Goal: Information Seeking & Learning: Learn about a topic

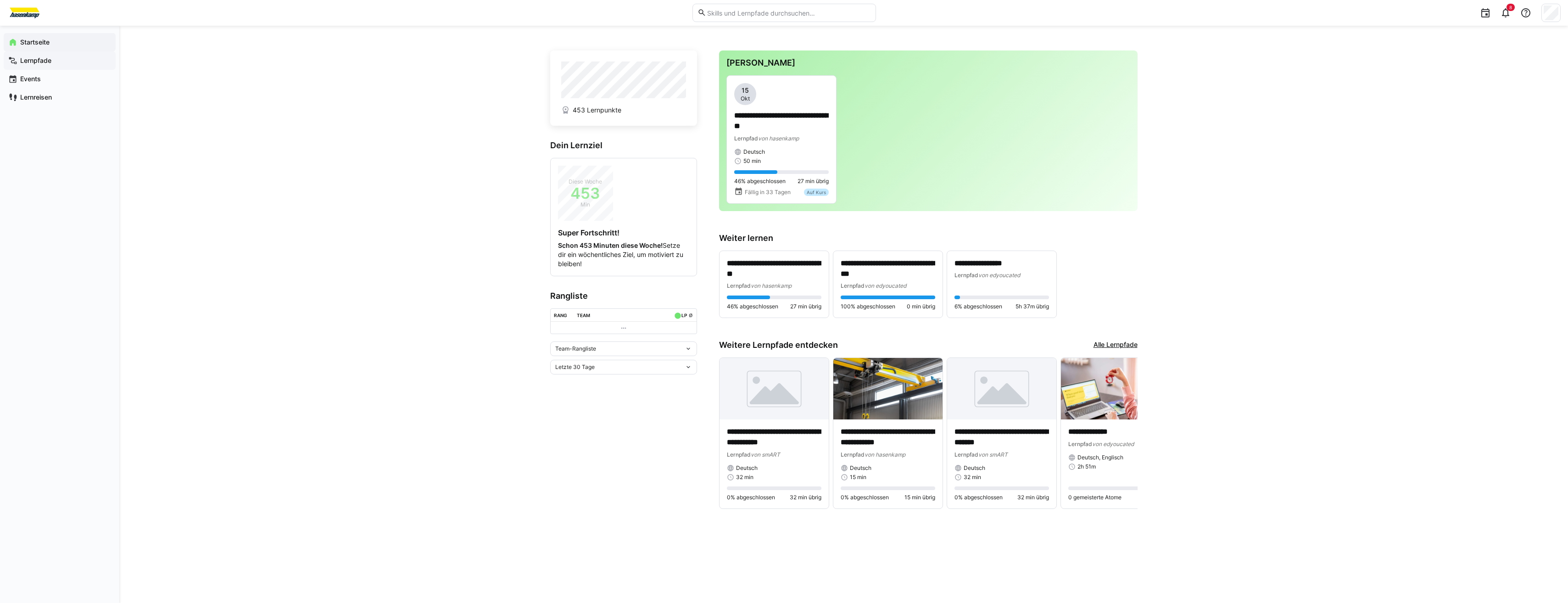
click at [0, 0] on app-navigation-label "Lernpfade" at bounding box center [0, 0] width 0 height 0
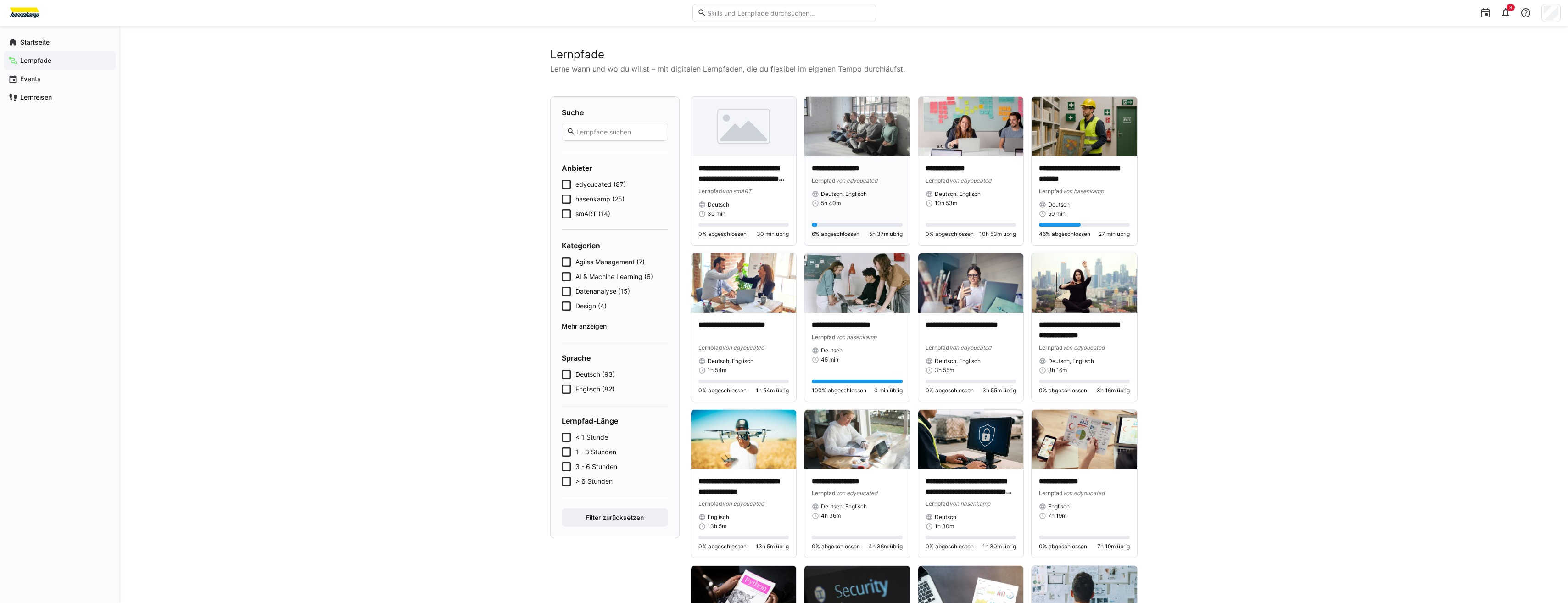
click at [846, 161] on div "**********" at bounding box center [857, 201] width 106 height 89
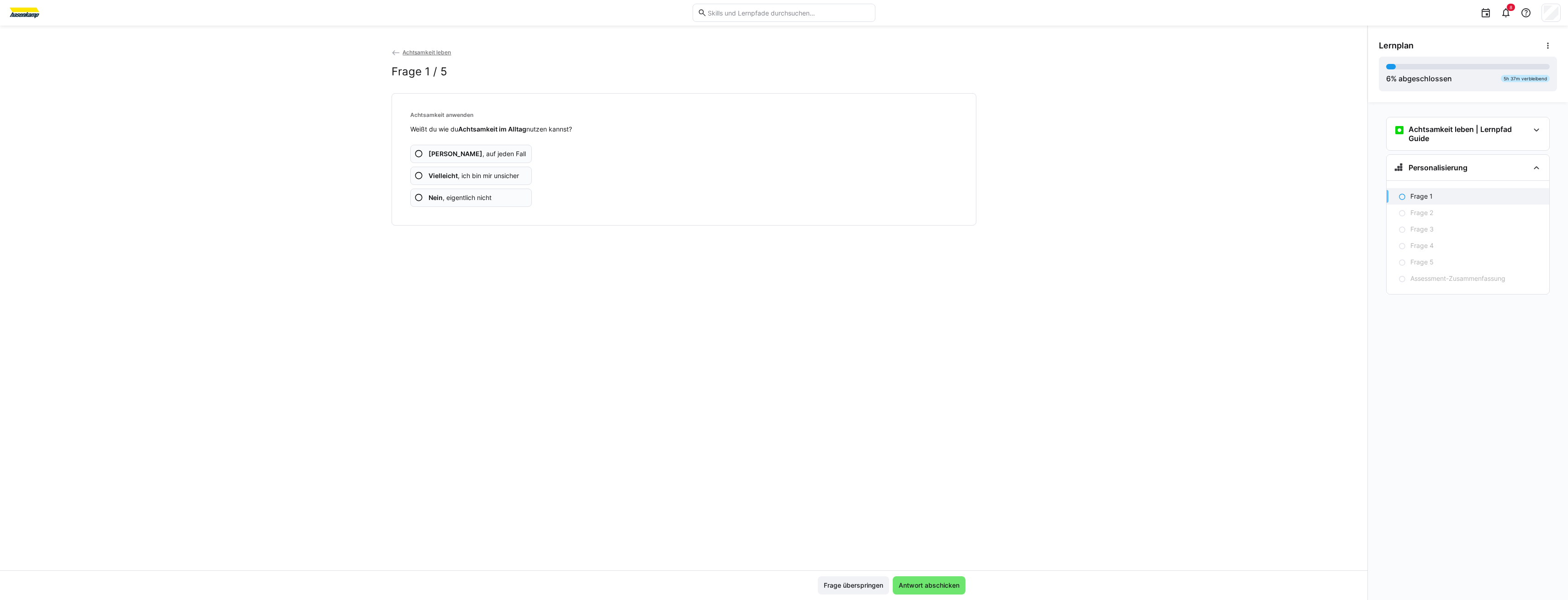
click at [489, 176] on span "Vielleicht , ich bin mir unsicher" at bounding box center [474, 175] width 91 height 9
click at [447, 178] on b "Vielleicht" at bounding box center [443, 175] width 29 height 8
click at [466, 190] on app-assessment-question-radio "Nein , eigentlich nicht" at bounding box center [471, 198] width 122 height 18
click at [463, 177] on span "Vielleicht , ich bin mir unsicher" at bounding box center [474, 175] width 91 height 9
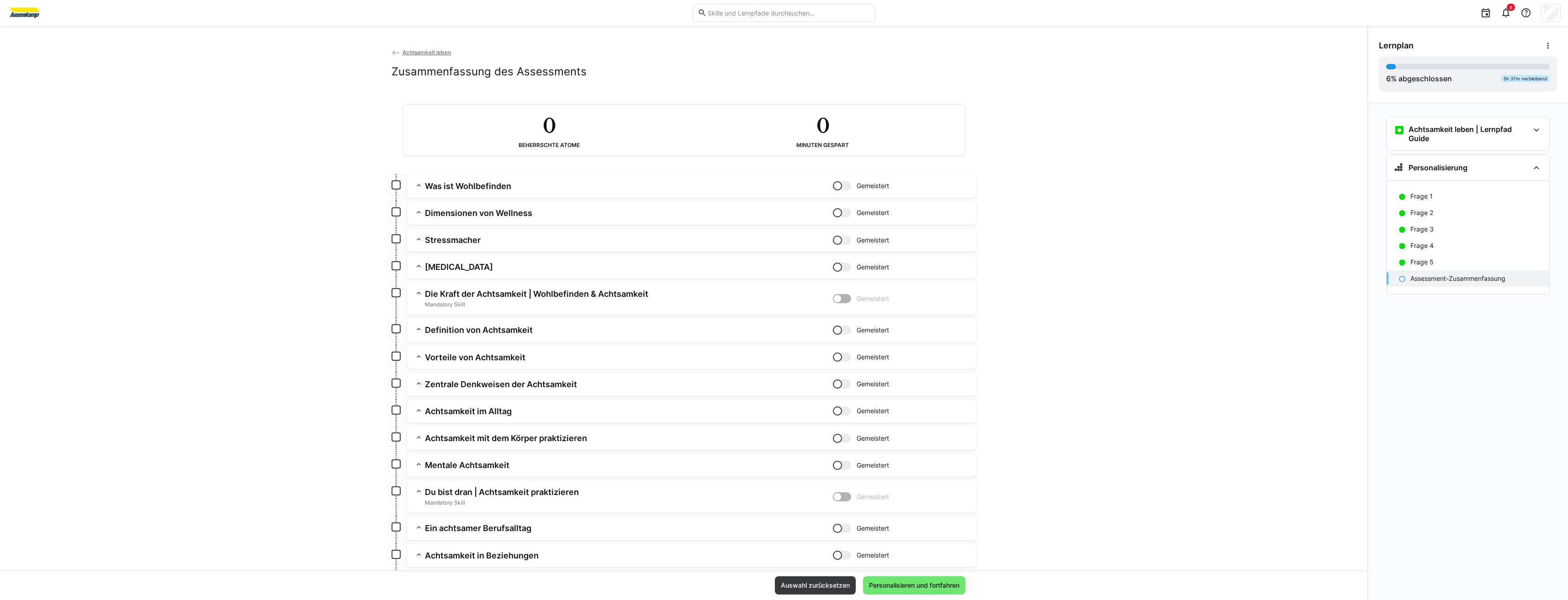
click at [842, 186] on div at bounding box center [842, 186] width 18 height 9
click at [842, 185] on div at bounding box center [846, 186] width 9 height 9
click at [444, 194] on app-summary-expansion "Was ist Wohlbefinden Gemeistert Skill: Was ist Wohlbefinden Kapitel: Wohlbefind…" at bounding box center [691, 186] width 569 height 23
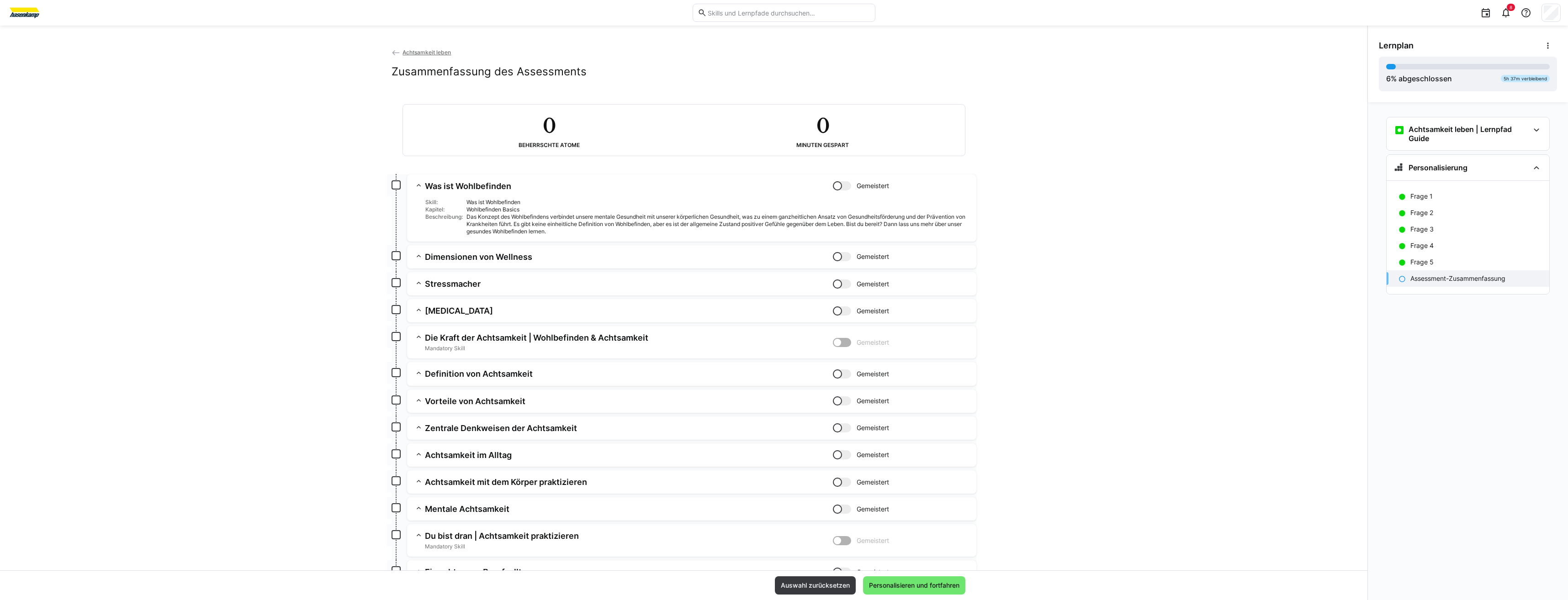
click at [407, 184] on app-summary-expansion "Was ist Wohlbefinden Gemeistert Skill: Was ist Wohlbefinden Kapitel: Wohlbefind…" at bounding box center [691, 208] width 569 height 67
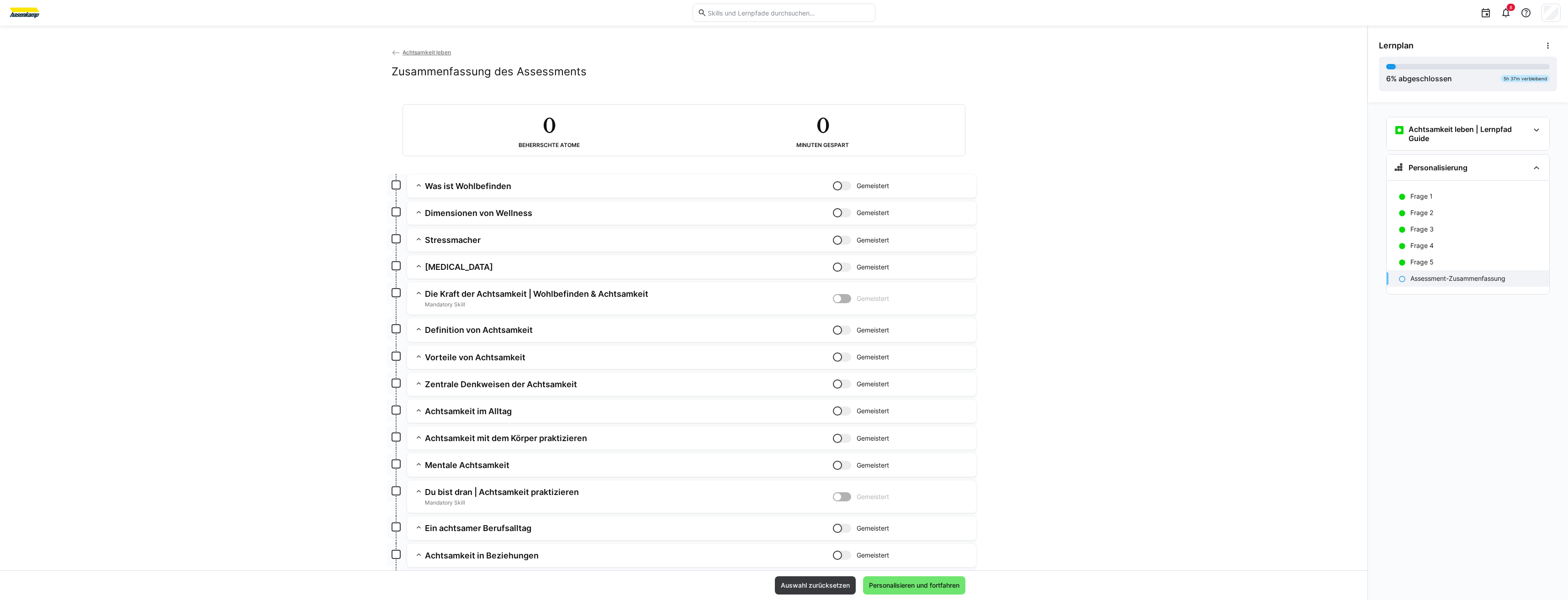
click at [371, 185] on div "Achtsamkeit leben Zusammenfassung des Assessments 0 Beherrschte Atome 0 Minuten…" at bounding box center [684, 309] width 1367 height 523
click at [376, 184] on div "Achtsamkeit leben Zusammenfassung des Assessments 0 Beherrschte Atome 0 Minuten…" at bounding box center [684, 309] width 1367 height 523
click at [402, 188] on div at bounding box center [396, 186] width 18 height 22
click at [394, 187] on app-box at bounding box center [396, 184] width 9 height 9
click at [836, 184] on div at bounding box center [837, 186] width 9 height 9
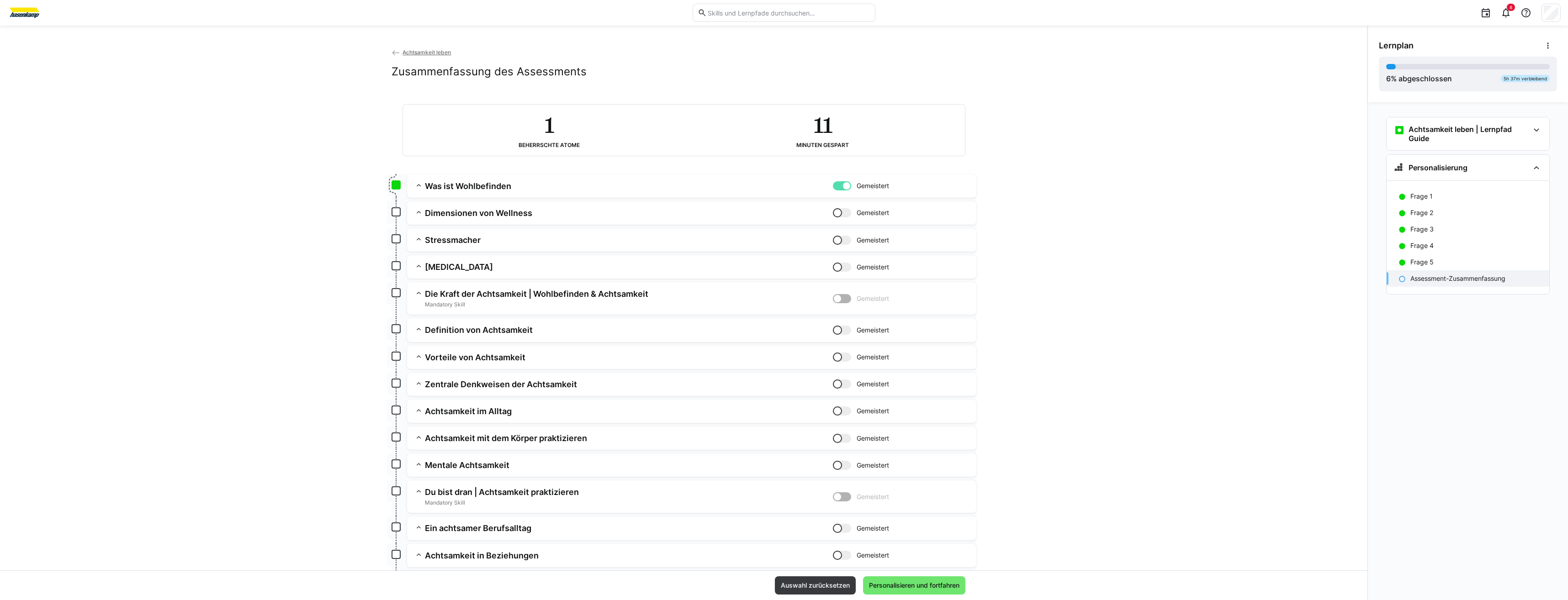
click at [830, 206] on app-summary-expansion "Dimensionen von Wellness Gemeistert Skill: Dimensionen von Wellness Kapitel: Wo…" at bounding box center [691, 213] width 569 height 23
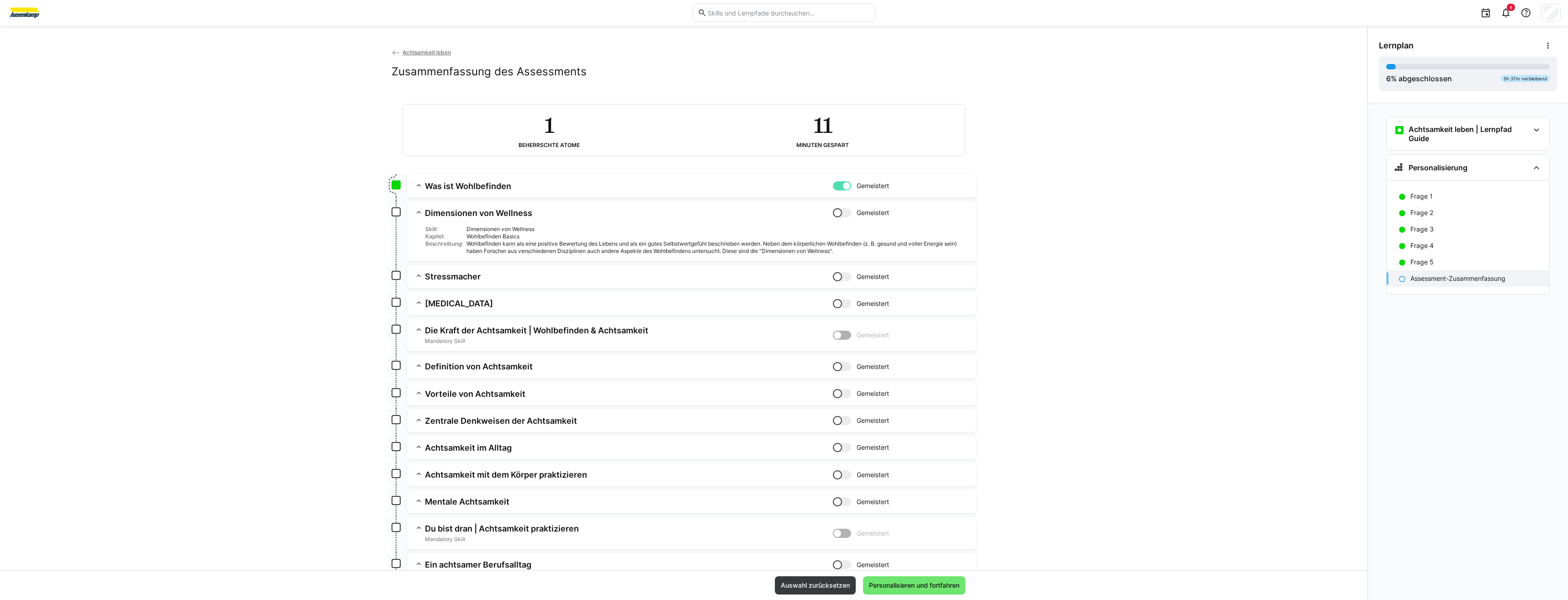
click at [844, 222] on div "Skill: Dimensionen von Wellness Kapitel: Wohlbefinden Basics Beschreibung: Wohl…" at bounding box center [691, 237] width 555 height 37
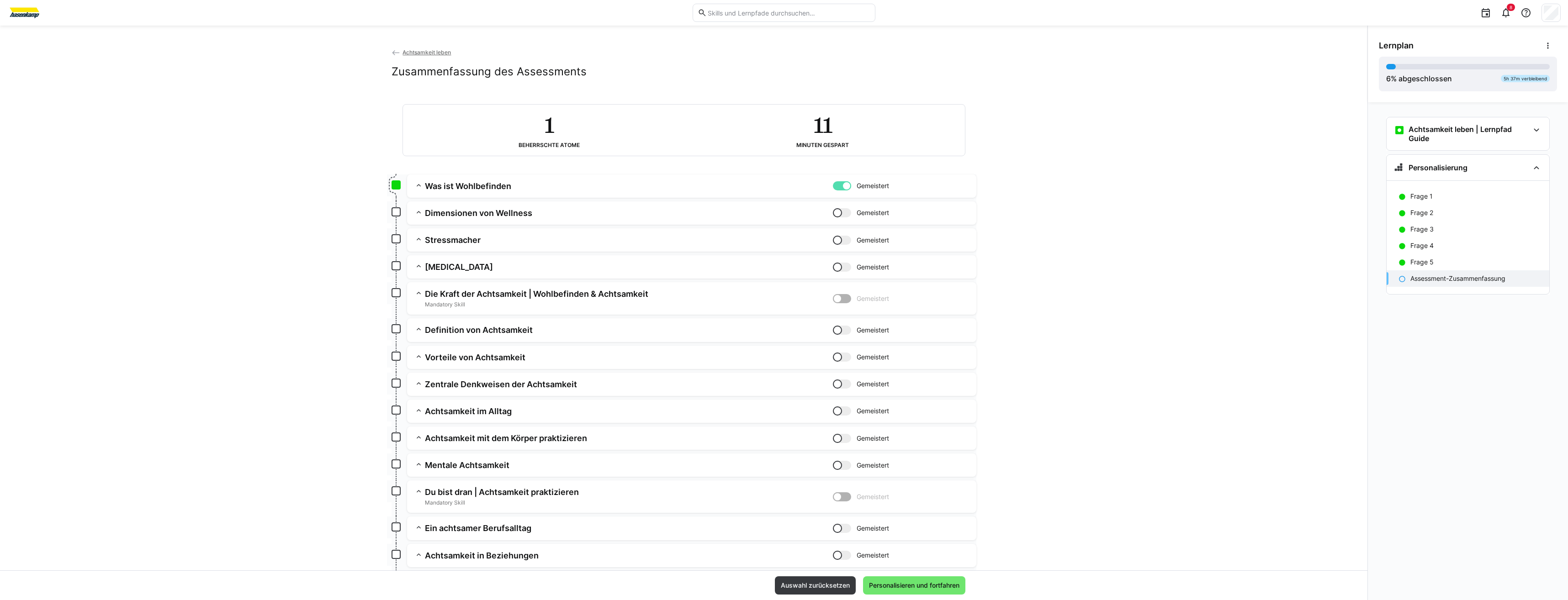
click at [835, 212] on div at bounding box center [837, 212] width 9 height 9
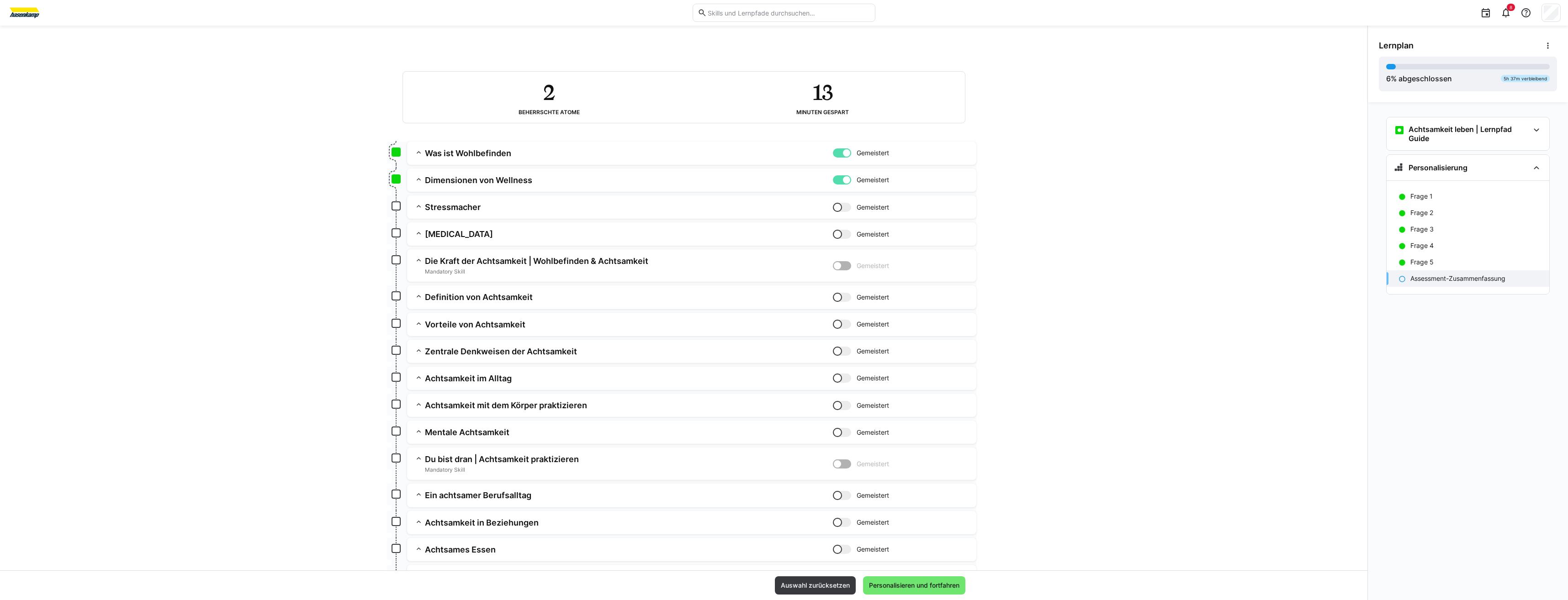
scroll to position [124, 0]
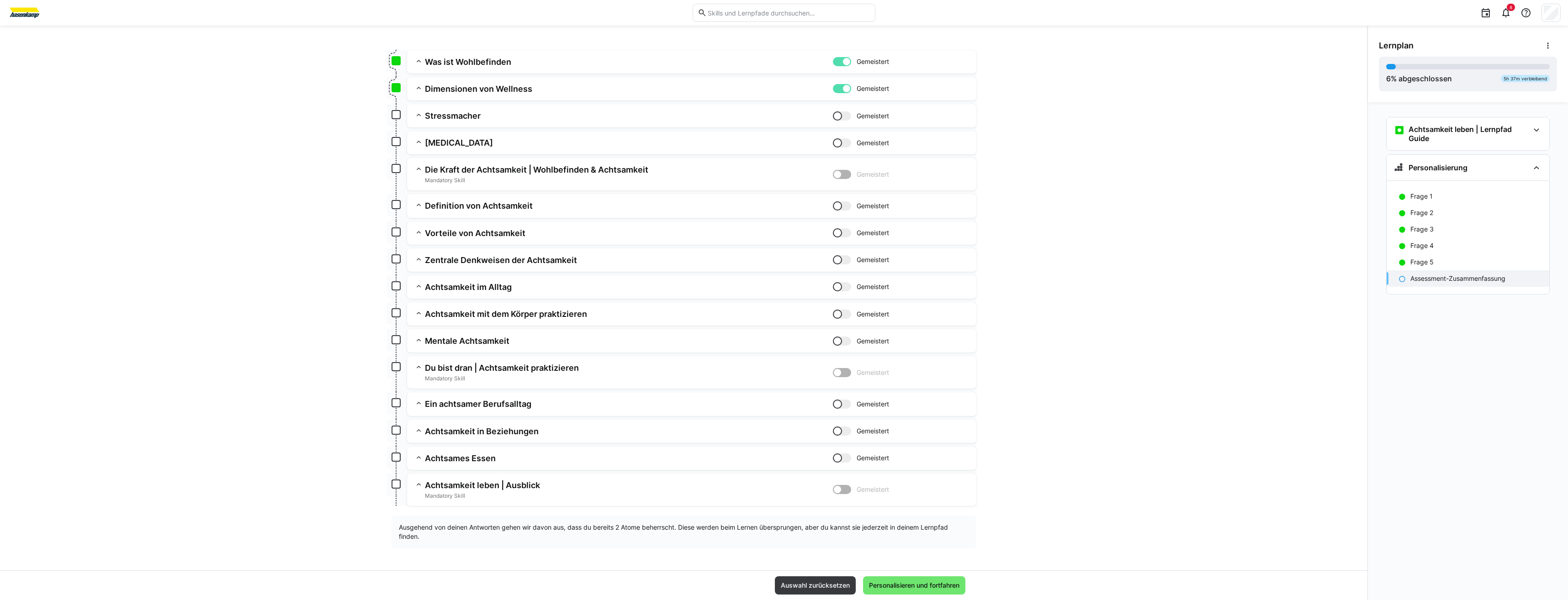
click at [835, 459] on div at bounding box center [837, 458] width 9 height 9
click at [838, 436] on app-assessment-toggle "Gemeistert" at bounding box center [901, 431] width 136 height 10
click at [842, 402] on div at bounding box center [842, 404] width 18 height 9
click at [839, 338] on div at bounding box center [842, 341] width 18 height 9
click at [835, 307] on app-summary-expansion "Achtsamkeit mit dem Körper praktizieren Gemeistert Skill: Achtsamkeit mit dem K…" at bounding box center [691, 314] width 569 height 23
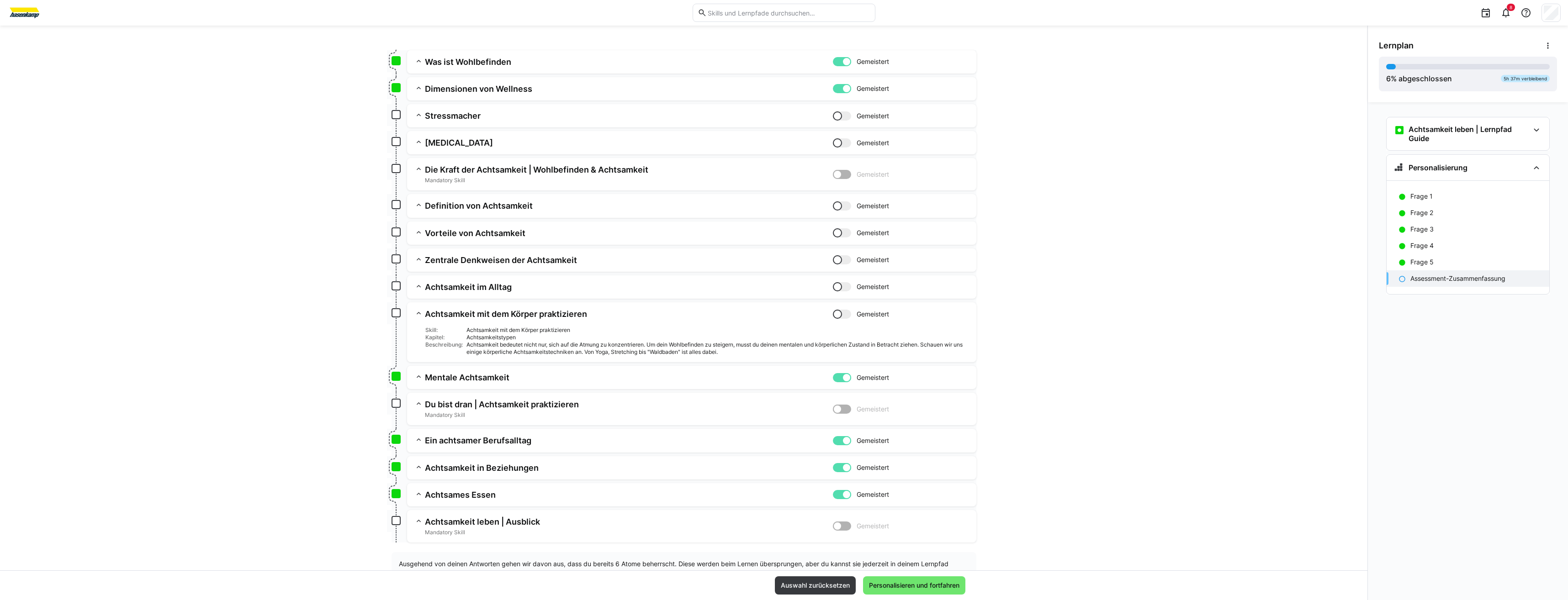
click at [833, 201] on div at bounding box center [837, 206] width 9 height 9
click at [834, 229] on div at bounding box center [837, 232] width 9 height 9
click at [833, 255] on app-assessment-toggle "Gemeistert" at bounding box center [901, 260] width 136 height 10
click at [838, 288] on div at bounding box center [837, 287] width 9 height 9
click at [836, 310] on div at bounding box center [837, 314] width 9 height 9
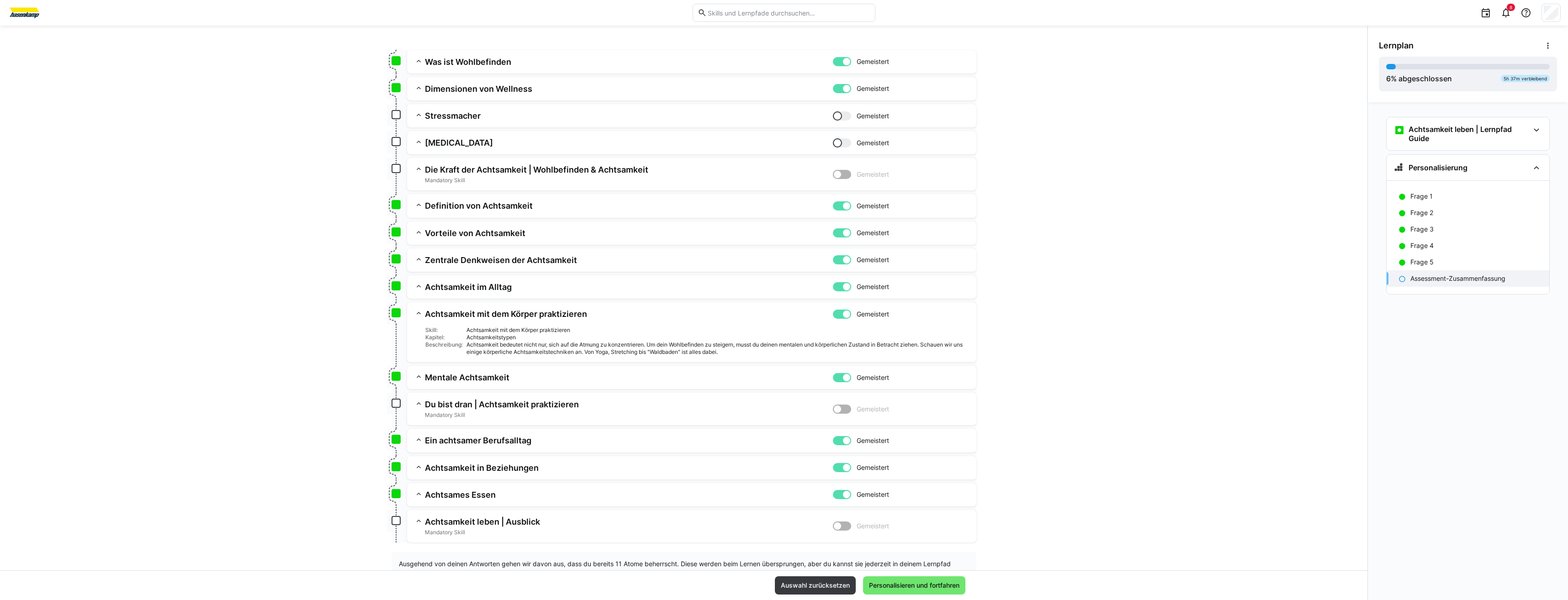
click at [391, 113] on app-box at bounding box center [396, 114] width 9 height 9
click at [391, 138] on app-box at bounding box center [396, 141] width 9 height 9
click at [836, 183] on app-assessment-toggle "Gemeistert" at bounding box center [901, 174] width 136 height 19
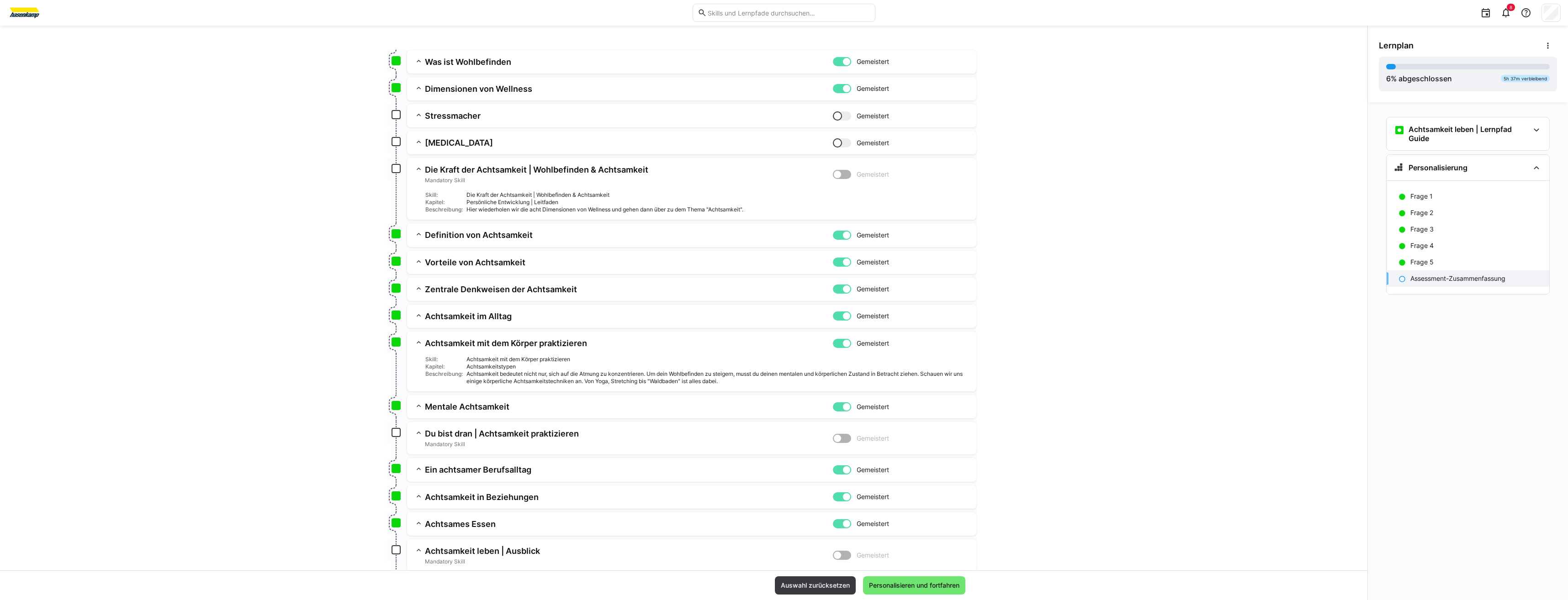
click at [833, 124] on app-summary-expansion "Stressmacher Gemeistert Skill: Stressmacher Kapitel: Stressoren Beschreibung: S…" at bounding box center [691, 116] width 569 height 23
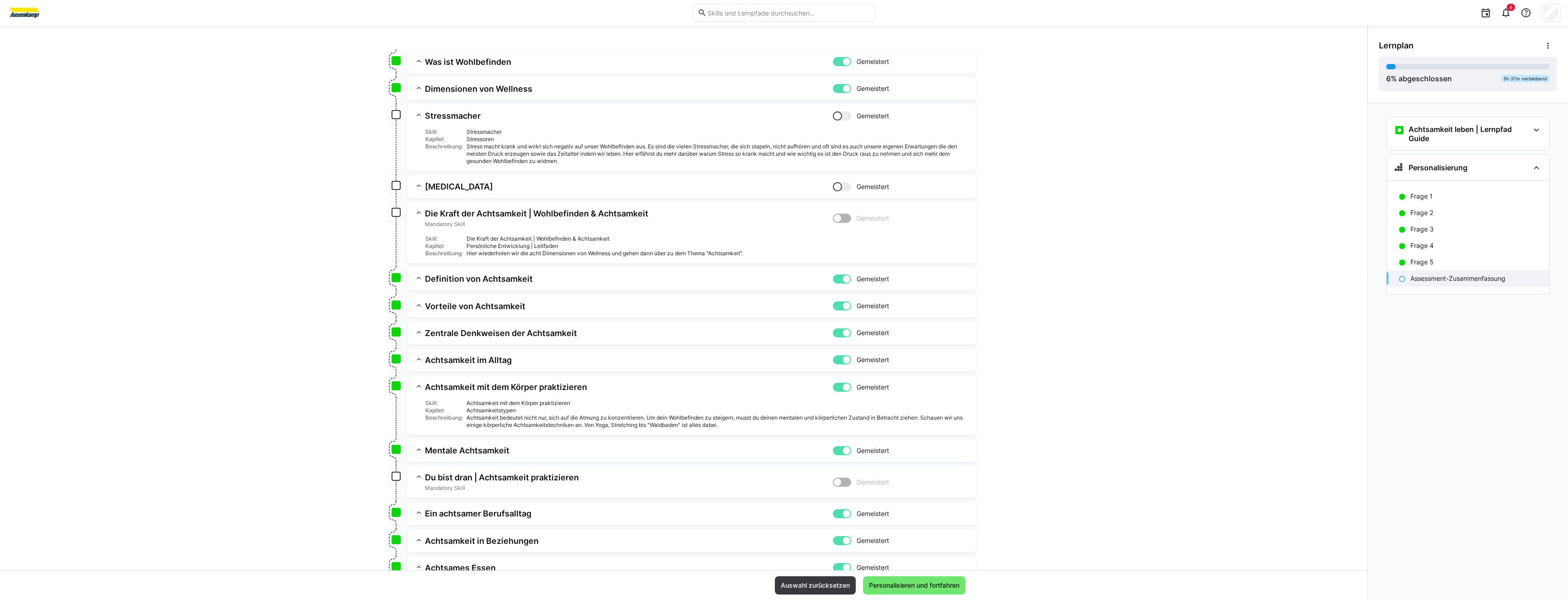
click at [836, 176] on app-summary-expansion "[MEDICAL_DATA] Gemeistert Skill: [MEDICAL_DATA] Kapitel: Wohlbefinden Basics Be…" at bounding box center [691, 186] width 569 height 23
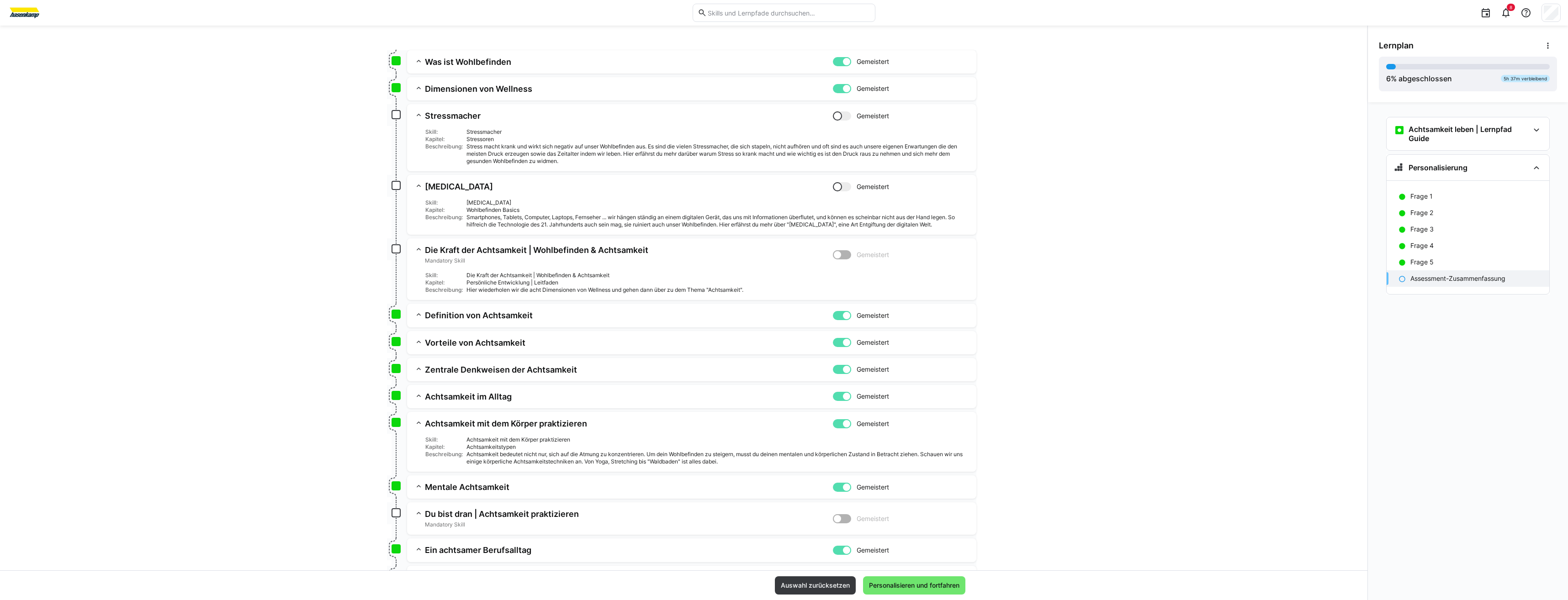
click at [836, 192] on app-assessment-toggle "Gemeistert" at bounding box center [901, 186] width 136 height 10
click at [835, 116] on div at bounding box center [837, 116] width 9 height 9
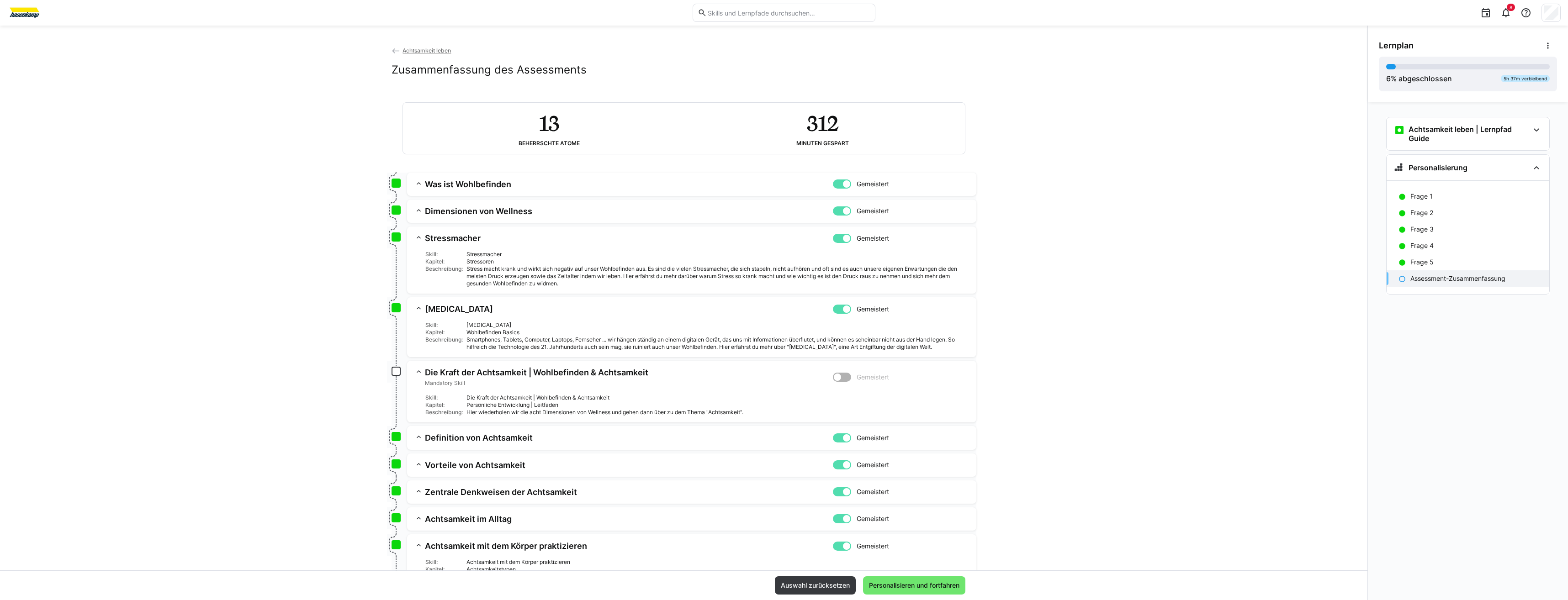
scroll to position [0, 0]
click at [910, 588] on span "Personalisieren und fortfahren" at bounding box center [914, 585] width 93 height 9
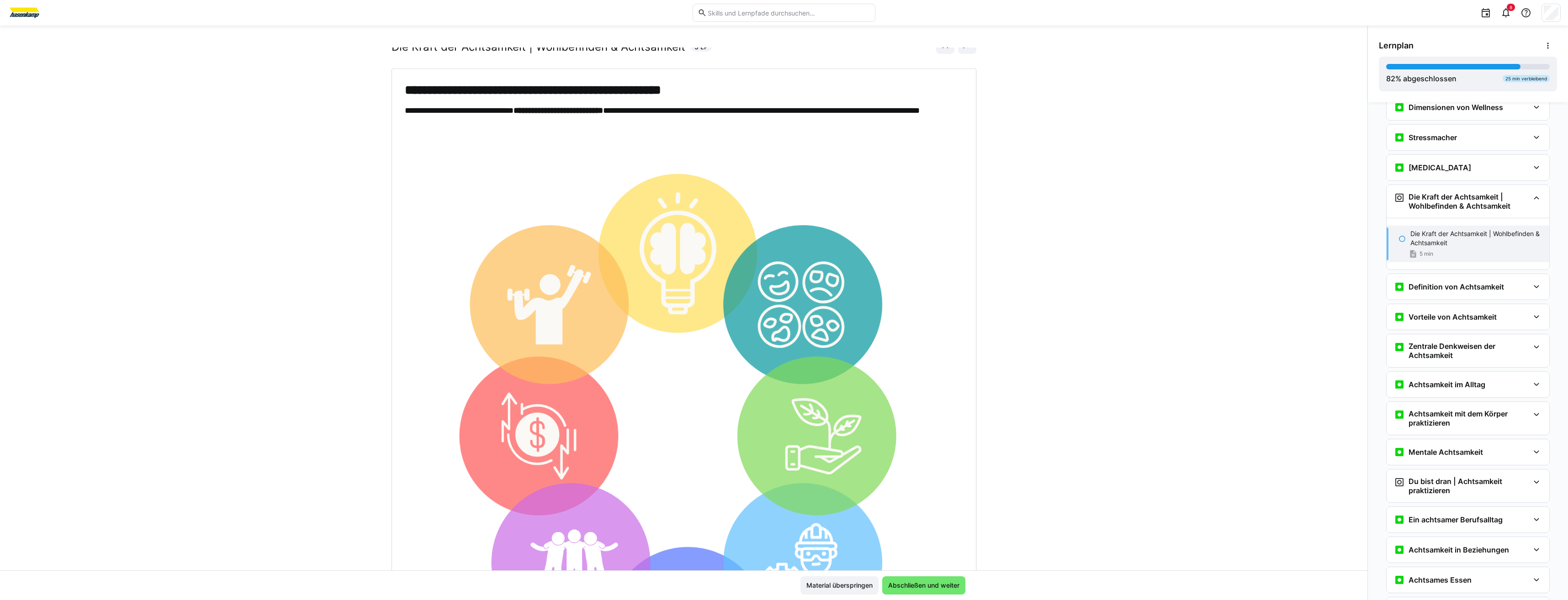
scroll to position [16, 0]
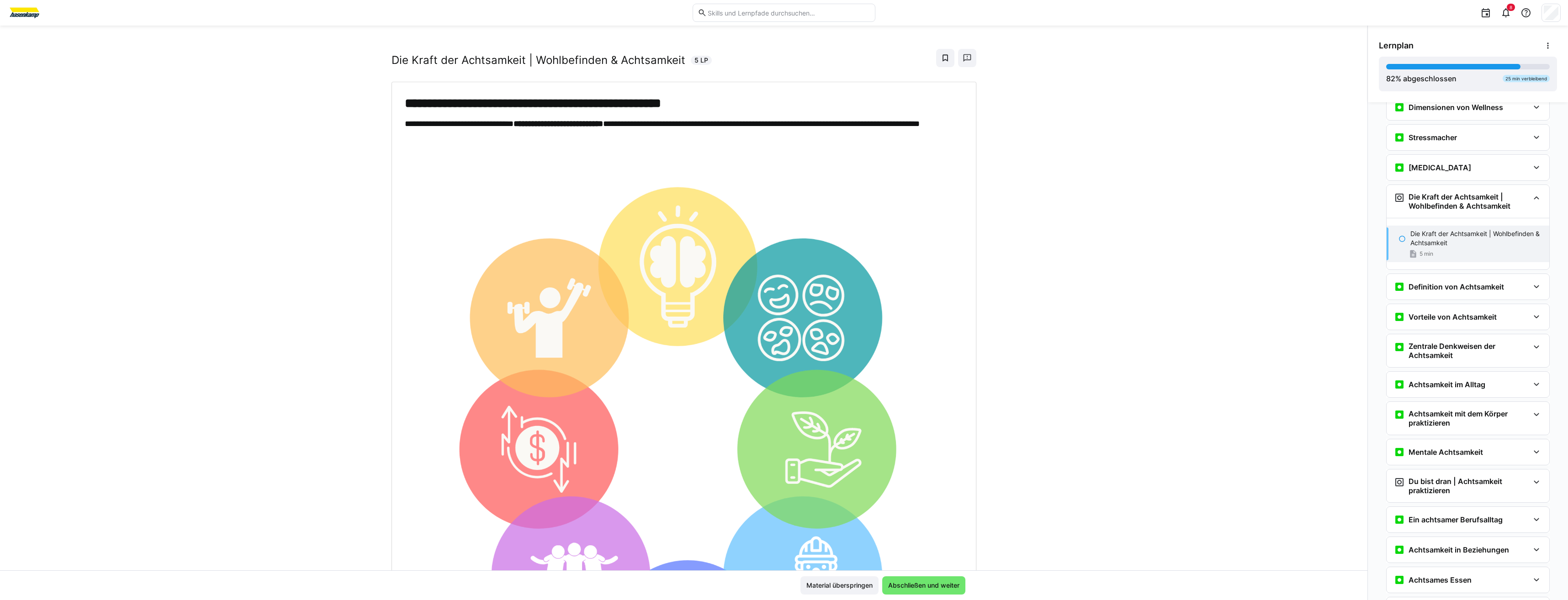
click at [603, 309] on img at bounding box center [678, 442] width 547 height 585
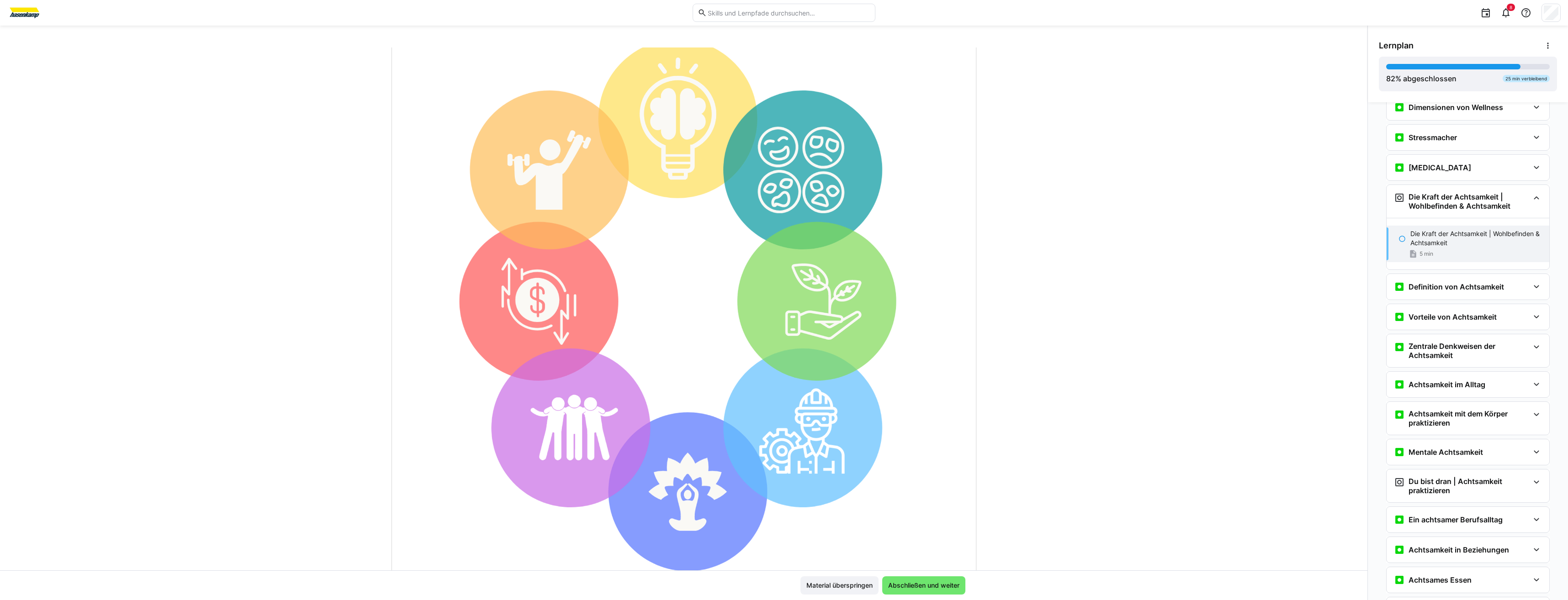
scroll to position [153, 0]
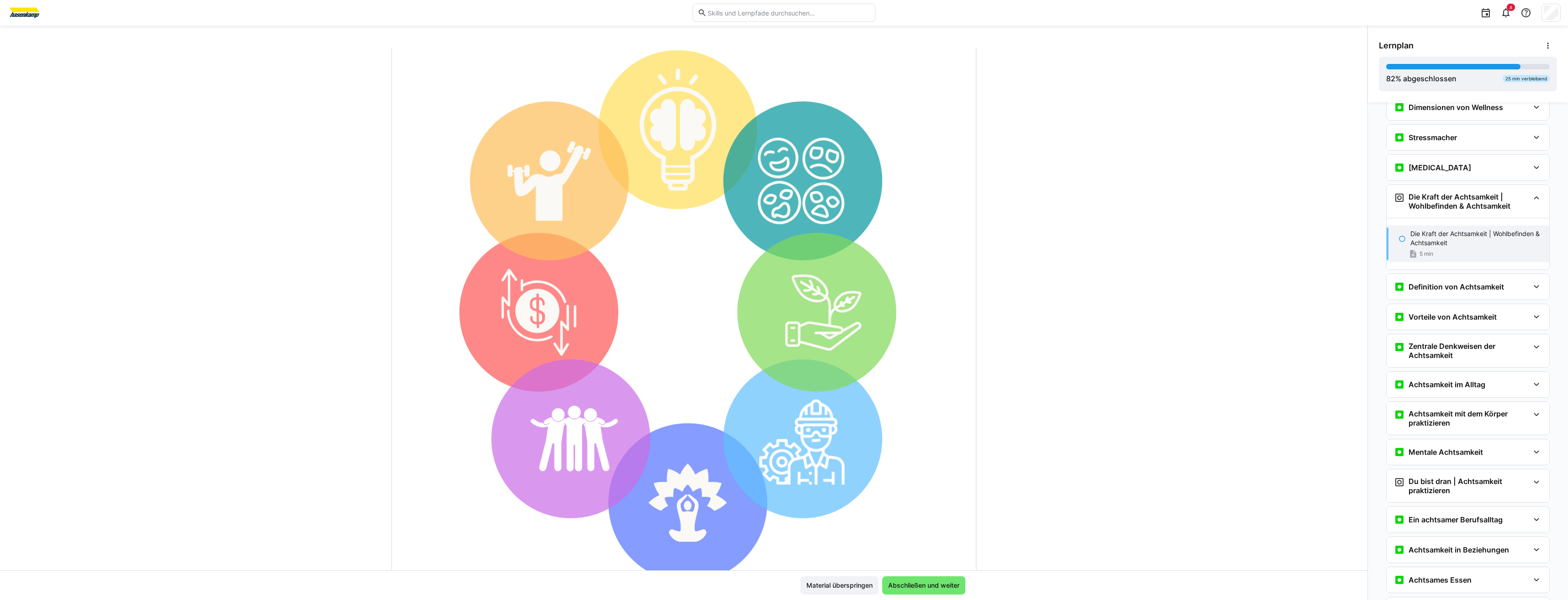
click at [581, 434] on img at bounding box center [678, 305] width 547 height 585
drag, startPoint x: 565, startPoint y: 355, endPoint x: 578, endPoint y: 263, distance: 92.9
click at [565, 354] on img at bounding box center [678, 305] width 547 height 585
click at [695, 122] on img at bounding box center [678, 305] width 547 height 585
click at [637, 146] on img at bounding box center [678, 305] width 547 height 585
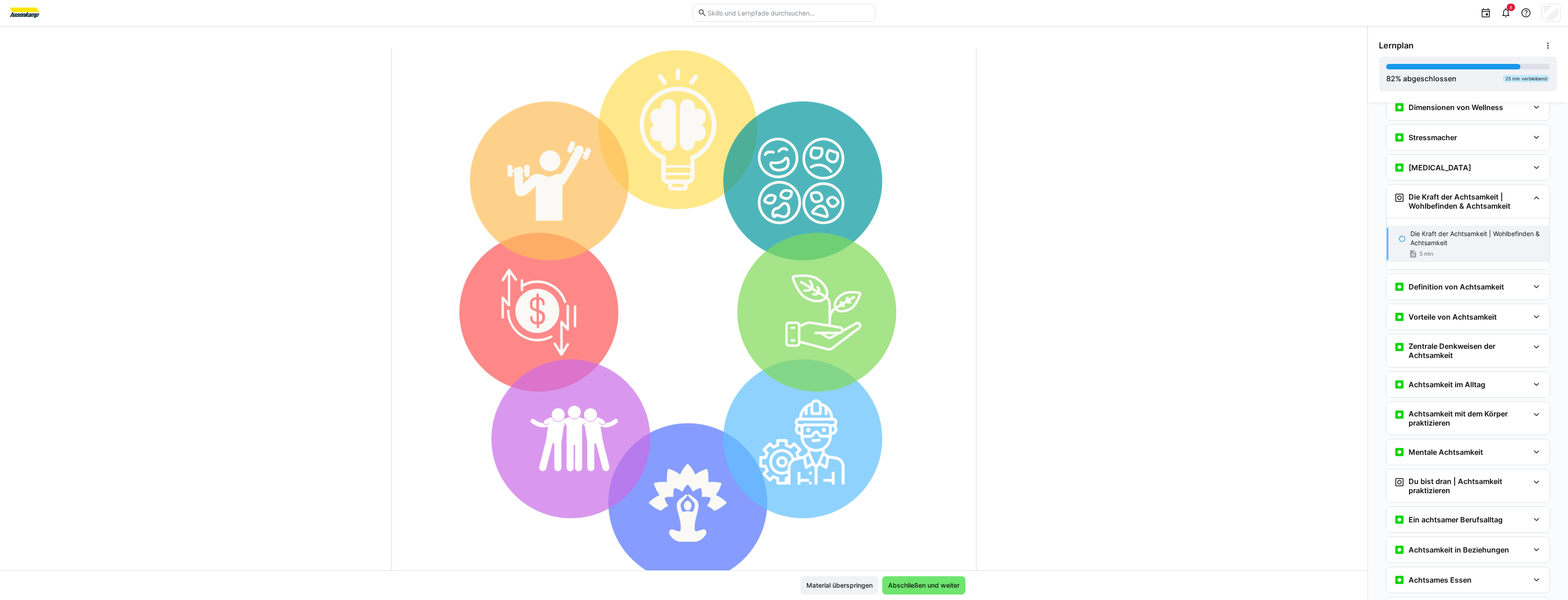
click at [758, 152] on img at bounding box center [678, 305] width 547 height 585
click at [789, 291] on img at bounding box center [678, 305] width 547 height 585
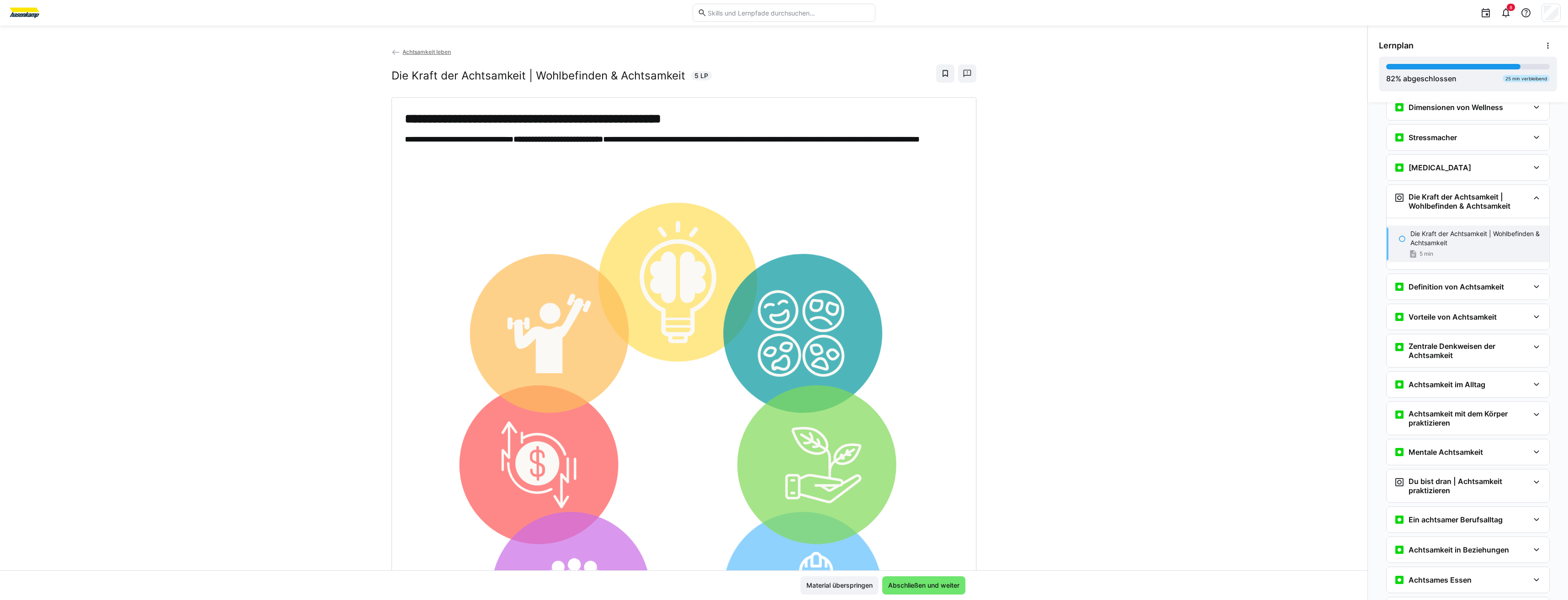
scroll to position [0, 0]
click at [933, 582] on span "Abschließen und weiter" at bounding box center [924, 585] width 74 height 9
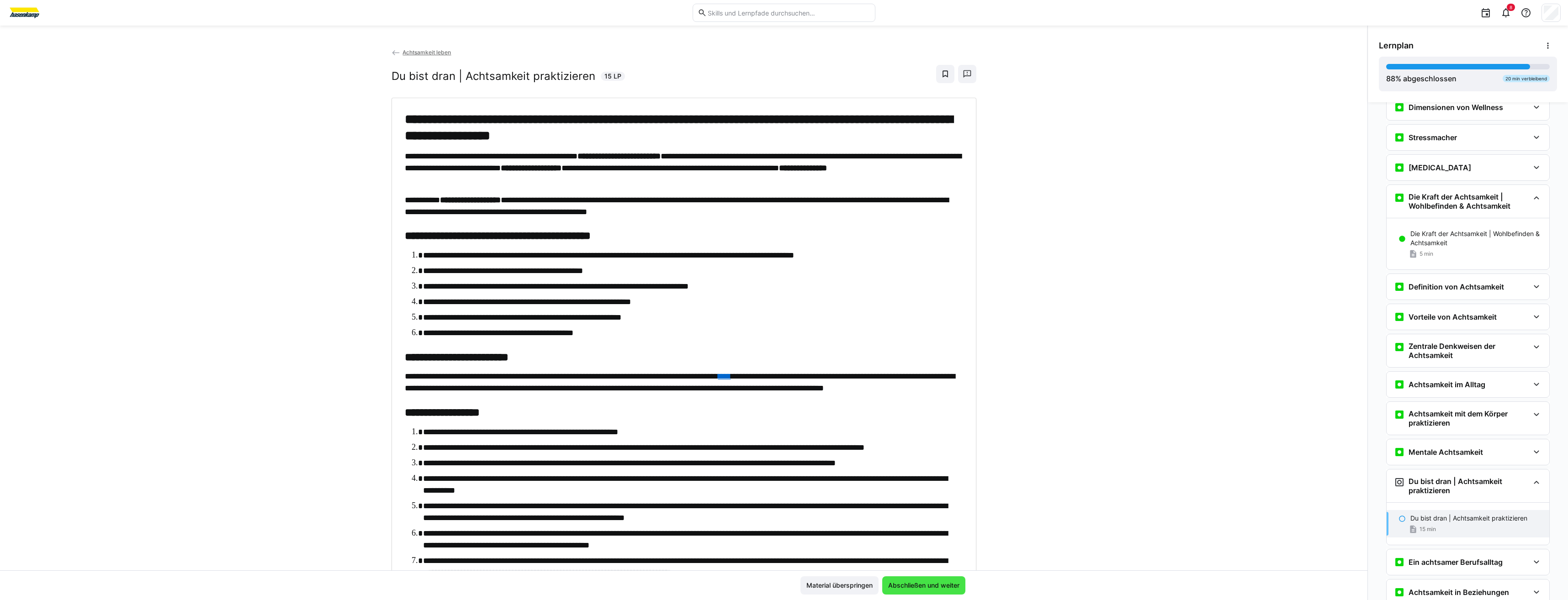
scroll to position [172, 0]
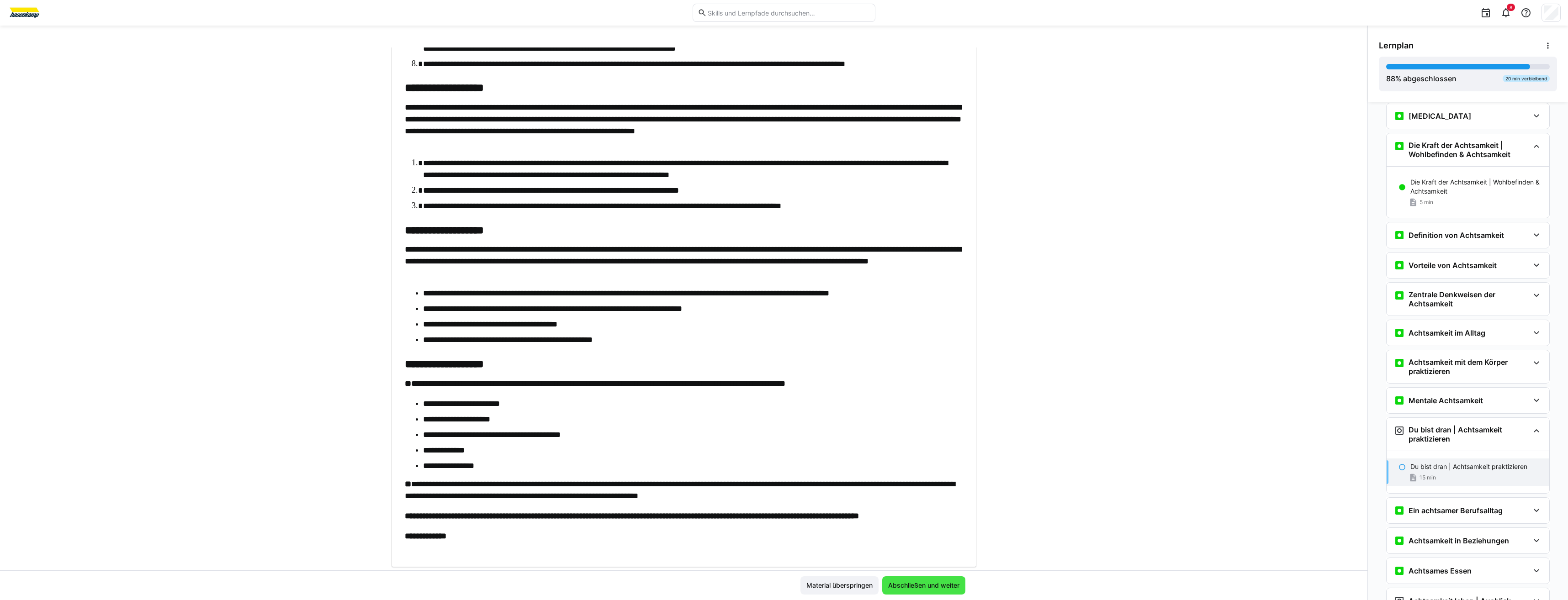
click at [911, 590] on span "Abschließen und weiter" at bounding box center [923, 585] width 83 height 18
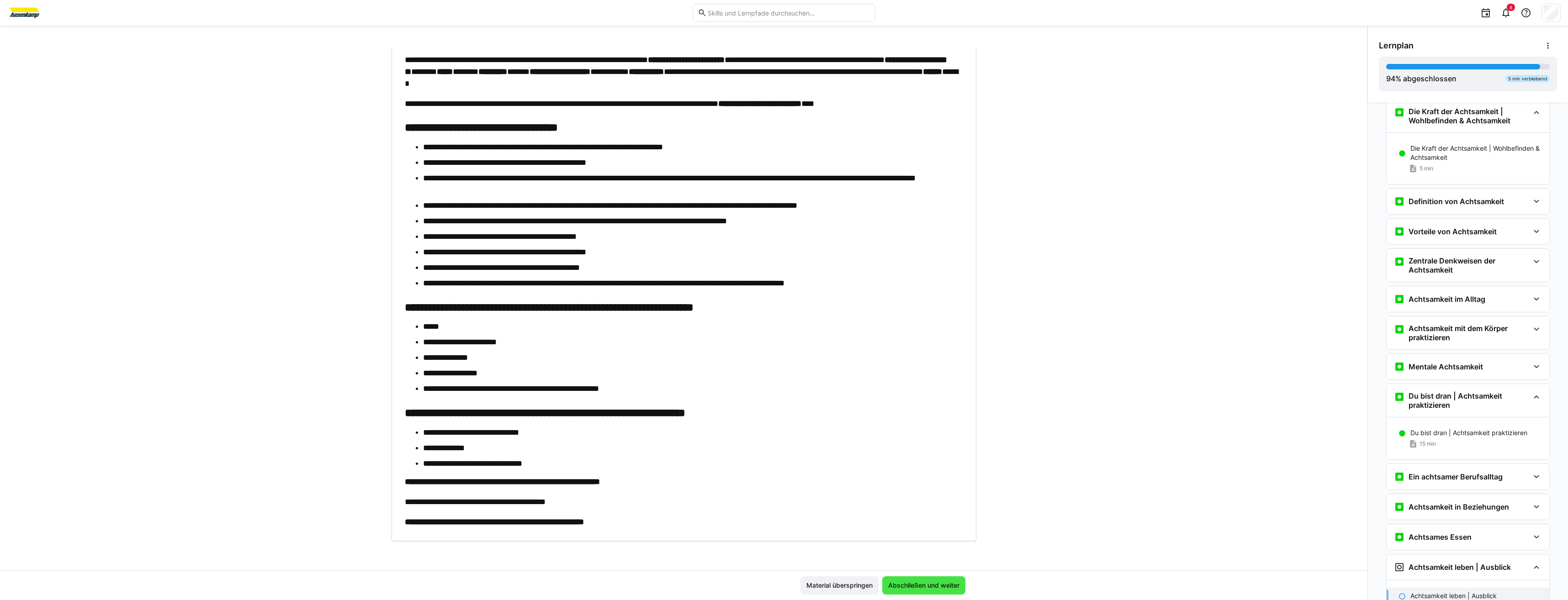
scroll to position [215, 0]
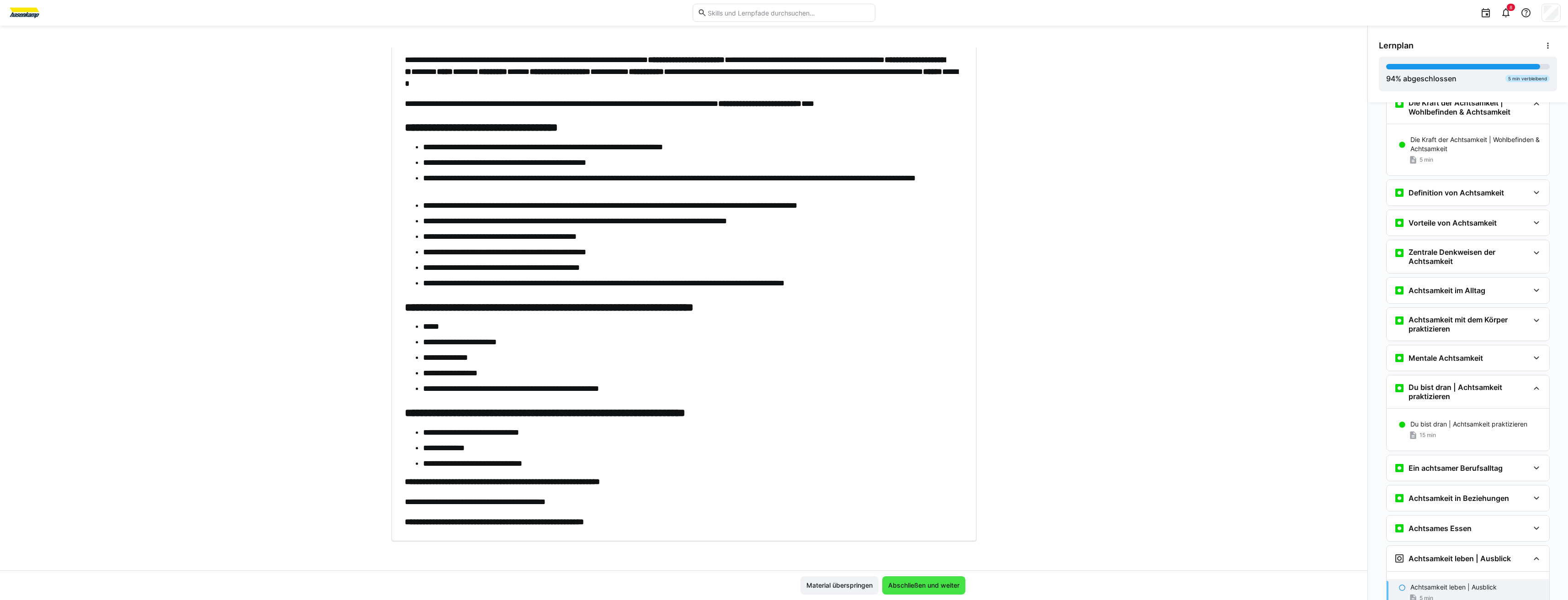
click at [915, 589] on span "Abschließen und weiter" at bounding box center [924, 585] width 74 height 9
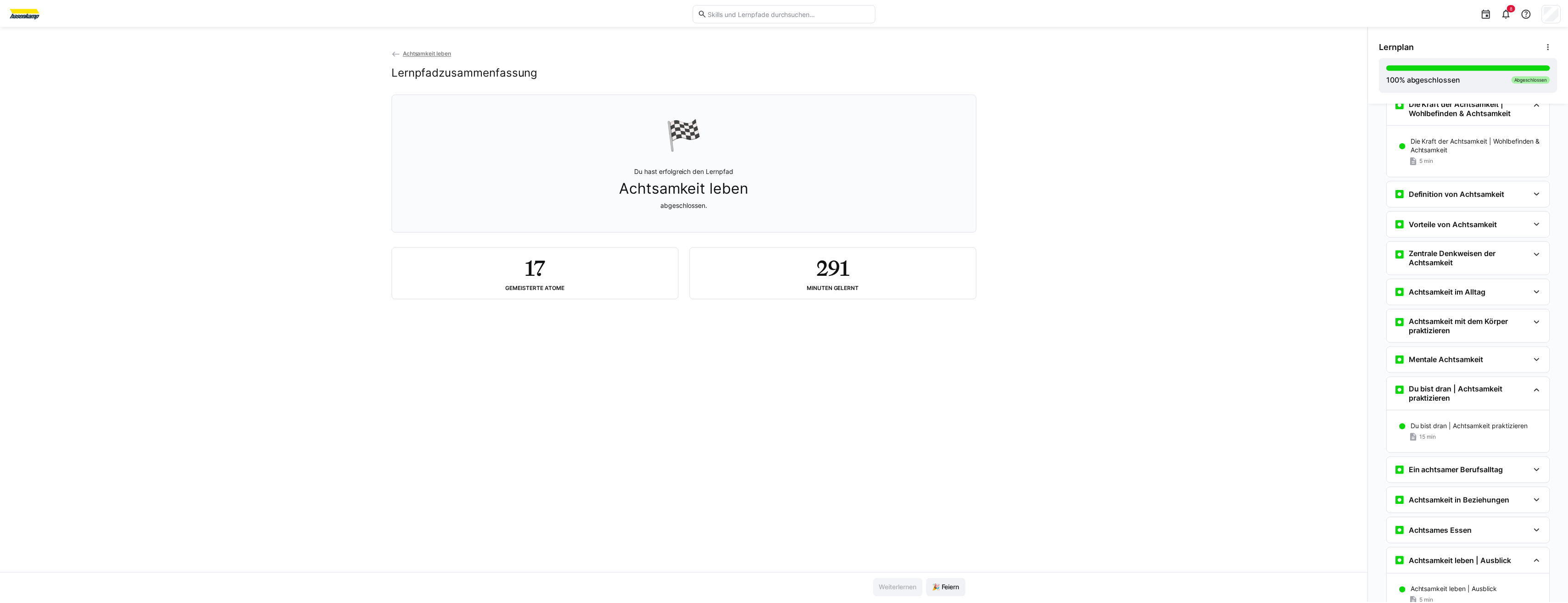
scroll to position [289, 0]
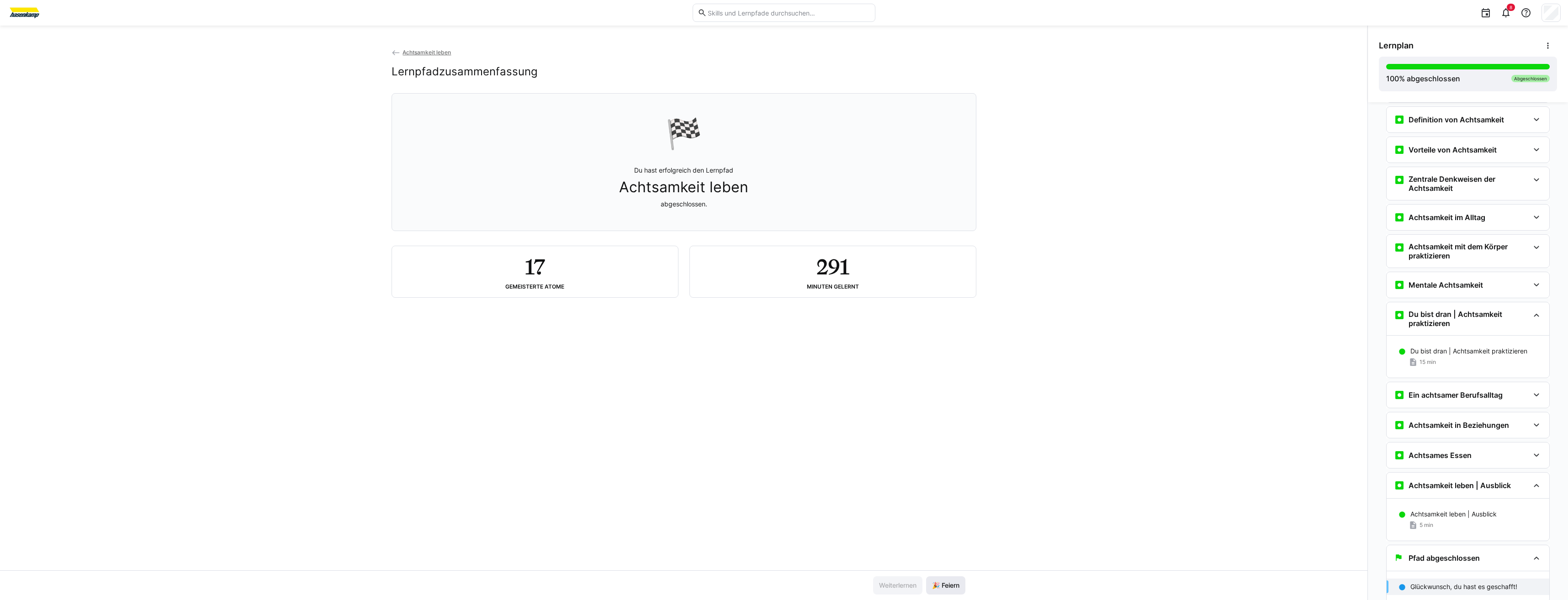
click at [931, 583] on span "🎉 Feiern" at bounding box center [946, 585] width 30 height 9
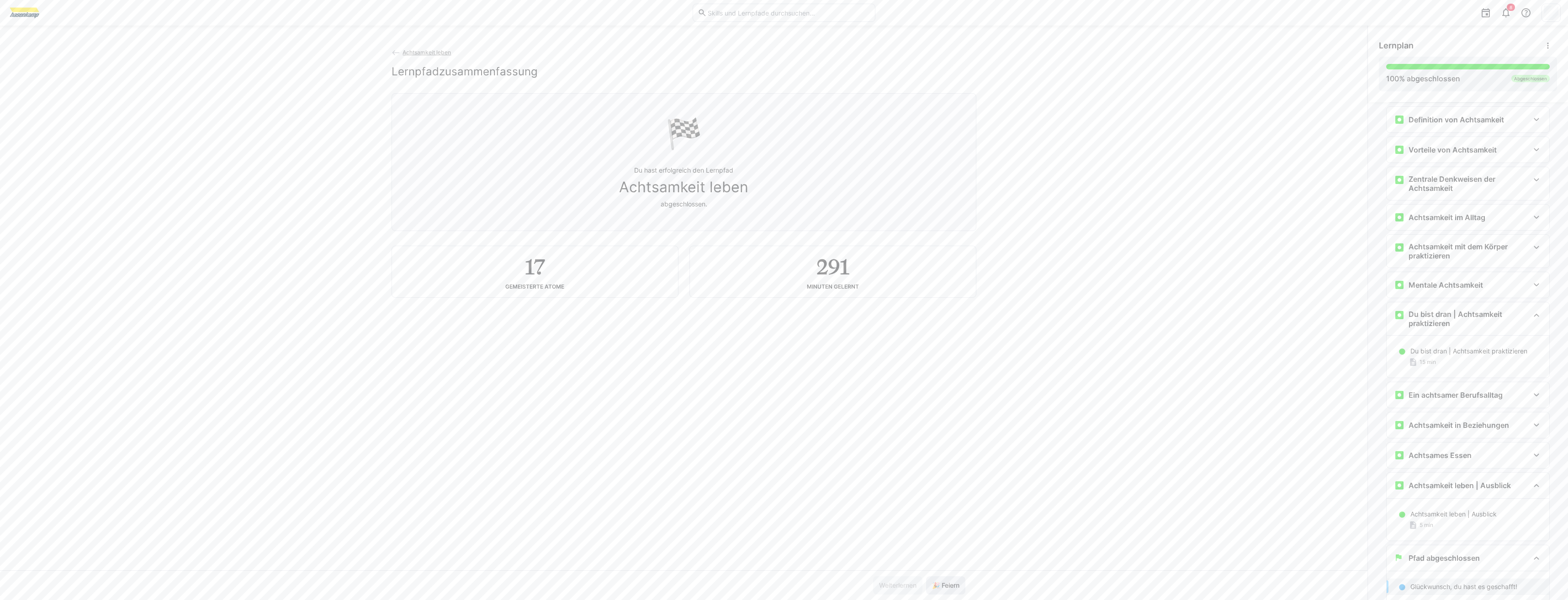
click at [931, 583] on span "🎉 Feiern" at bounding box center [946, 585] width 30 height 9
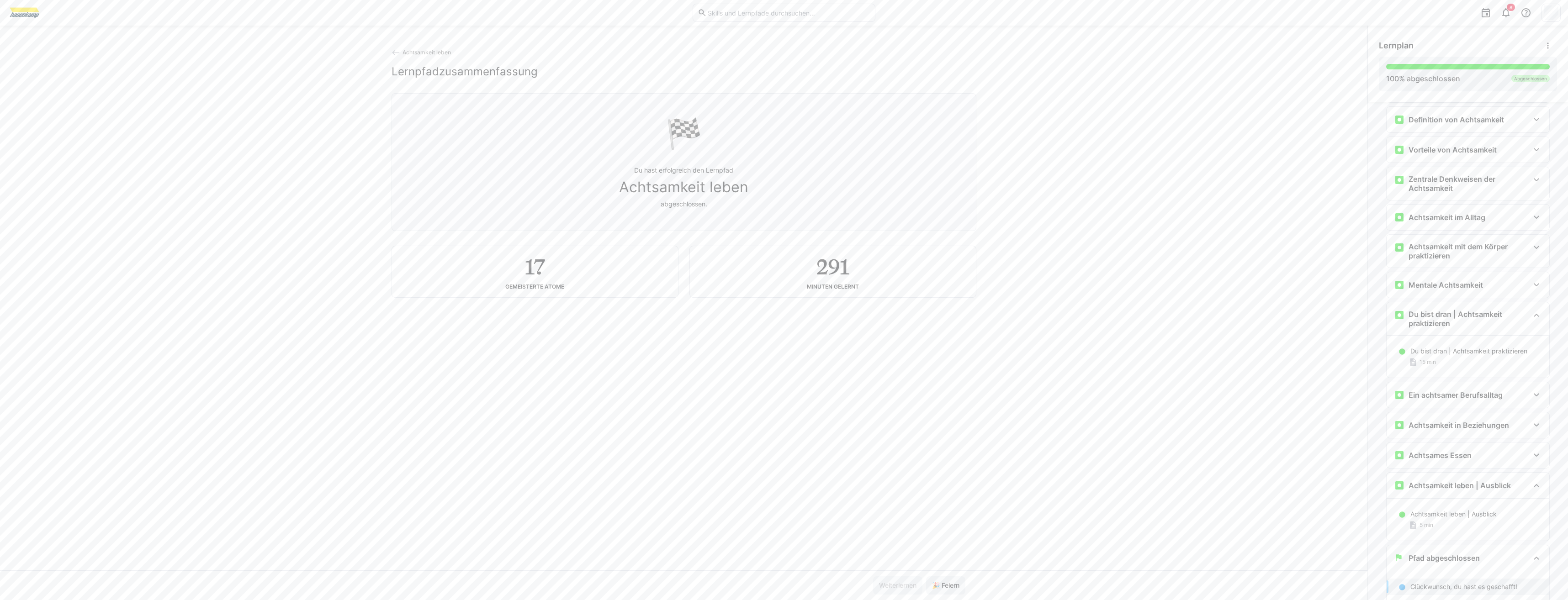
click at [413, 52] on span "Achtsamkeit leben" at bounding box center [427, 52] width 49 height 7
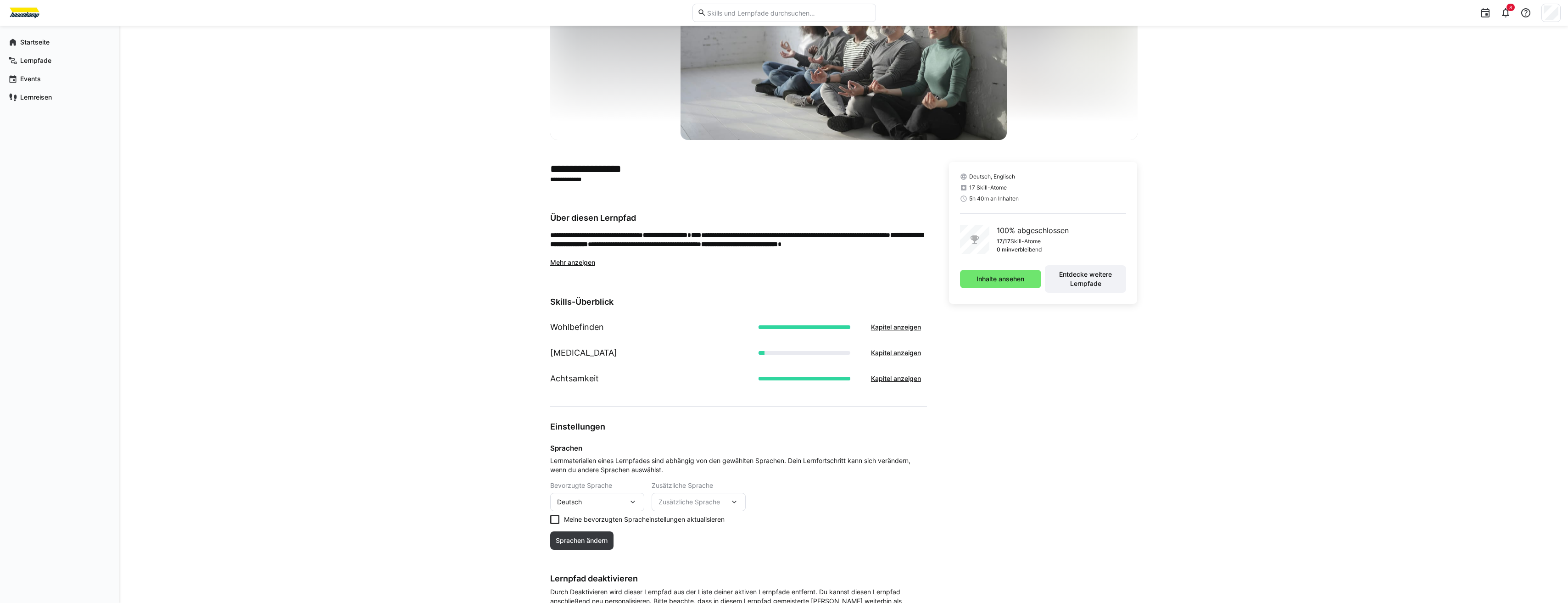
scroll to position [92, 0]
click at [0, 0] on app-navigation-label "Startseite" at bounding box center [0, 0] width 0 height 0
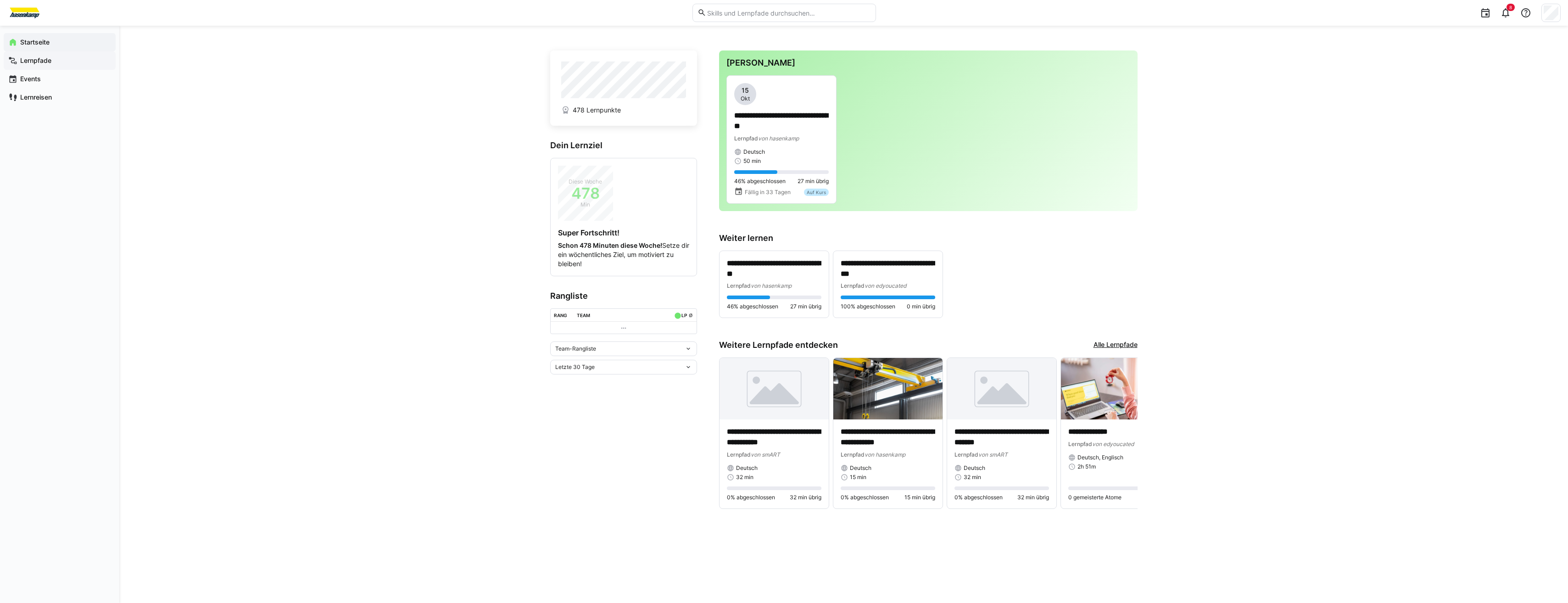
click at [14, 62] on eds-icon at bounding box center [13, 61] width 9 height 9
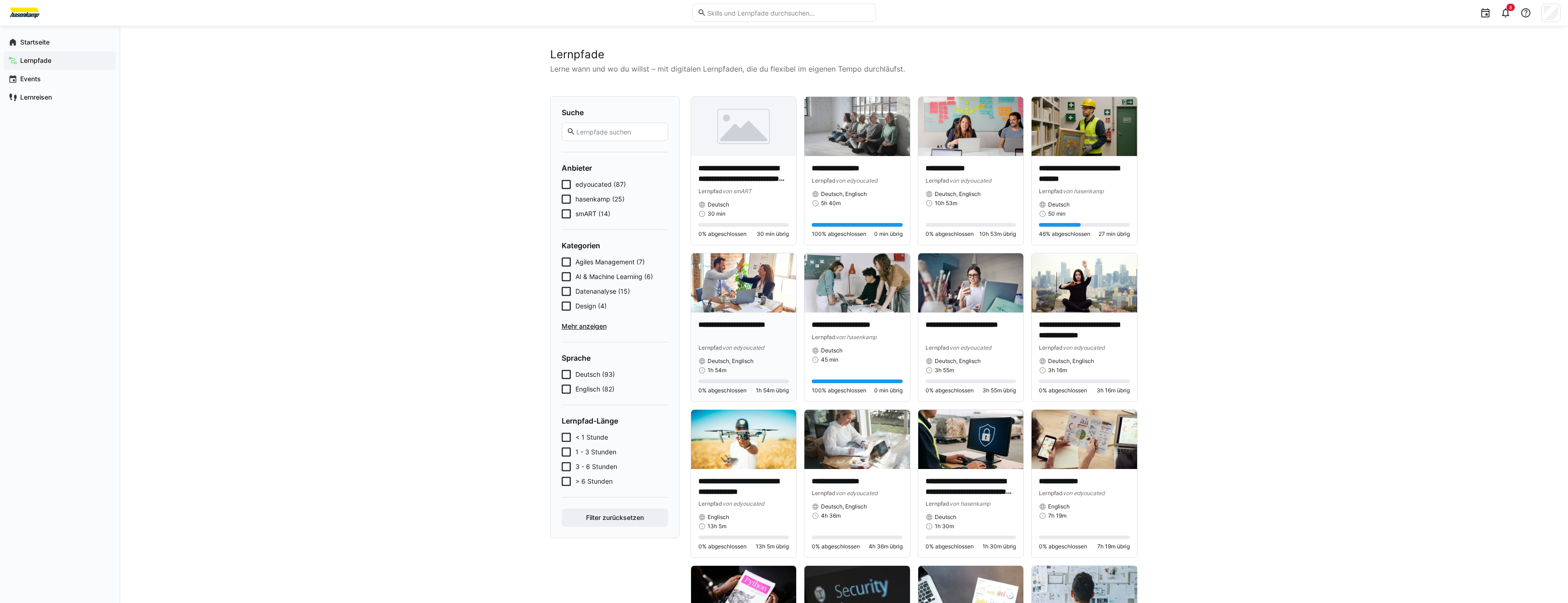
click at [744, 270] on img at bounding box center [743, 283] width 106 height 59
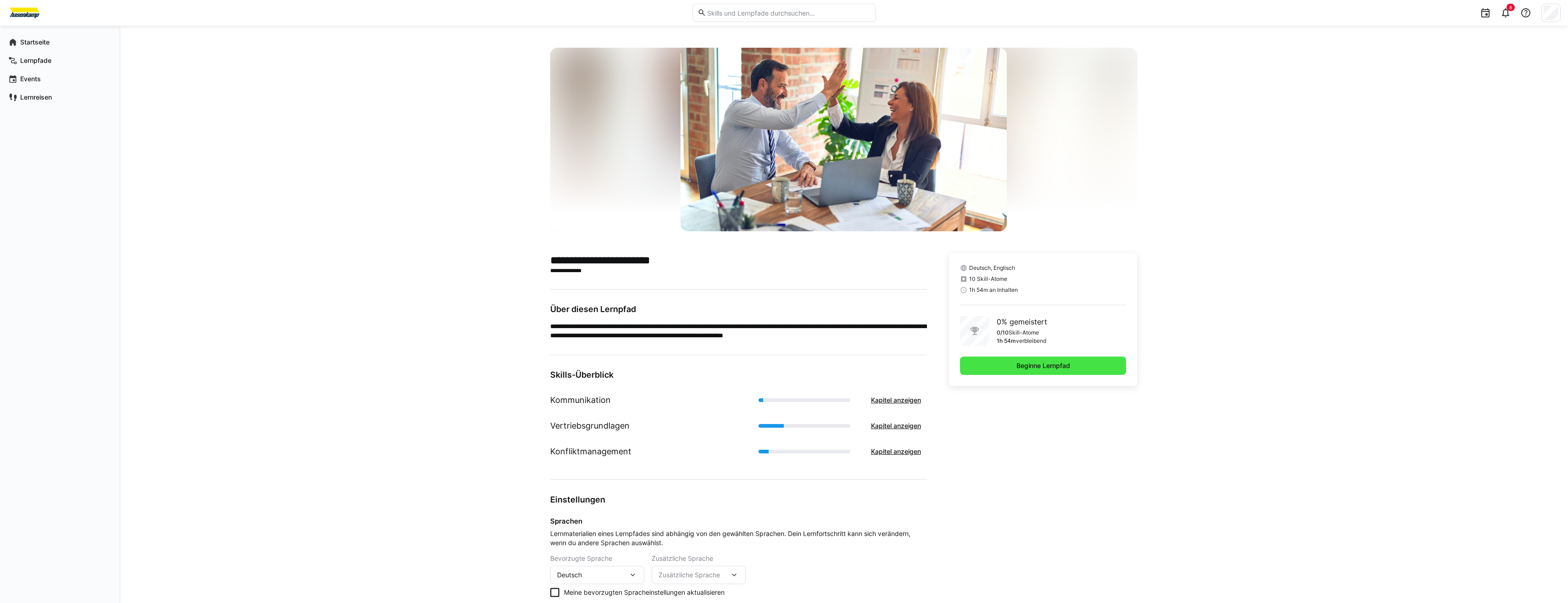
click at [996, 371] on span "Beginne Lernpfad" at bounding box center [1043, 366] width 166 height 18
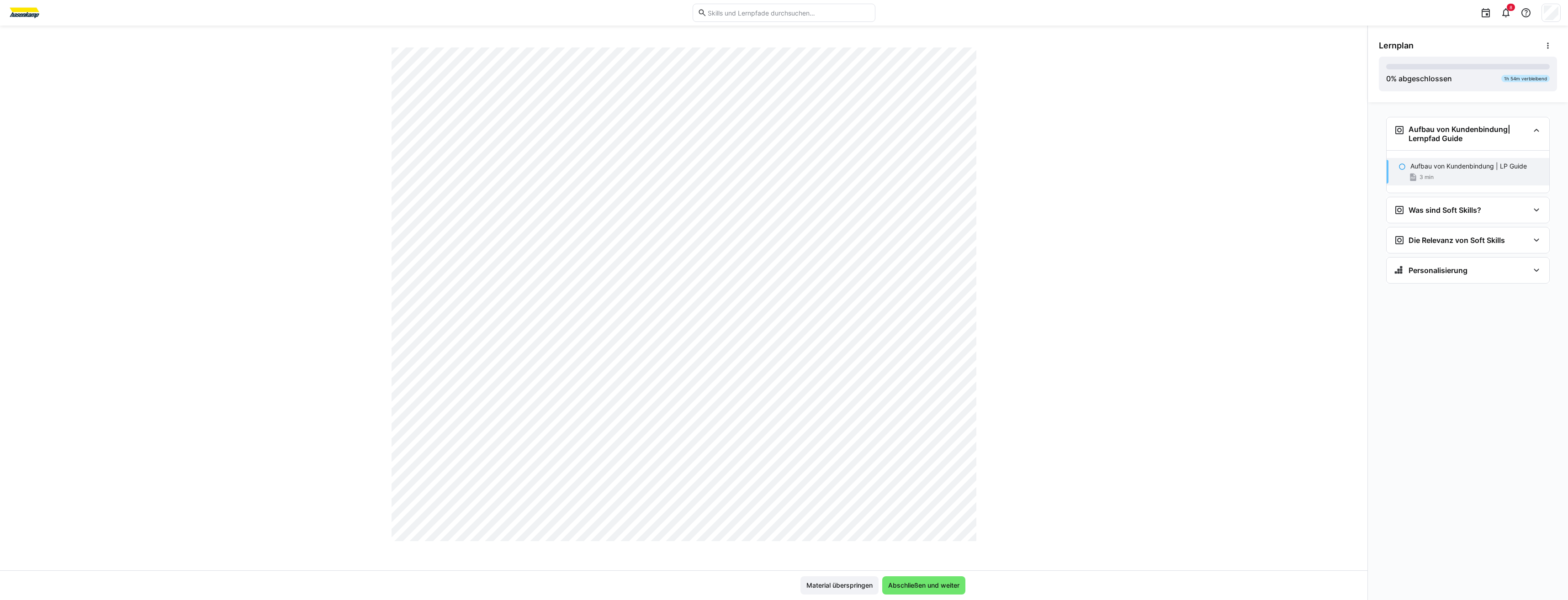
scroll to position [319, 0]
click at [917, 578] on span "Abschließen und weiter" at bounding box center [923, 585] width 83 height 18
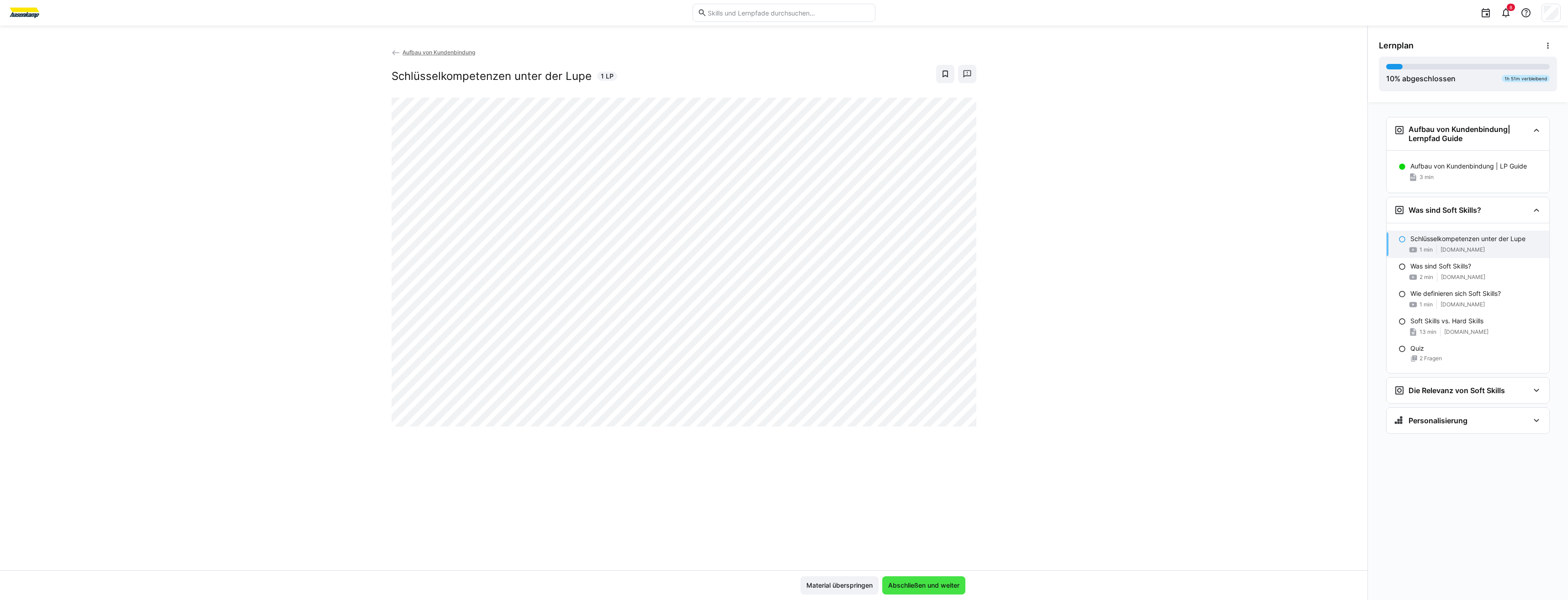
scroll to position [0, 0]
click at [916, 582] on span "Abschließen und weiter" at bounding box center [924, 585] width 74 height 9
click at [1045, 428] on div "Aufbau von Kundenbindung Was sind Soft Skills? 2 LP" at bounding box center [684, 309] width 1367 height 523
click at [1045, 424] on div "Aufbau von Kundenbindung Was sind Soft Skills? 2 LP" at bounding box center [684, 309] width 1367 height 523
click at [1067, 512] on div "Aufbau von Kundenbindung Was sind Soft Skills? 2 LP" at bounding box center [684, 309] width 1367 height 523
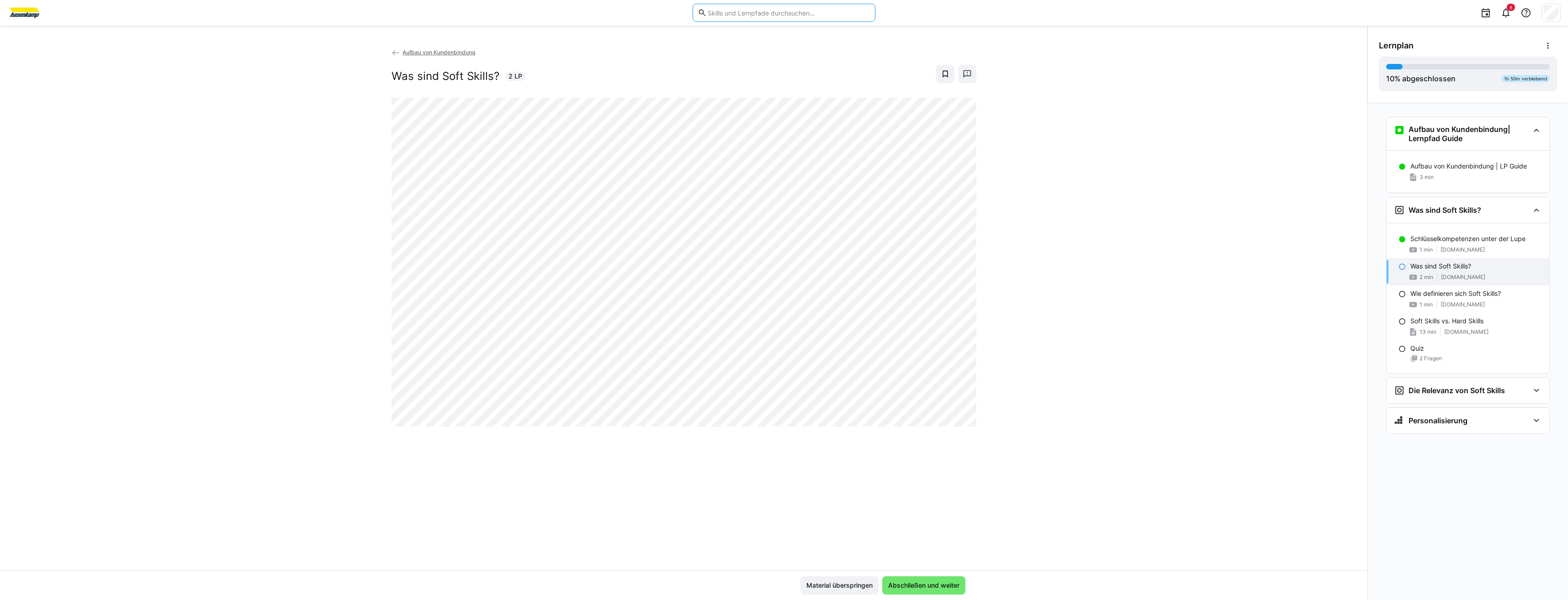
drag, startPoint x: 830, startPoint y: 10, endPoint x: 1036, endPoint y: 94, distance: 222.5
click at [1036, 94] on div "Aufbau von Kundenbindung Was sind Soft Skills? 2 LP" at bounding box center [684, 309] width 1367 height 523
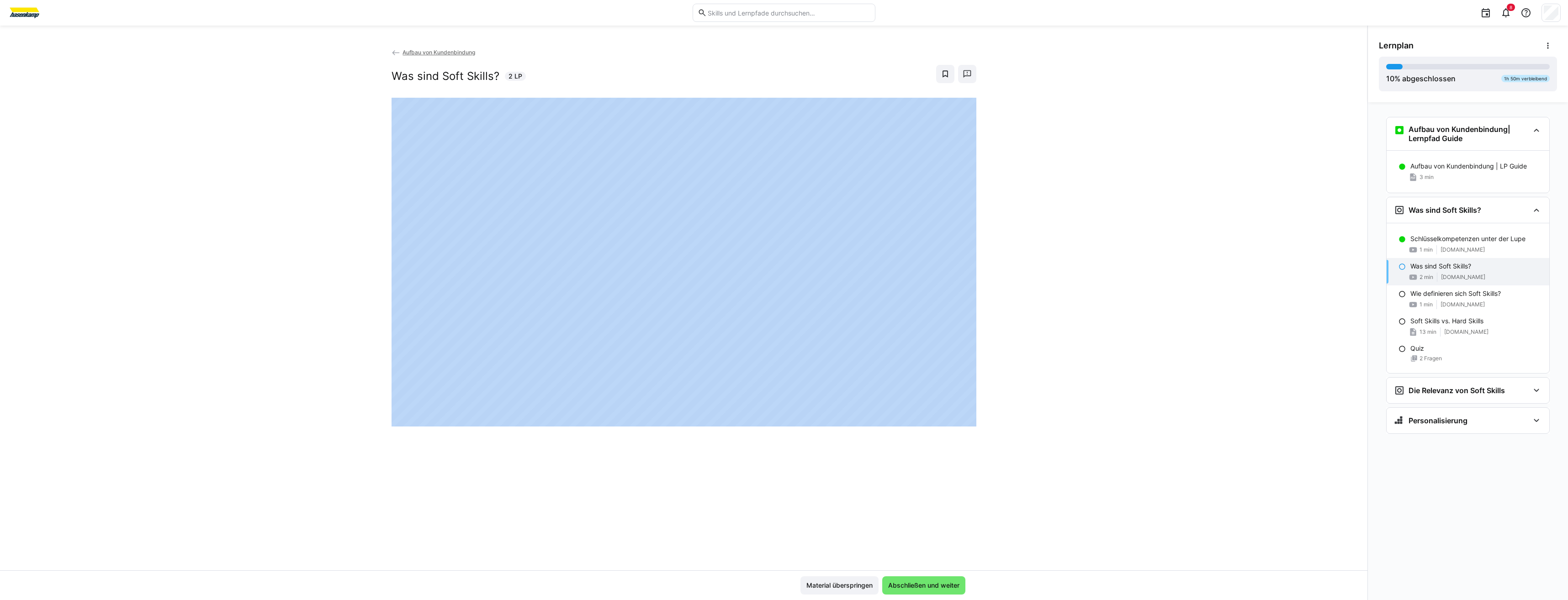
click at [1036, 94] on div "Aufbau von Kundenbindung Was sind Soft Skills? 2 LP" at bounding box center [684, 309] width 1367 height 523
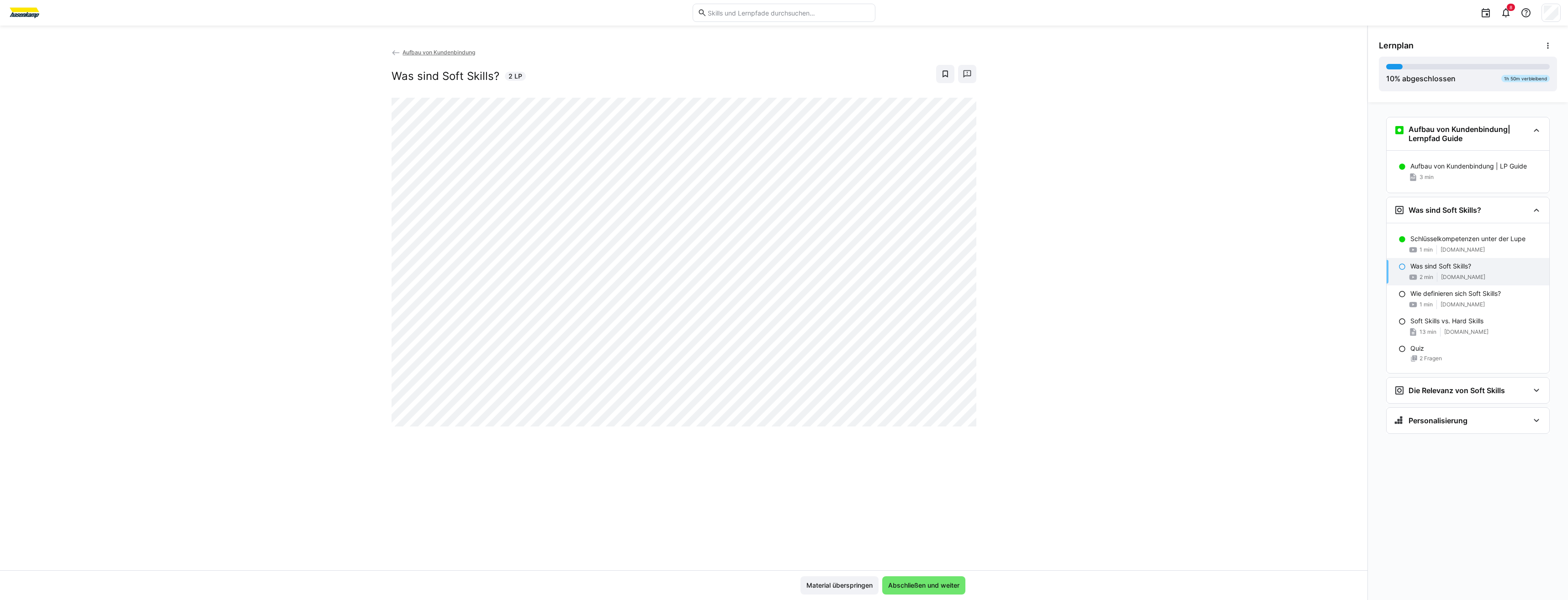
click at [1036, 94] on div "Aufbau von Kundenbindung Was sind Soft Skills? 2 LP" at bounding box center [684, 309] width 1367 height 523
click at [985, 261] on div "Aufbau von Kundenbindung Was sind Soft Skills? 2 LP" at bounding box center [684, 309] width 1367 height 523
click at [948, 586] on span "Abschließen und weiter" at bounding box center [924, 585] width 74 height 9
click at [944, 579] on span "Abschließen und weiter" at bounding box center [923, 585] width 83 height 18
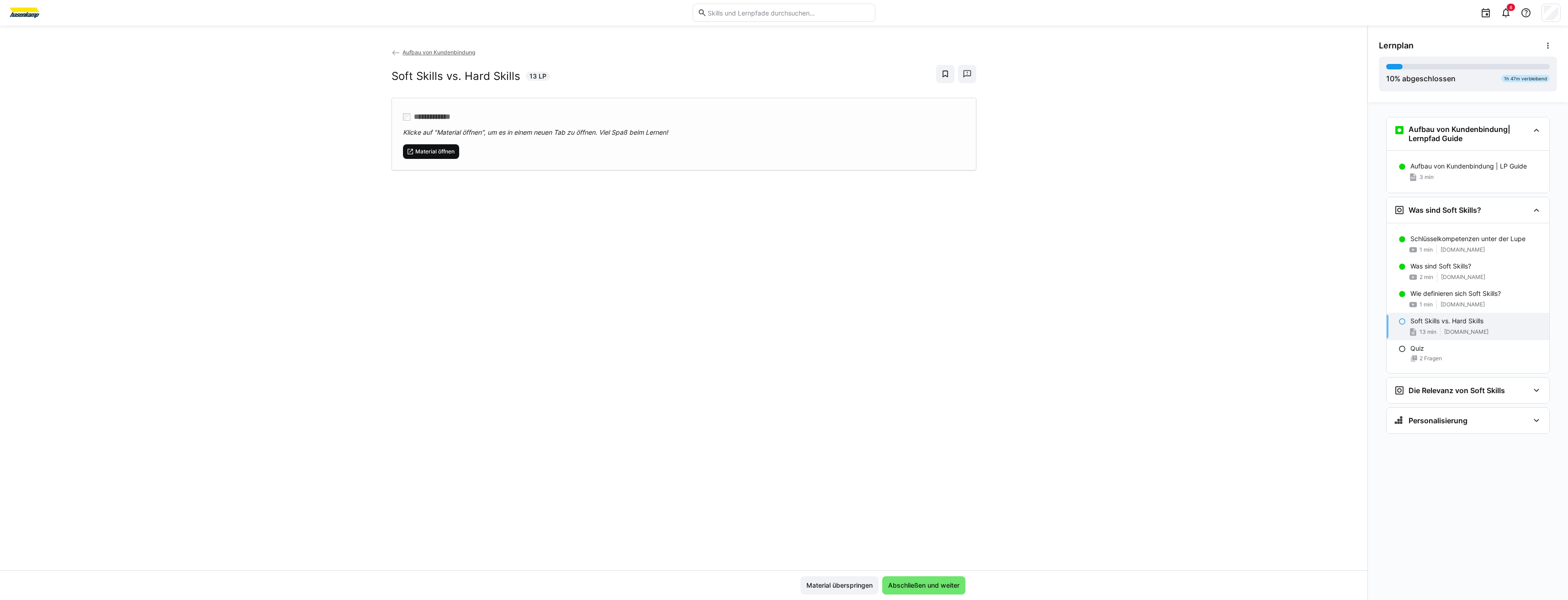
click at [410, 145] on span "Material öffnen" at bounding box center [431, 152] width 57 height 15
click at [931, 585] on span "Abschließen und weiter" at bounding box center [924, 585] width 74 height 9
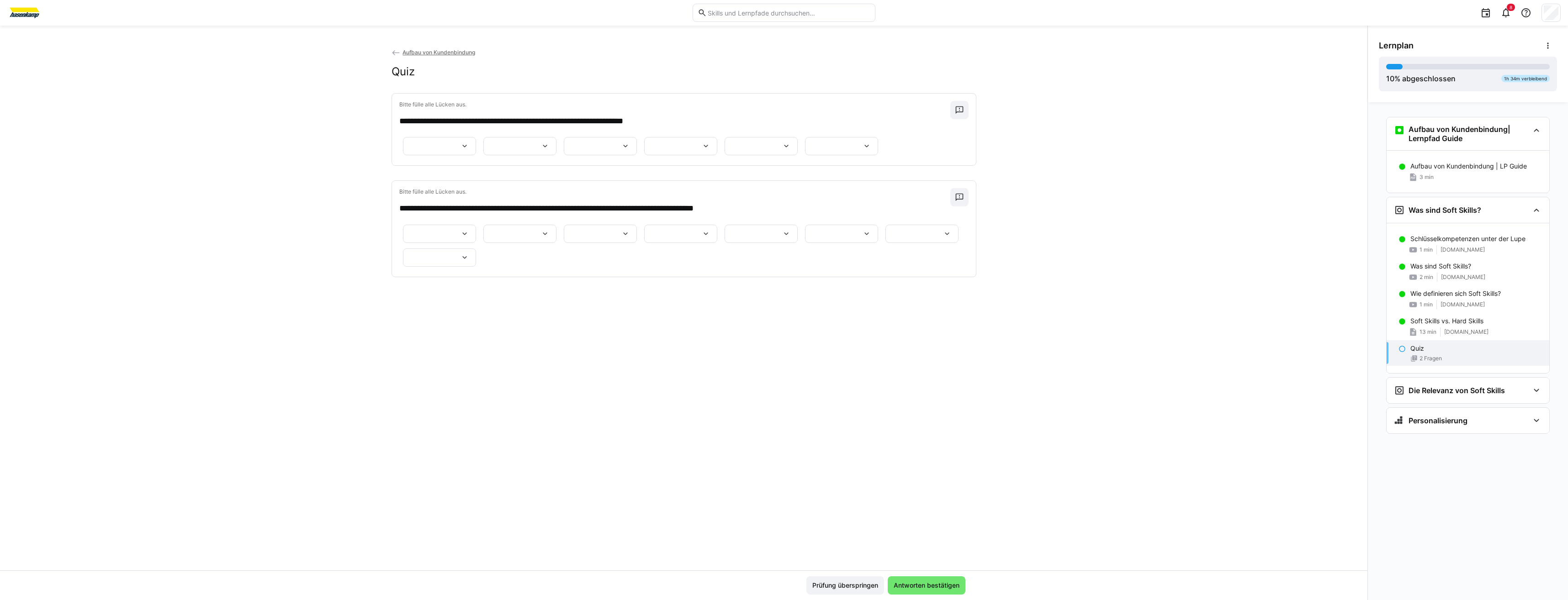
drag, startPoint x: 929, startPoint y: 528, endPoint x: 852, endPoint y: 467, distance: 98.2
drag, startPoint x: 852, startPoint y: 467, endPoint x: 682, endPoint y: 215, distance: 304.0
click at [681, 158] on div at bounding box center [684, 146] width 569 height 24
click at [476, 146] on div at bounding box center [439, 146] width 73 height 18
click at [480, 186] on span "****" at bounding box center [485, 190] width 73 height 19
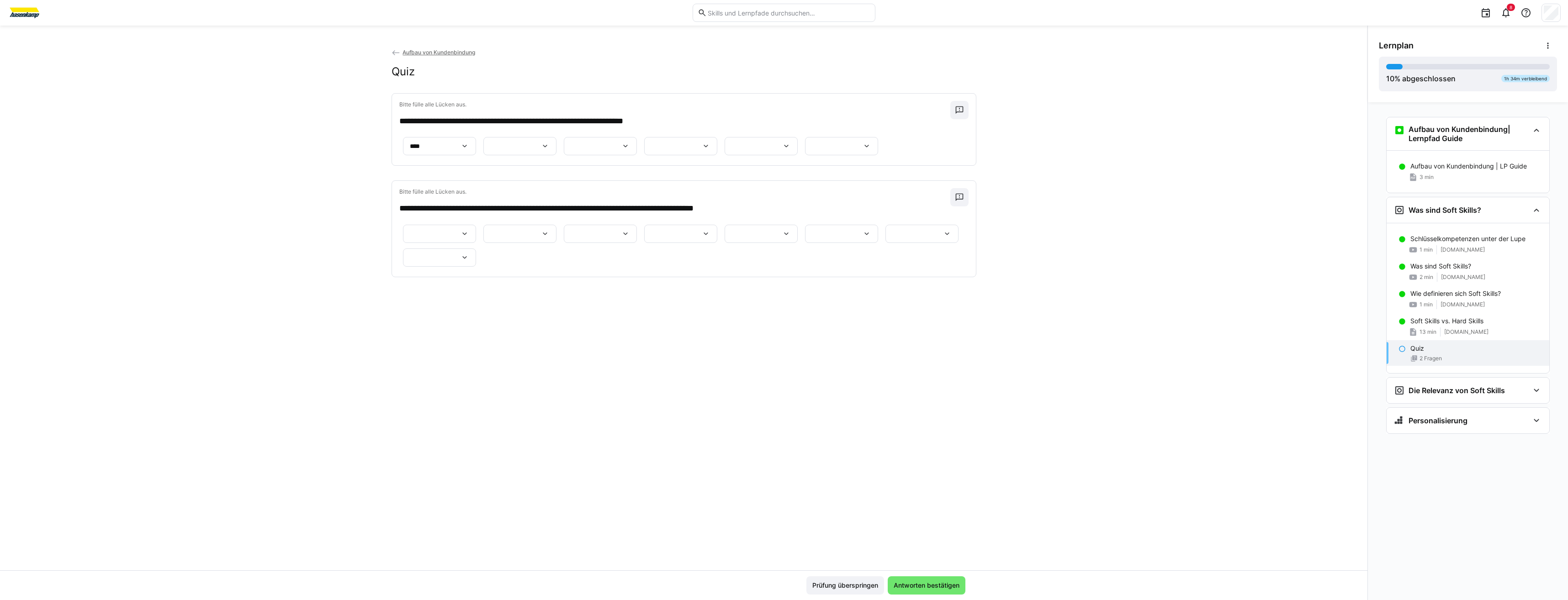
click at [497, 156] on app-question-sheet-container "****" at bounding box center [640, 146] width 483 height 24
click at [476, 153] on div "****" at bounding box center [439, 146] width 73 height 18
click at [505, 171] on span "****" at bounding box center [485, 170] width 73 height 19
click at [523, 155] on div at bounding box center [520, 146] width 73 height 18
click at [520, 225] on div "**** ****" at bounding box center [515, 203] width 73 height 46
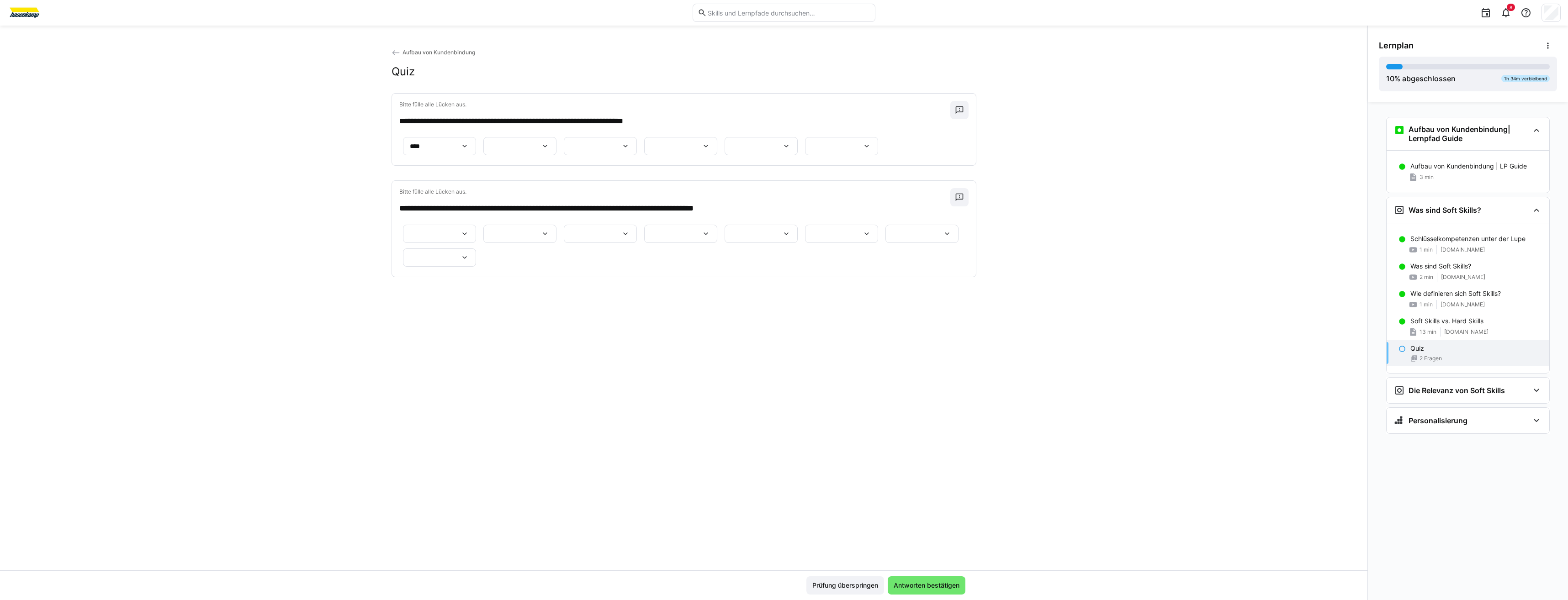
click at [530, 158] on app-question-sheet-container "****" at bounding box center [640, 146] width 483 height 24
click at [531, 158] on app-question-sheet-container "****" at bounding box center [640, 146] width 483 height 24
drag, startPoint x: 531, startPoint y: 182, endPoint x: 531, endPoint y: 167, distance: 15.0
click at [531, 155] on div at bounding box center [520, 146] width 73 height 18
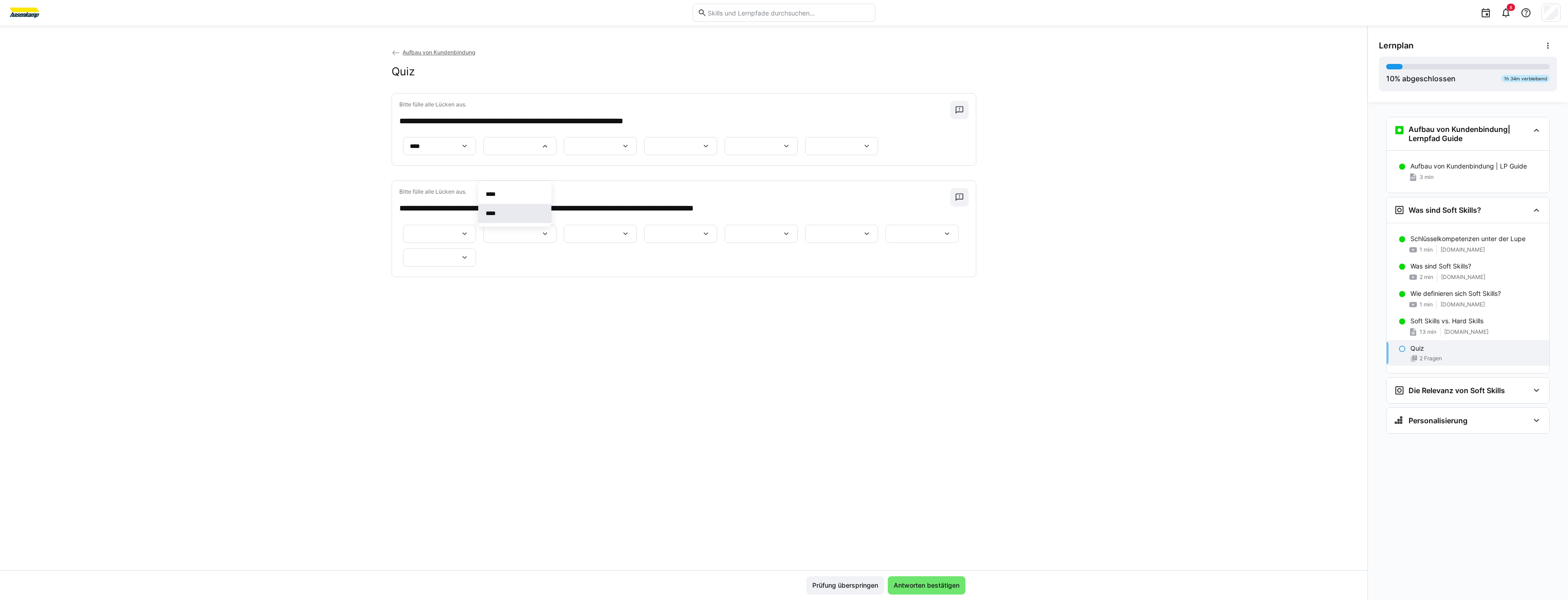
click at [508, 214] on span "****" at bounding box center [515, 214] width 73 height 19
click at [609, 155] on div at bounding box center [600, 146] width 73 height 18
click at [592, 237] on span "****" at bounding box center [601, 237] width 73 height 19
click at [644, 155] on div at bounding box center [681, 146] width 73 height 18
click at [540, 237] on span "****" at bounding box center [533, 242] width 73 height 19
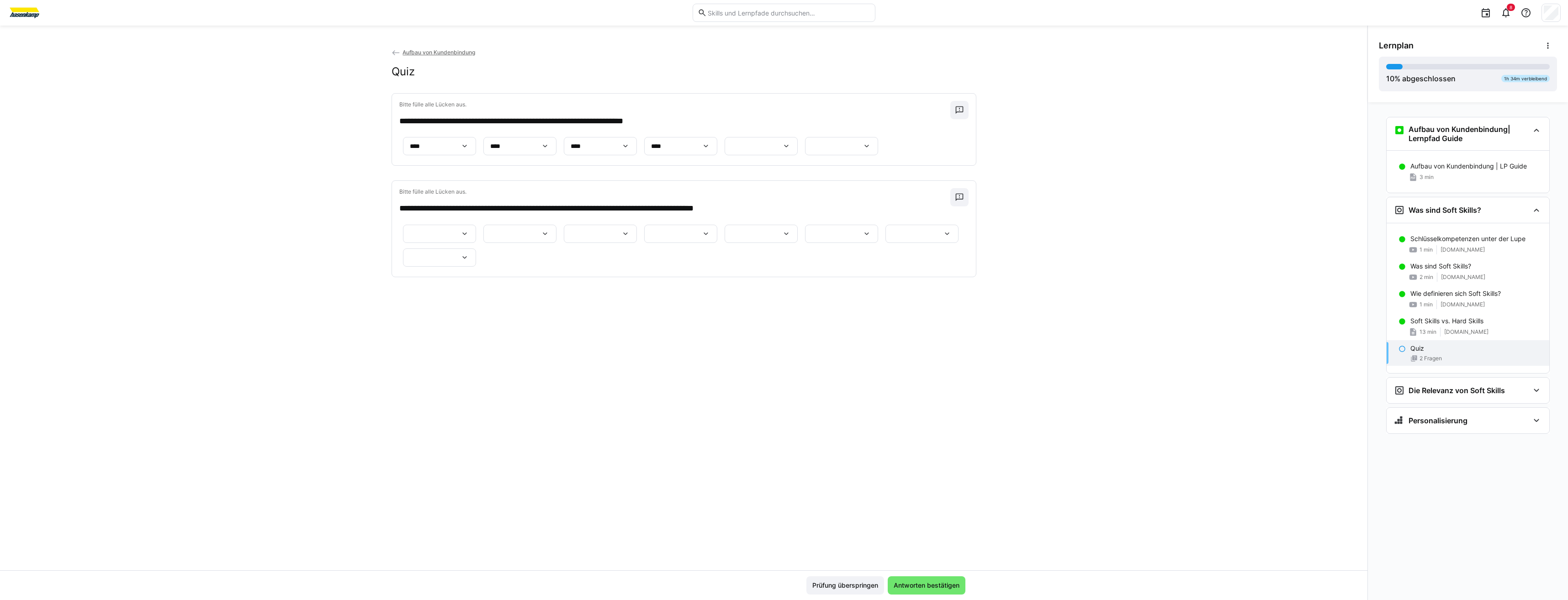
click at [782, 151] on eds-icon at bounding box center [786, 146] width 9 height 9
click at [520, 284] on span "****" at bounding box center [506, 285] width 73 height 19
click at [805, 155] on div at bounding box center [842, 146] width 73 height 18
click at [513, 291] on span "****" at bounding box center [506, 289] width 73 height 19
click at [476, 243] on div at bounding box center [439, 234] width 73 height 18
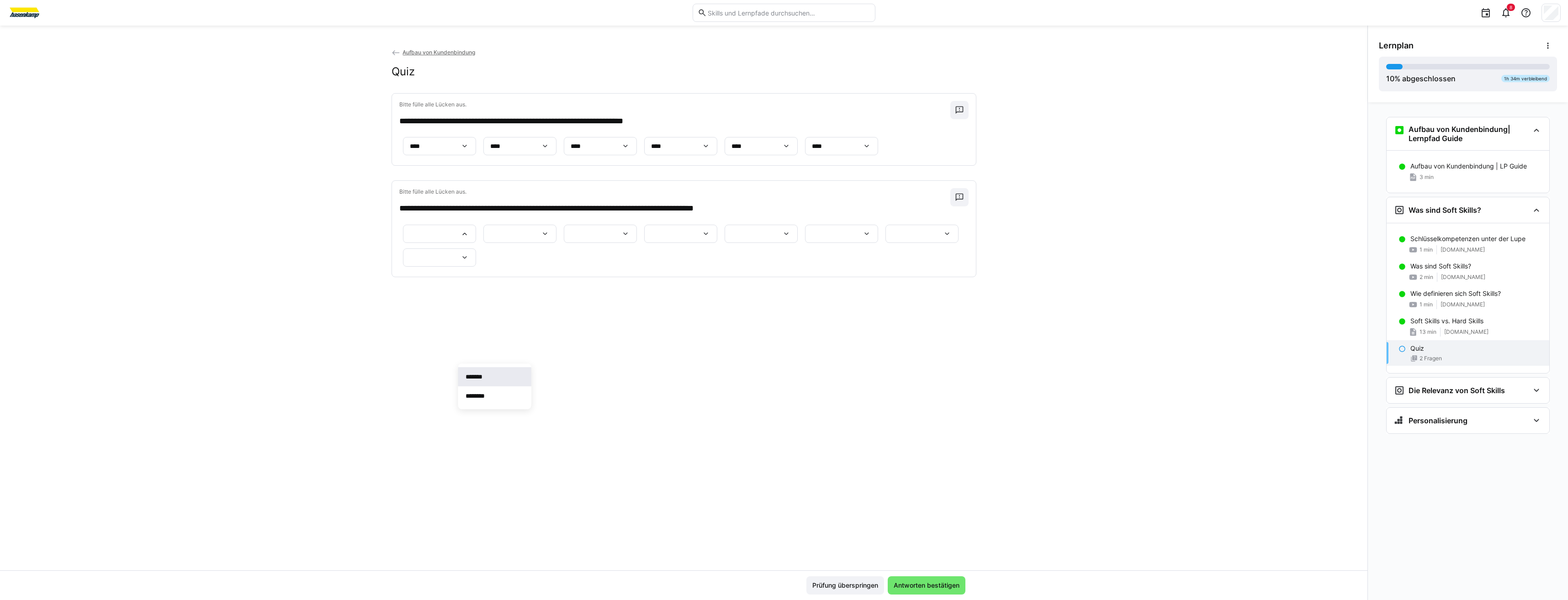
click at [499, 380] on span "*******" at bounding box center [495, 377] width 73 height 19
click at [556, 243] on div at bounding box center [520, 234] width 73 height 18
click at [670, 397] on p "**********" at bounding box center [662, 396] width 33 height 9
click at [564, 243] on div at bounding box center [600, 234] width 73 height 18
click at [494, 399] on span "******" at bounding box center [481, 400] width 73 height 19
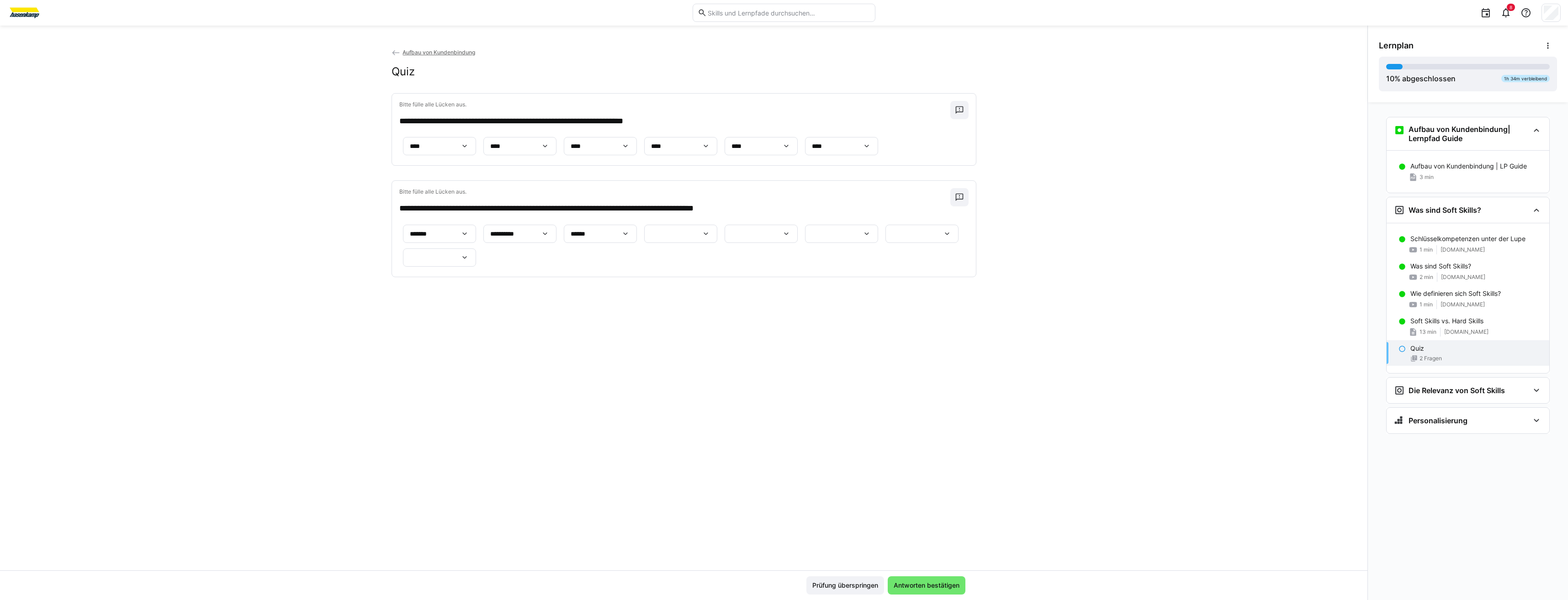
click at [644, 243] on div at bounding box center [681, 234] width 73 height 18
click at [495, 441] on span "**********" at bounding box center [481, 444] width 73 height 19
click at [724, 243] on div at bounding box center [761, 234] width 73 height 18
click at [486, 469] on span "******" at bounding box center [481, 467] width 73 height 19
click at [805, 243] on div at bounding box center [842, 234] width 73 height 18
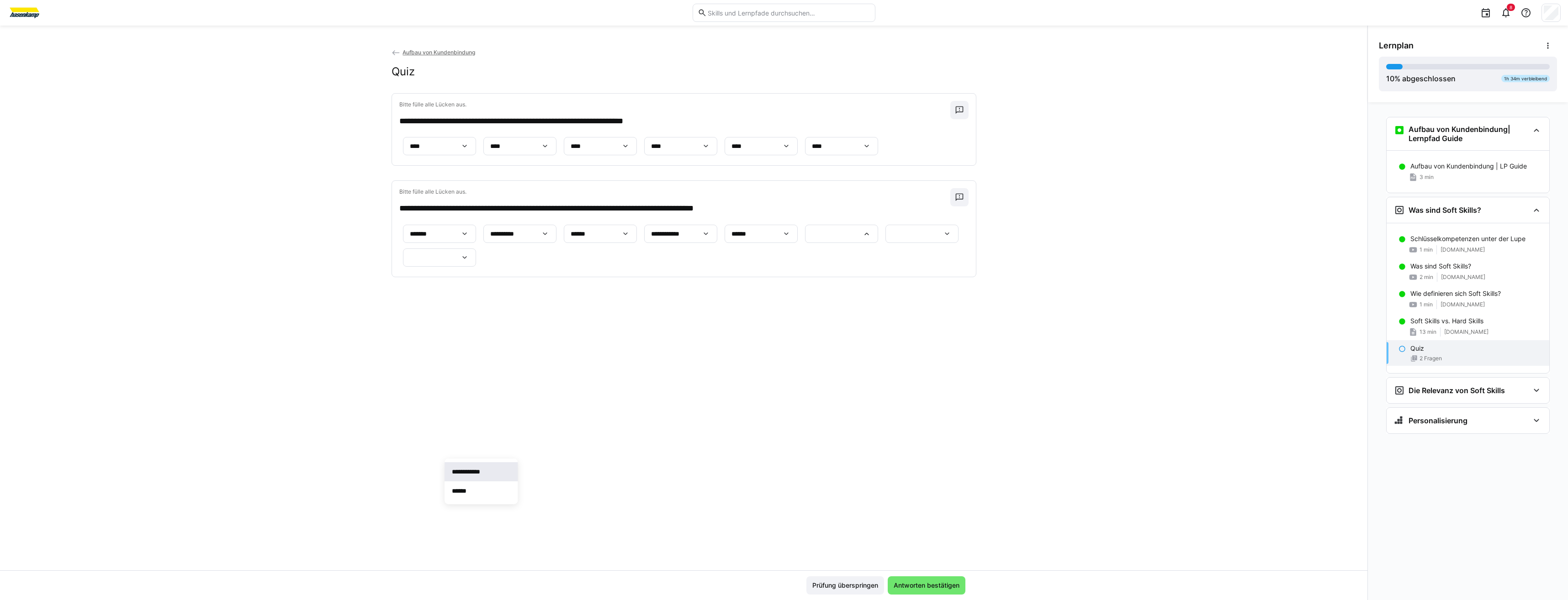
click at [492, 473] on p "**********" at bounding box center [471, 472] width 40 height 9
click at [886, 243] on div at bounding box center [922, 234] width 73 height 18
click at [501, 519] on span "**********" at bounding box center [481, 515] width 73 height 19
click at [476, 267] on div at bounding box center [439, 257] width 73 height 18
click at [500, 515] on span "**********" at bounding box center [481, 520] width 73 height 19
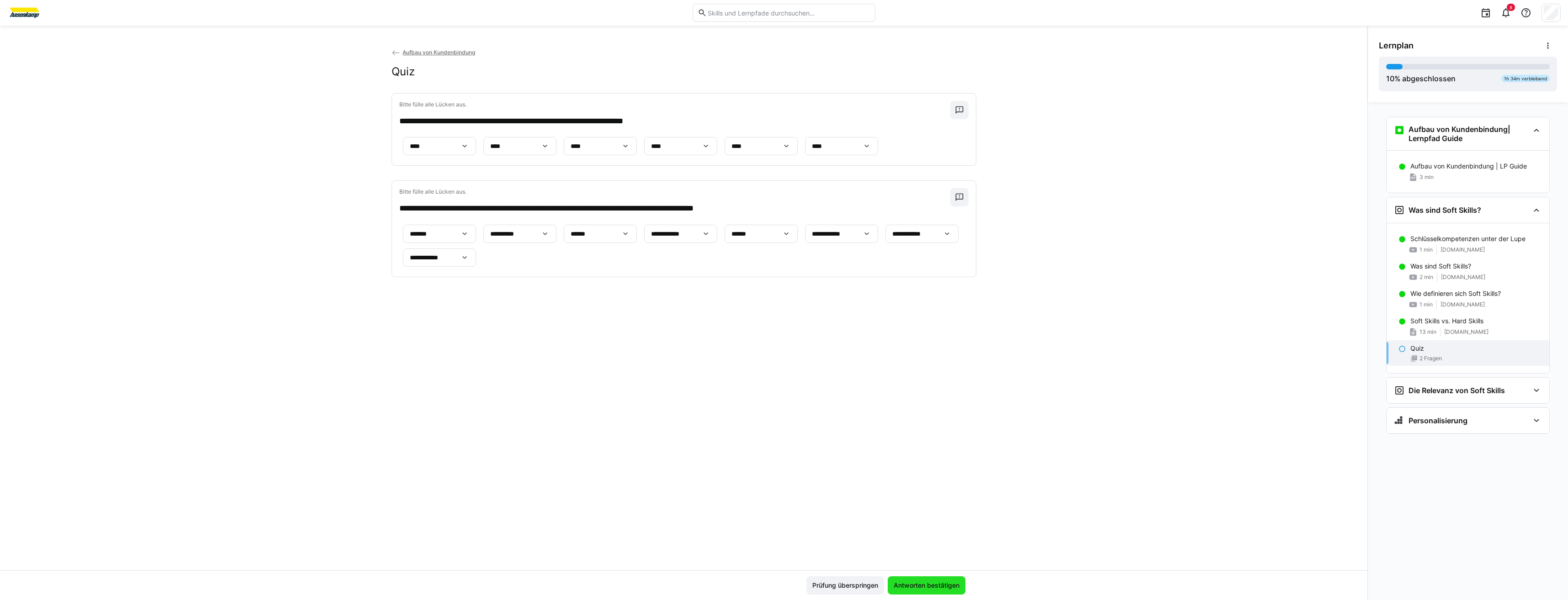
click at [933, 590] on span "Antworten bestätigen" at bounding box center [926, 585] width 78 height 18
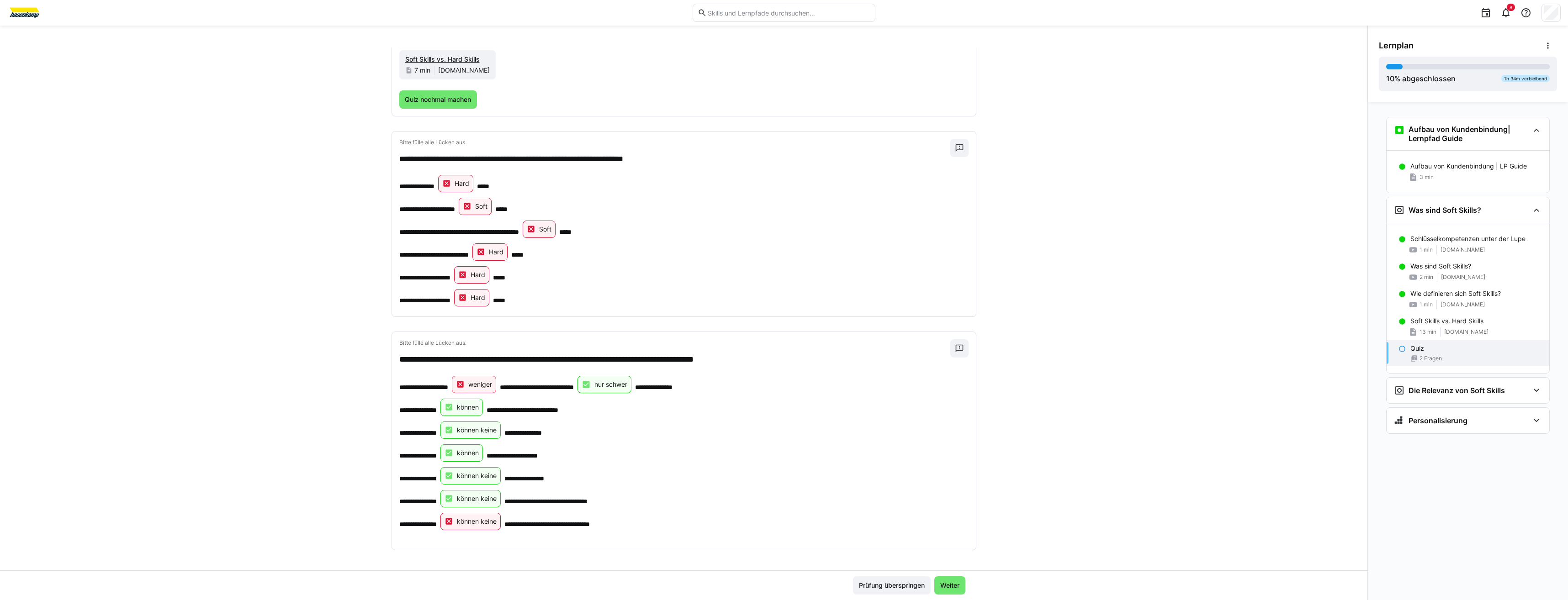
scroll to position [113, 0]
click at [951, 591] on span "Weiter" at bounding box center [950, 585] width 31 height 18
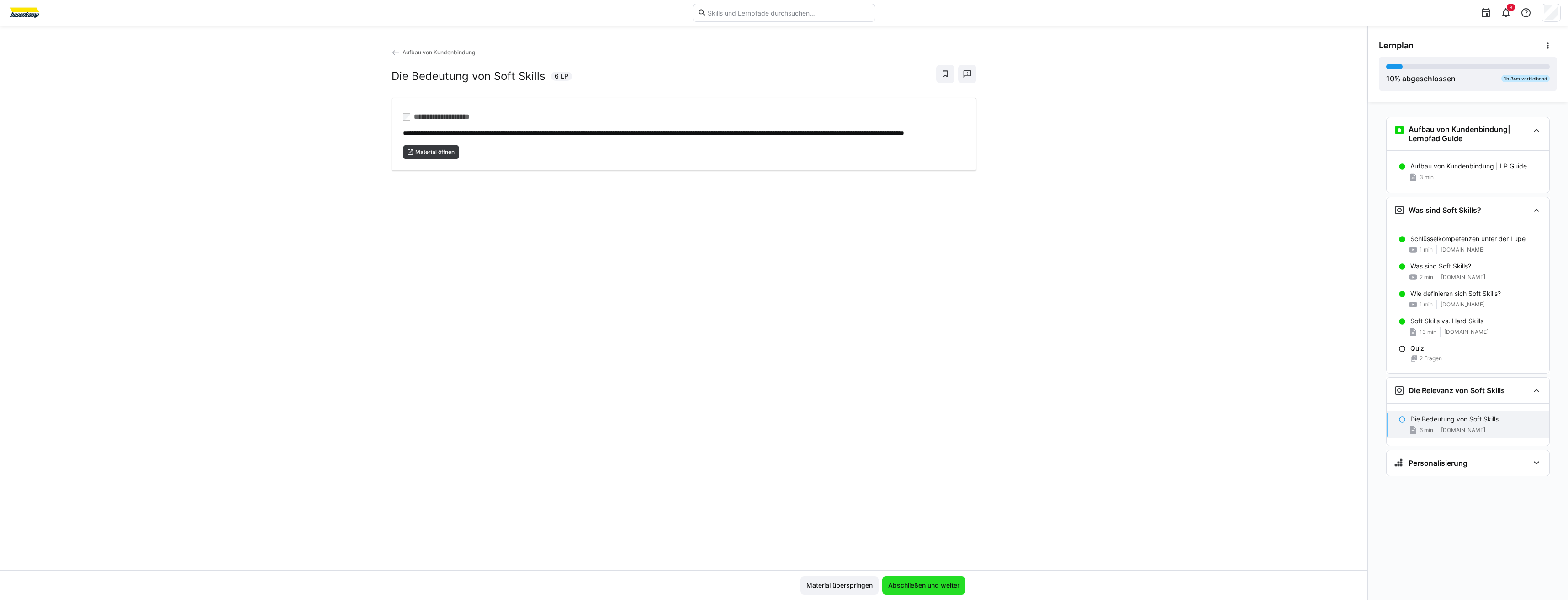
click at [951, 591] on span "Abschließen und weiter" at bounding box center [923, 585] width 83 height 18
click at [450, 156] on span "Material öffnen" at bounding box center [435, 152] width 41 height 7
click at [932, 584] on span "Abschließen und weiter" at bounding box center [924, 585] width 74 height 9
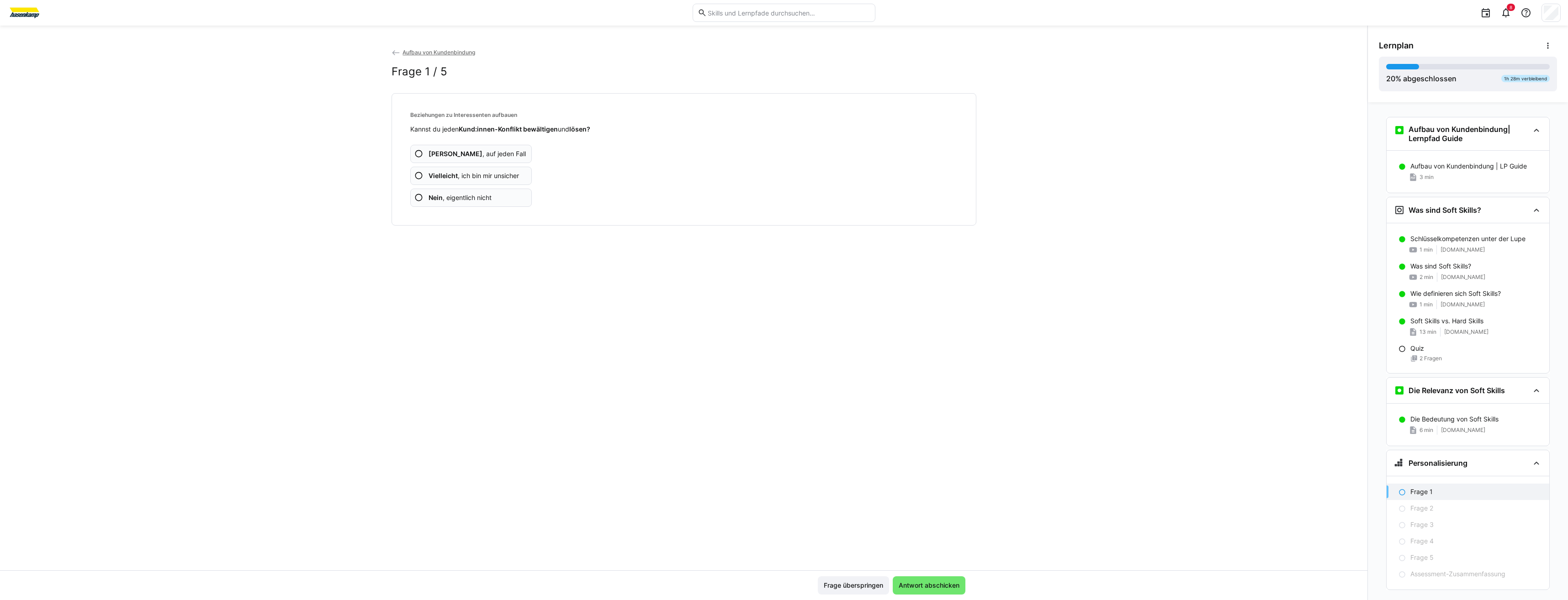
click at [420, 156] on eds-icon at bounding box center [419, 153] width 9 height 9
click at [420, 155] on eds-icon at bounding box center [419, 153] width 9 height 9
click at [430, 155] on b "[PERSON_NAME]" at bounding box center [455, 153] width 54 height 8
click at [431, 175] on b "Vielleicht" at bounding box center [443, 175] width 29 height 8
click at [441, 176] on b "Vielleicht" at bounding box center [443, 175] width 29 height 8
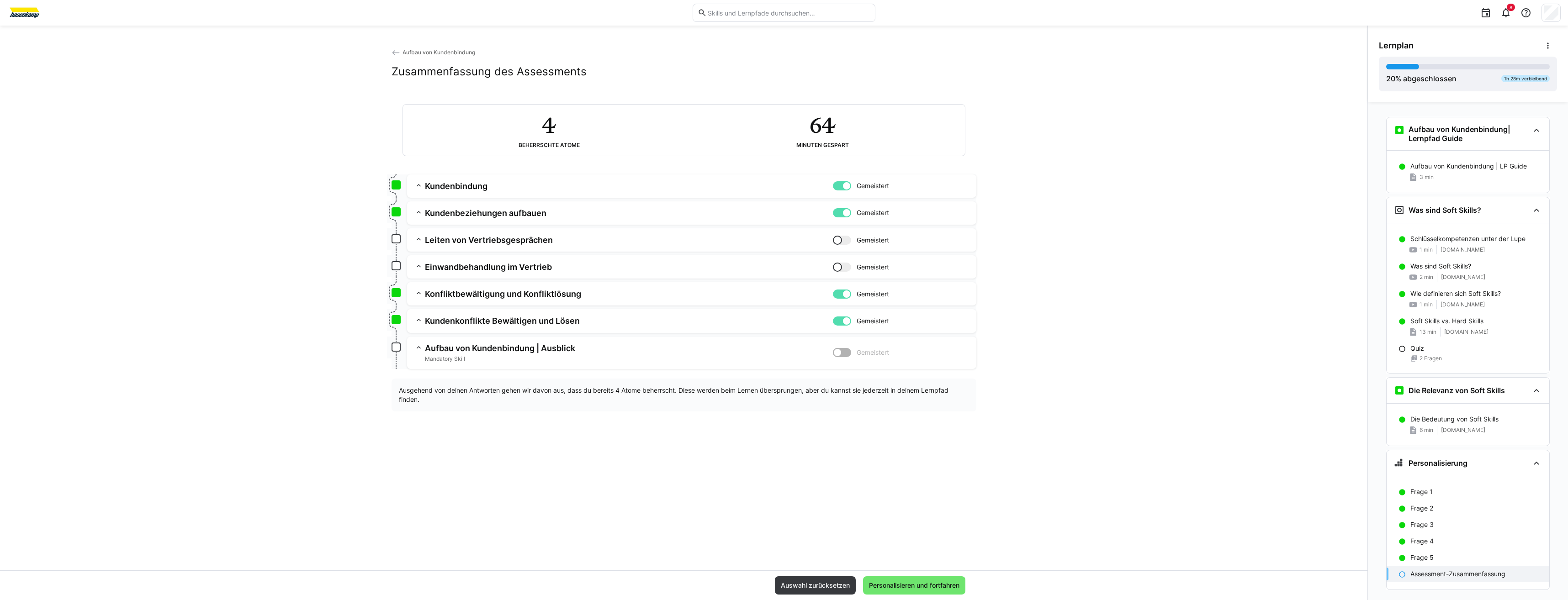
click at [180, 315] on div "Aufbau von Kundenbindung Zusammenfassung des Assessments 4 Beherrschte Atome 64…" at bounding box center [684, 309] width 1367 height 523
click at [934, 597] on div "Auswahl zurücksetzen Personalisieren und fortfahren" at bounding box center [684, 585] width 1367 height 30
click at [940, 591] on span "Personalisieren und fortfahren" at bounding box center [914, 585] width 102 height 18
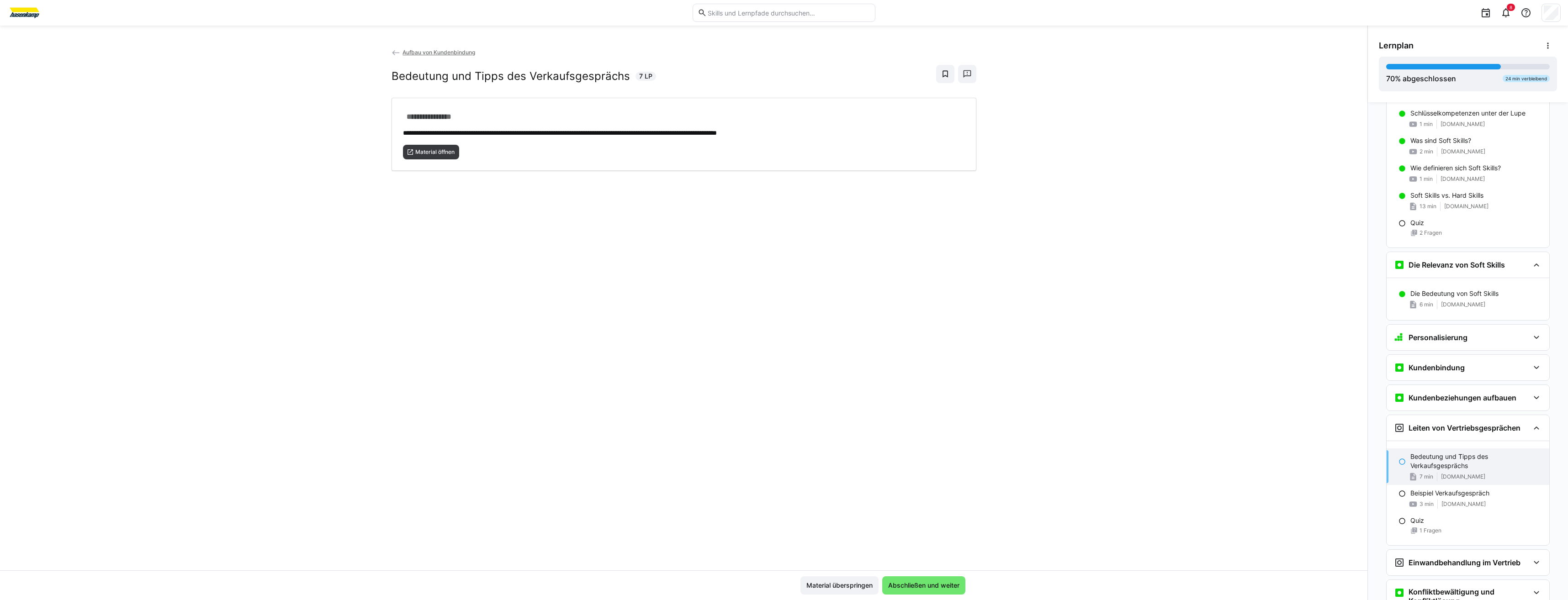
scroll to position [138, 0]
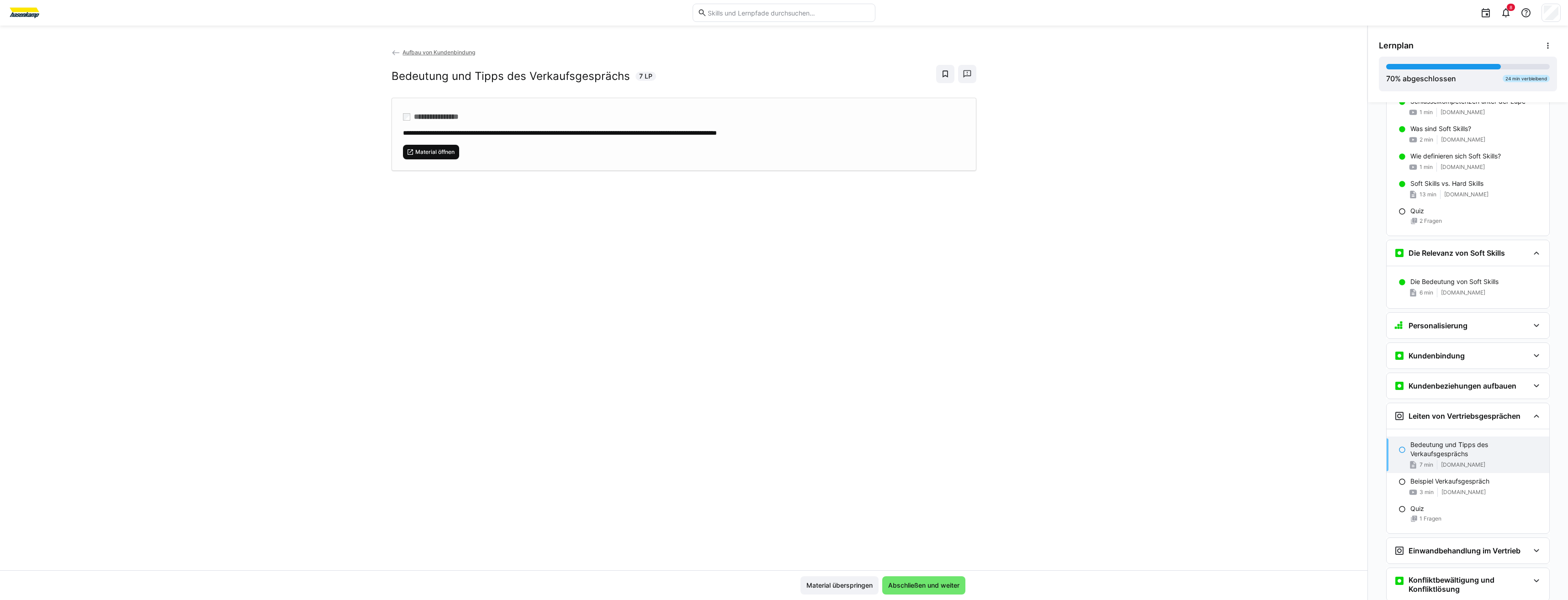
click at [419, 147] on span "Material öffnen" at bounding box center [431, 152] width 57 height 15
click at [929, 584] on span "Abschließen und weiter" at bounding box center [924, 585] width 74 height 9
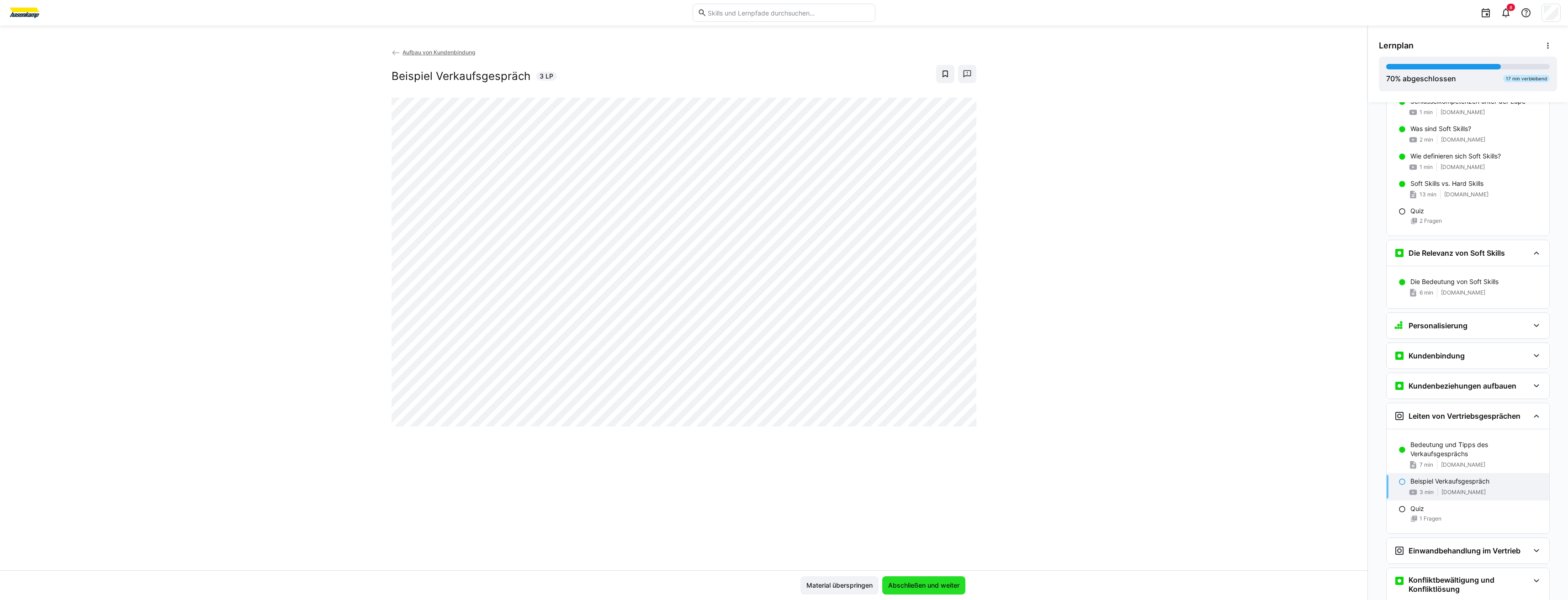
click at [929, 591] on span "Abschließen und weiter" at bounding box center [923, 585] width 83 height 18
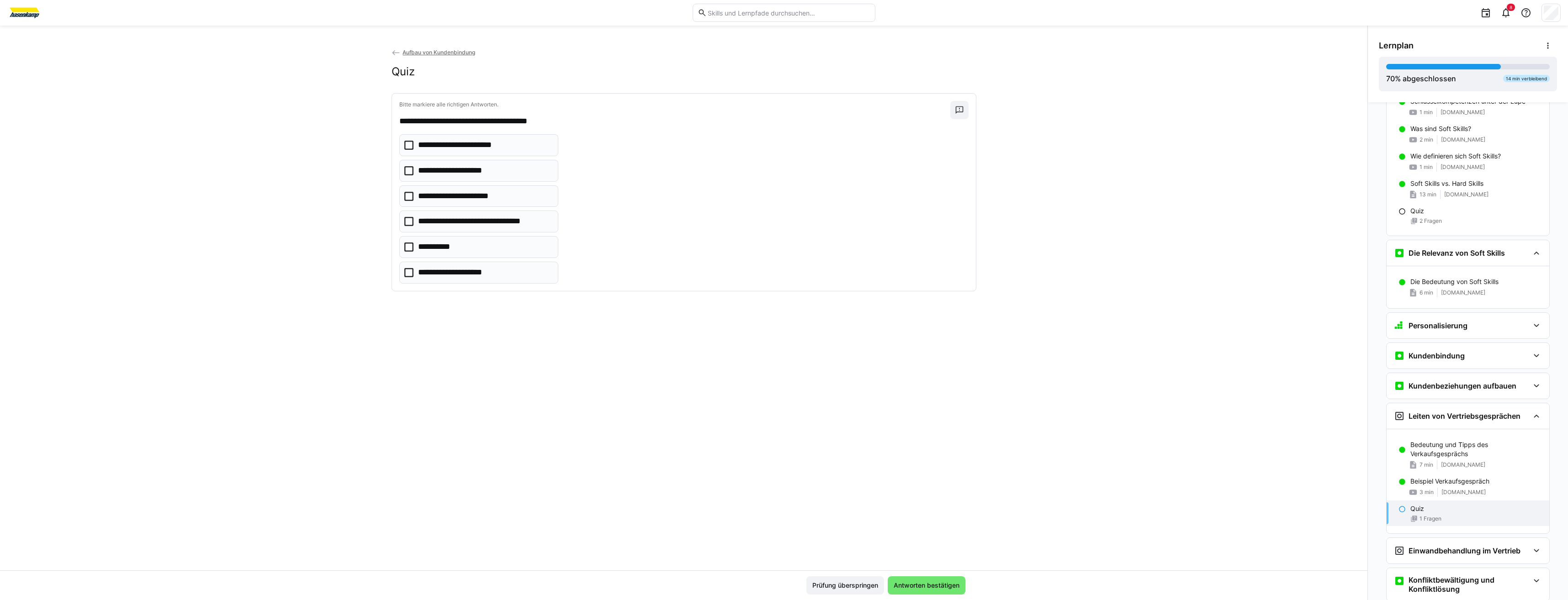
click at [483, 279] on eds-checkbox "**********" at bounding box center [478, 273] width 159 height 22
click at [499, 154] on eds-checkbox "**********" at bounding box center [478, 145] width 159 height 22
click at [905, 587] on span "Antworten bestätigen" at bounding box center [926, 585] width 69 height 9
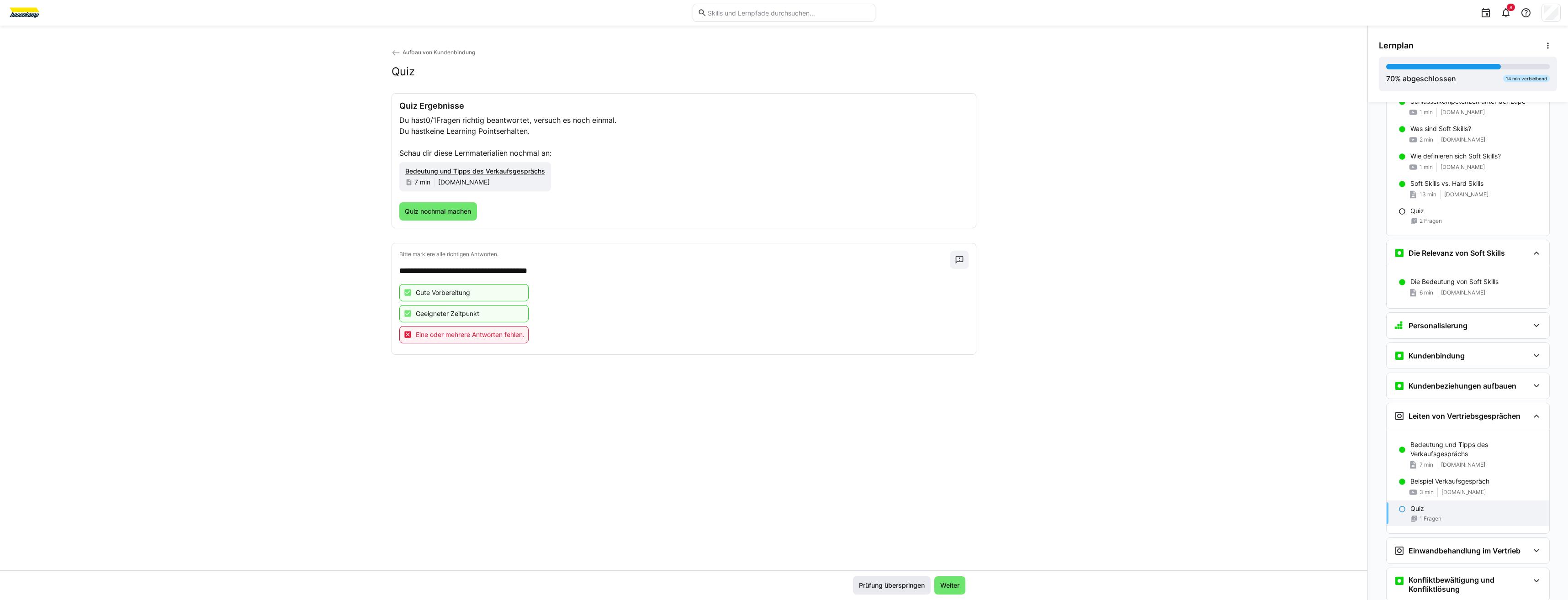
click at [920, 581] on span "Prüfung überspringen" at bounding box center [892, 585] width 69 height 9
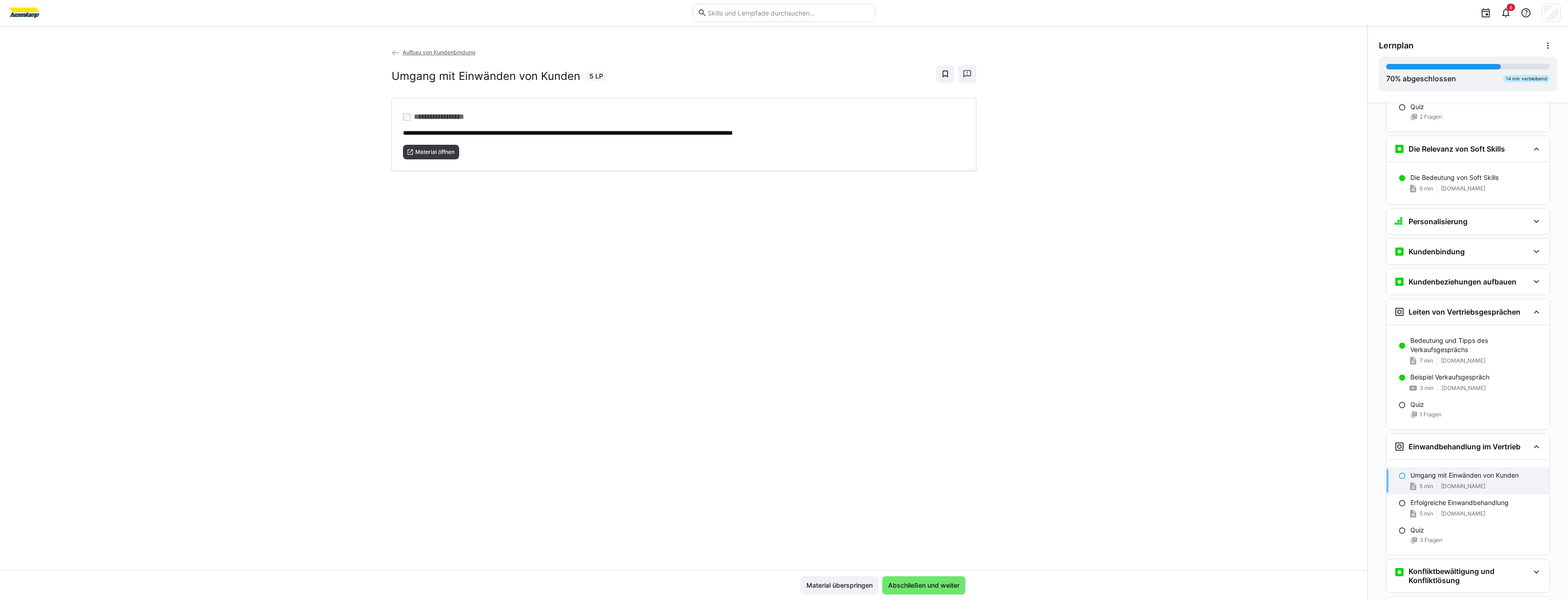
scroll to position [242, 0]
click at [415, 155] on span "Material öffnen" at bounding box center [435, 152] width 41 height 7
click at [926, 584] on span "Abschließen und weiter" at bounding box center [924, 585] width 74 height 9
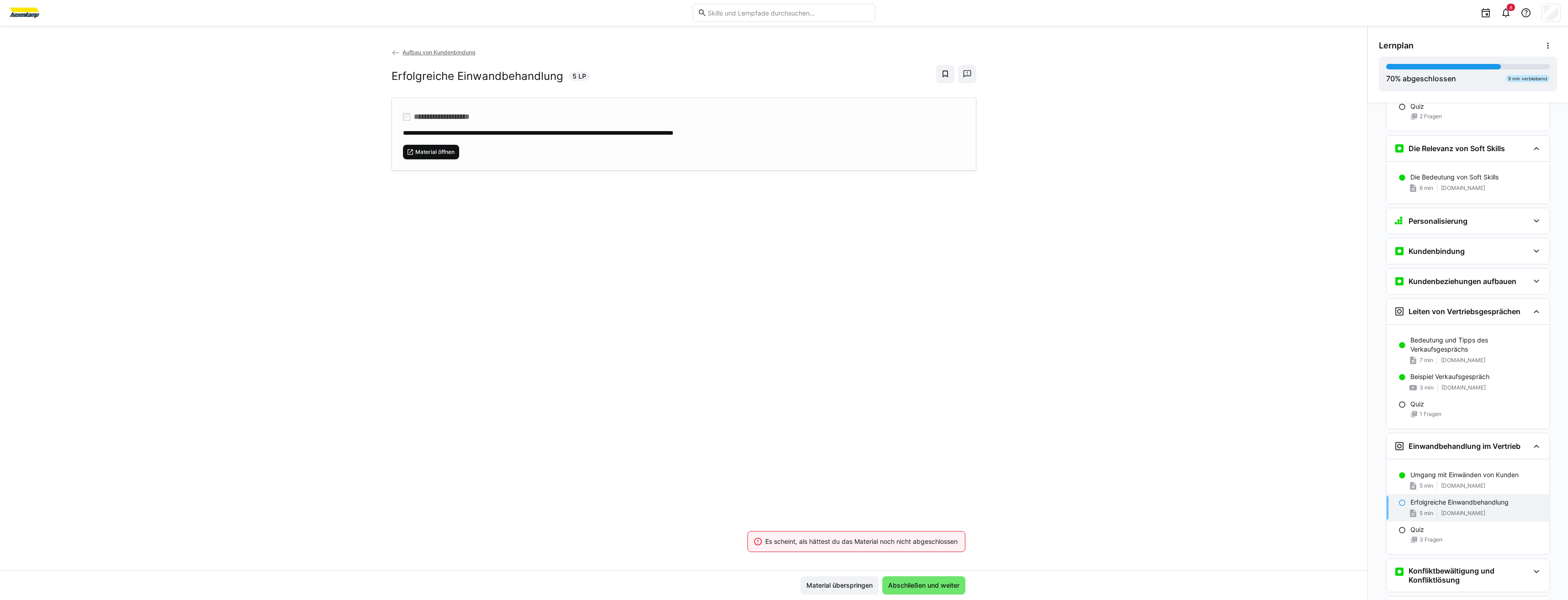
click at [433, 149] on span "Material öffnen" at bounding box center [435, 152] width 41 height 7
click at [895, 591] on span "Abschließen und weiter" at bounding box center [923, 585] width 83 height 18
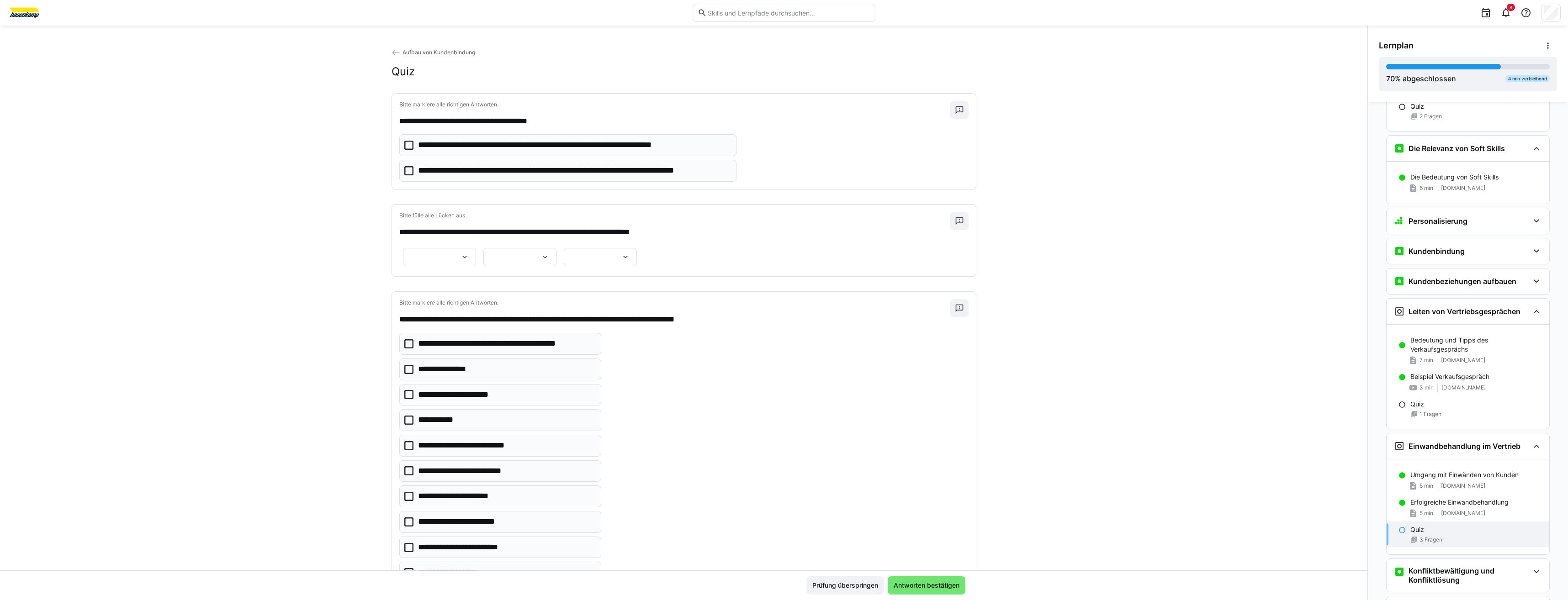
drag, startPoint x: 901, startPoint y: 214, endPoint x: 882, endPoint y: 194, distance: 27.6
click at [882, 194] on div "**********" at bounding box center [684, 342] width 585 height 498
click at [404, 349] on icon at bounding box center [408, 344] width 9 height 9
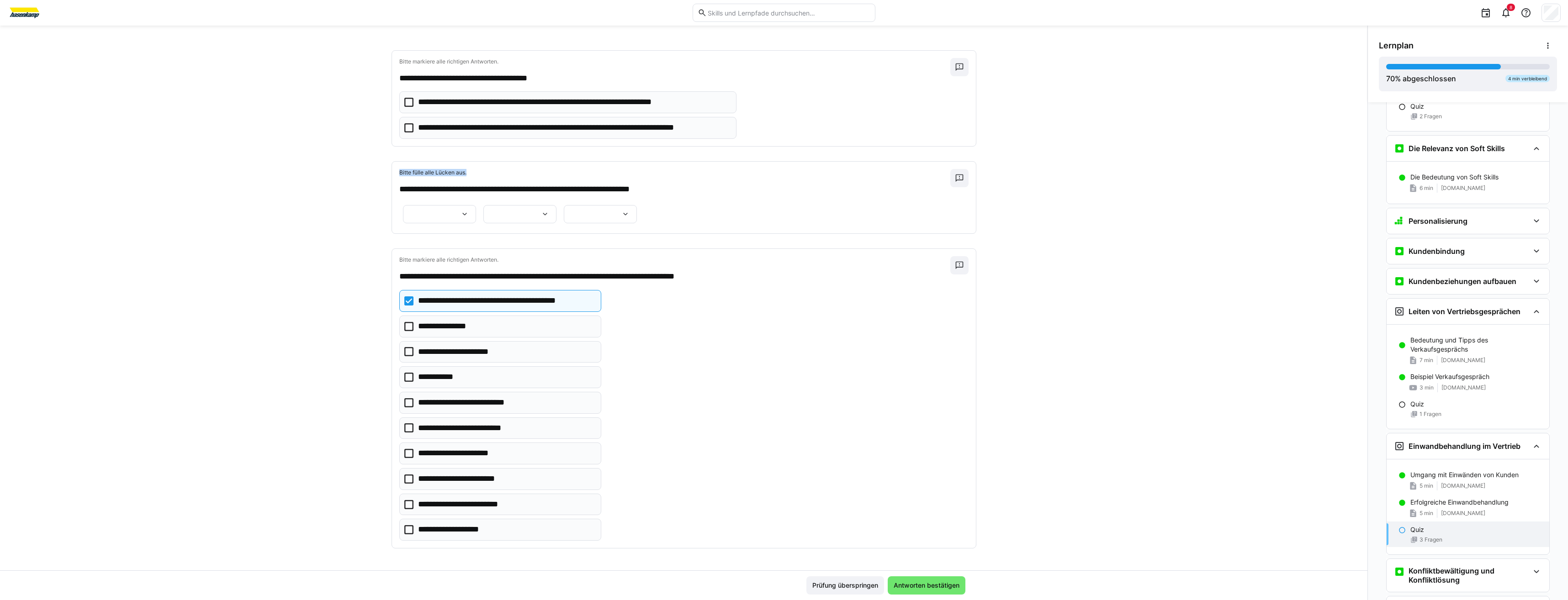
scroll to position [145, 0]
click at [402, 363] on app-quiz-question-multiple-choice-component "**********" at bounding box center [500, 416] width 202 height 251
click at [404, 400] on icon at bounding box center [408, 403] width 9 height 9
click at [411, 396] on eds-checkbox "**********" at bounding box center [500, 403] width 202 height 22
click at [407, 453] on icon at bounding box center [408, 453] width 9 height 9
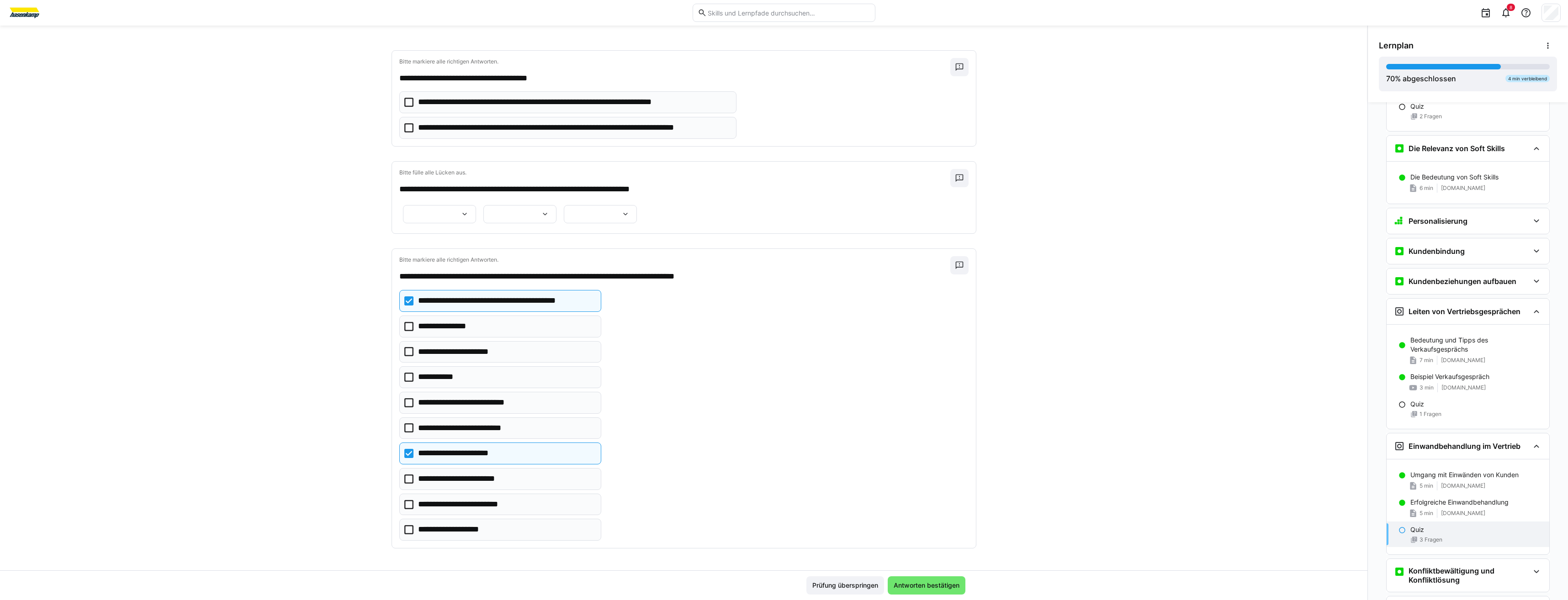
click at [422, 329] on p "**********" at bounding box center [446, 327] width 55 height 12
click at [904, 585] on span "Antworten bestätigen" at bounding box center [926, 585] width 69 height 9
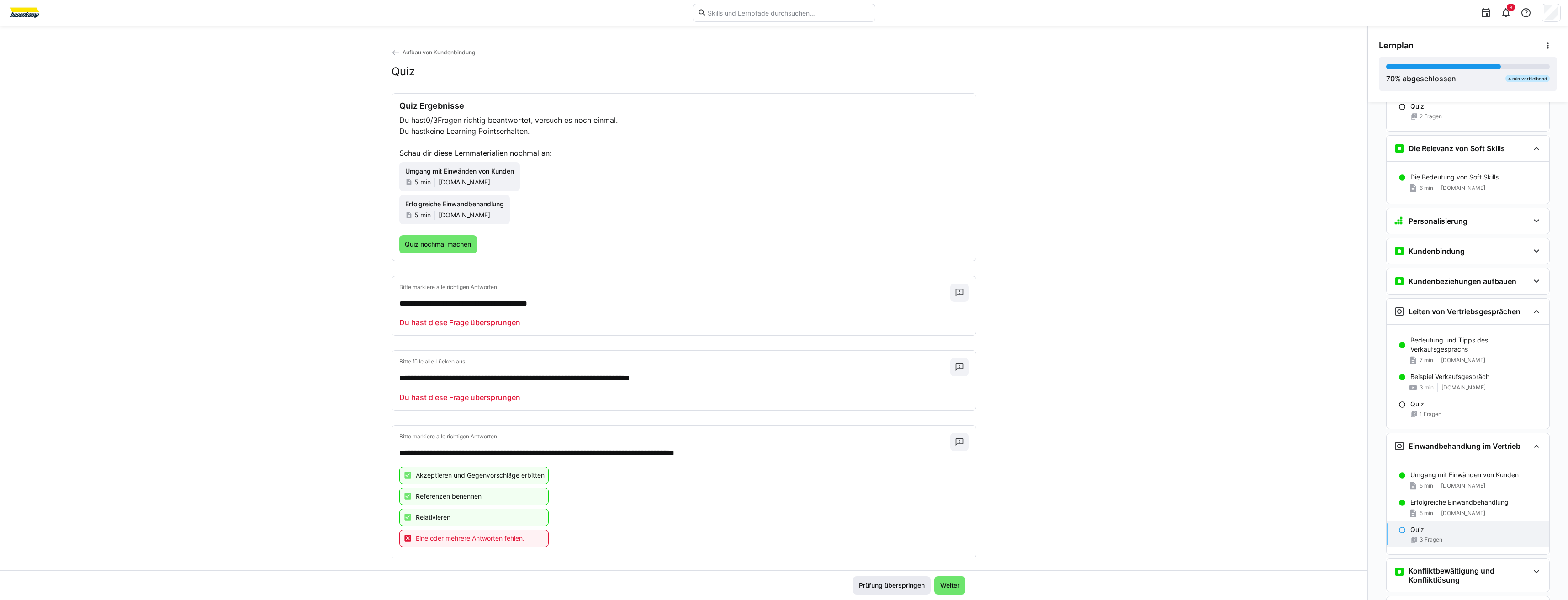
click at [906, 583] on span "Prüfung überspringen" at bounding box center [892, 585] width 69 height 9
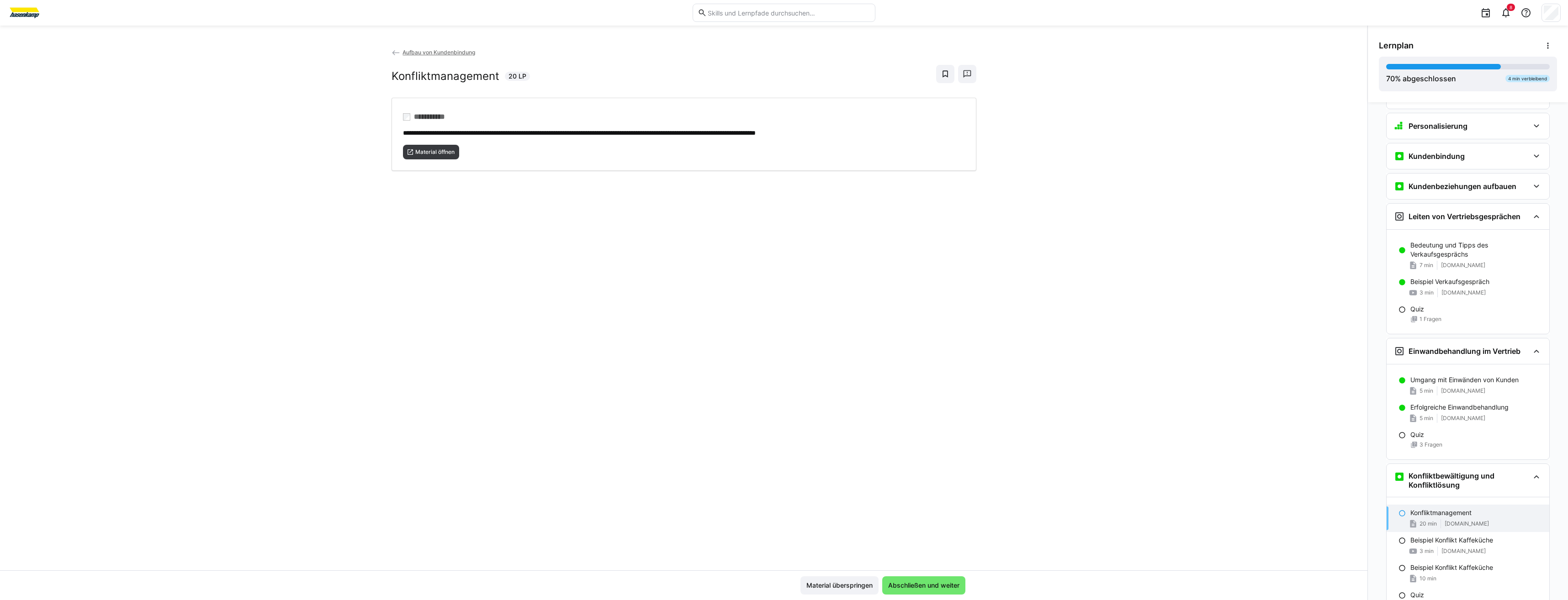
scroll to position [338, 0]
click at [422, 156] on span "Material öffnen" at bounding box center [431, 152] width 57 height 15
click at [944, 582] on span "Abschließen und weiter" at bounding box center [924, 585] width 74 height 9
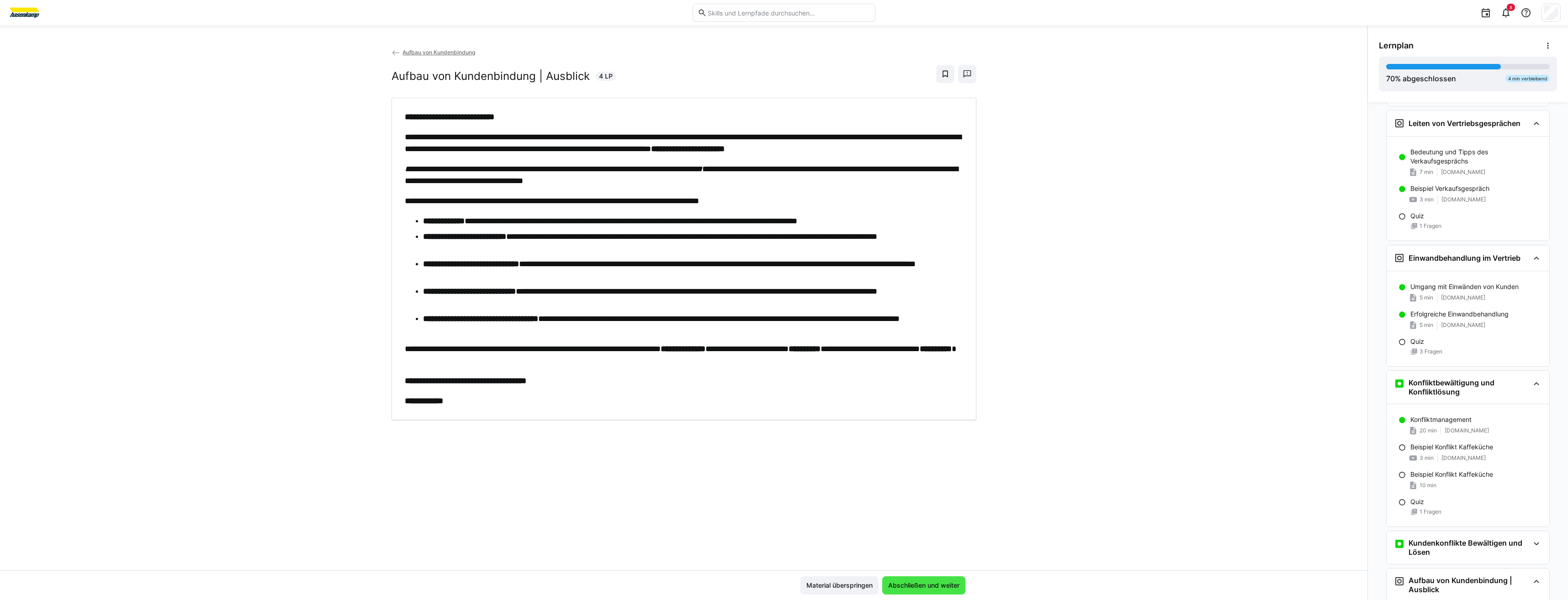
scroll to position [461, 0]
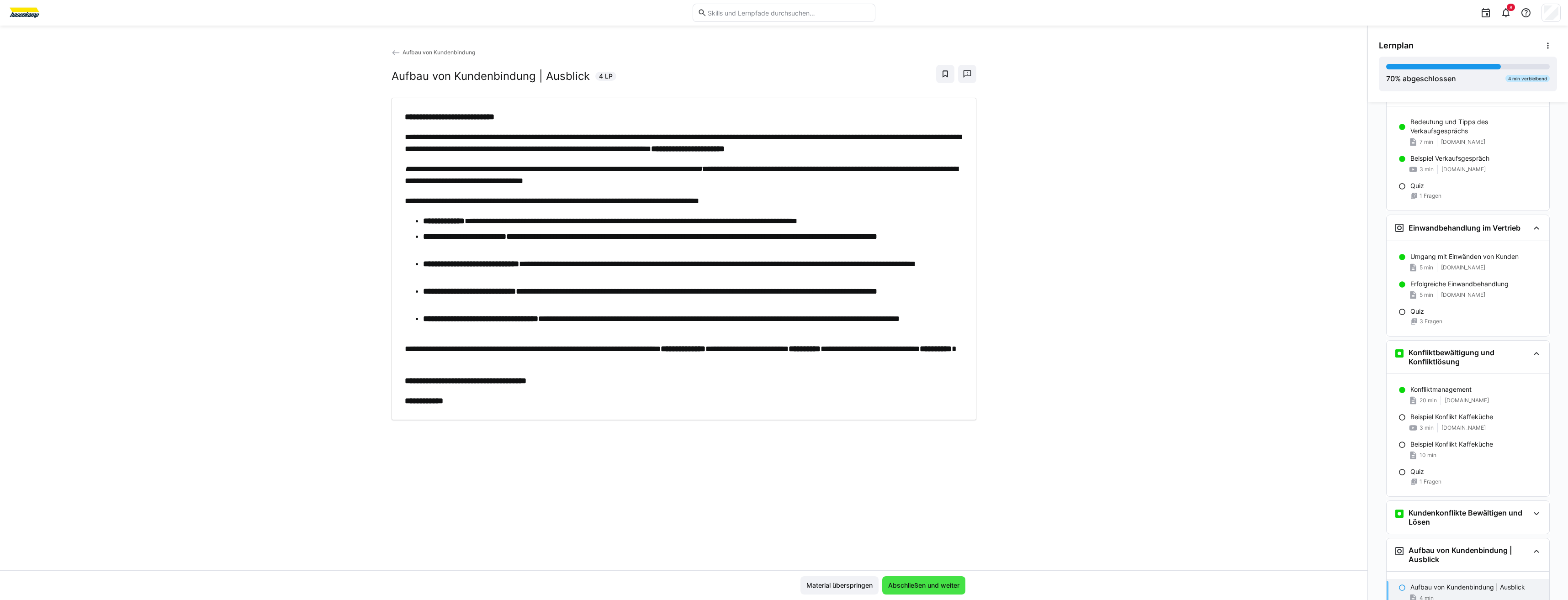
click at [944, 582] on span "Abschließen und weiter" at bounding box center [924, 585] width 74 height 9
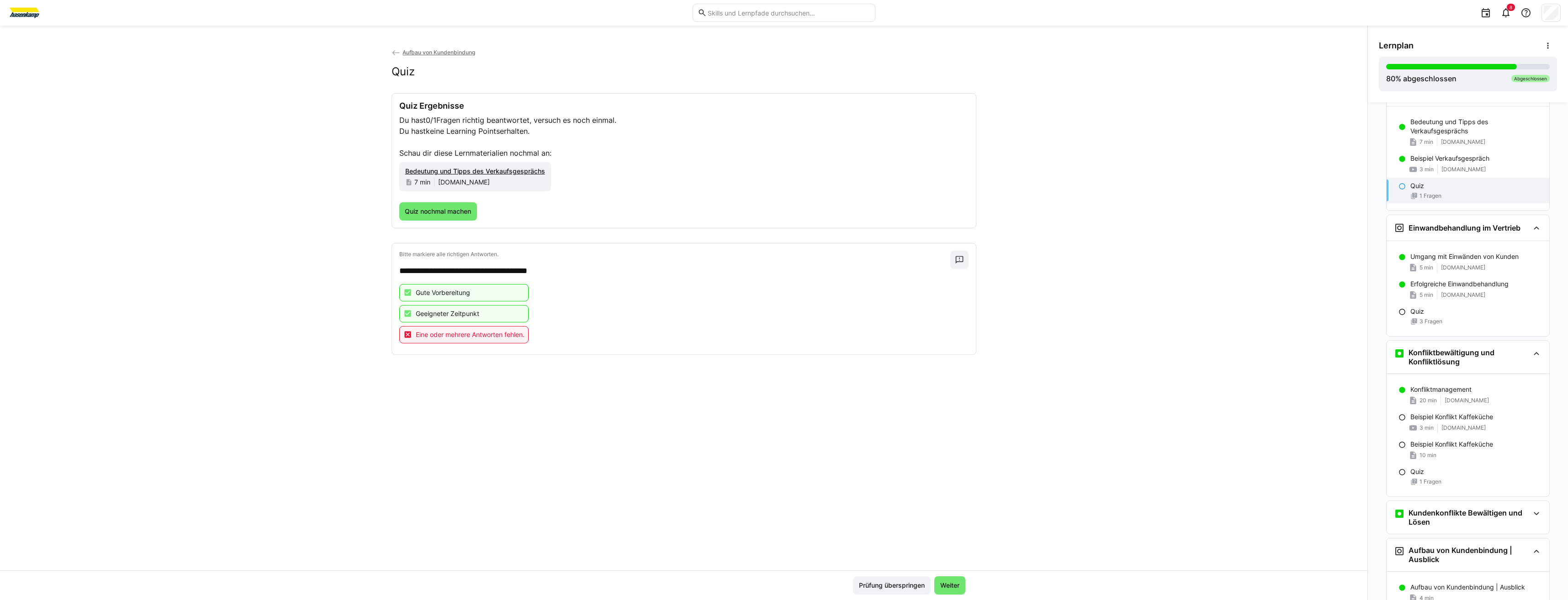
scroll to position [438, 0]
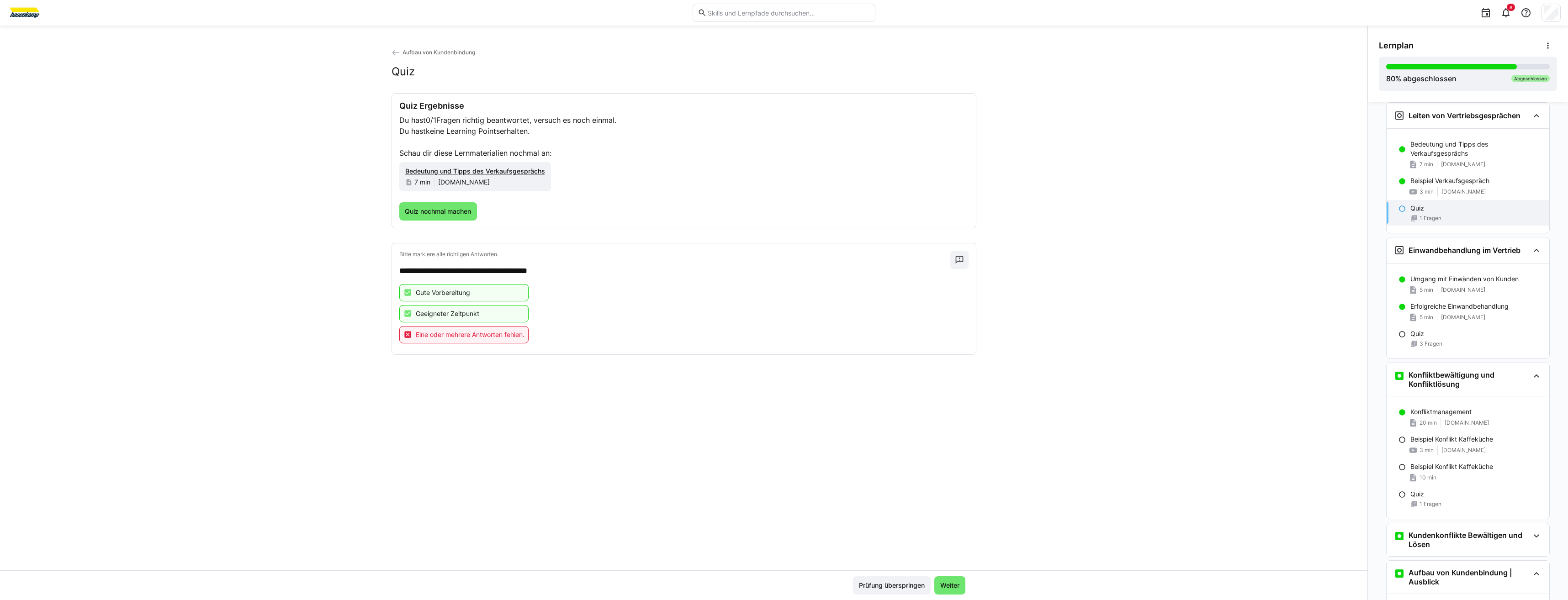
click at [944, 582] on span "Weiter" at bounding box center [950, 585] width 22 height 9
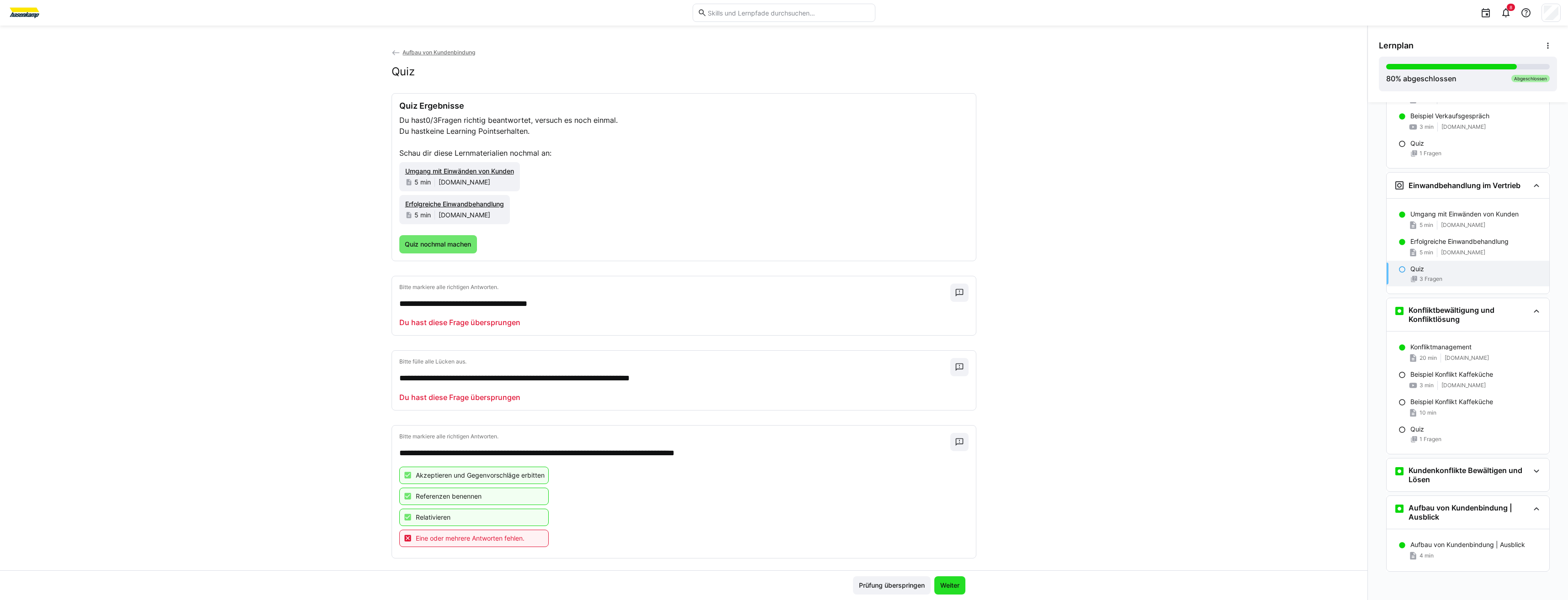
click at [944, 582] on span "Weiter" at bounding box center [950, 585] width 22 height 9
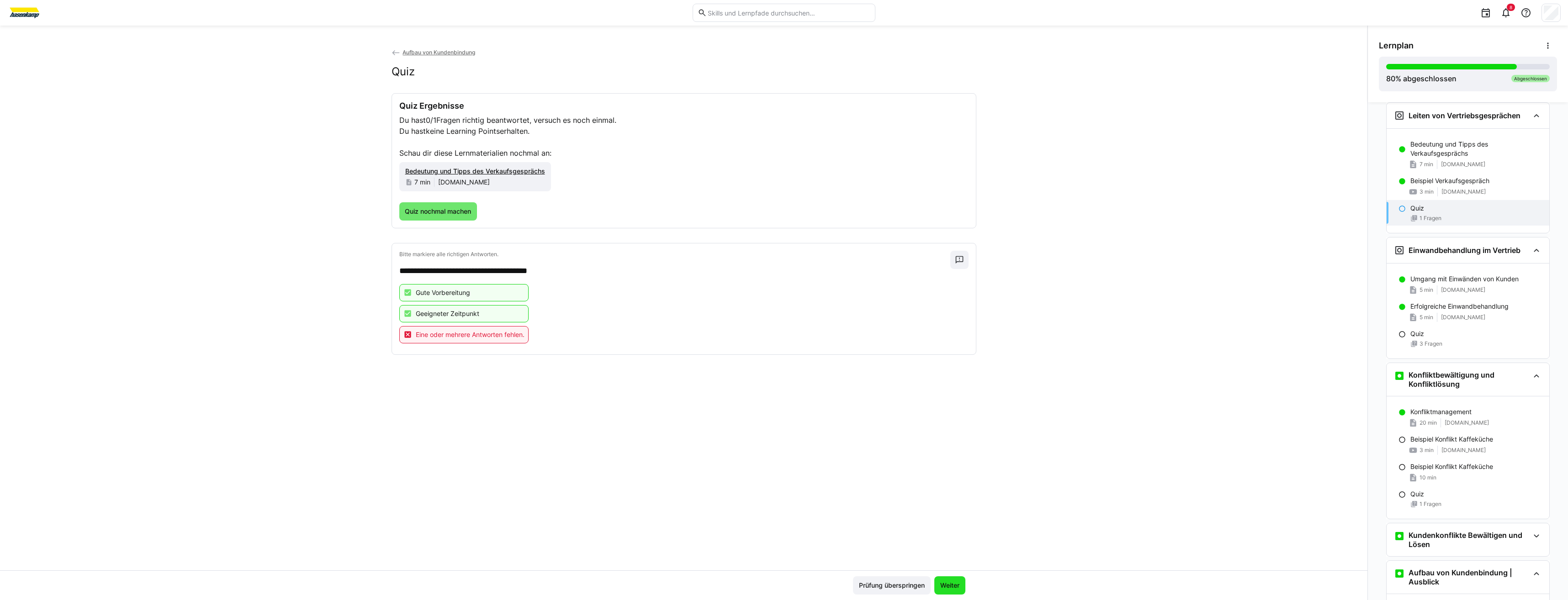
click at [944, 582] on span "Weiter" at bounding box center [950, 585] width 22 height 9
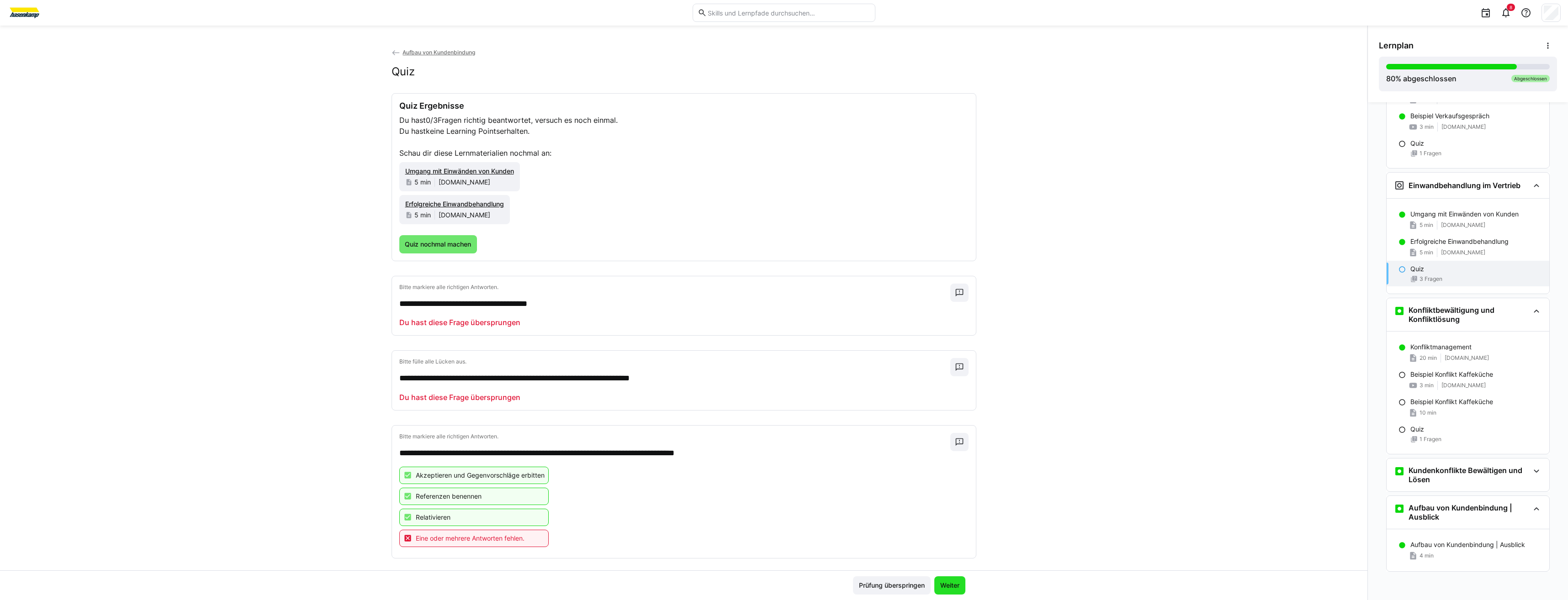
click at [944, 582] on span "Weiter" at bounding box center [950, 585] width 22 height 9
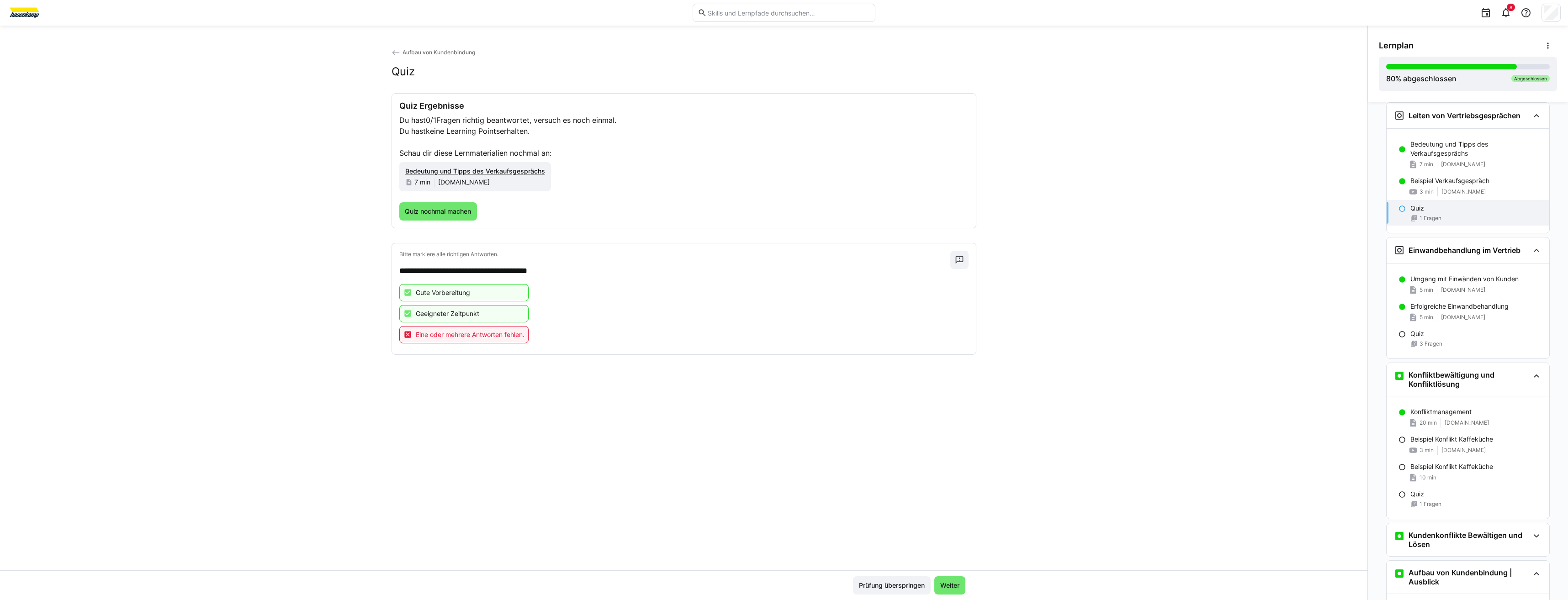
click at [944, 582] on span "Weiter" at bounding box center [950, 585] width 22 height 9
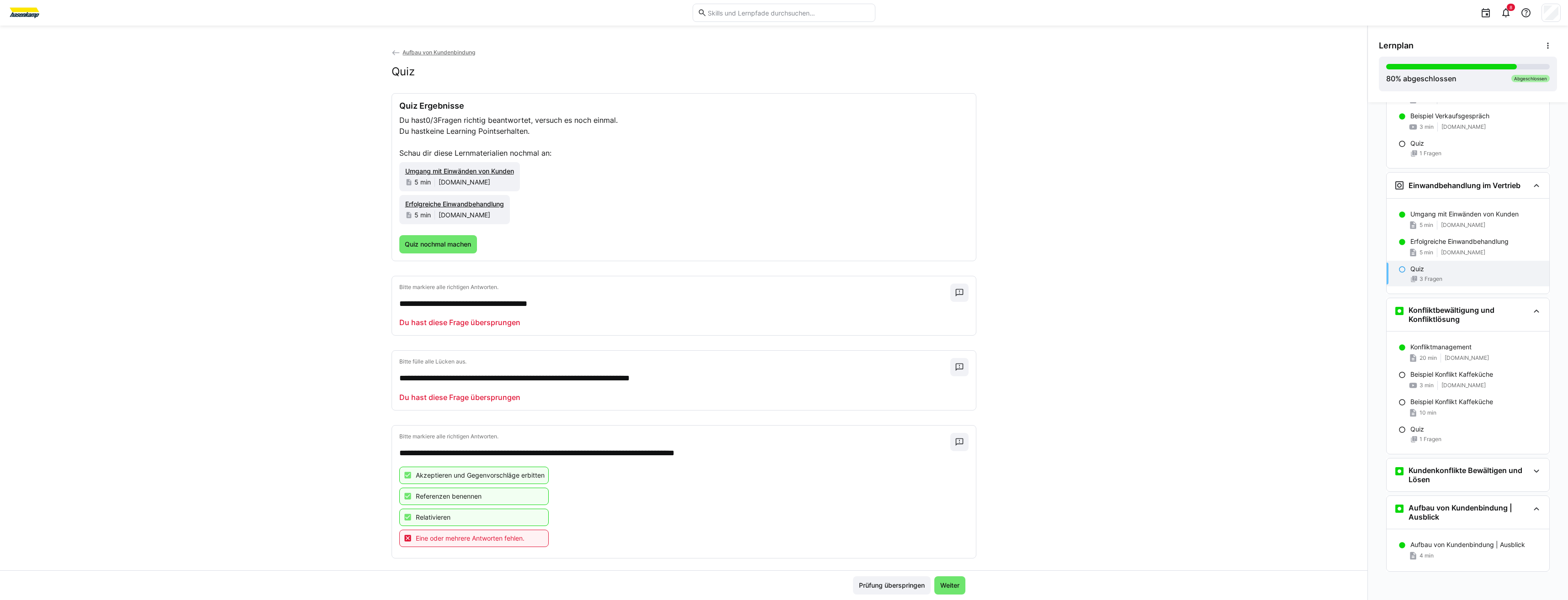
click at [944, 582] on span "Weiter" at bounding box center [950, 585] width 22 height 9
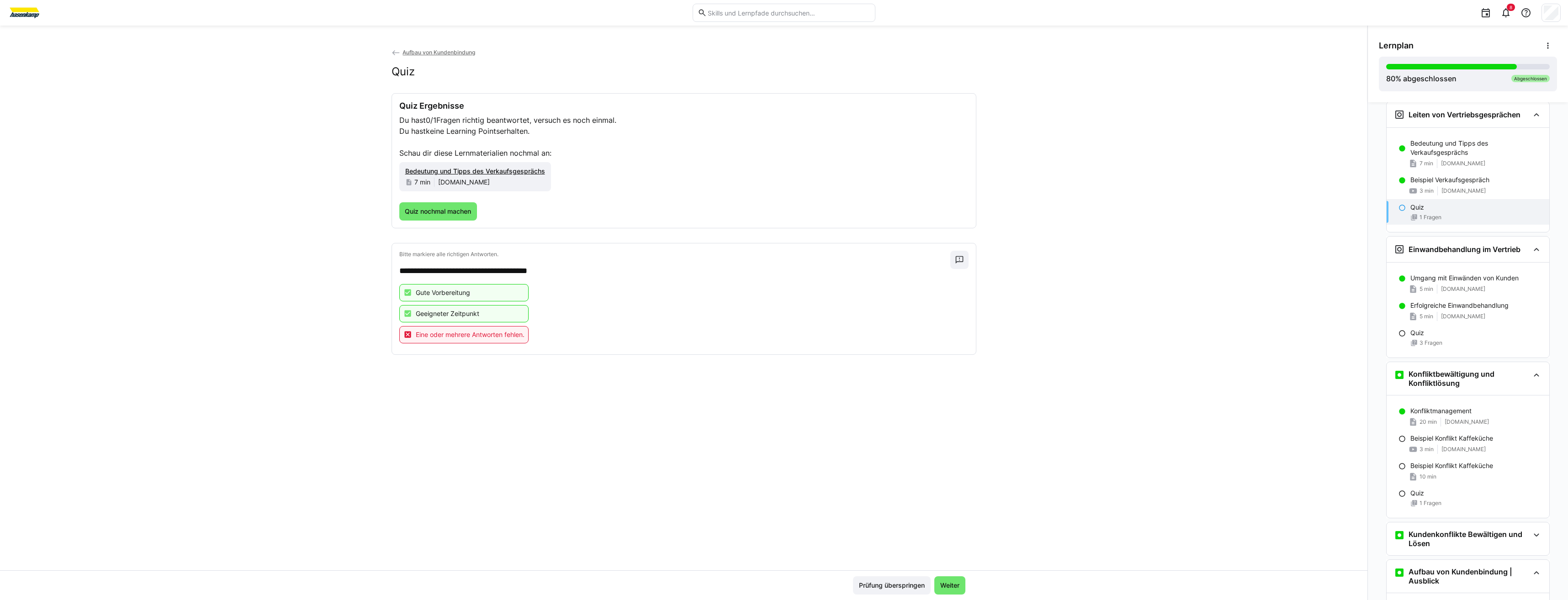
click at [944, 582] on span "Weiter" at bounding box center [950, 585] width 22 height 9
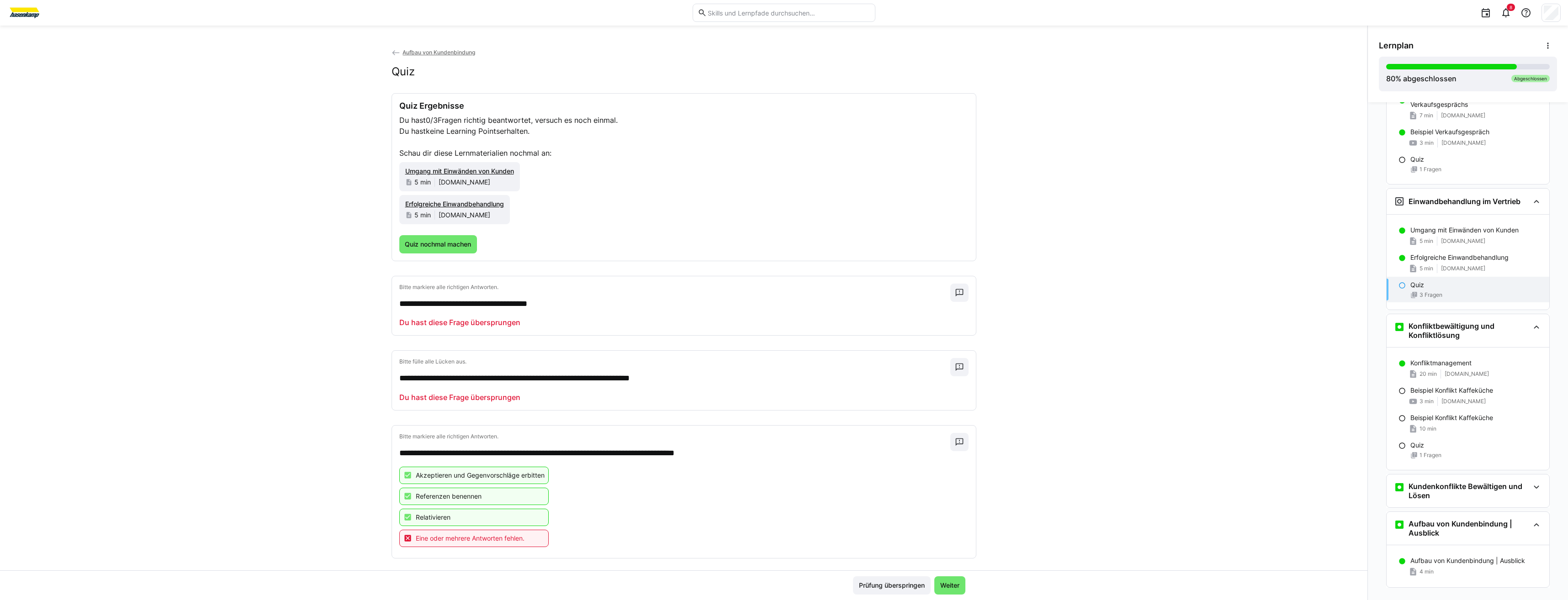
click at [944, 582] on span "Weiter" at bounding box center [950, 585] width 22 height 9
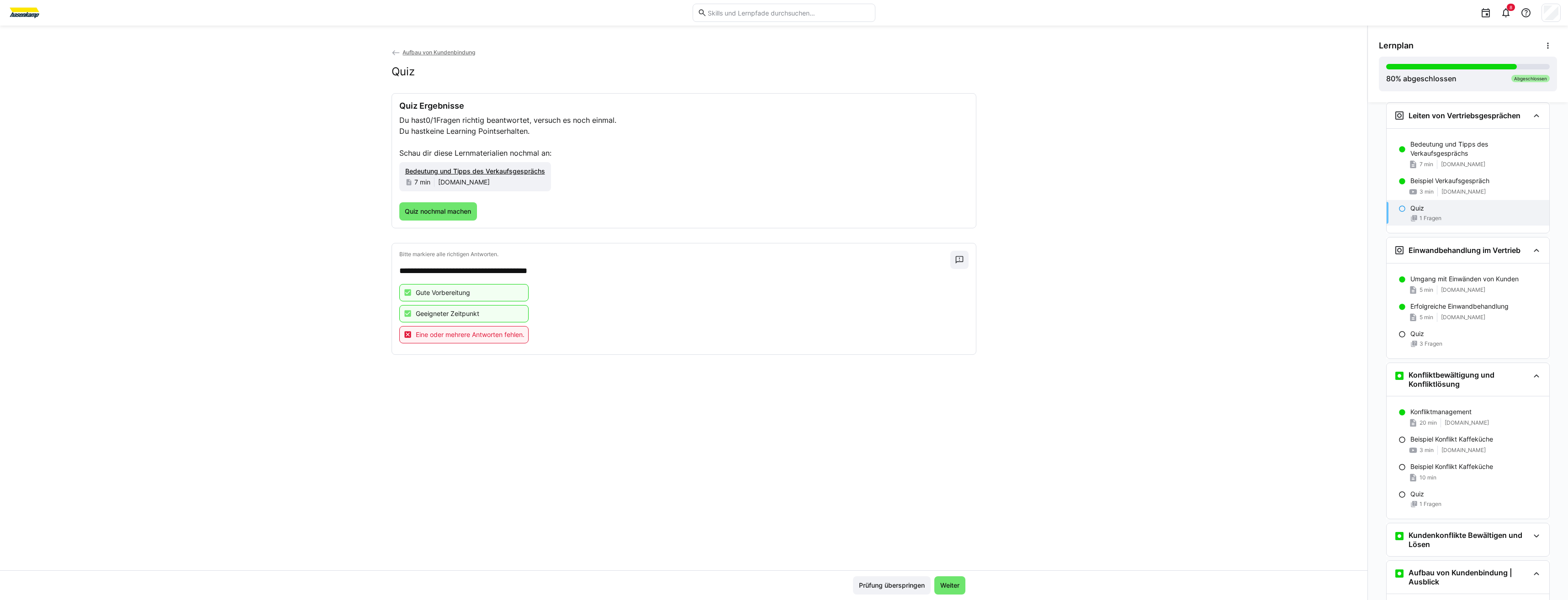
click at [944, 582] on span "Weiter" at bounding box center [950, 585] width 22 height 9
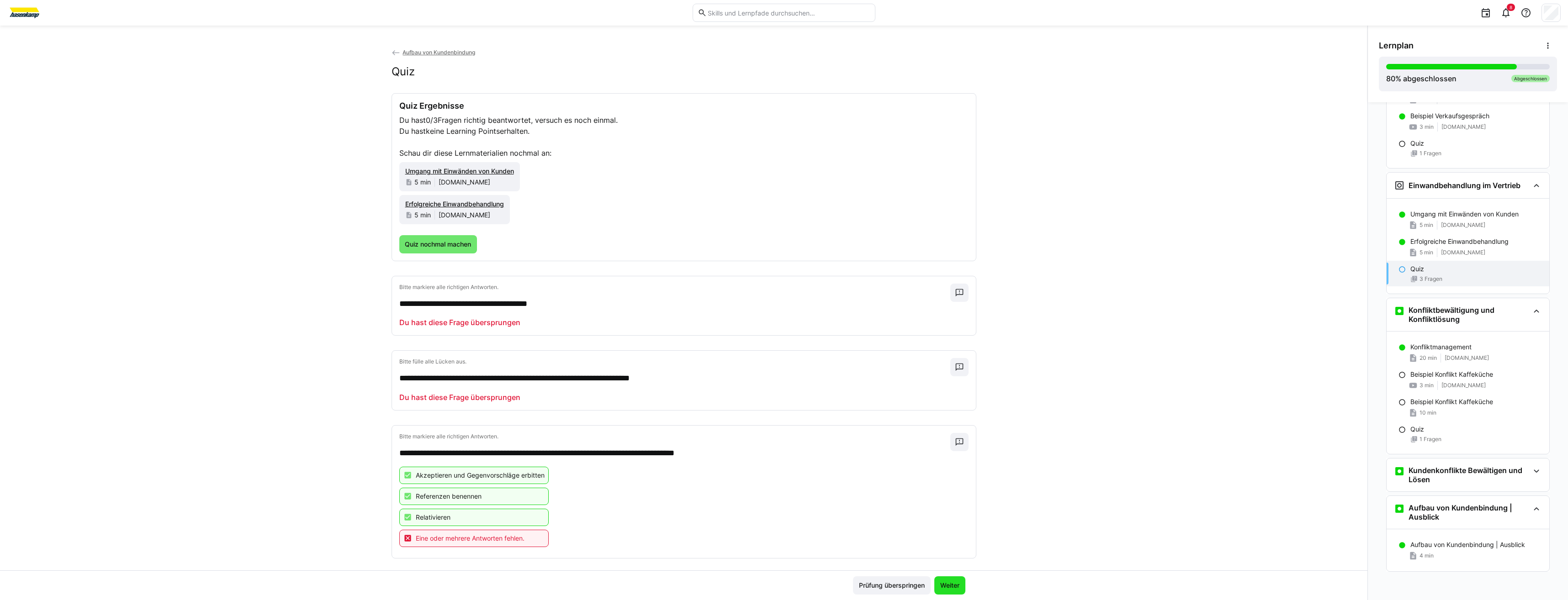
click at [944, 582] on span "Weiter" at bounding box center [950, 585] width 22 height 9
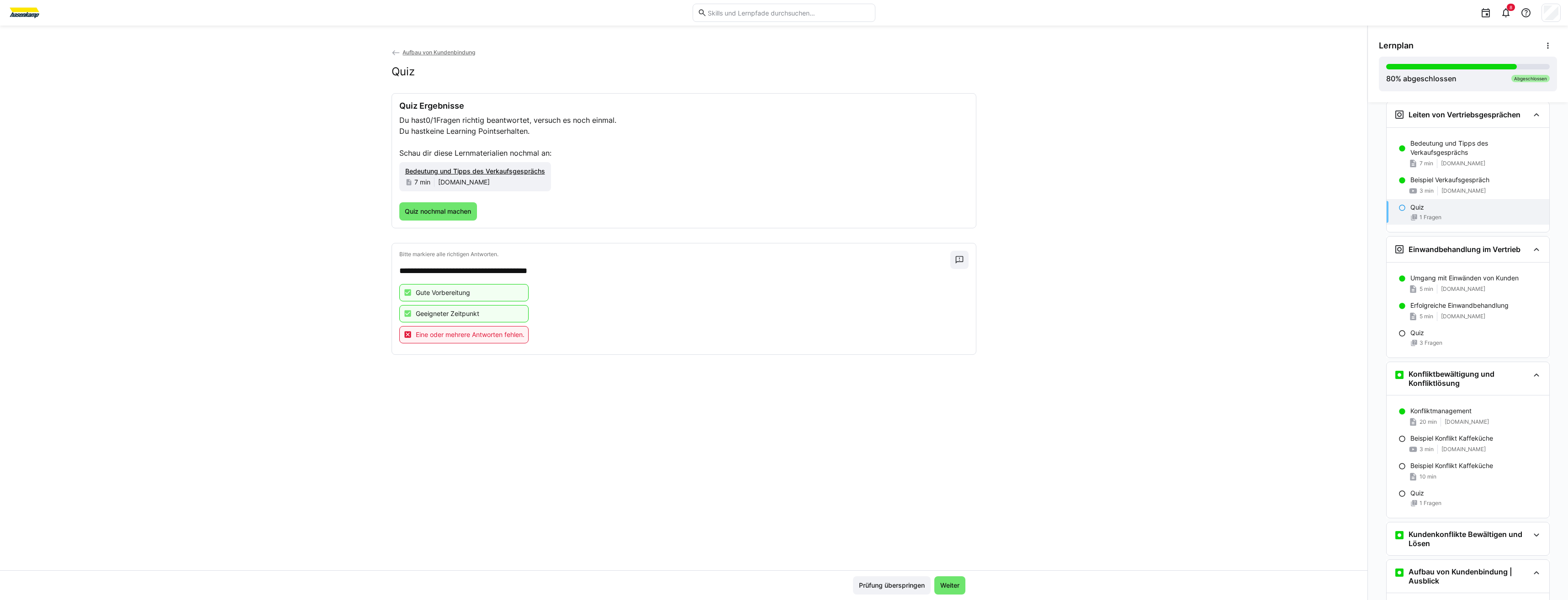
click at [944, 582] on span "Weiter" at bounding box center [950, 585] width 22 height 9
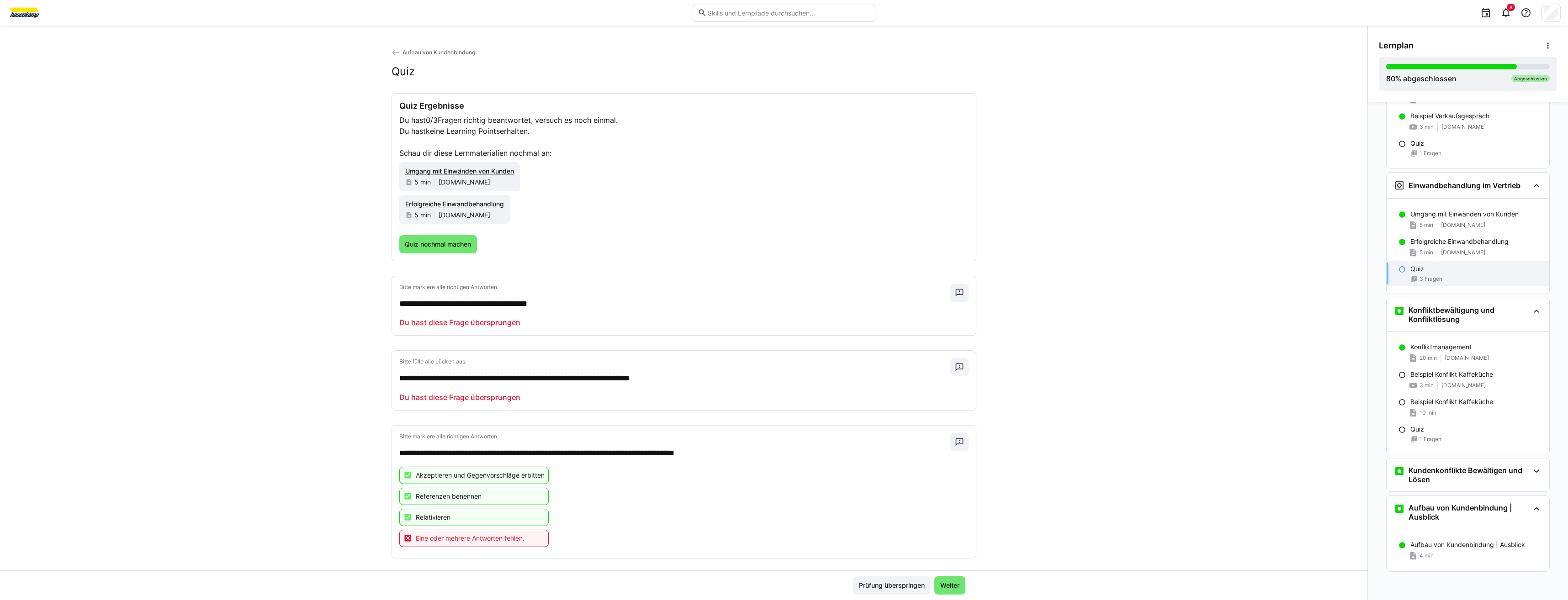
click at [944, 582] on span "Weiter" at bounding box center [950, 585] width 22 height 9
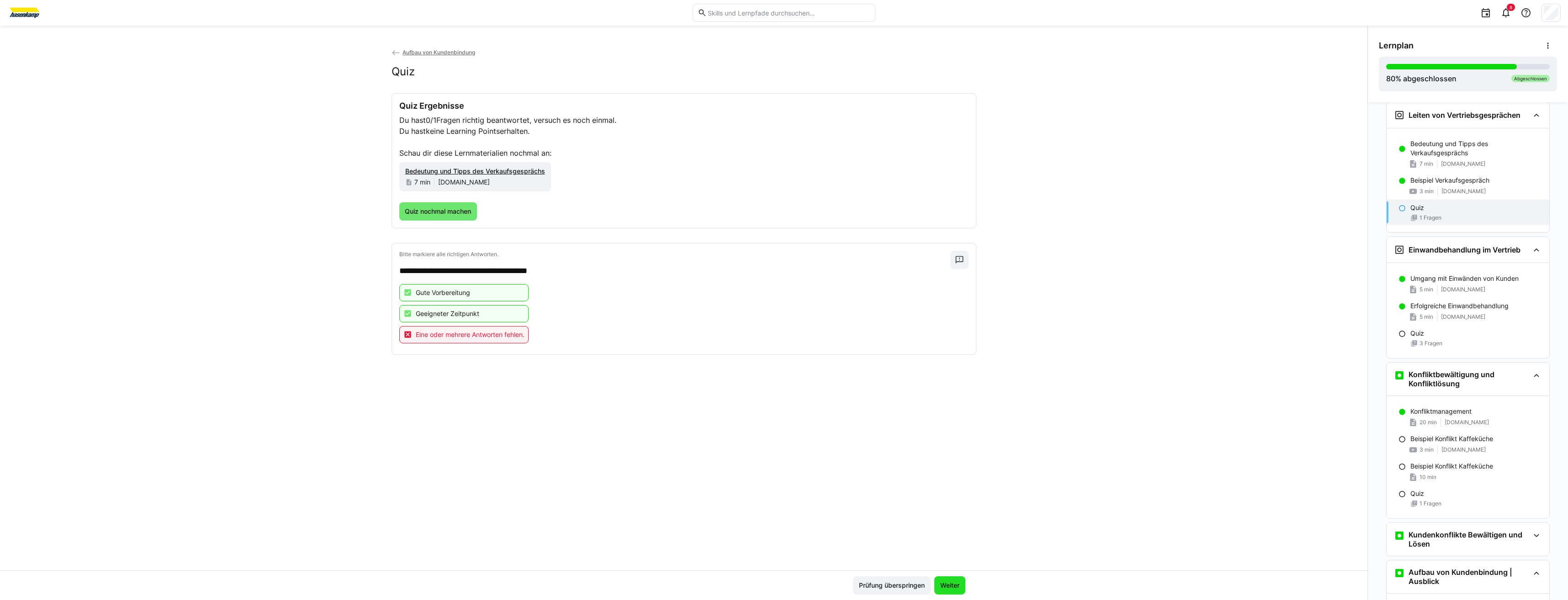
click at [944, 582] on span "Weiter" at bounding box center [950, 585] width 22 height 9
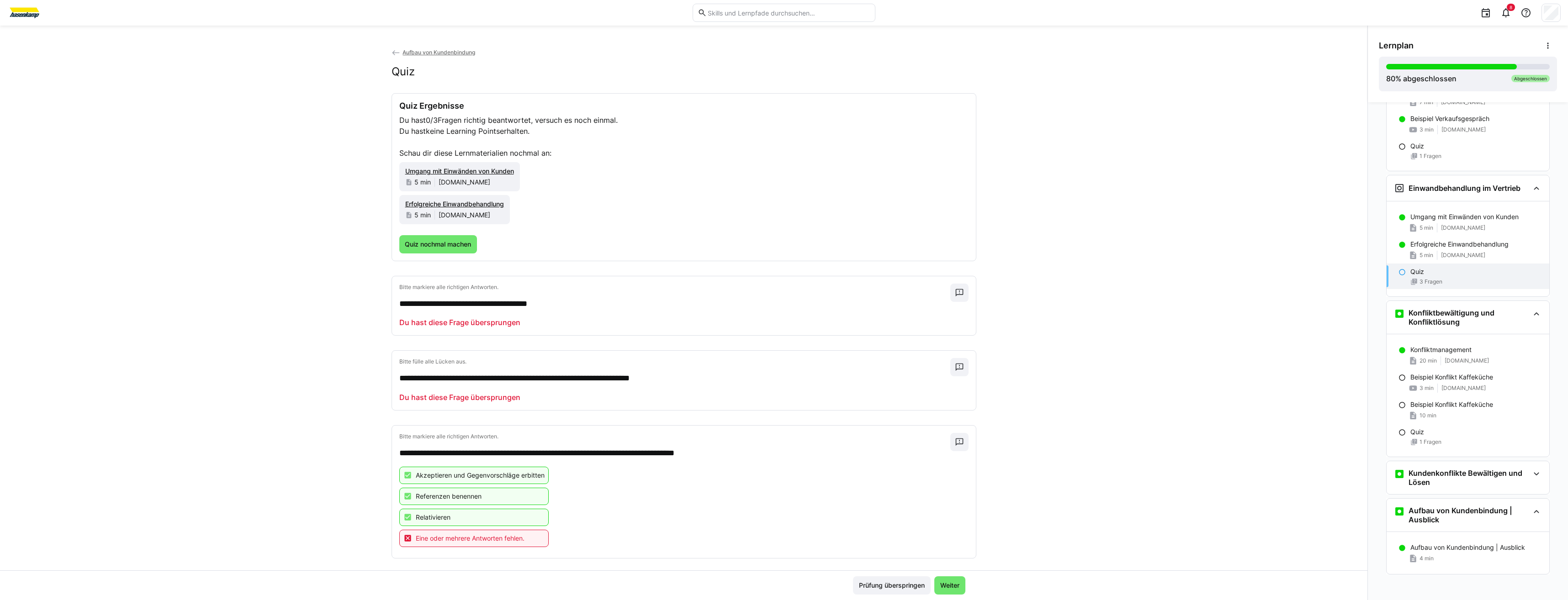
click at [944, 582] on span "Weiter" at bounding box center [950, 585] width 22 height 9
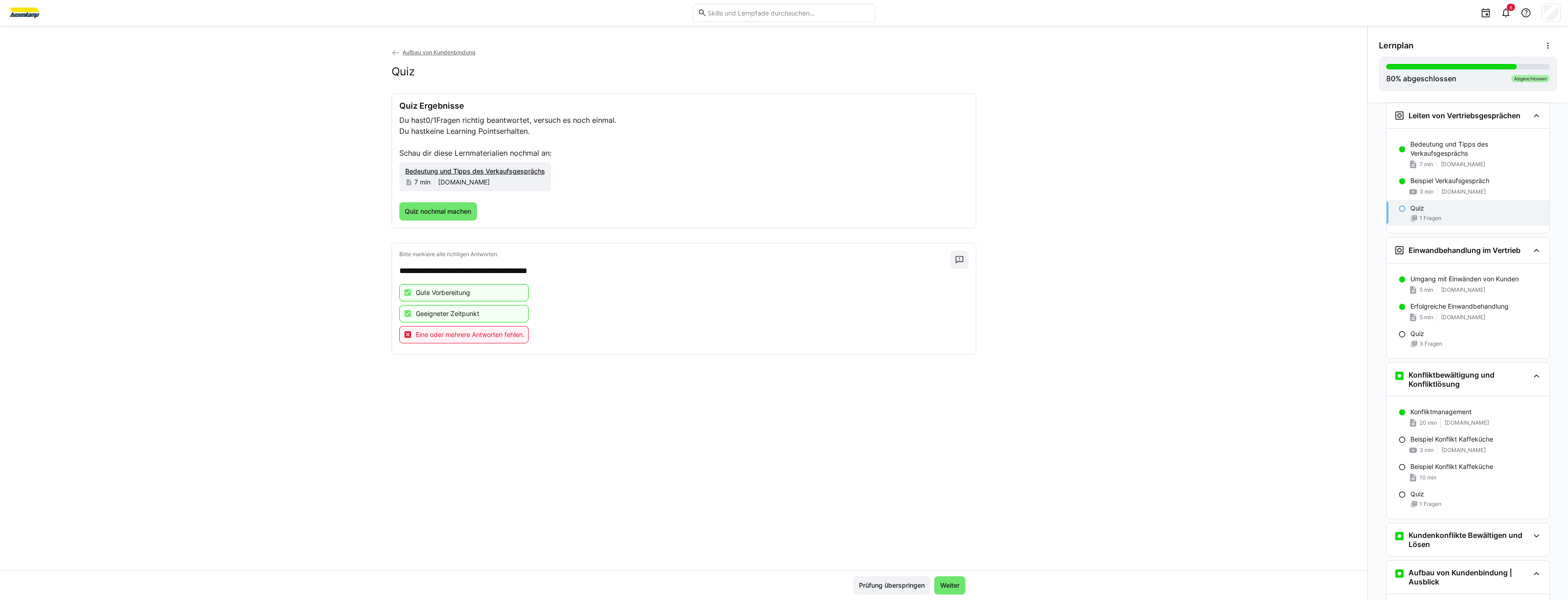
click at [944, 582] on span "Weiter" at bounding box center [950, 585] width 22 height 9
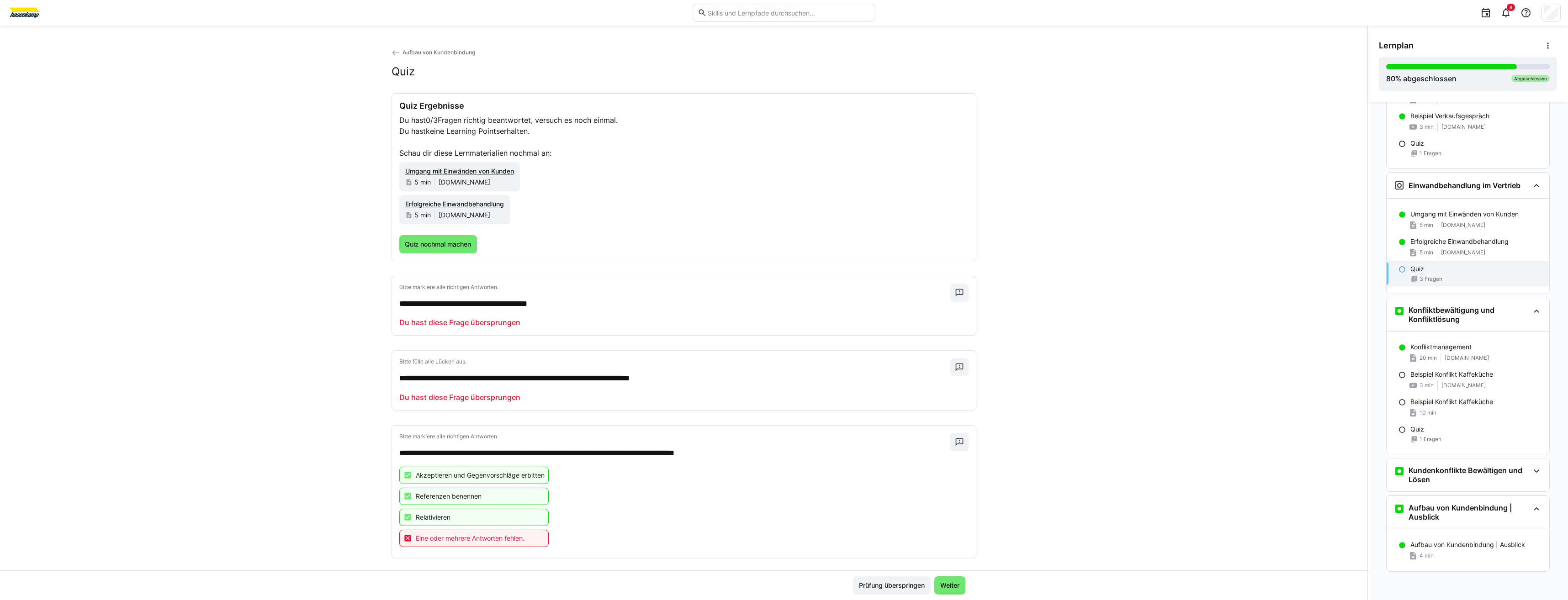
click at [944, 582] on span "Weiter" at bounding box center [950, 585] width 22 height 9
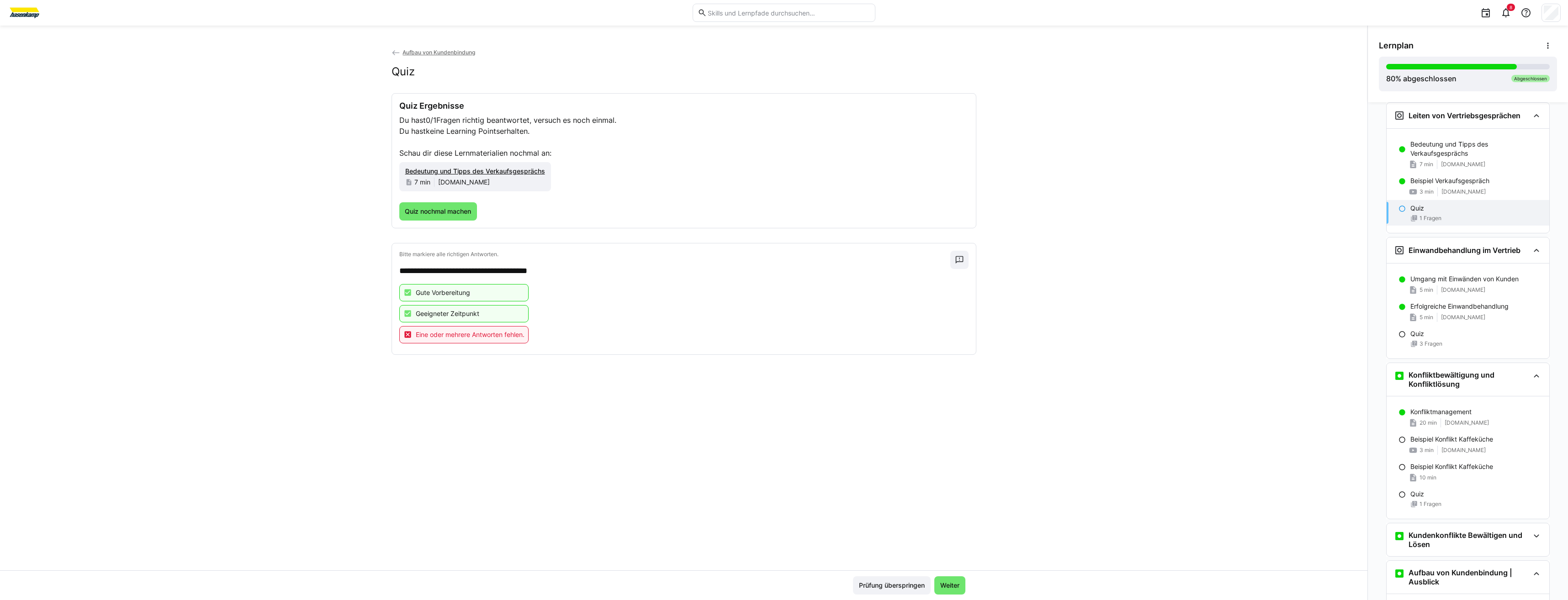
click at [416, 334] on span "Eine oder mehrere Antworten fehlen." at bounding box center [470, 335] width 109 height 9
click at [459, 215] on span "Quiz nochmal machen" at bounding box center [438, 211] width 69 height 9
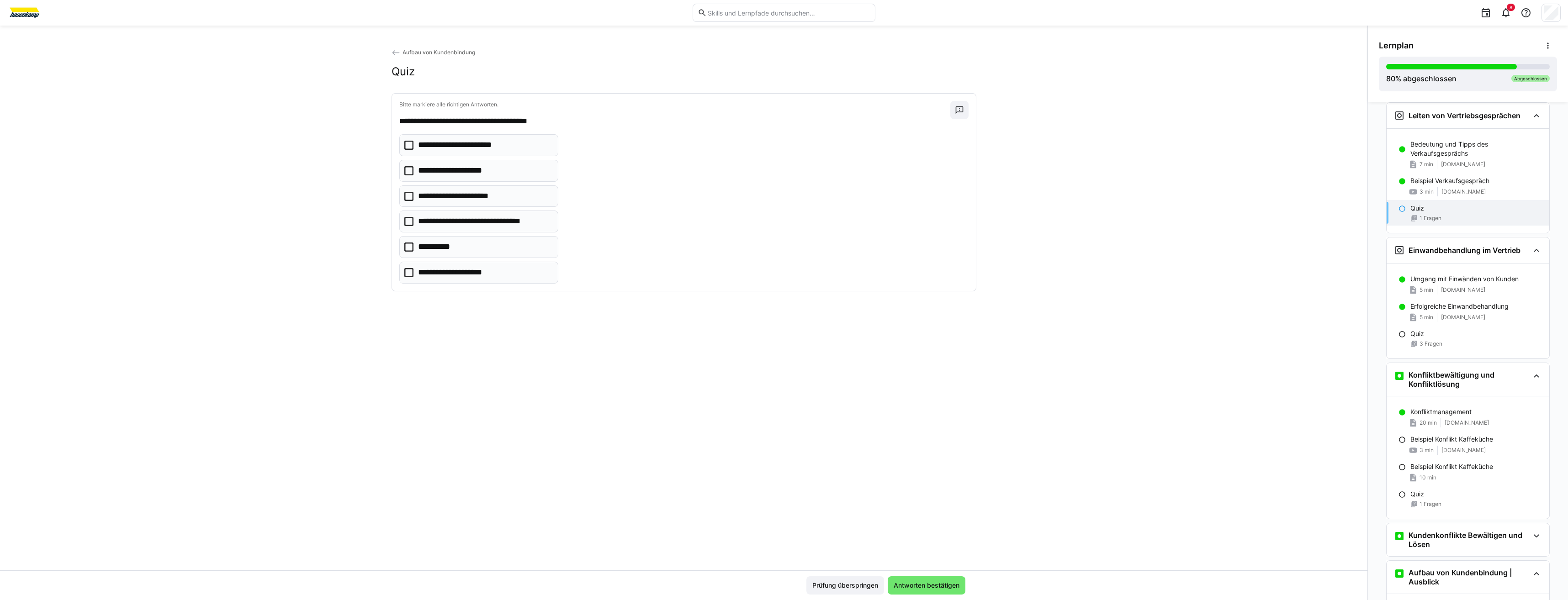
click at [437, 145] on p "**********" at bounding box center [464, 145] width 93 height 12
click at [433, 173] on p "**********" at bounding box center [461, 171] width 87 height 12
click at [448, 245] on p "**********" at bounding box center [439, 247] width 41 height 12
click at [452, 273] on p "**********" at bounding box center [458, 273] width 80 height 12
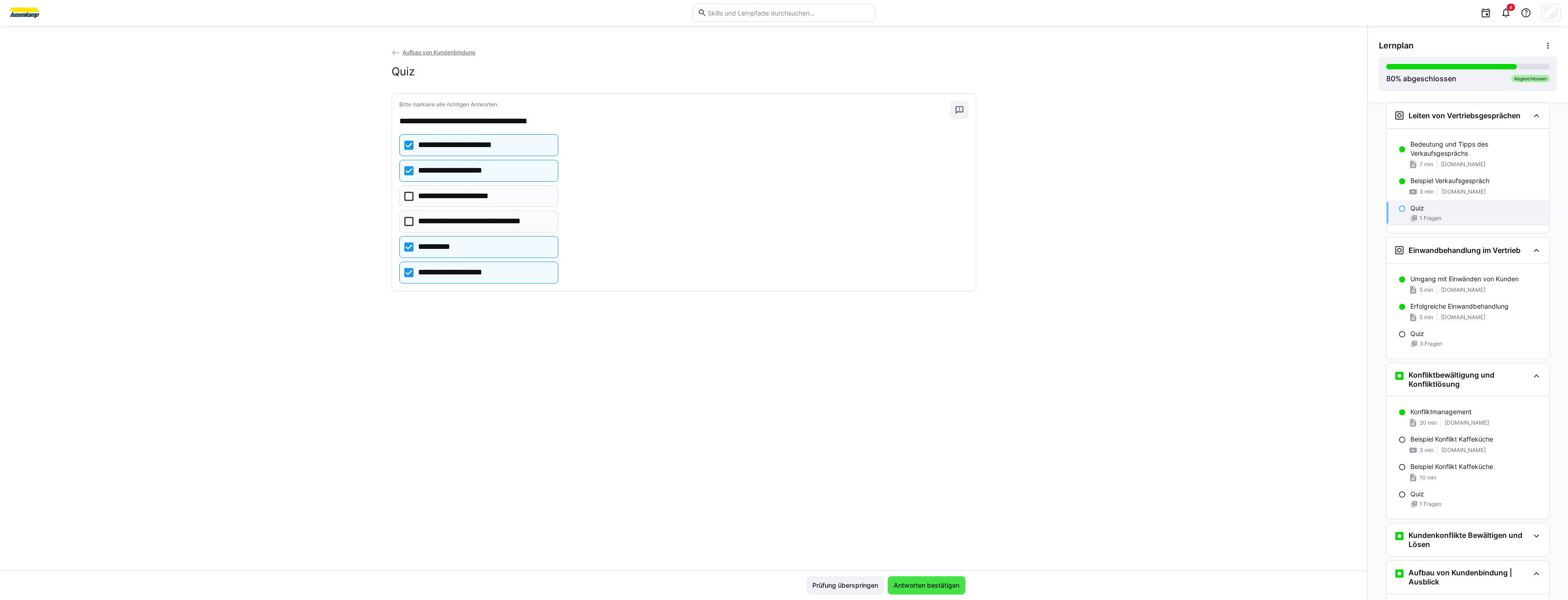
click at [913, 585] on span "Antworten bestätigen" at bounding box center [926, 585] width 69 height 9
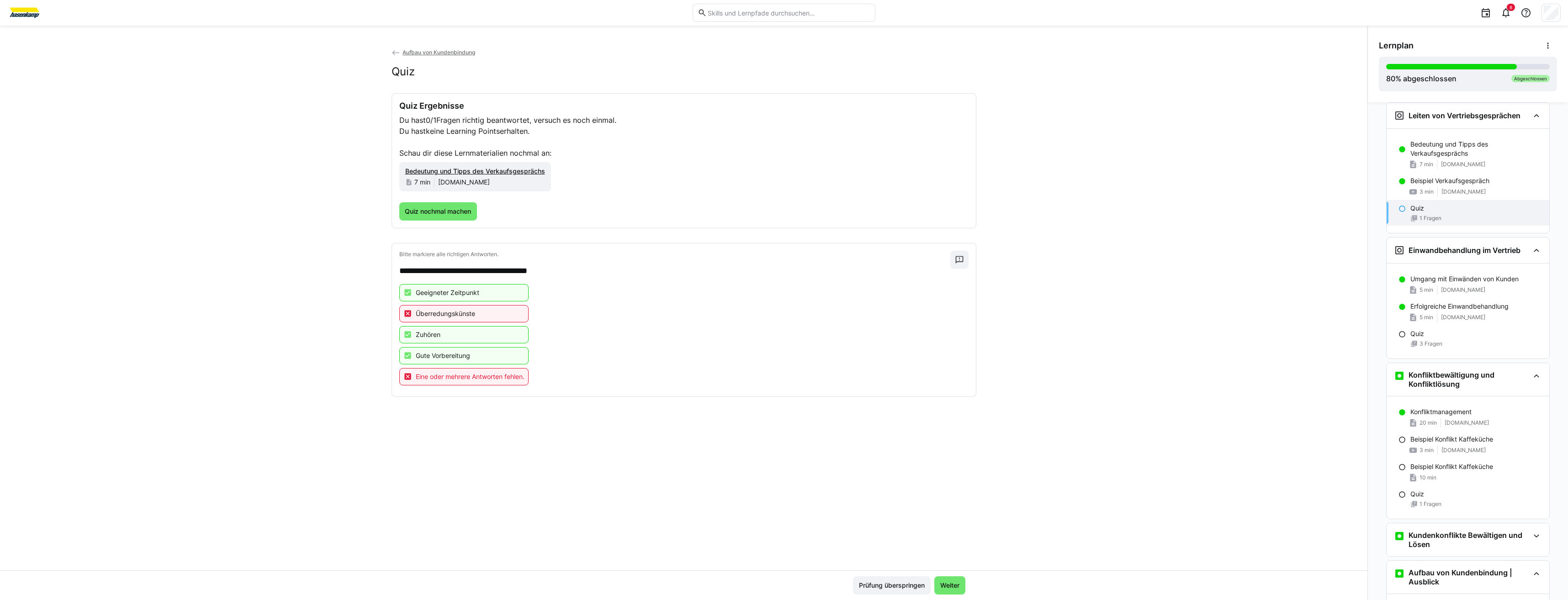
click at [913, 585] on span "Prüfung überspringen" at bounding box center [892, 585] width 69 height 9
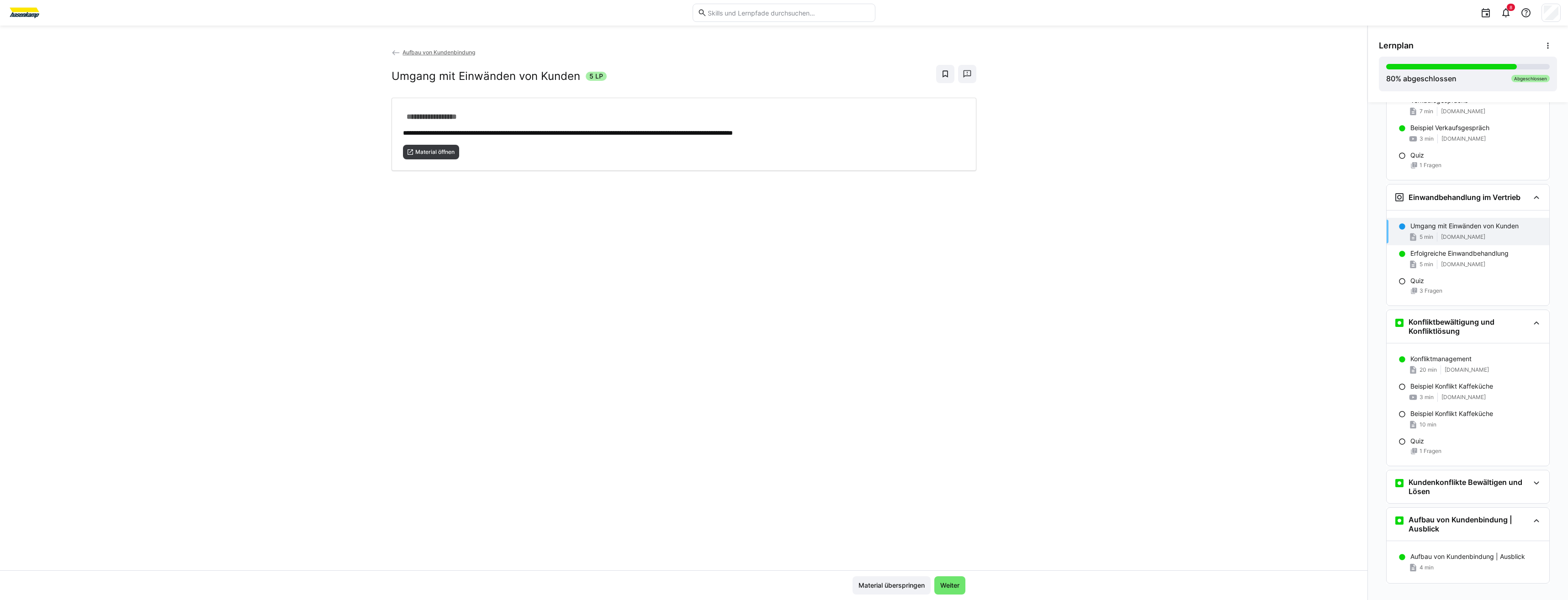
scroll to position [503, 0]
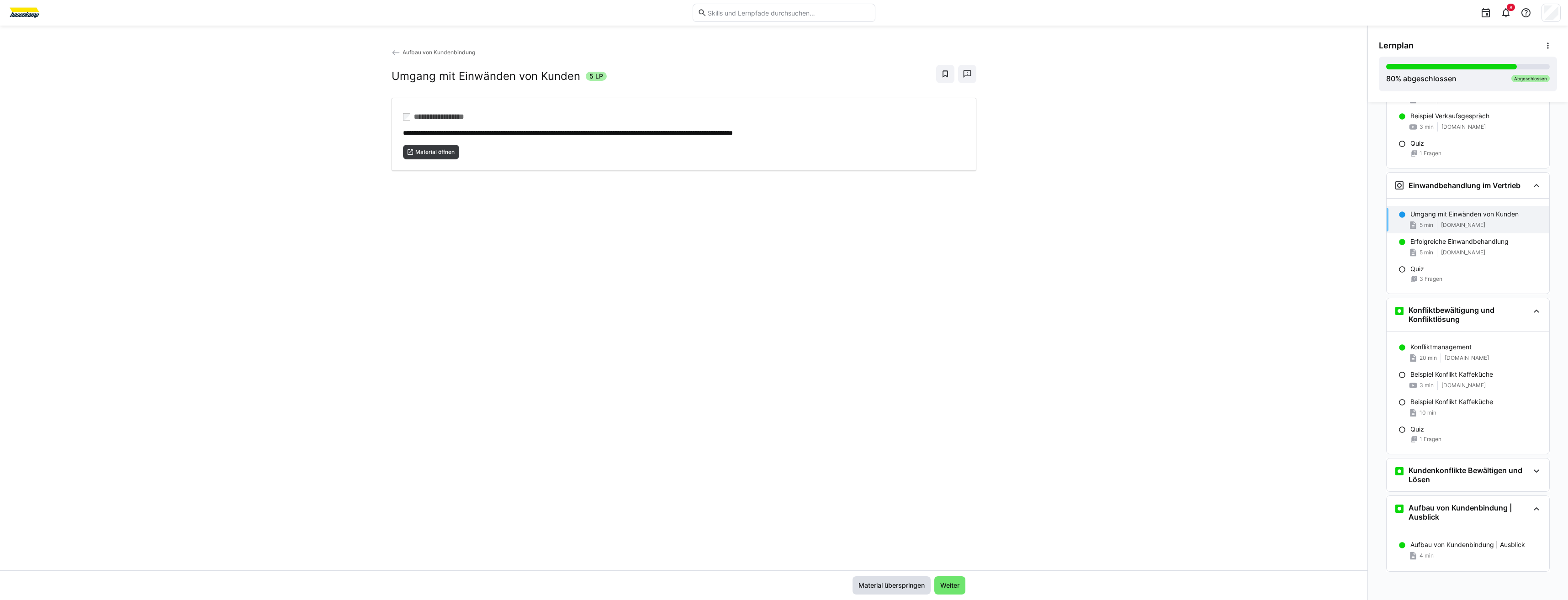
click at [914, 584] on span "Material überspringen" at bounding box center [891, 585] width 69 height 9
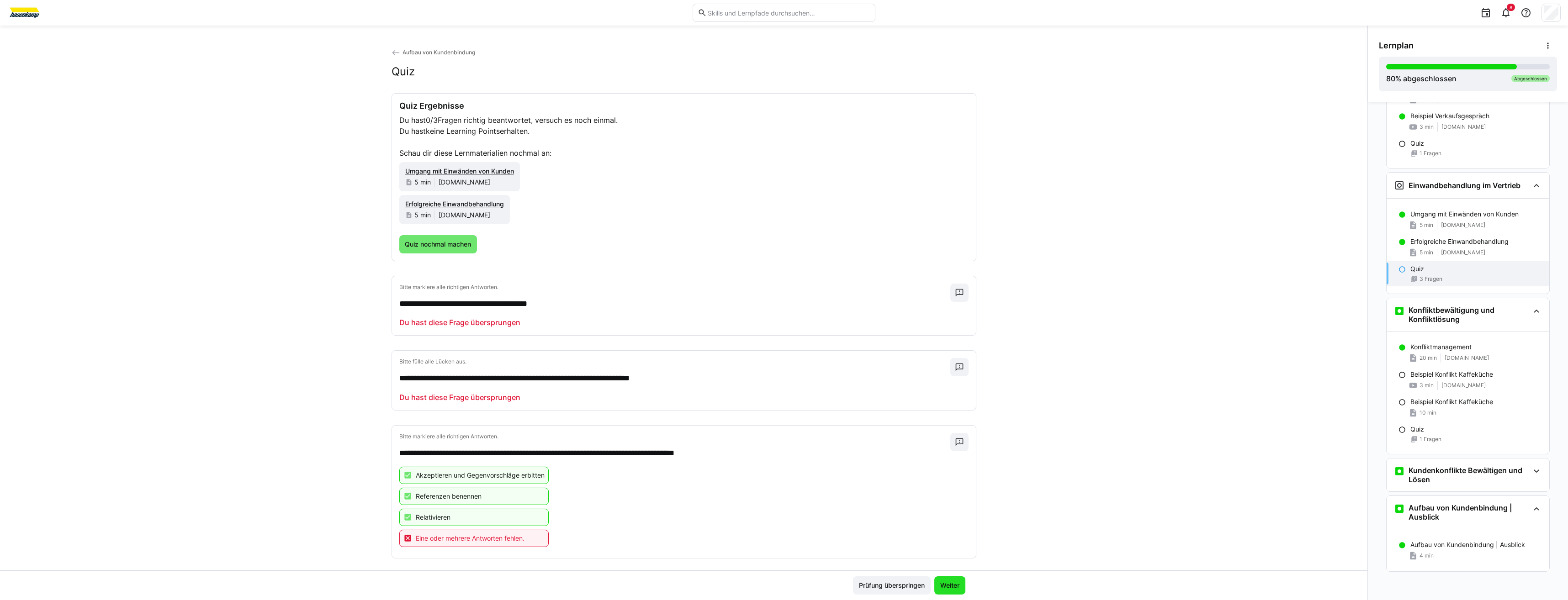
click at [950, 586] on span "Weiter" at bounding box center [950, 585] width 22 height 9
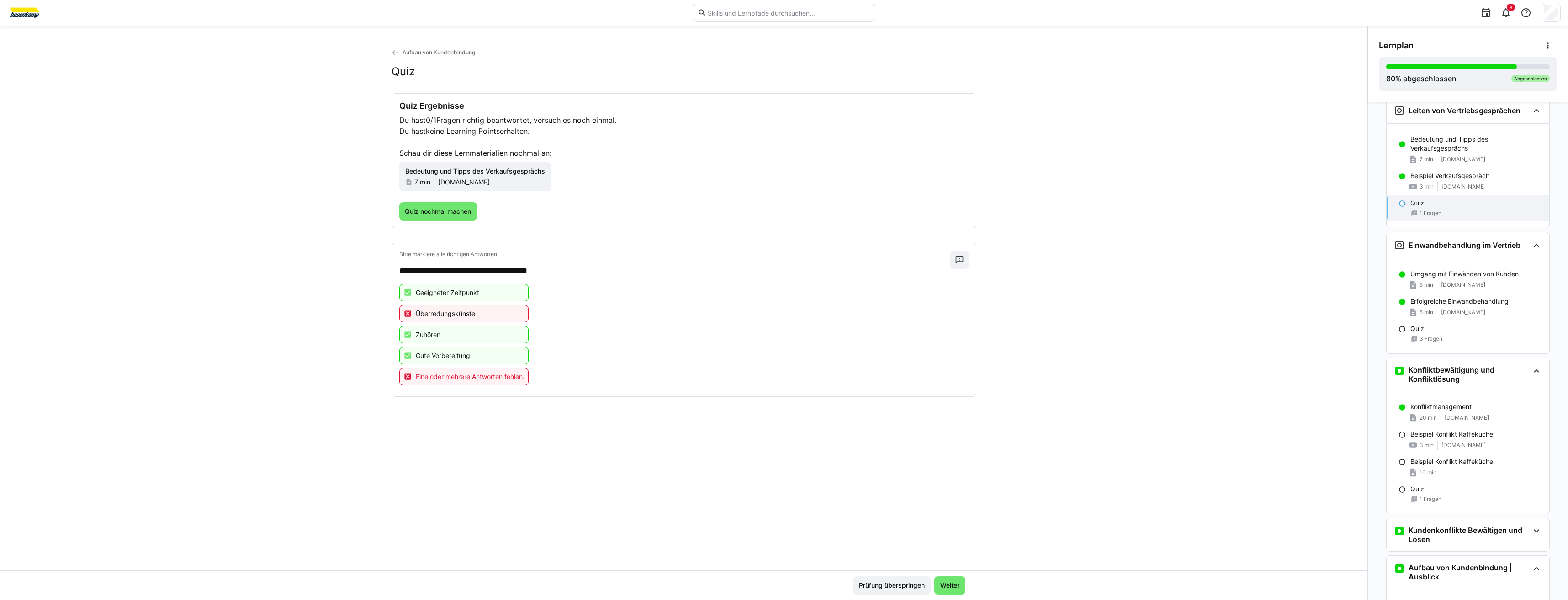
click at [950, 586] on span "Weiter" at bounding box center [950, 585] width 22 height 9
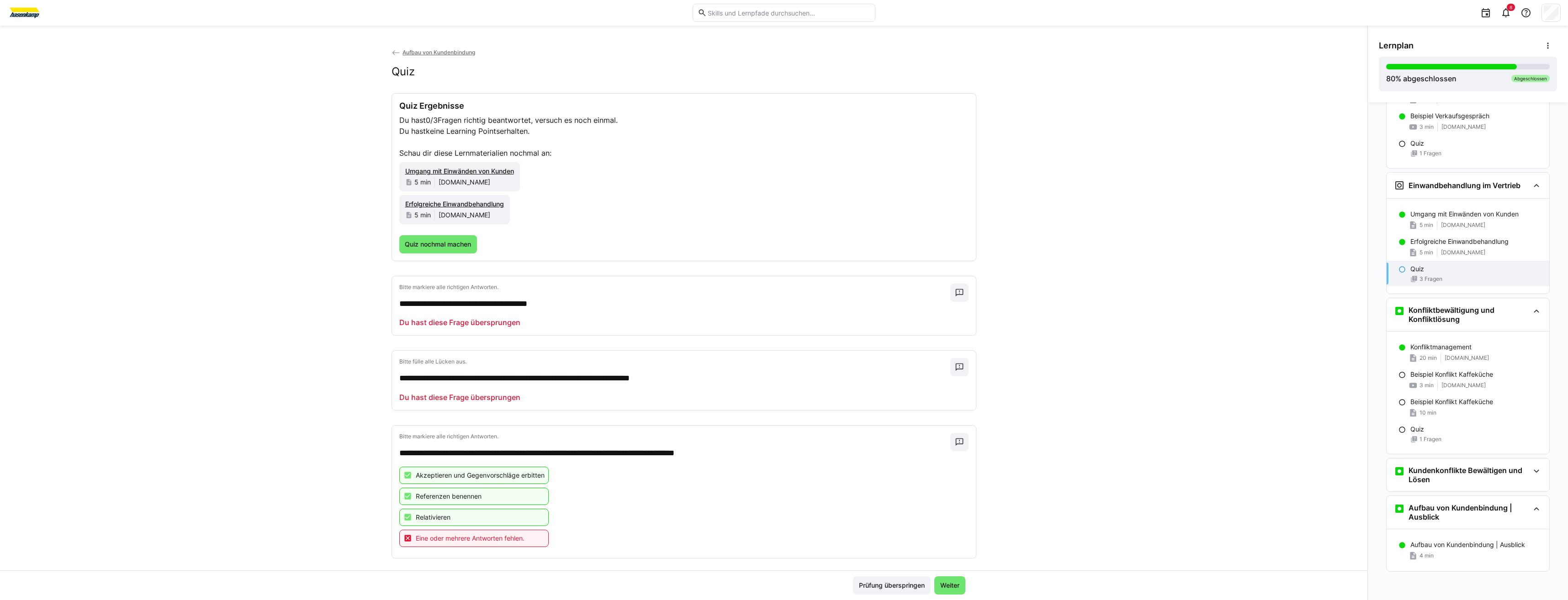
click at [950, 586] on span "Weiter" at bounding box center [950, 585] width 22 height 9
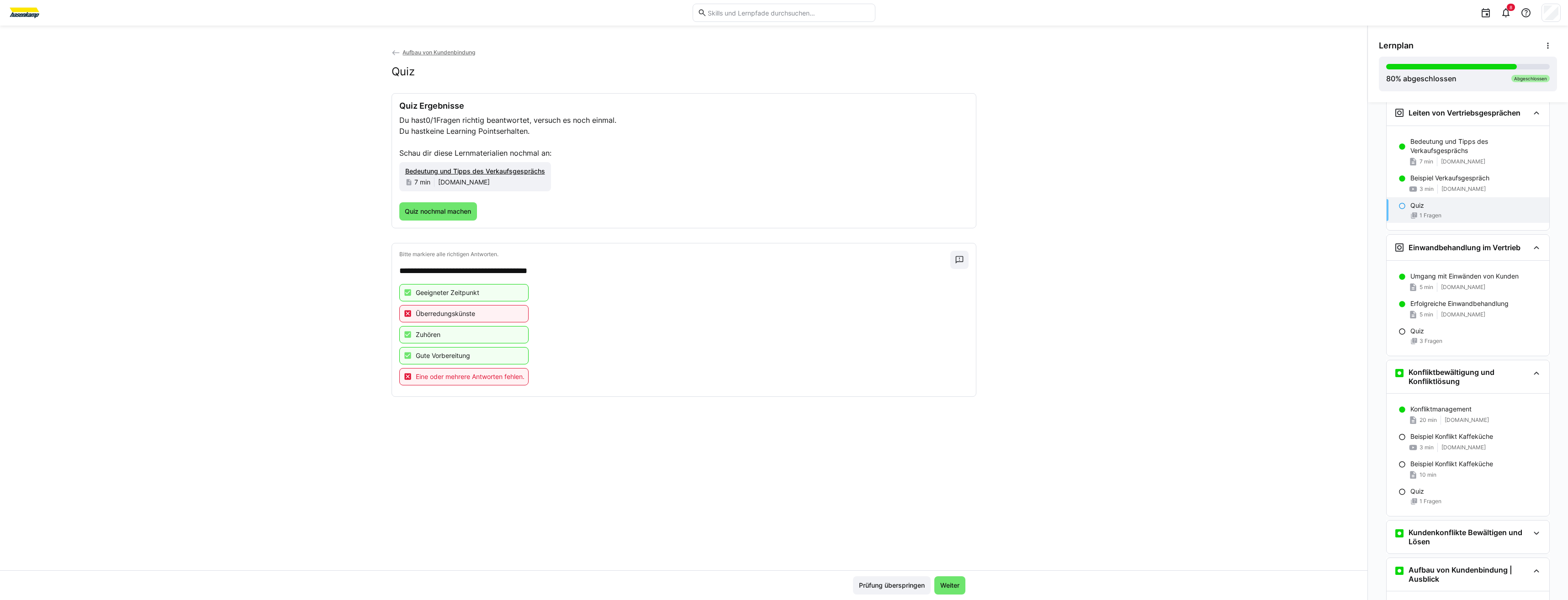
scroll to position [438, 0]
click at [468, 216] on span "Quiz nochmal machen" at bounding box center [438, 212] width 78 height 18
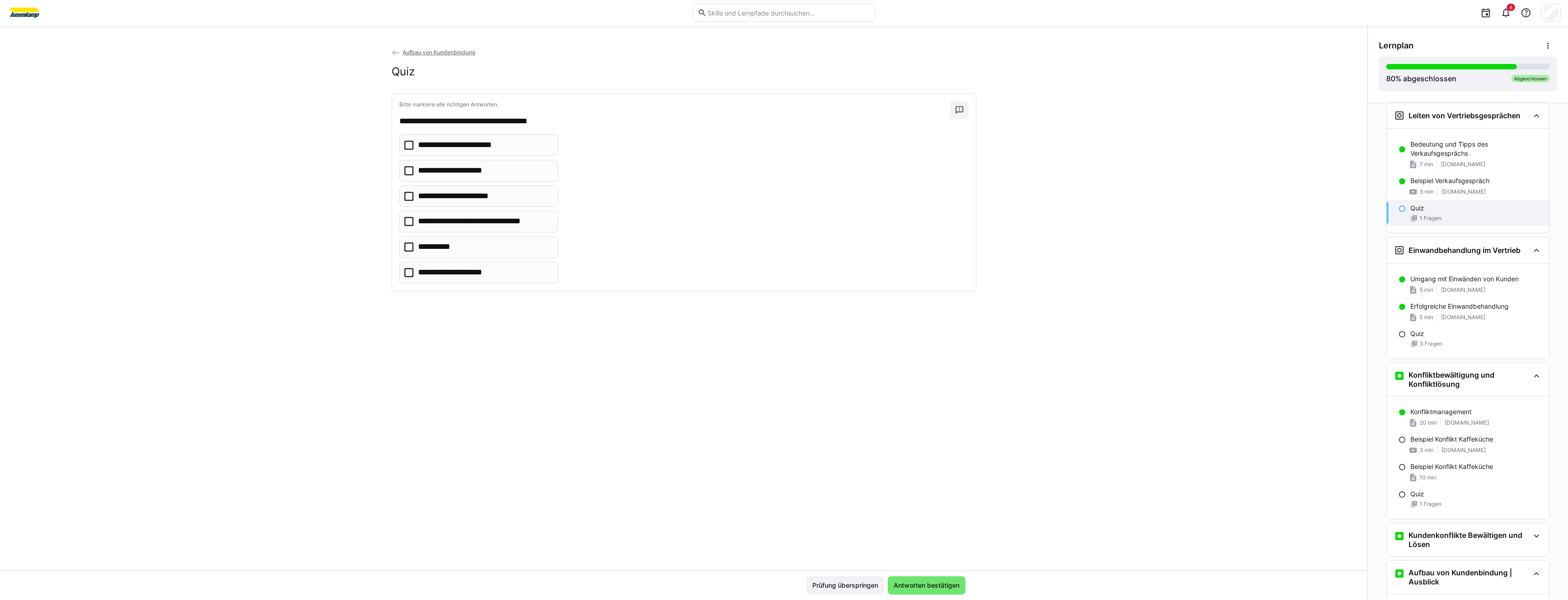
click at [424, 242] on p "**********" at bounding box center [439, 247] width 41 height 12
click at [419, 150] on p "**********" at bounding box center [464, 145] width 93 height 12
click at [422, 285] on div "**********" at bounding box center [684, 192] width 584 height 197
click at [485, 277] on p "**********" at bounding box center [458, 273] width 80 height 12
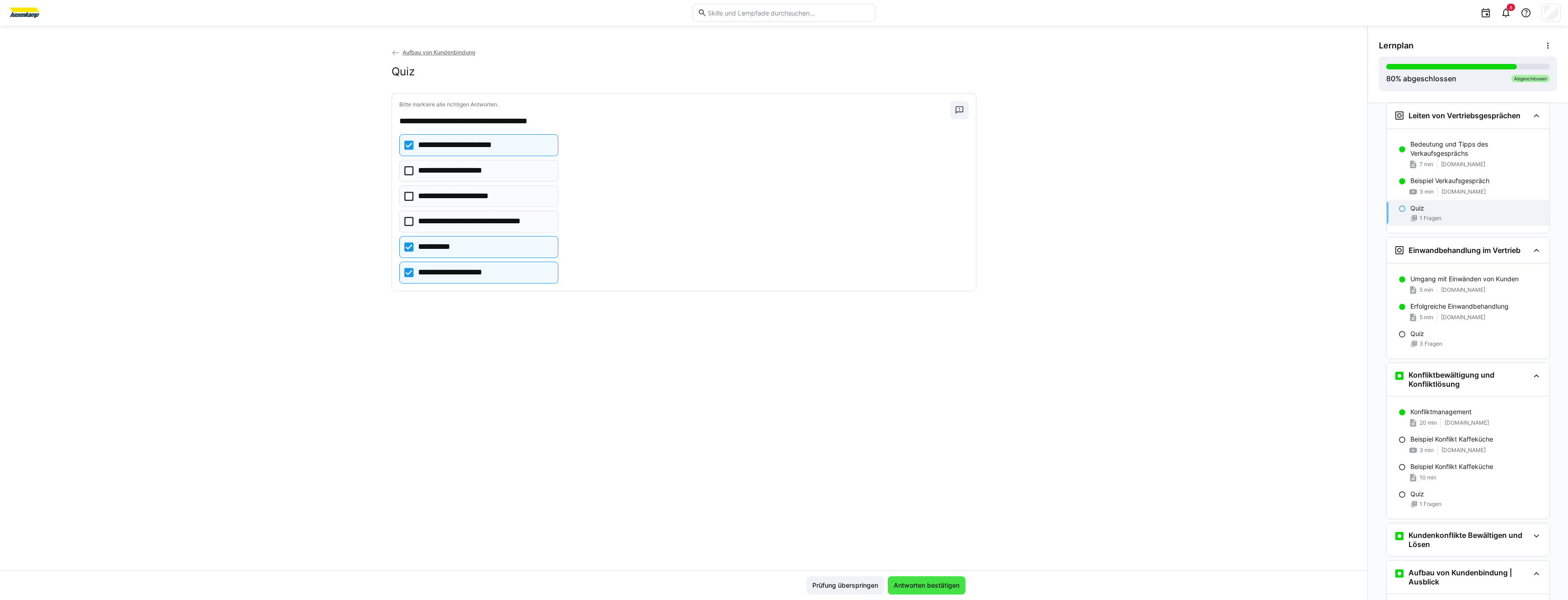
click at [922, 591] on span "Antworten bestätigen" at bounding box center [926, 585] width 78 height 18
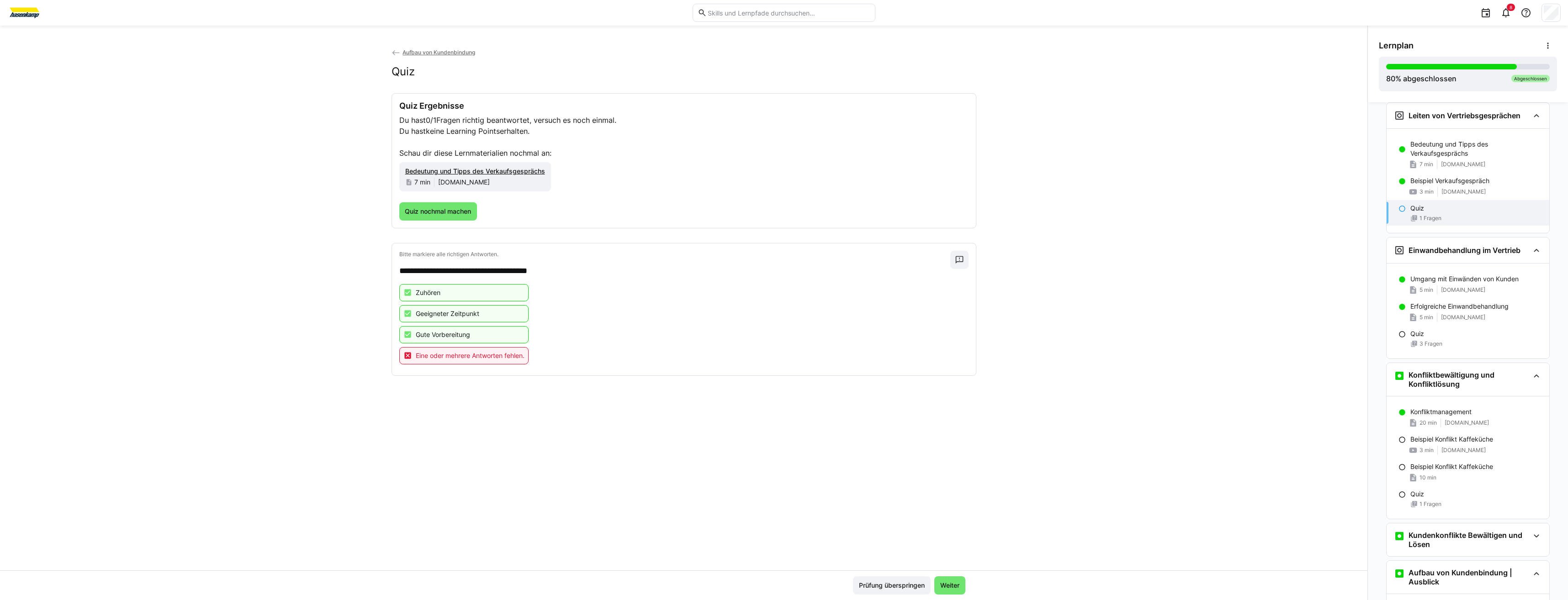
click at [922, 591] on span "Prüfung überspringen" at bounding box center [892, 585] width 78 height 18
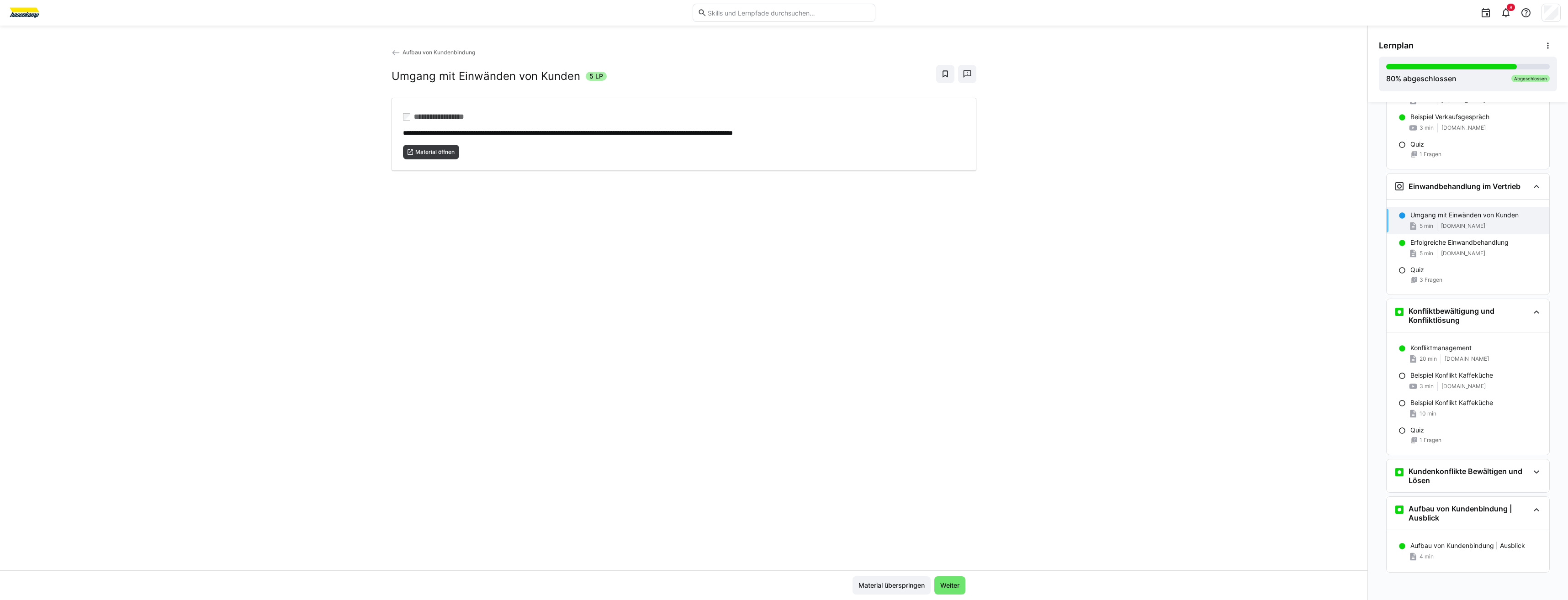
scroll to position [503, 0]
click at [939, 585] on span "Weiter" at bounding box center [950, 585] width 22 height 9
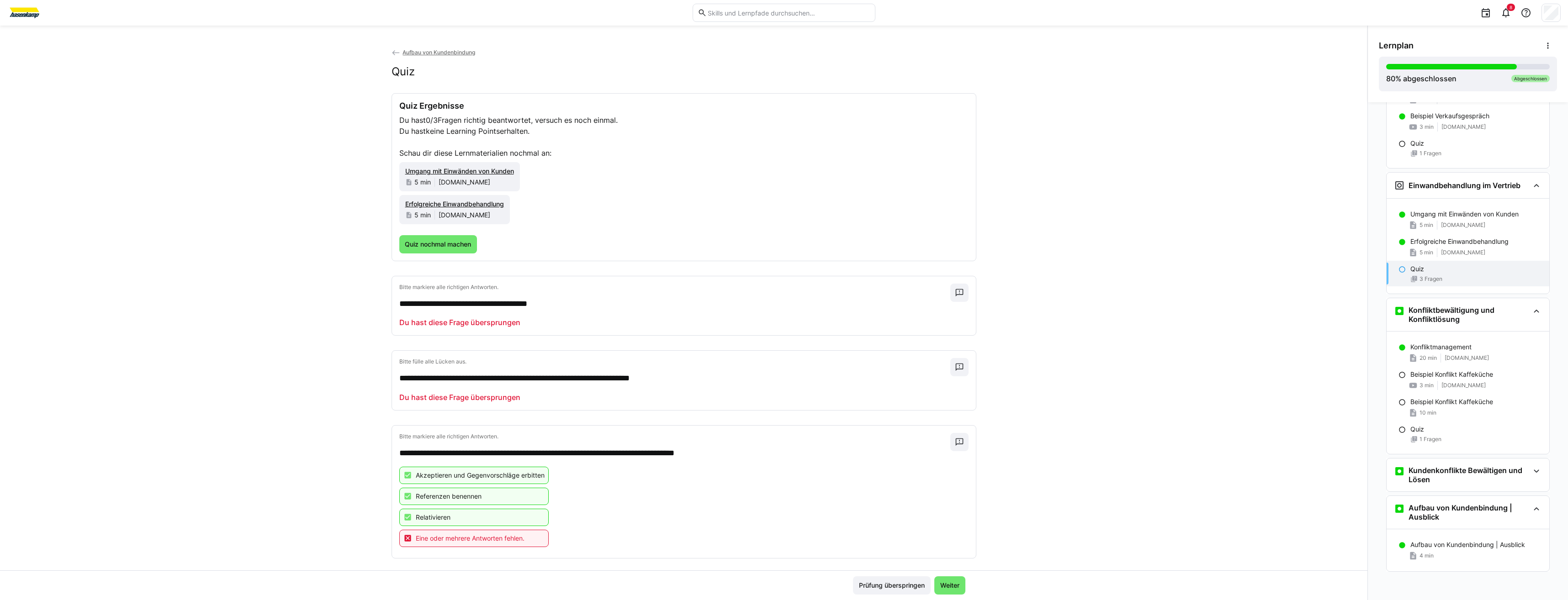
click at [939, 585] on span "Weiter" at bounding box center [950, 585] width 22 height 9
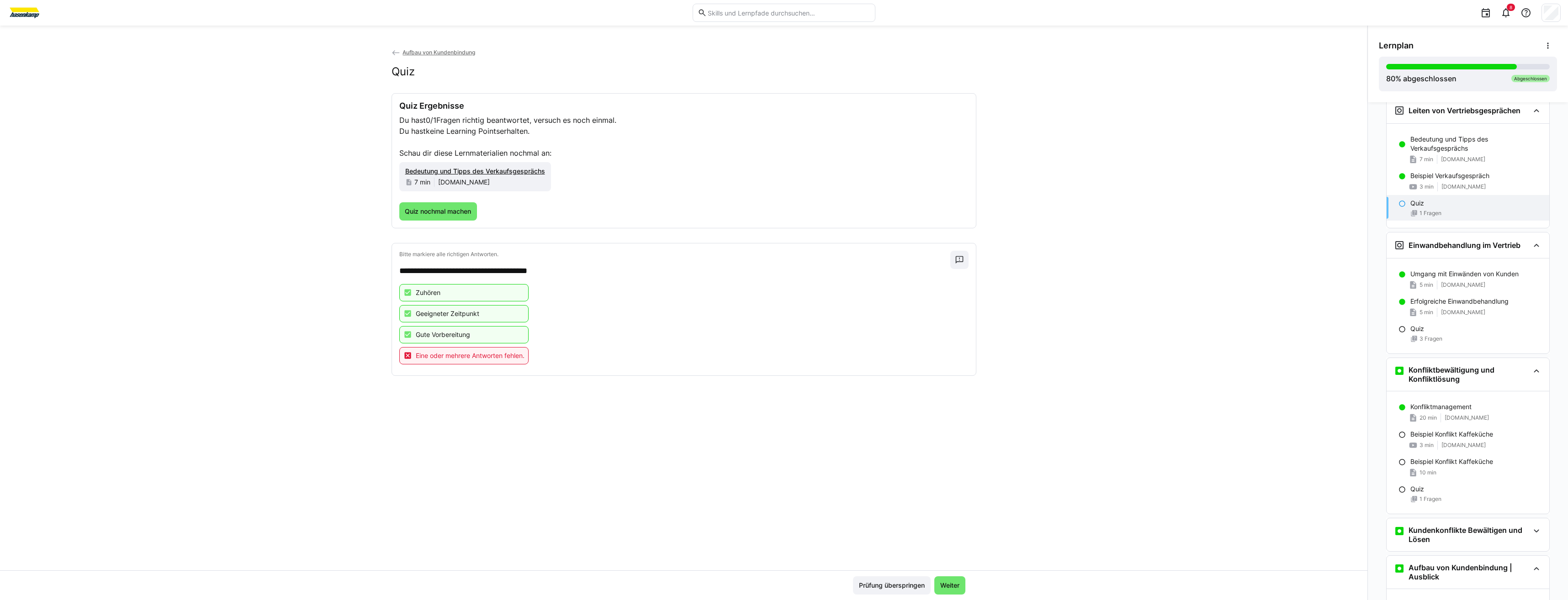
scroll to position [438, 0]
click at [427, 199] on div "Quiz Ergebnisse Du hast 0/1 Fragen richtig beantwortet, versuch es noch einmal.…" at bounding box center [684, 161] width 569 height 120
click at [433, 210] on span "Quiz nochmal machen" at bounding box center [438, 211] width 69 height 9
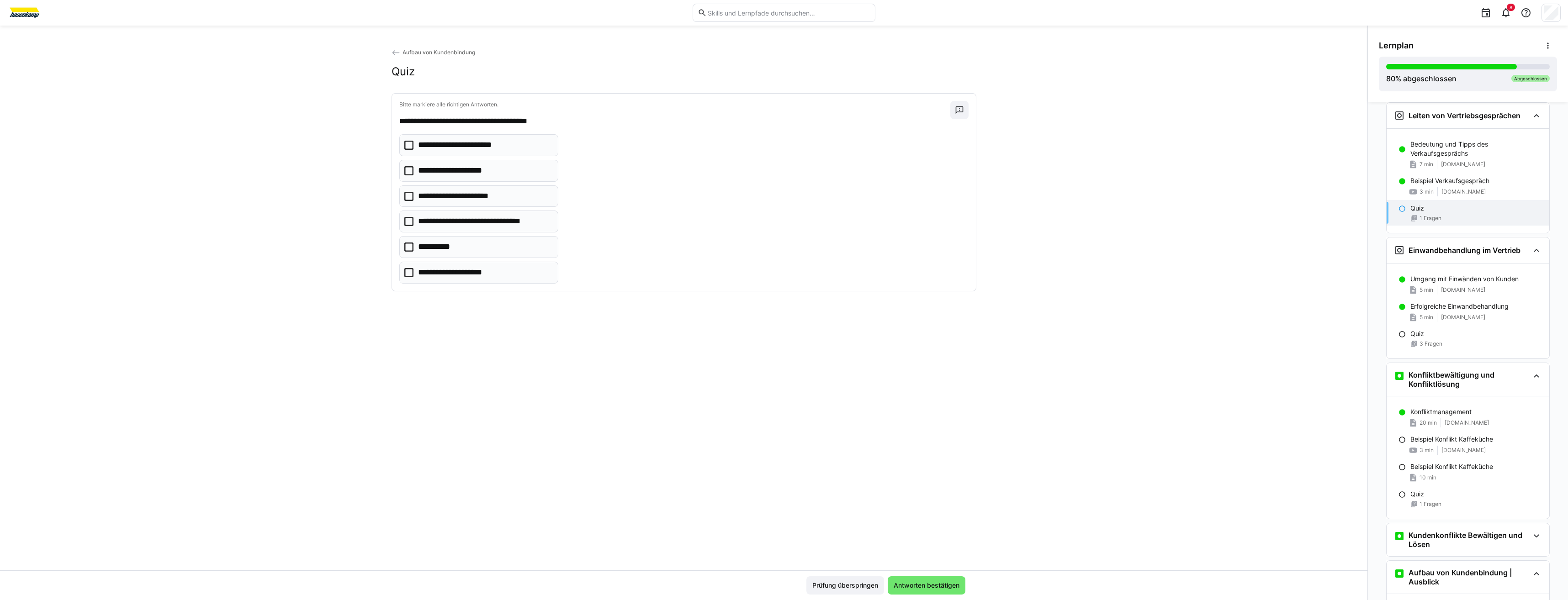
click at [425, 272] on p "**********" at bounding box center [458, 273] width 80 height 12
click at [419, 246] on p "**********" at bounding box center [439, 247] width 41 height 12
click at [430, 229] on eds-checkbox "**********" at bounding box center [478, 222] width 159 height 22
click at [425, 149] on p "**********" at bounding box center [464, 145] width 93 height 12
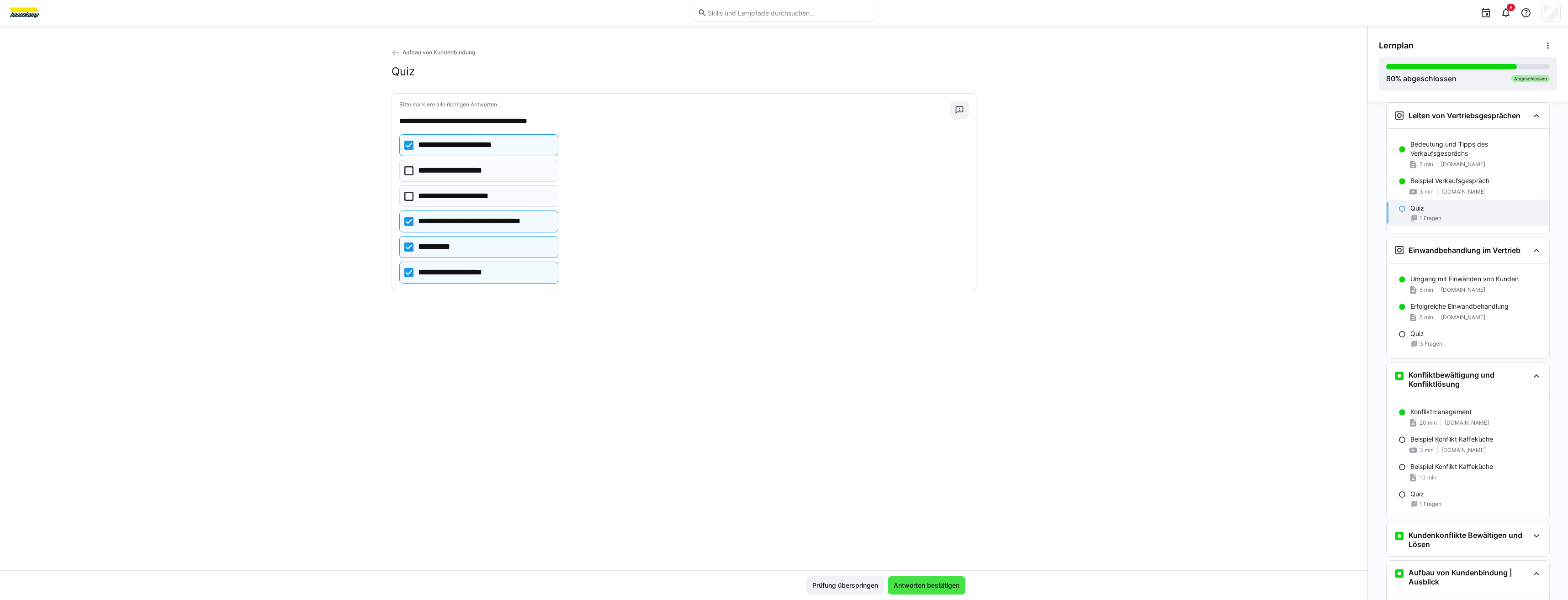
click at [921, 585] on span "Antworten bestätigen" at bounding box center [926, 585] width 69 height 9
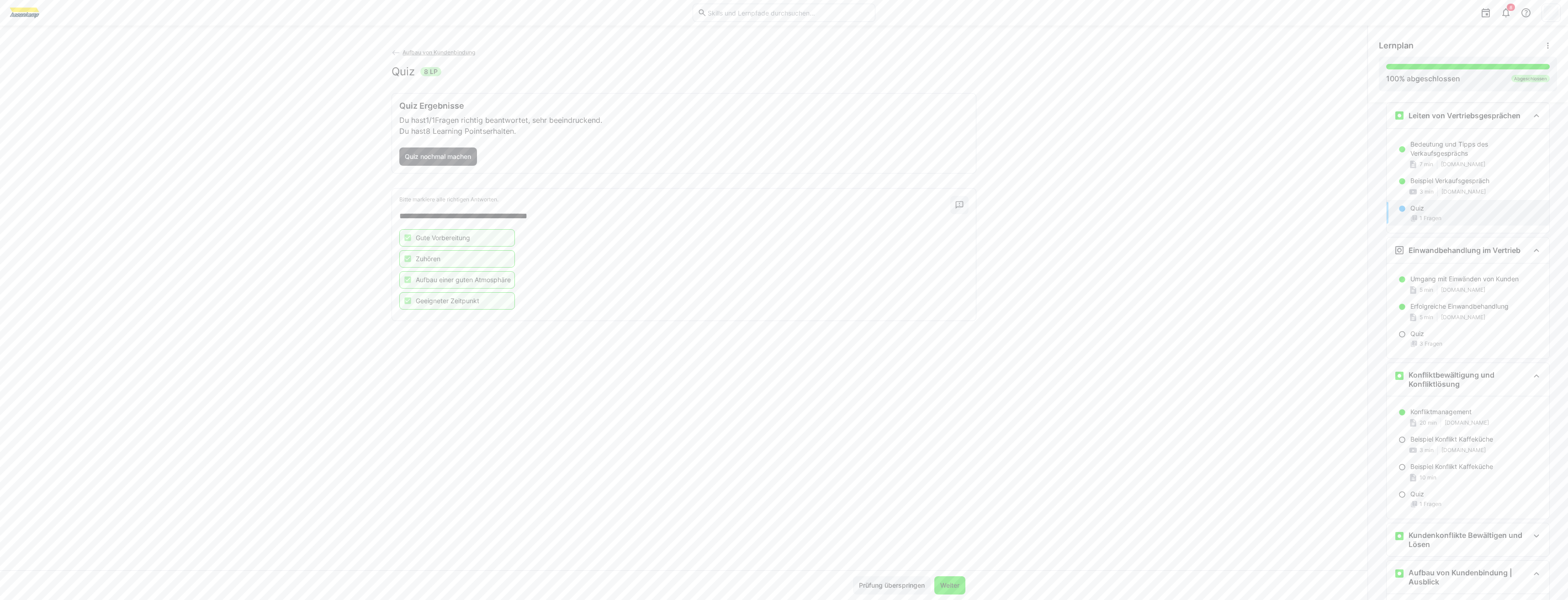
click at [946, 585] on span "Weiter" at bounding box center [950, 585] width 22 height 9
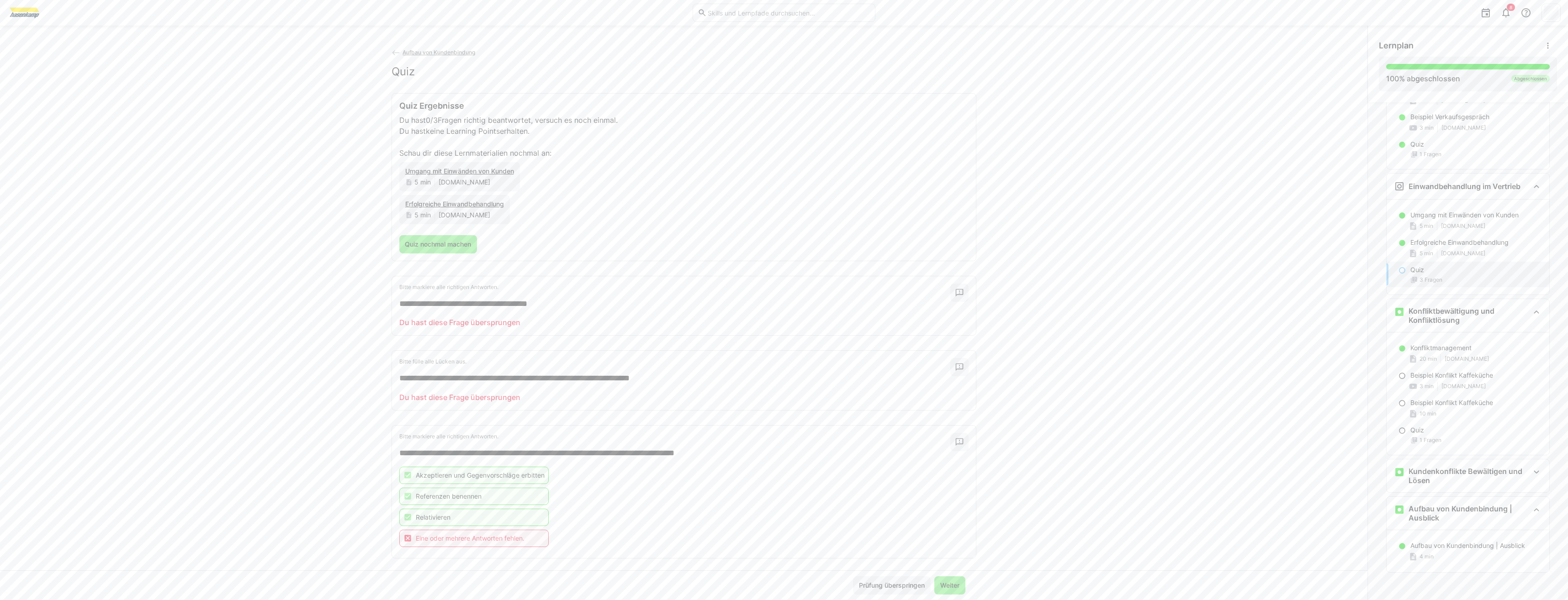
scroll to position [503, 0]
click at [946, 585] on span "Weiter" at bounding box center [950, 585] width 22 height 9
click at [908, 581] on span "Prüfung überspringen" at bounding box center [892, 585] width 69 height 9
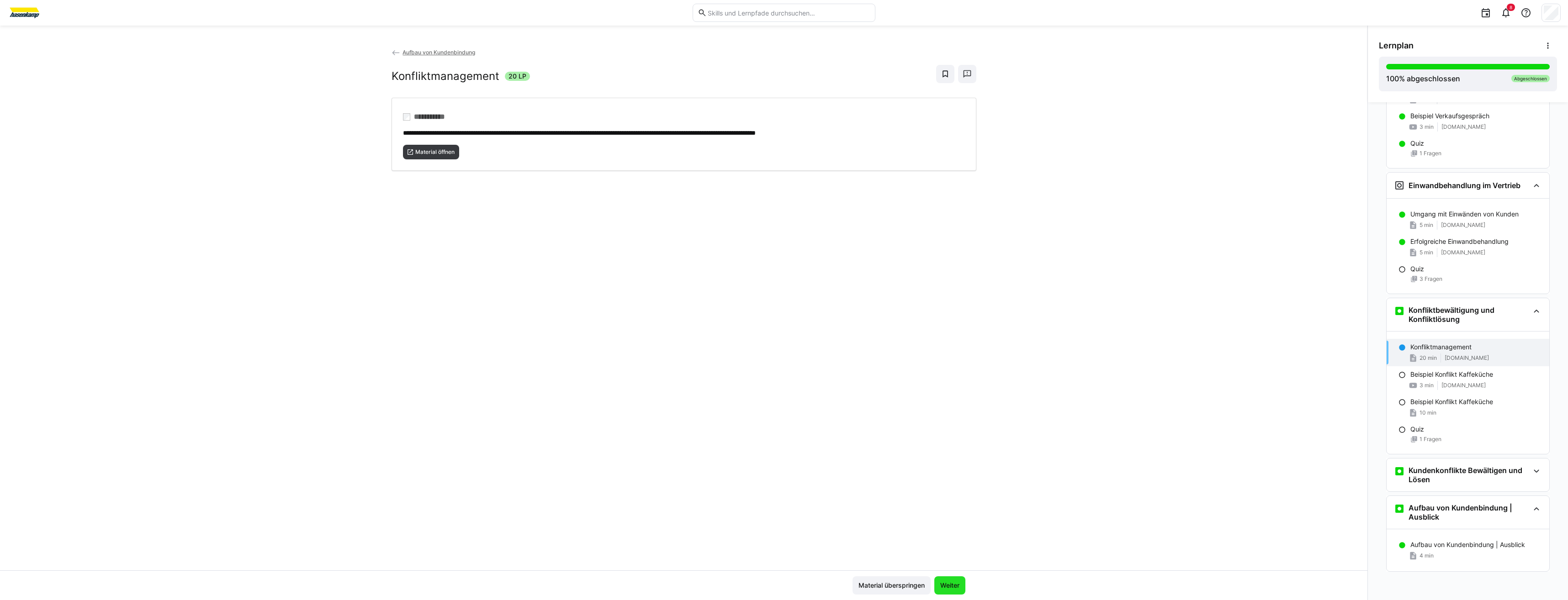
click at [945, 587] on span "Weiter" at bounding box center [950, 585] width 22 height 9
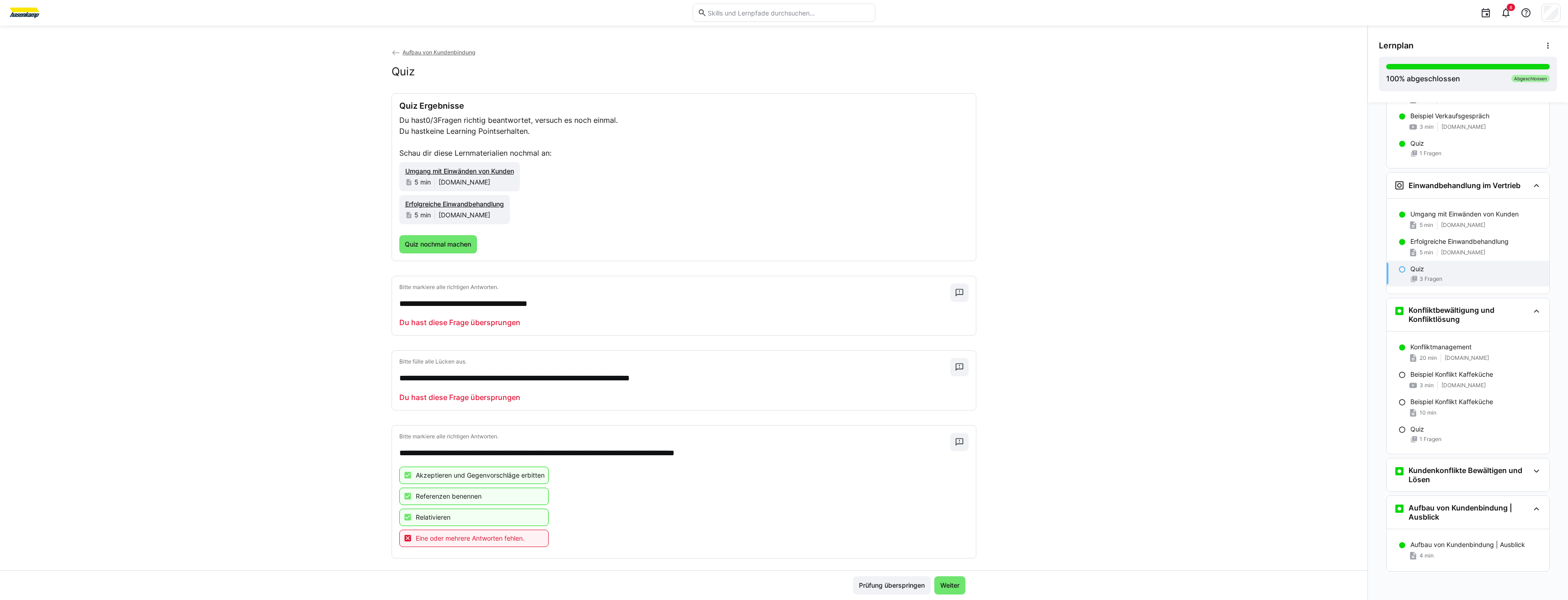
click at [945, 587] on span "Weiter" at bounding box center [950, 585] width 22 height 9
click at [948, 579] on span "Weiter" at bounding box center [950, 585] width 31 height 18
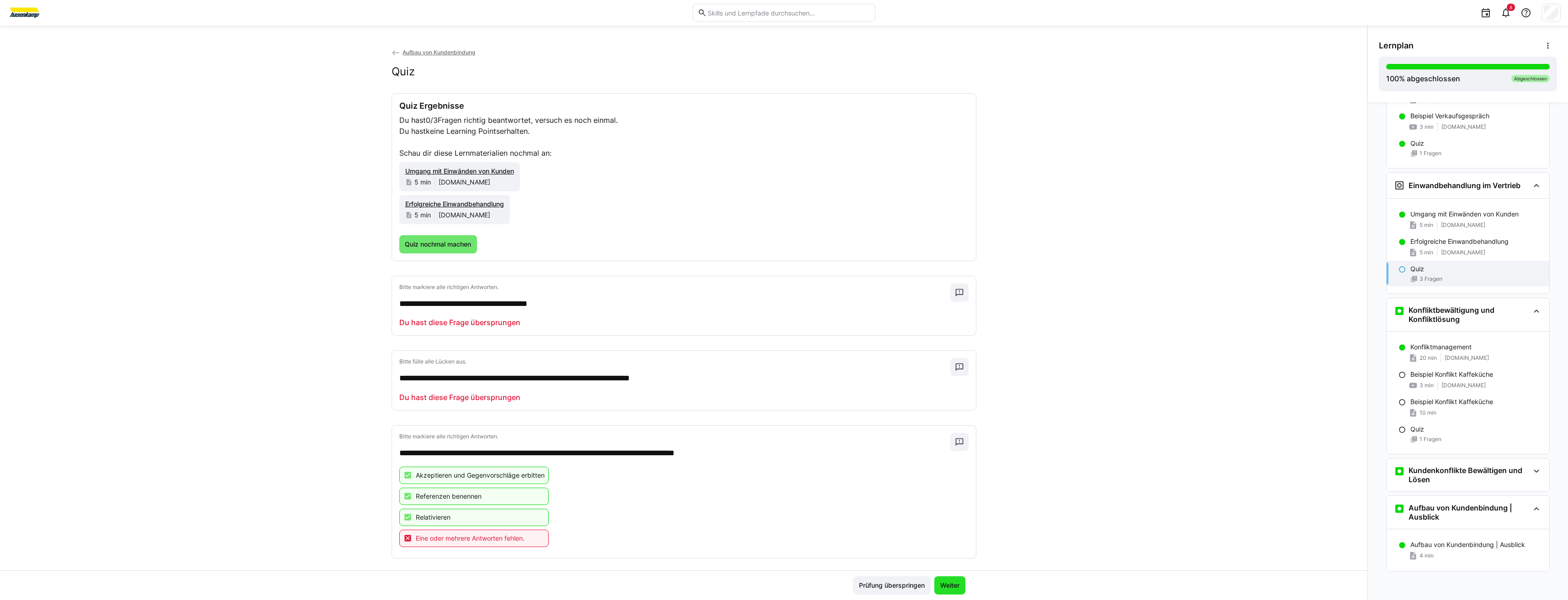
click at [948, 579] on span "Weiter" at bounding box center [950, 585] width 31 height 18
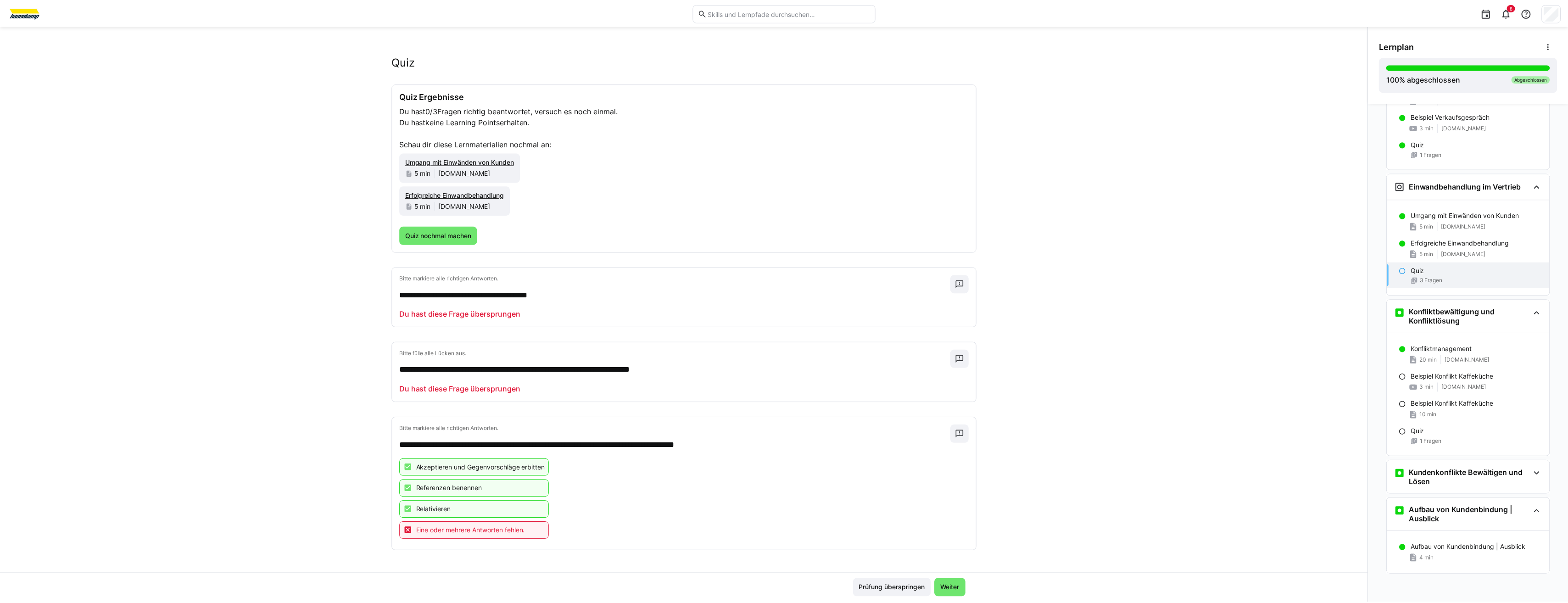
scroll to position [0, 0]
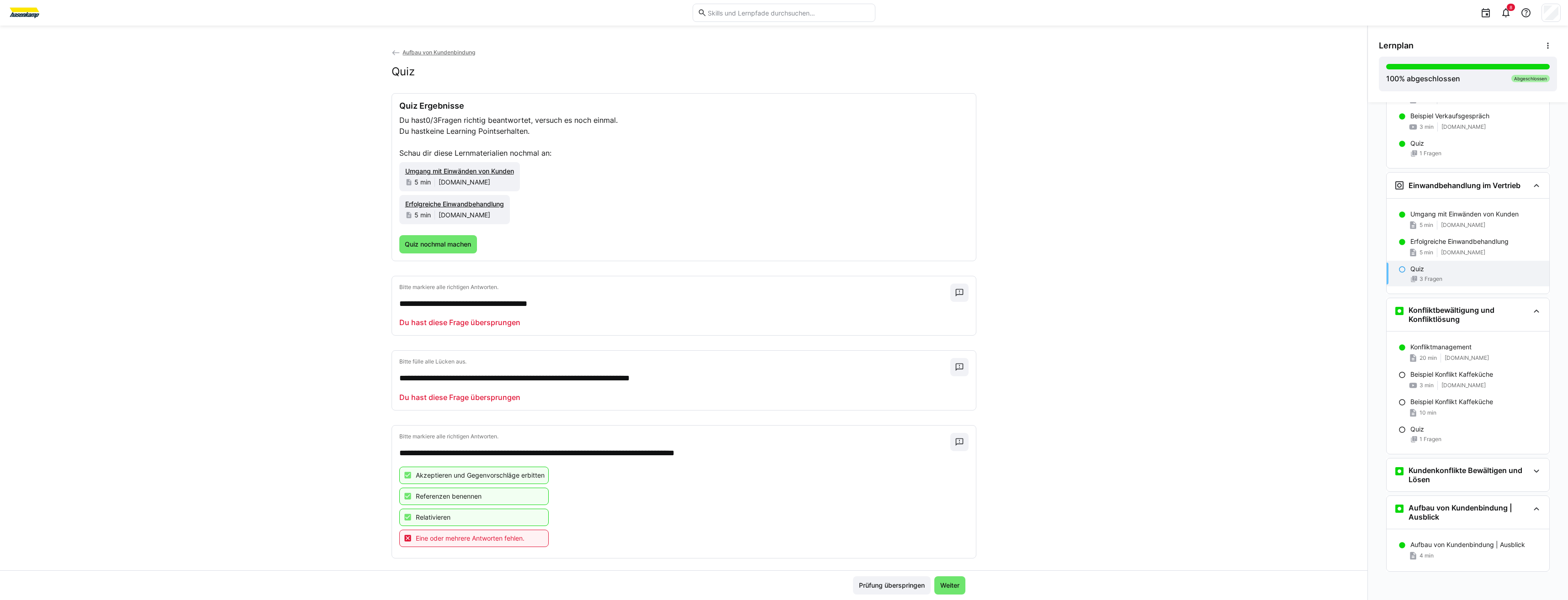
click at [33, 9] on img at bounding box center [24, 13] width 34 height 15
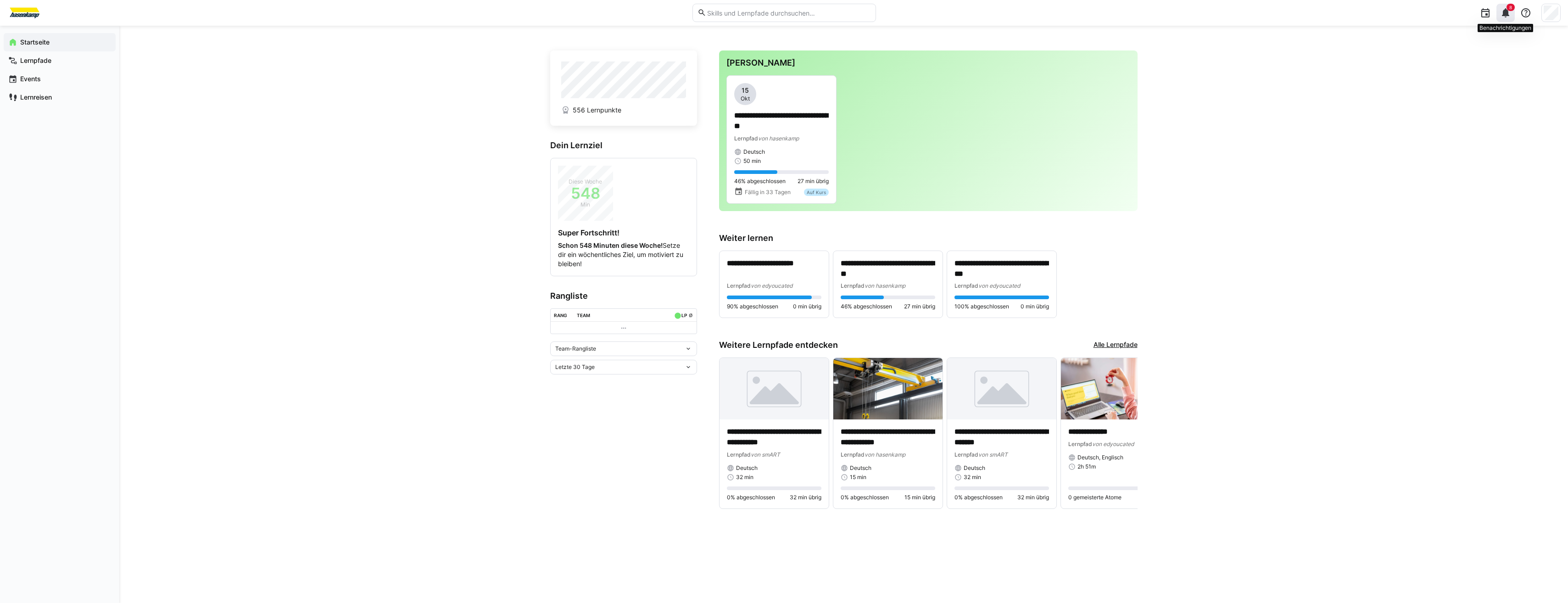
click at [1506, 19] on div "8" at bounding box center [1506, 13] width 18 height 18
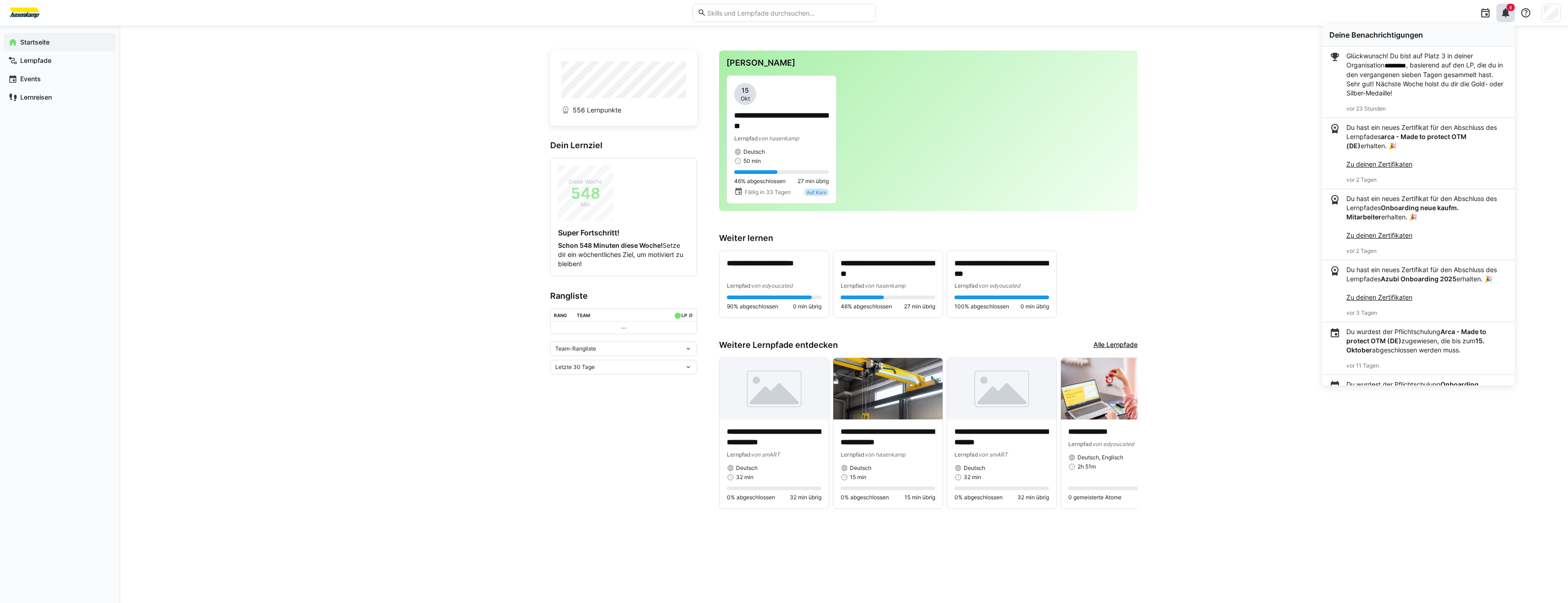
click at [1511, 15] on eds-icon at bounding box center [1506, 13] width 11 height 11
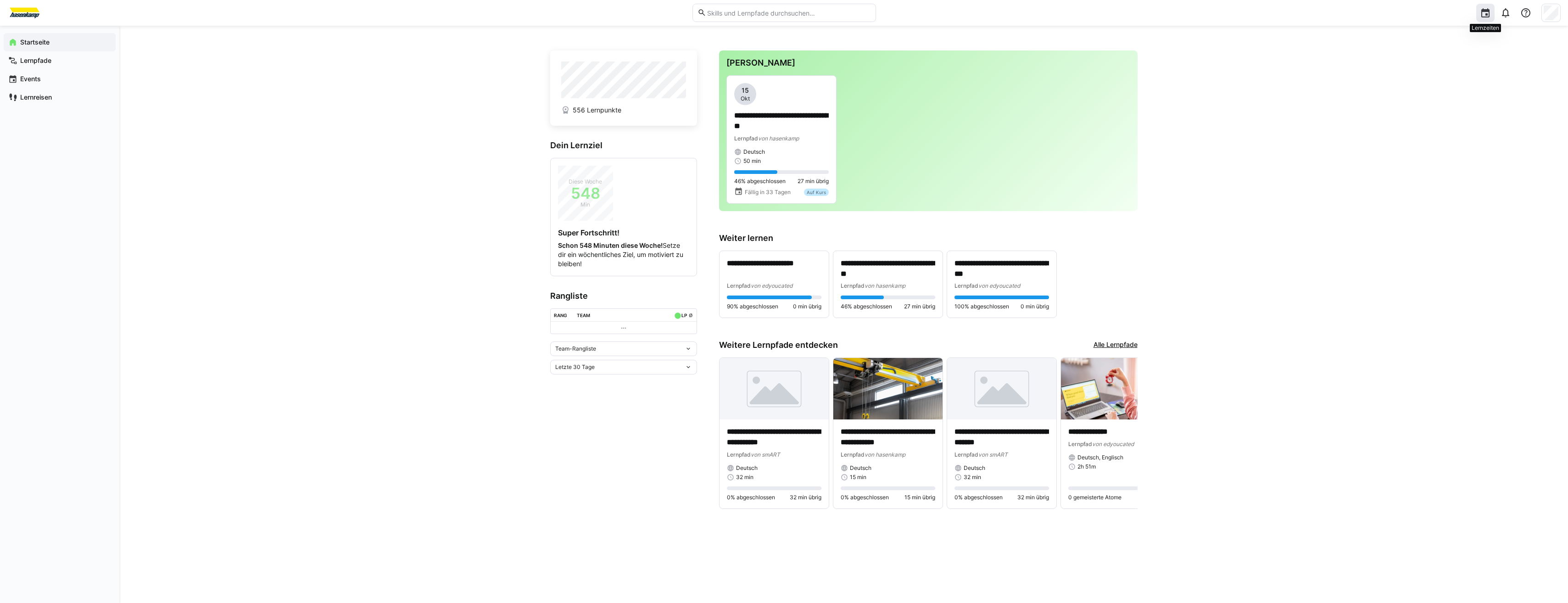
click at [1488, 16] on eds-icon at bounding box center [1485, 13] width 11 height 11
click at [1558, 17] on div at bounding box center [1551, 13] width 20 height 18
click at [1507, 9] on div at bounding box center [784, 302] width 1568 height 603
click at [1511, 13] on div at bounding box center [1506, 13] width 18 height 18
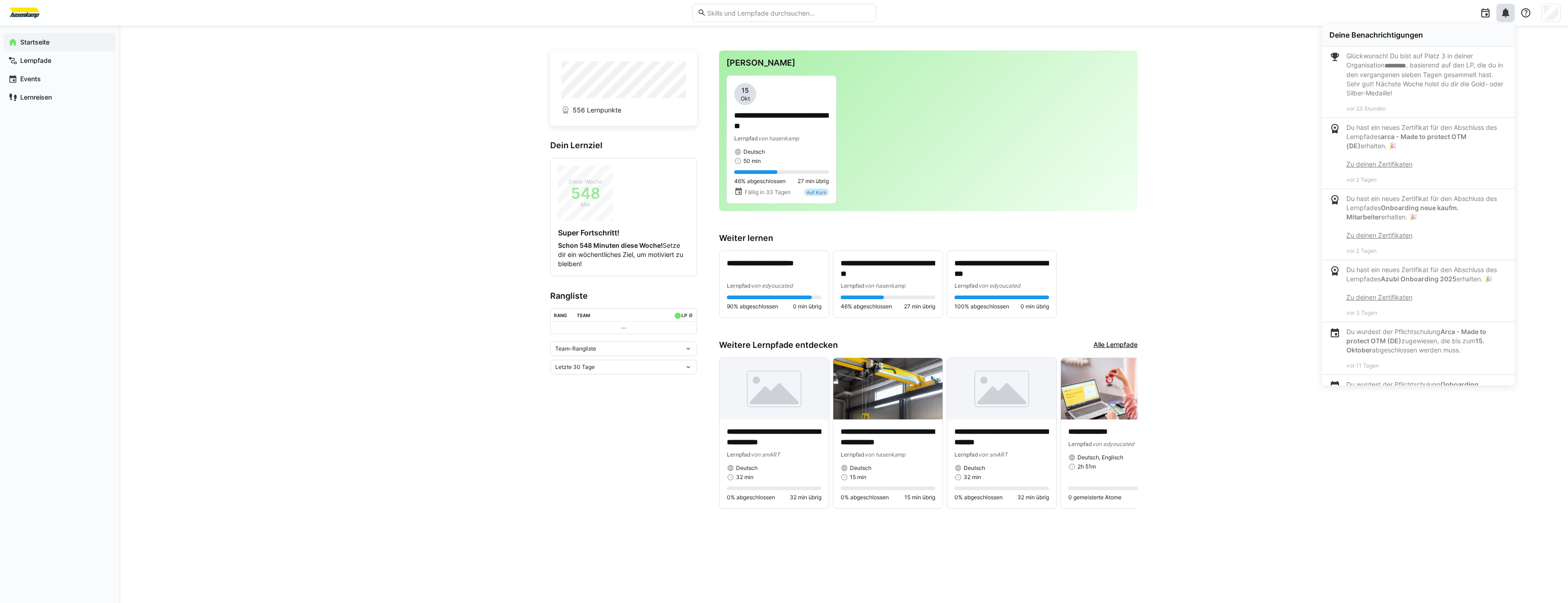
click at [1462, 64] on p "Glückwunsch! Du bist auf Platz 3 in deiner Organisation ********* , basierend a…" at bounding box center [1426, 75] width 161 height 46
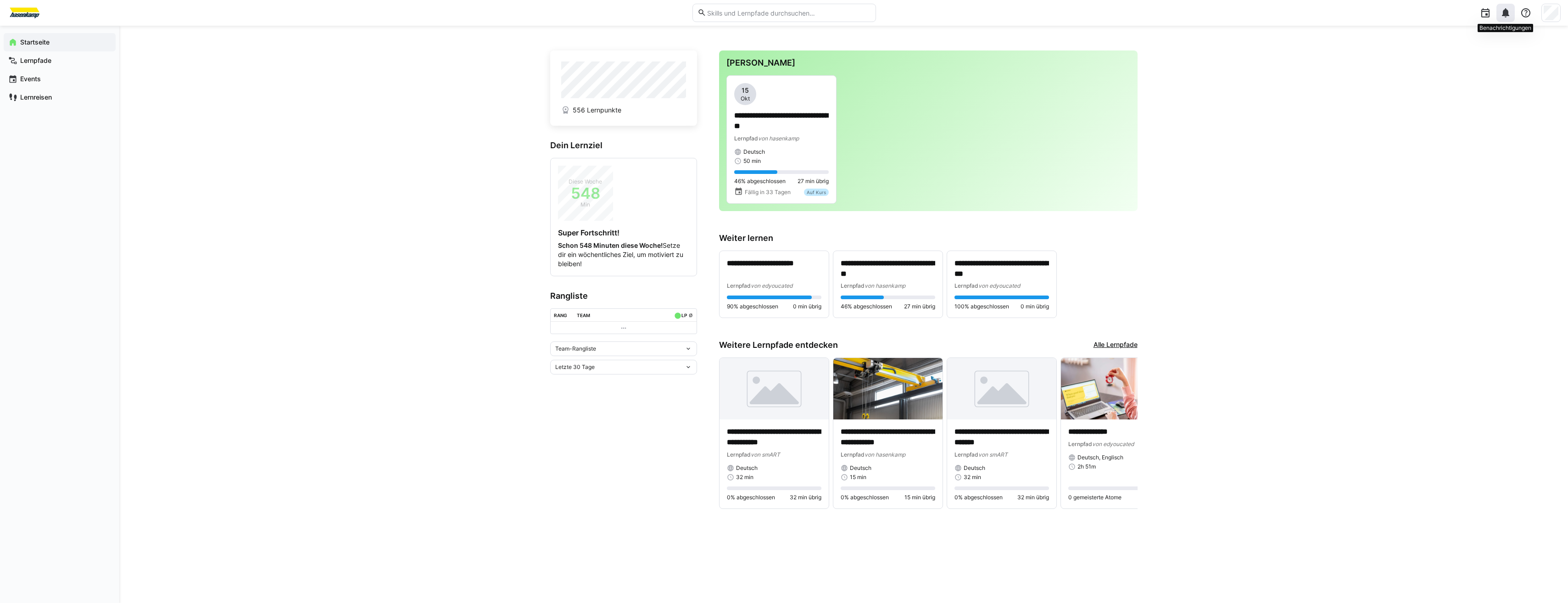
click at [1504, 9] on eds-icon at bounding box center [1506, 13] width 11 height 11
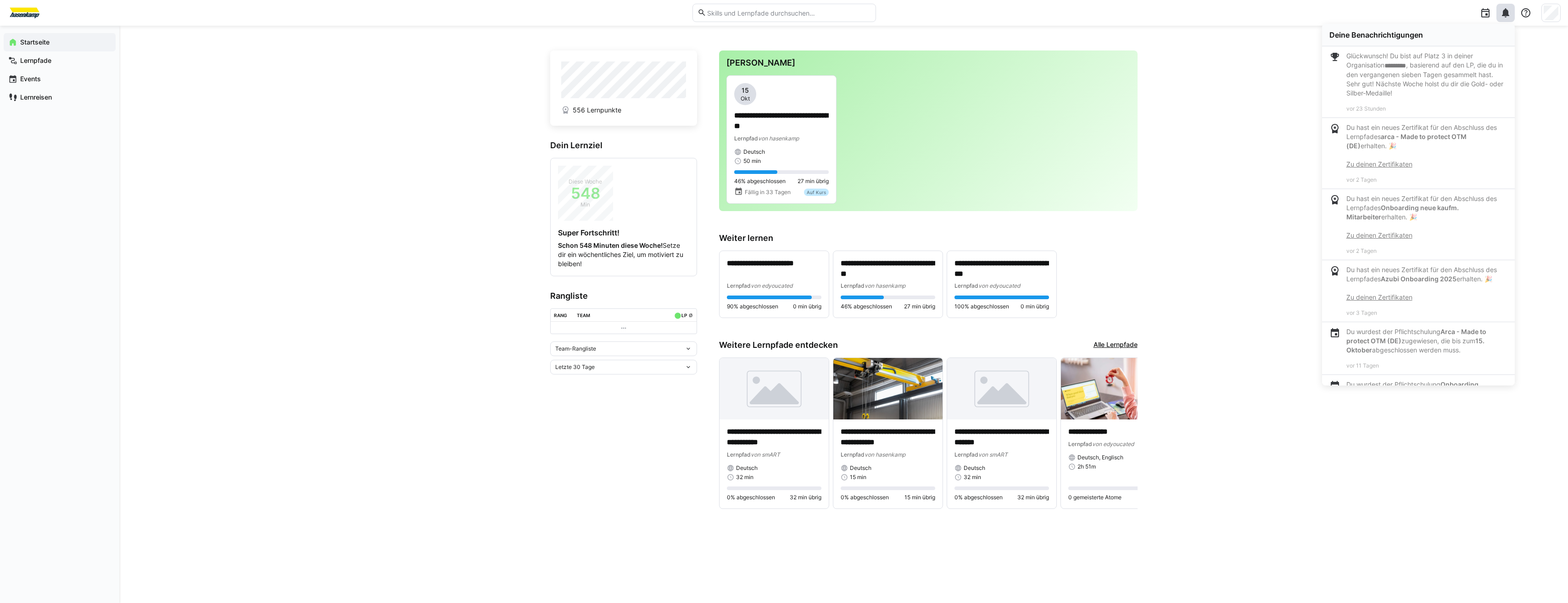
click at [1338, 55] on eds-icon at bounding box center [1334, 57] width 11 height 11
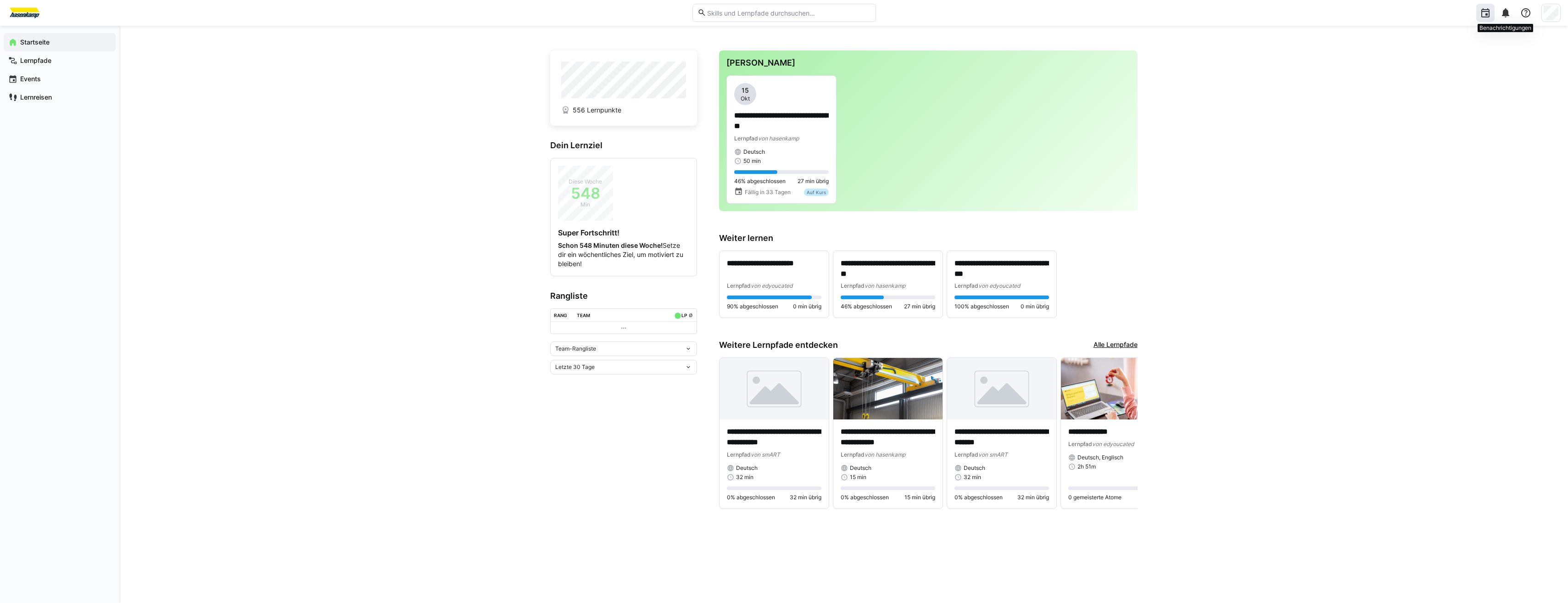
click at [1481, 18] on eds-icon at bounding box center [1485, 13] width 11 height 11
click at [1506, 12] on eds-icon at bounding box center [1506, 13] width 11 height 11
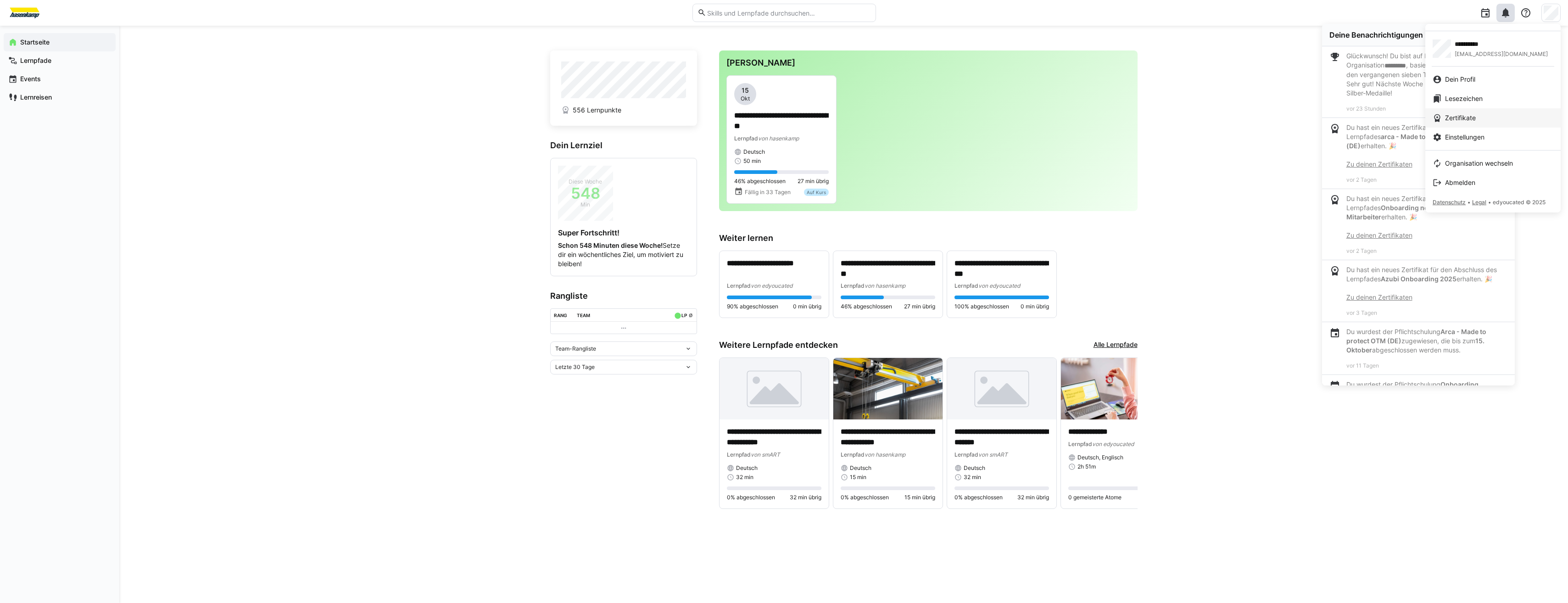
click at [1477, 116] on div "Zertifikate" at bounding box center [1492, 117] width 120 height 9
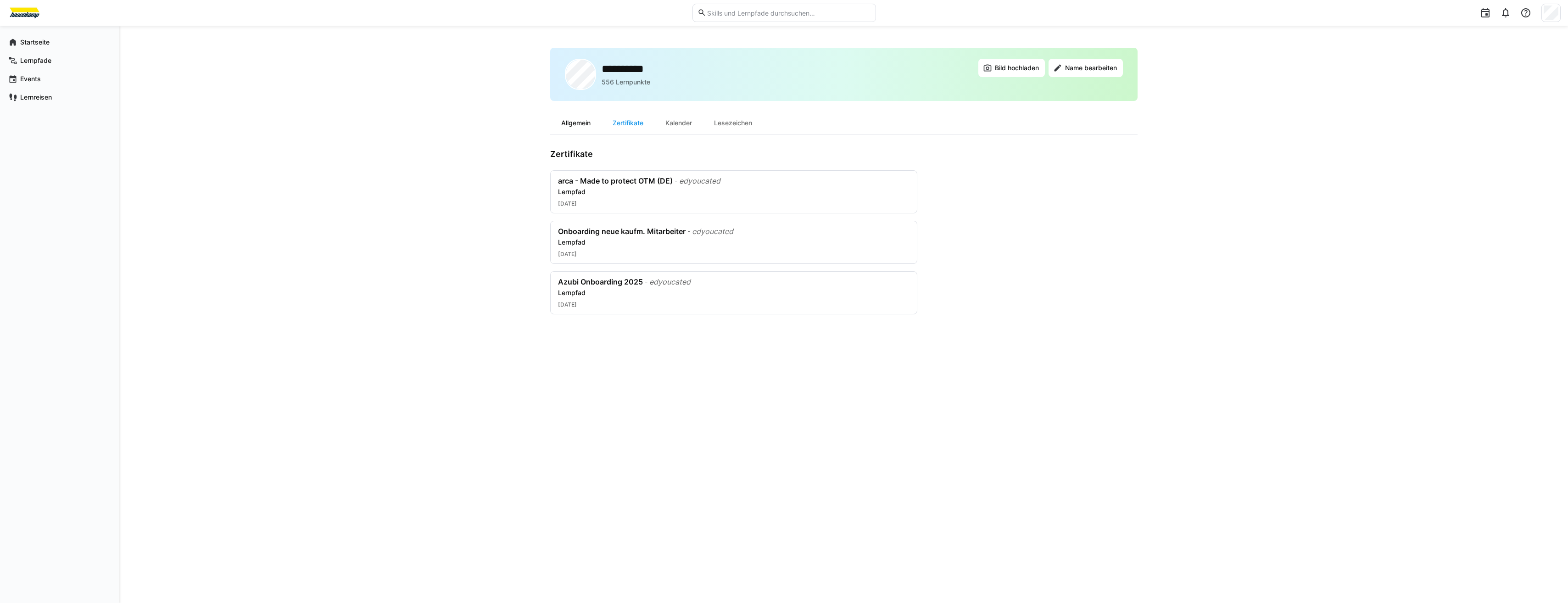
click at [587, 122] on div "Allgemein" at bounding box center [576, 123] width 51 height 22
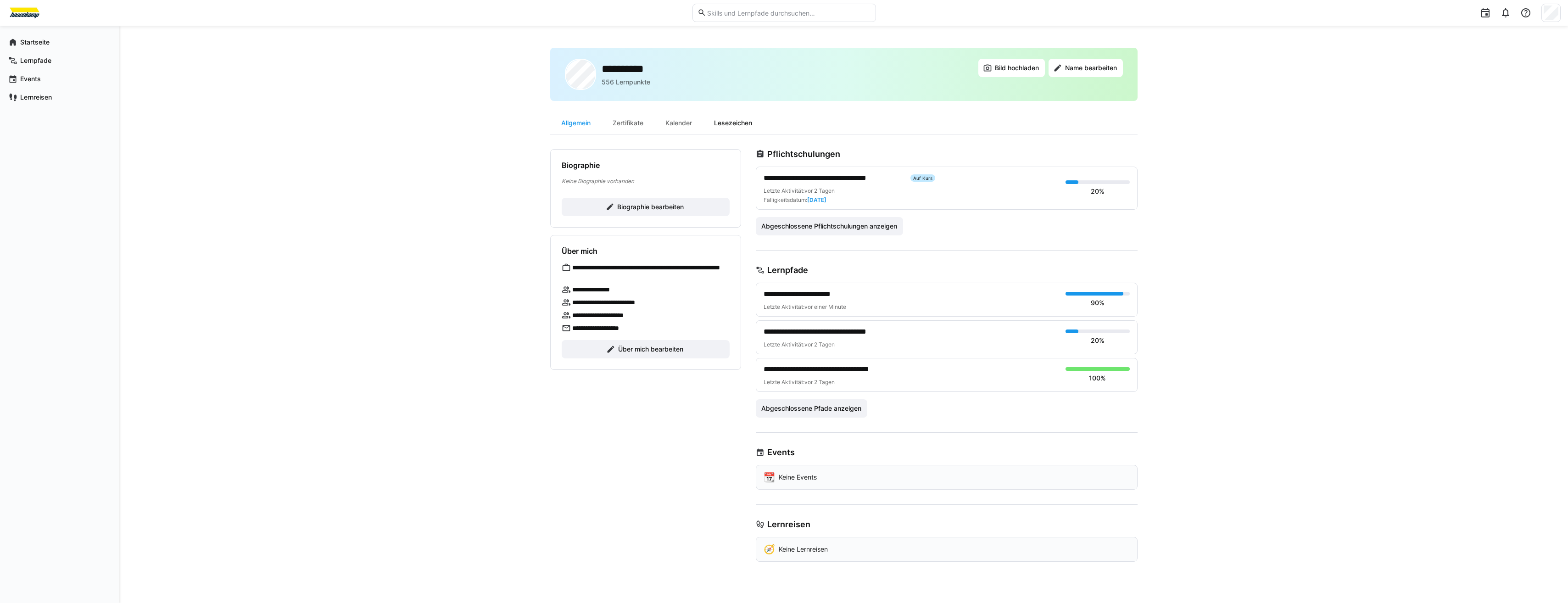
click at [726, 116] on div "Lesezeichen" at bounding box center [733, 123] width 60 height 22
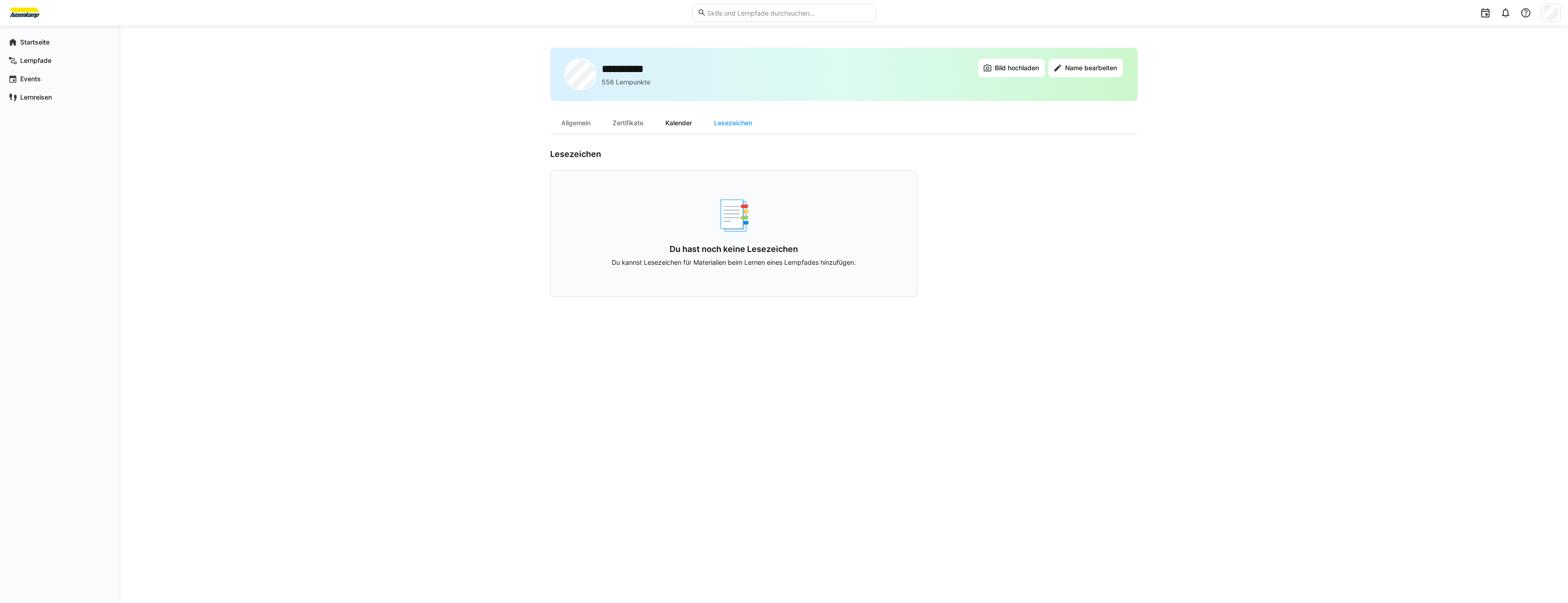
click at [696, 122] on div "Kalender" at bounding box center [679, 123] width 49 height 22
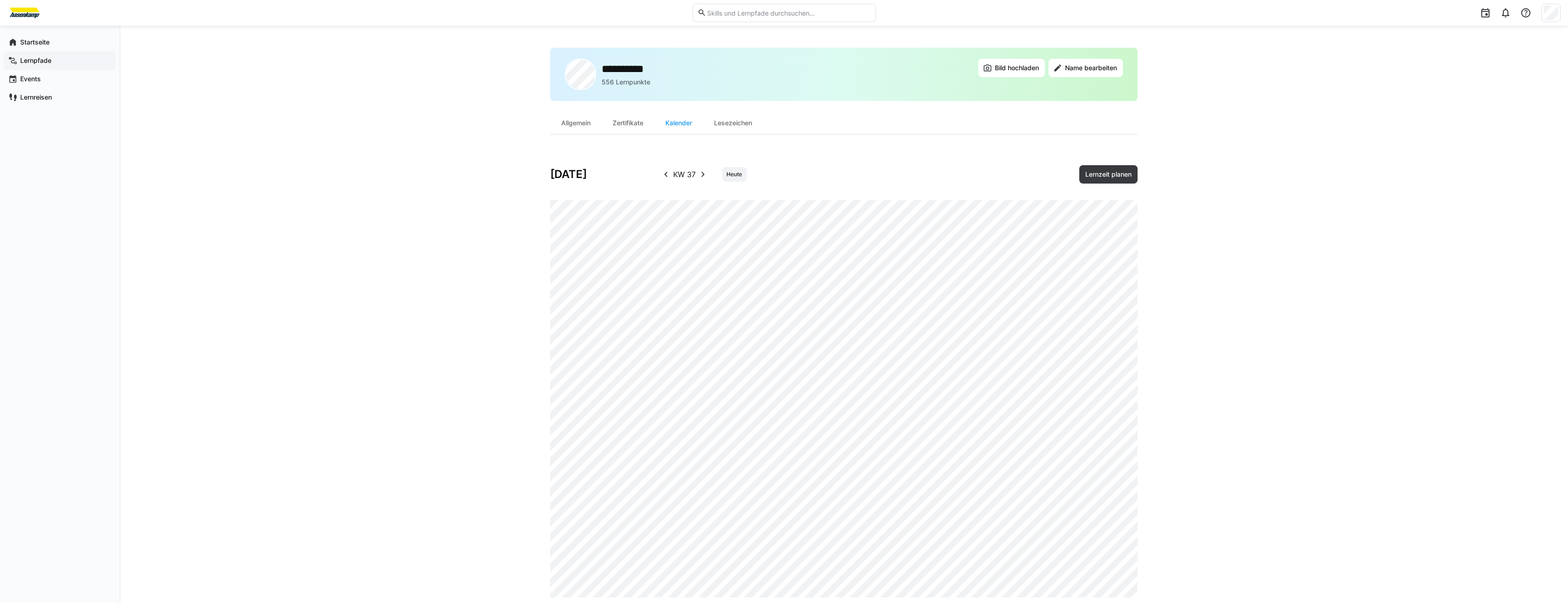
click at [0, 0] on app-navigation-label "Lernpfade" at bounding box center [0, 0] width 0 height 0
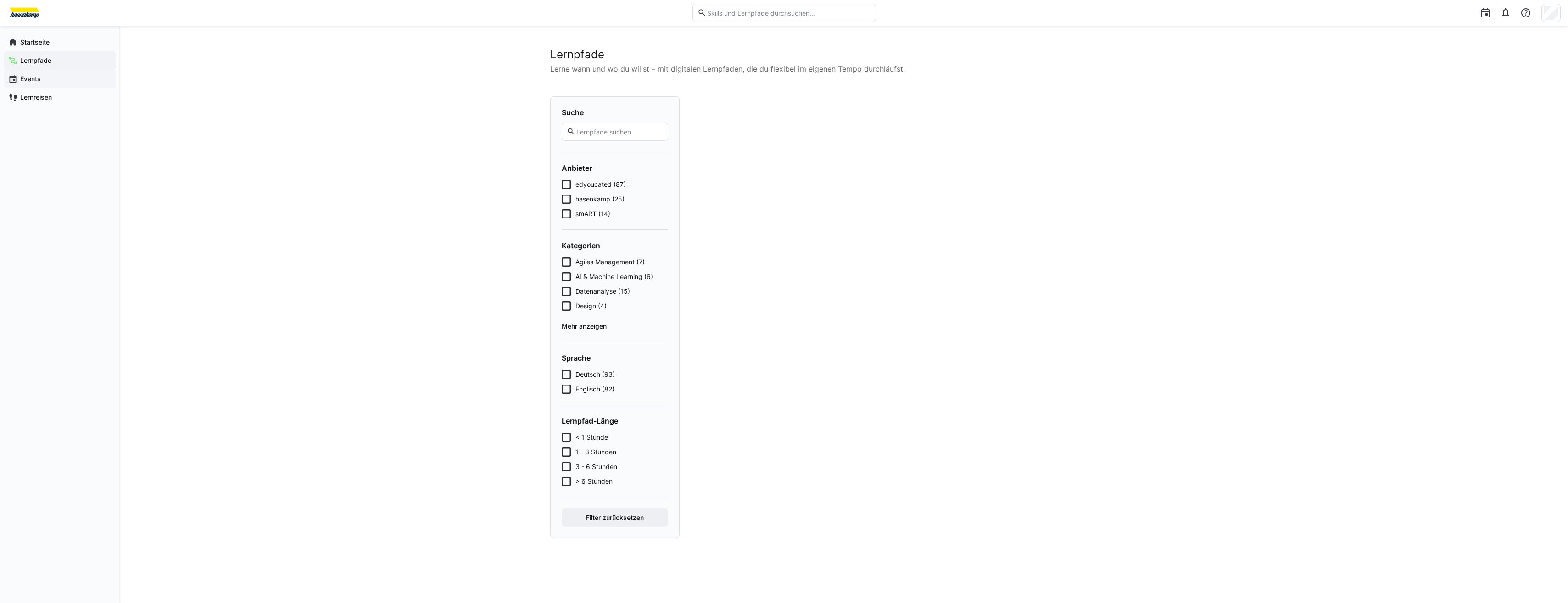
click at [0, 0] on app-navigation-label "Events" at bounding box center [0, 0] width 0 height 0
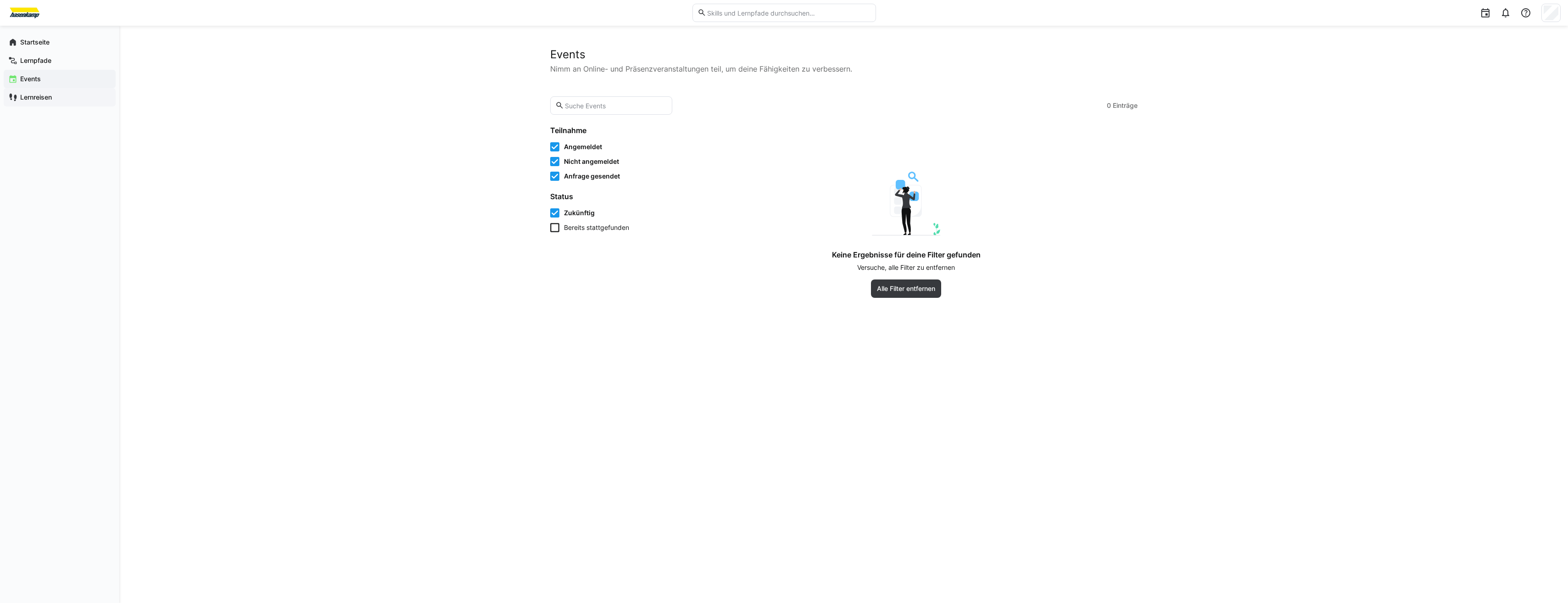
click at [44, 102] on div "Lernreisen" at bounding box center [59, 97] width 112 height 18
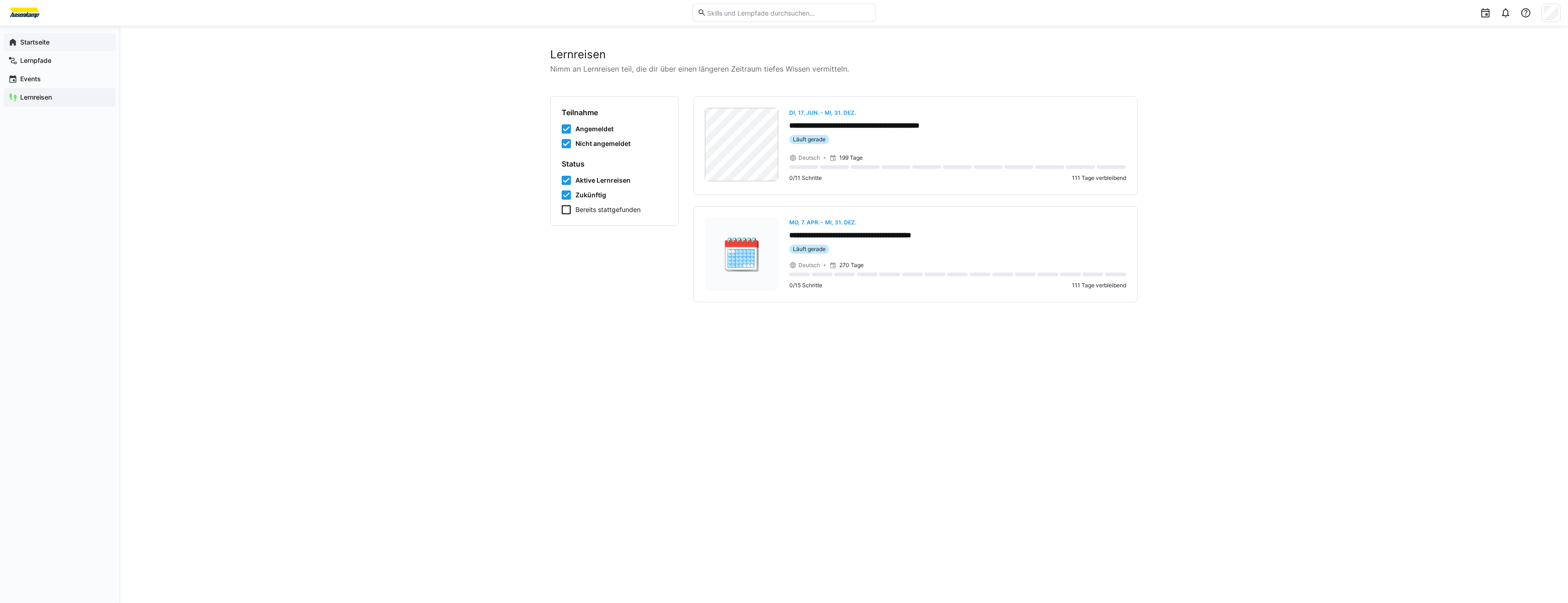
click at [65, 46] on span "Startseite" at bounding box center [65, 42] width 92 height 9
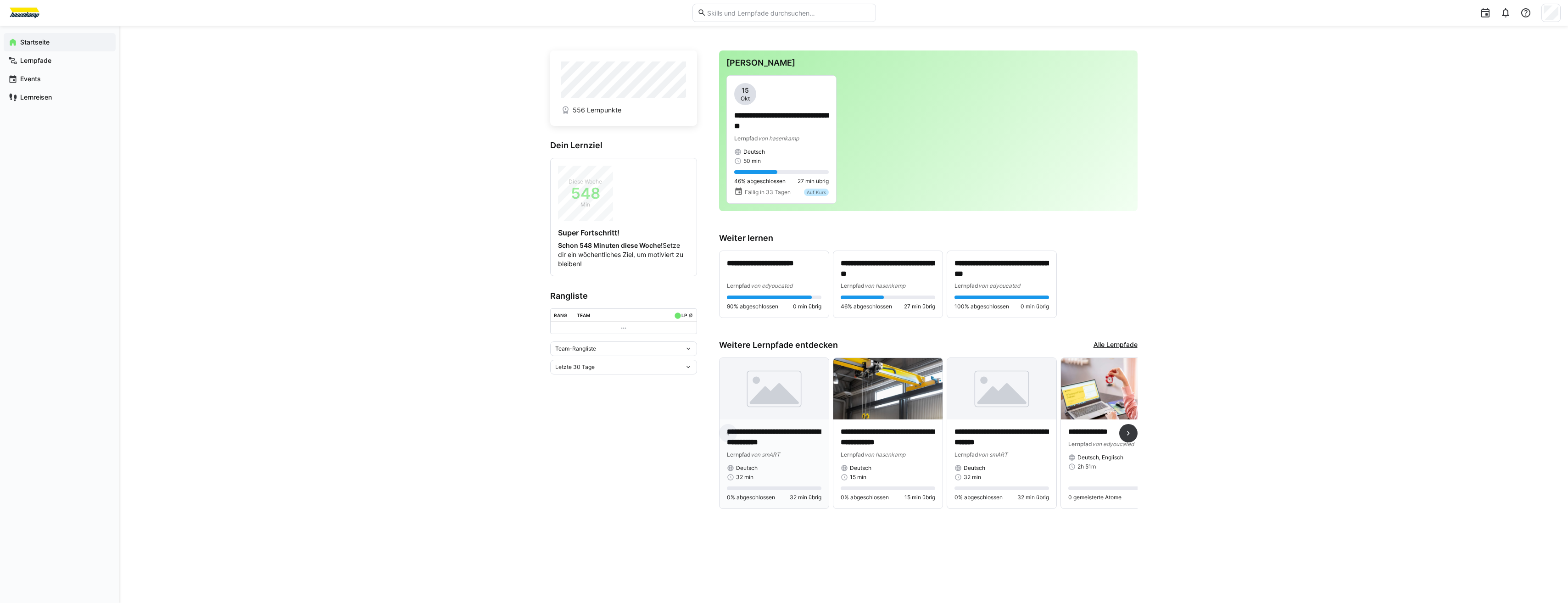
click at [768, 387] on img at bounding box center [774, 388] width 109 height 62
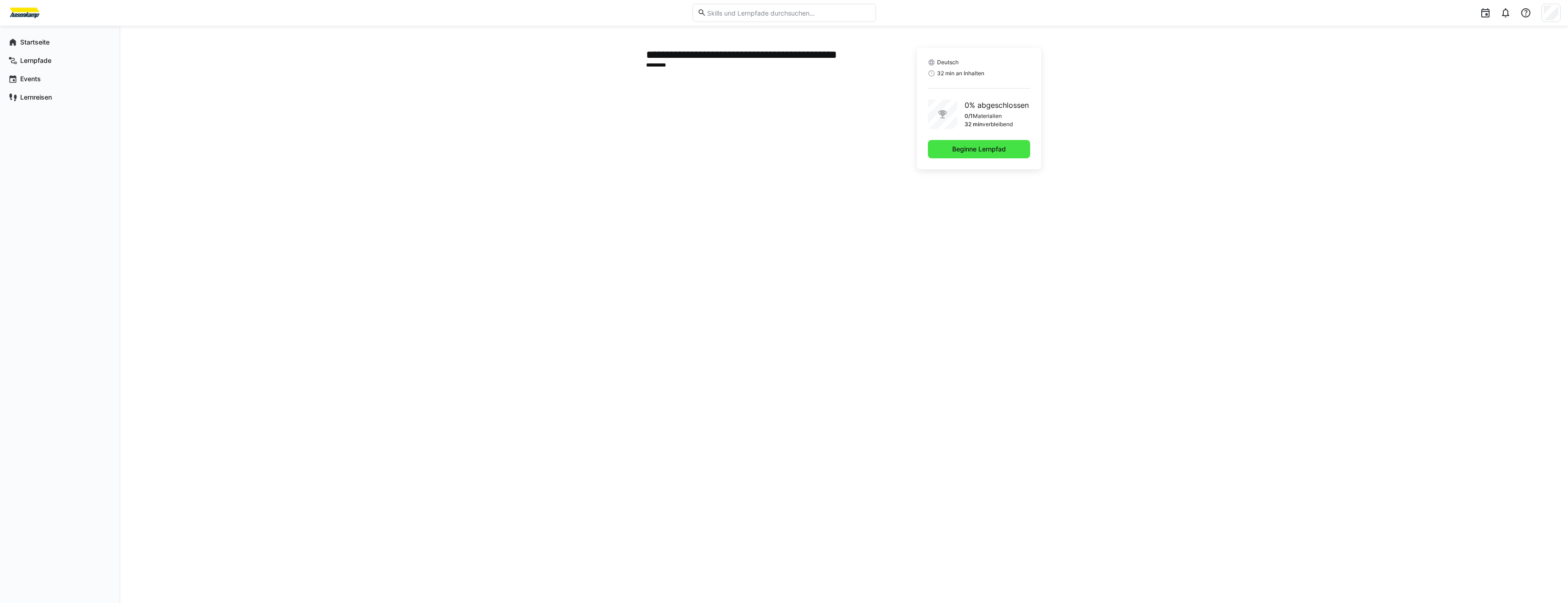
click at [1023, 150] on span "Beginne Lernpfad" at bounding box center [979, 149] width 102 height 18
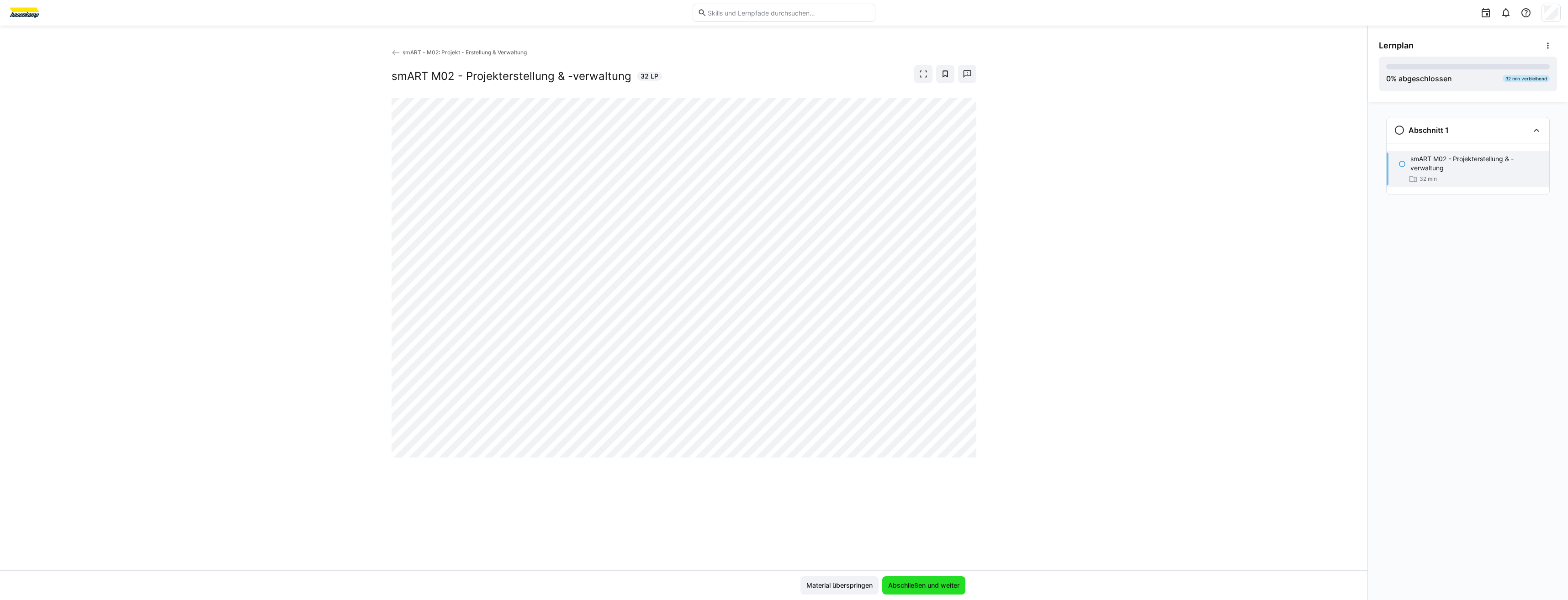
drag, startPoint x: 902, startPoint y: 581, endPoint x: 897, endPoint y: 582, distance: 5.1
click at [897, 582] on span "Abschließen und weiter" at bounding box center [923, 585] width 83 height 18
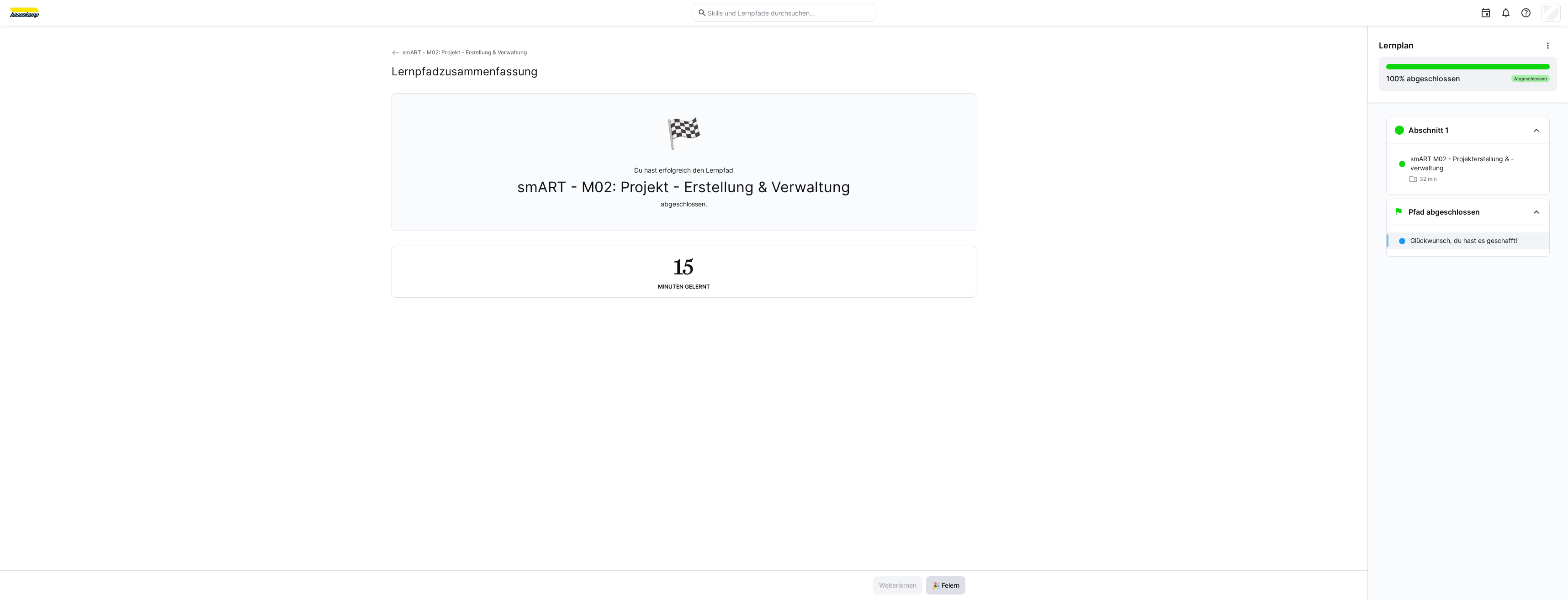
click at [945, 578] on span "🎉 Feiern" at bounding box center [945, 585] width 40 height 18
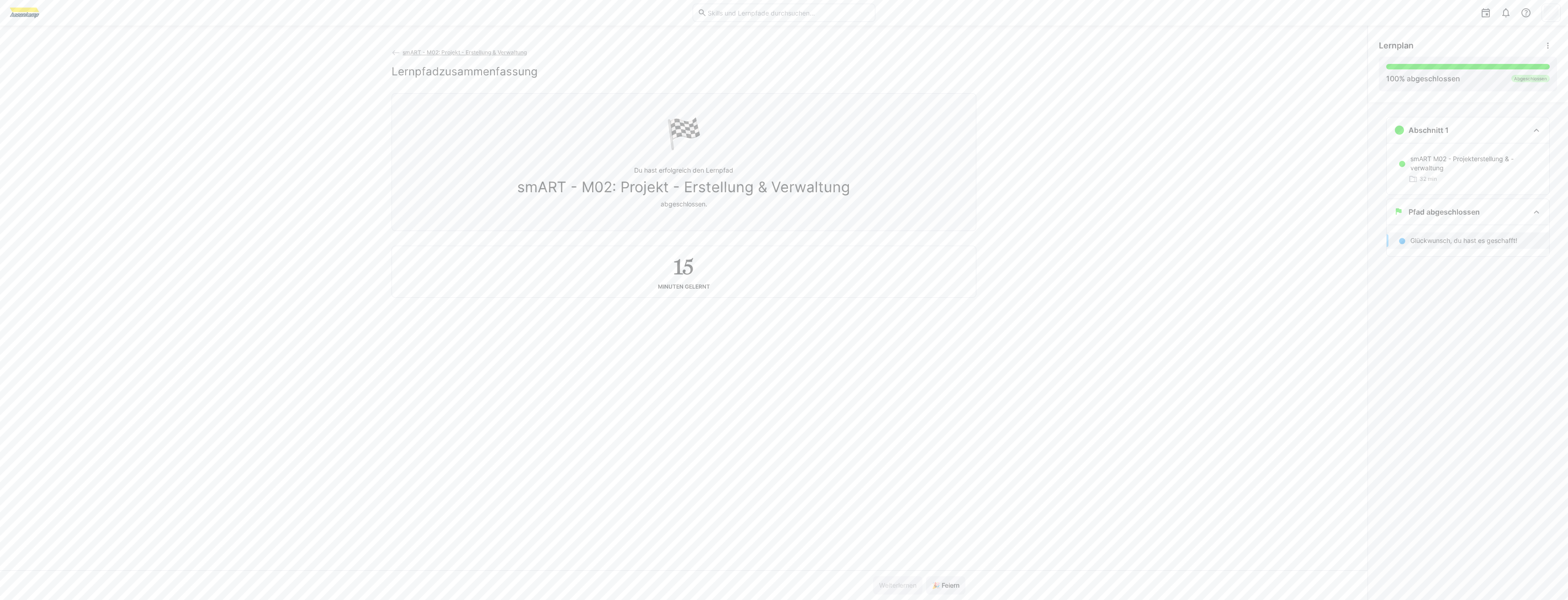
click at [500, 55] on span "smART - M02: Projekt - Erstellung & Verwaltung" at bounding box center [464, 52] width 124 height 7
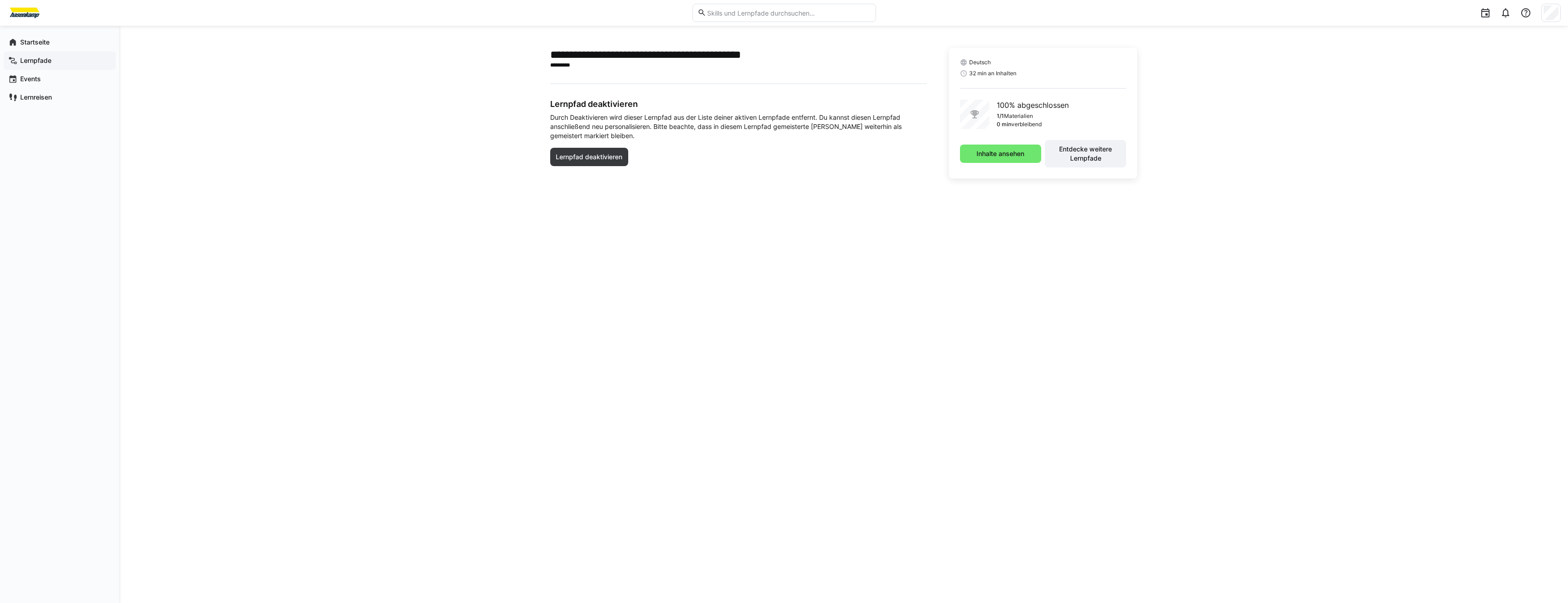
click at [0, 0] on app-navigation-label "Lernpfade" at bounding box center [0, 0] width 0 height 0
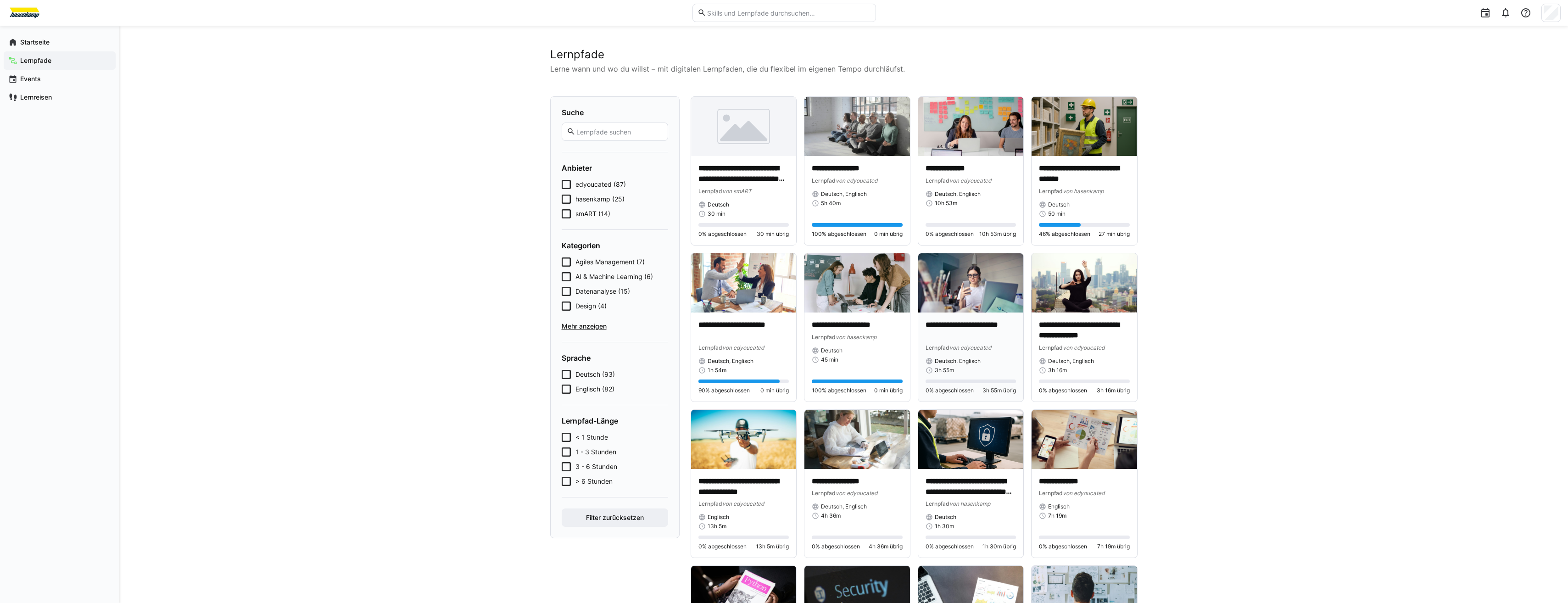
click at [963, 283] on img at bounding box center [971, 283] width 106 height 59
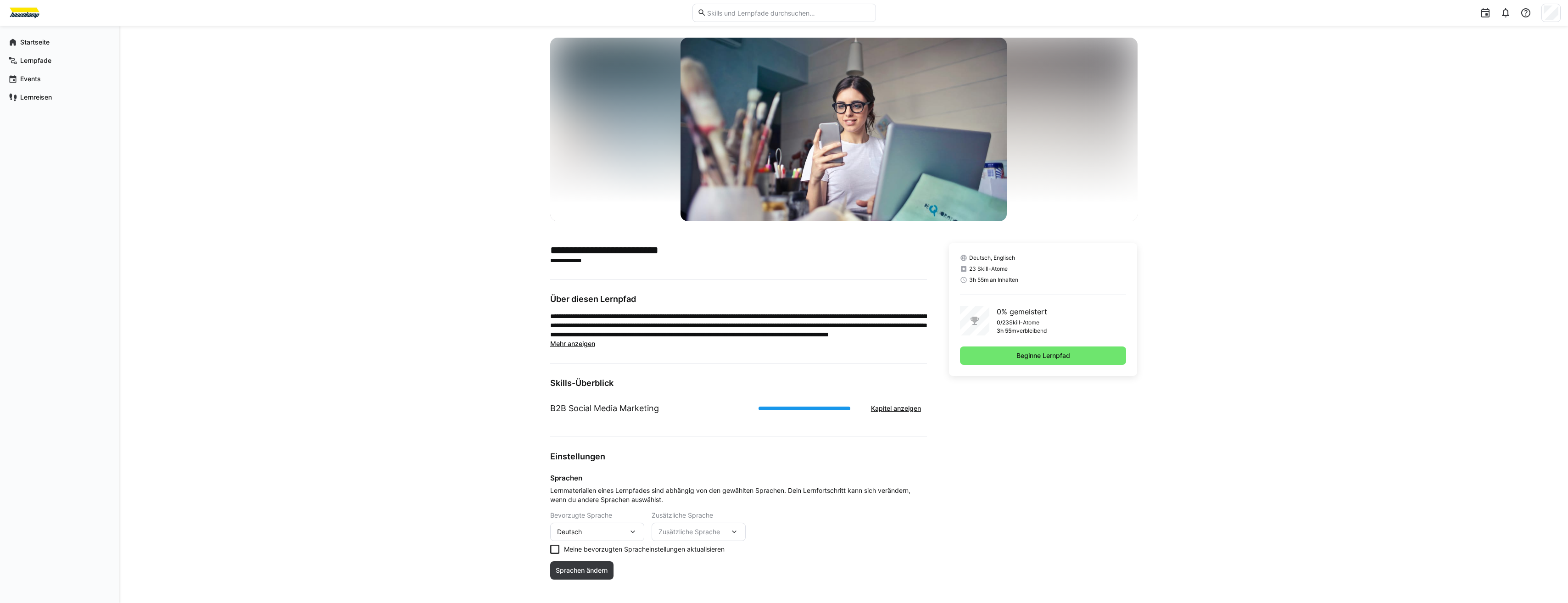
scroll to position [20, 0]
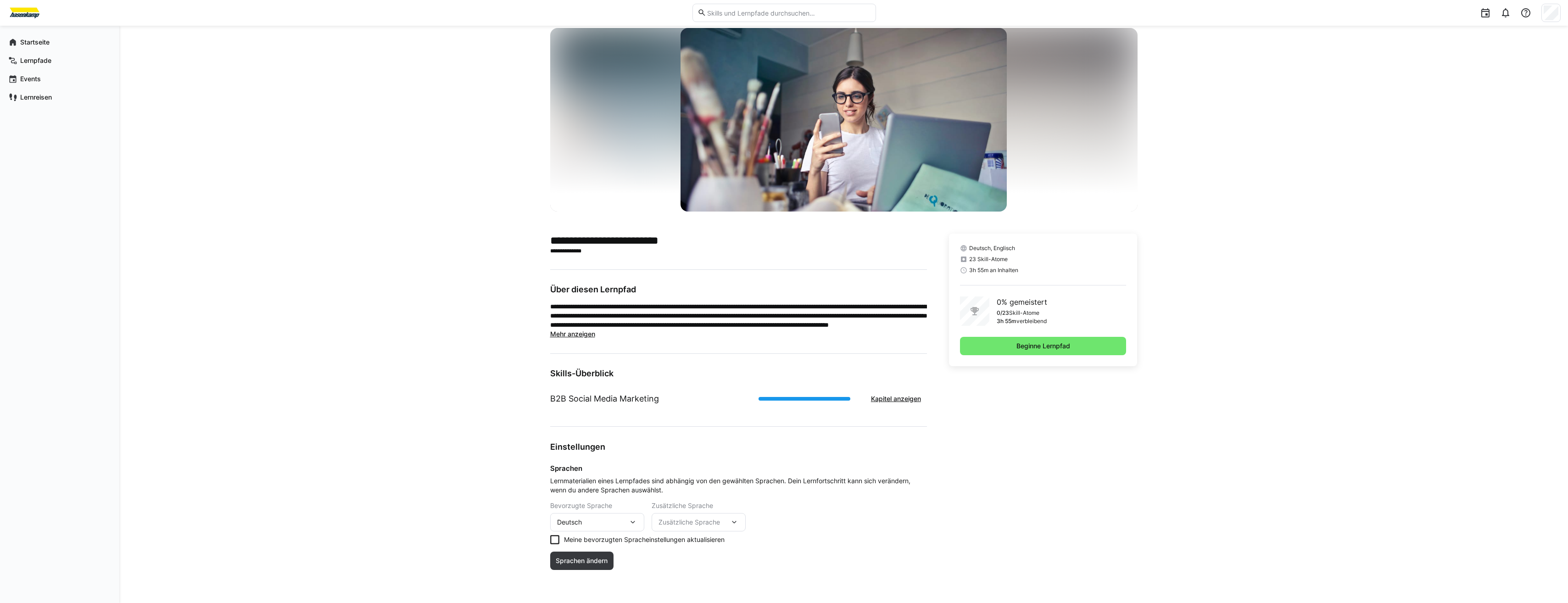
click at [691, 522] on span "Zusätzliche Sprache" at bounding box center [694, 522] width 71 height 9
click at [689, 522] on span "Zusätzliche Sprache" at bounding box center [694, 522] width 71 height 9
click at [566, 560] on span "Sprachen ändern" at bounding box center [581, 561] width 54 height 9
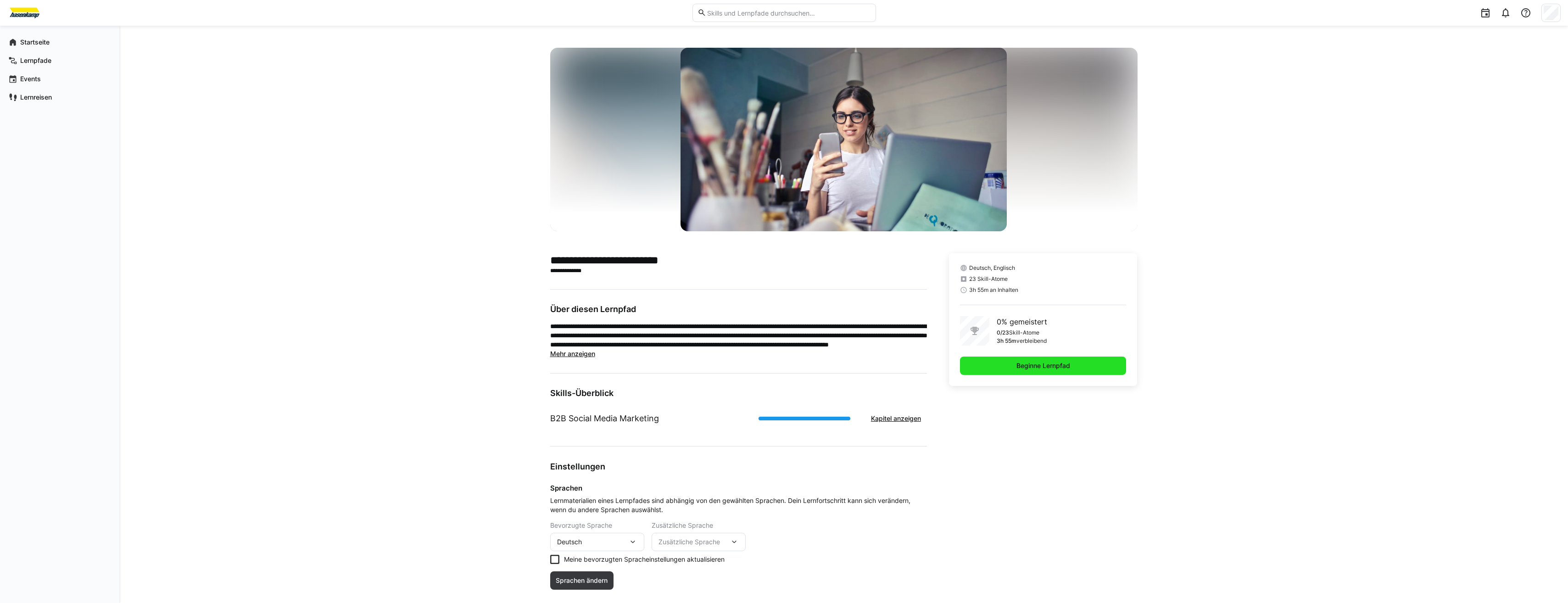
click at [990, 366] on span "Beginne Lernpfad" at bounding box center [1043, 366] width 166 height 18
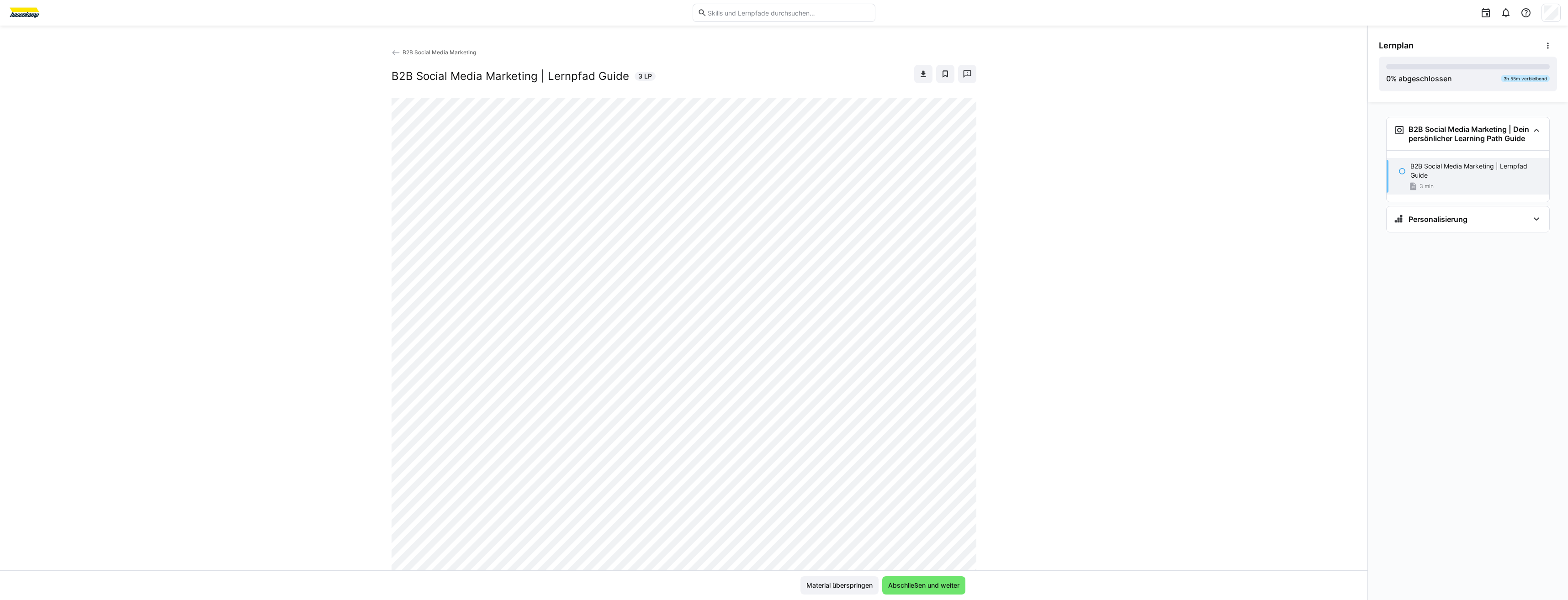
click at [139, 394] on div "B2B Social Media Marketing B2B Social Media Marketing | Lernpfad Guide 3 LP" at bounding box center [684, 309] width 1367 height 523
click at [19, 14] on img at bounding box center [24, 13] width 34 height 15
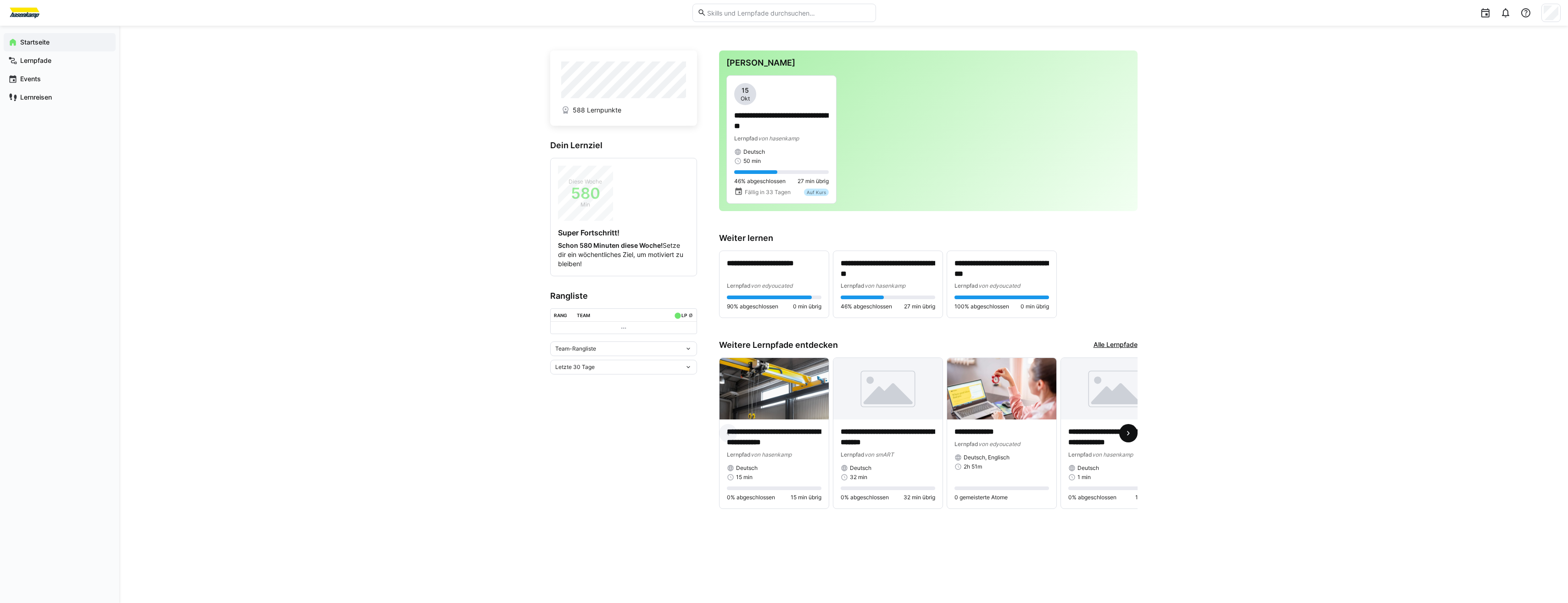
click at [1134, 437] on span at bounding box center [1128, 434] width 18 height 18
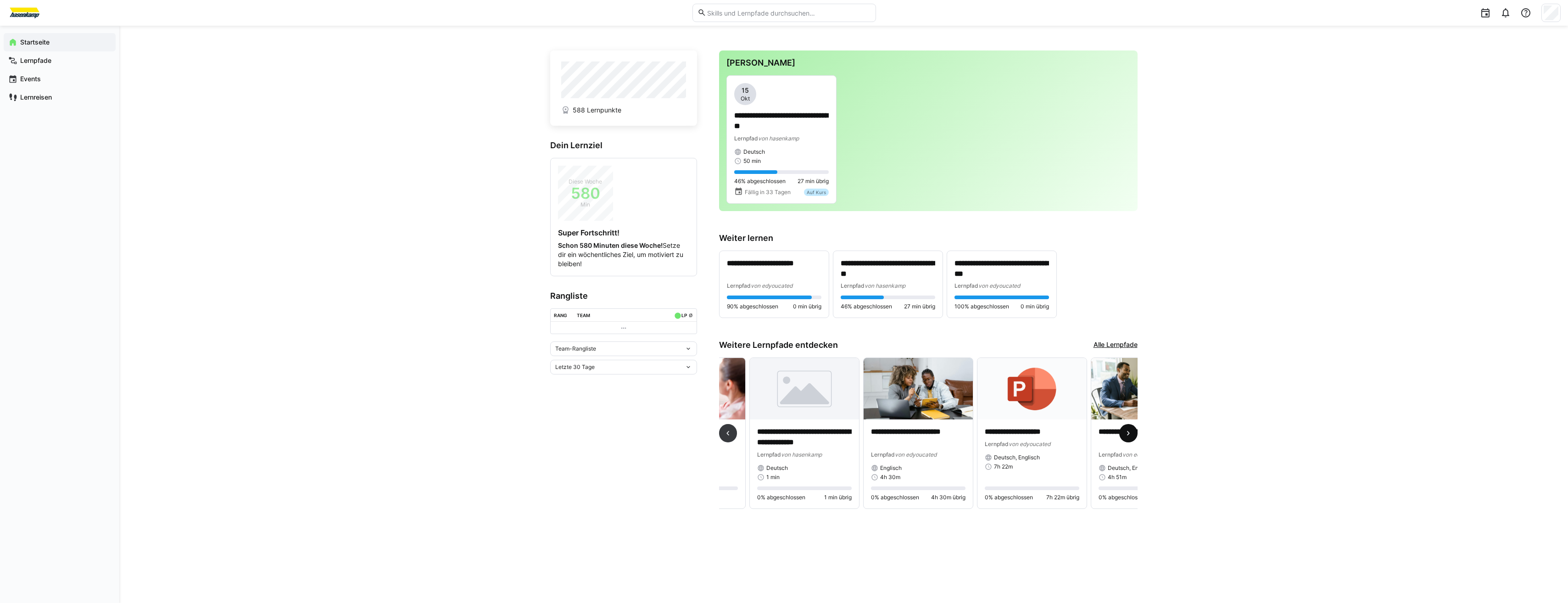
scroll to position [0, 341]
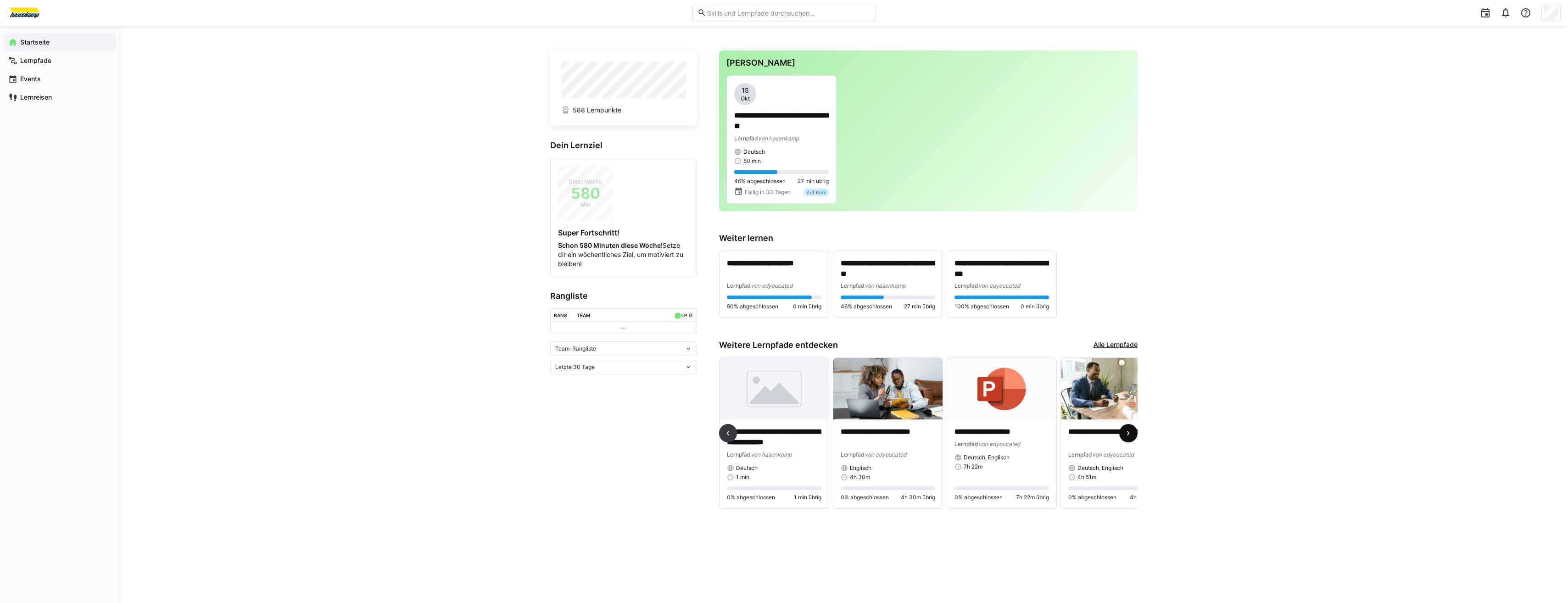
click at [1134, 437] on span at bounding box center [1128, 434] width 18 height 18
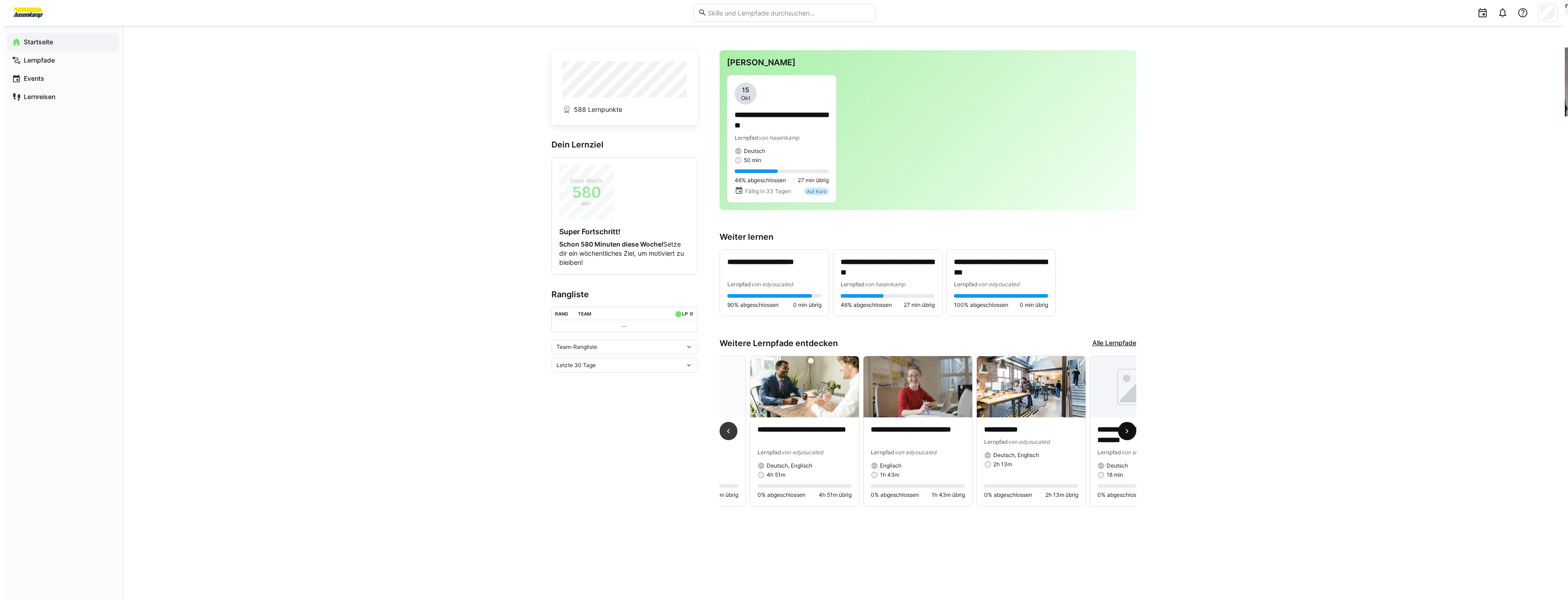
scroll to position [0, 680]
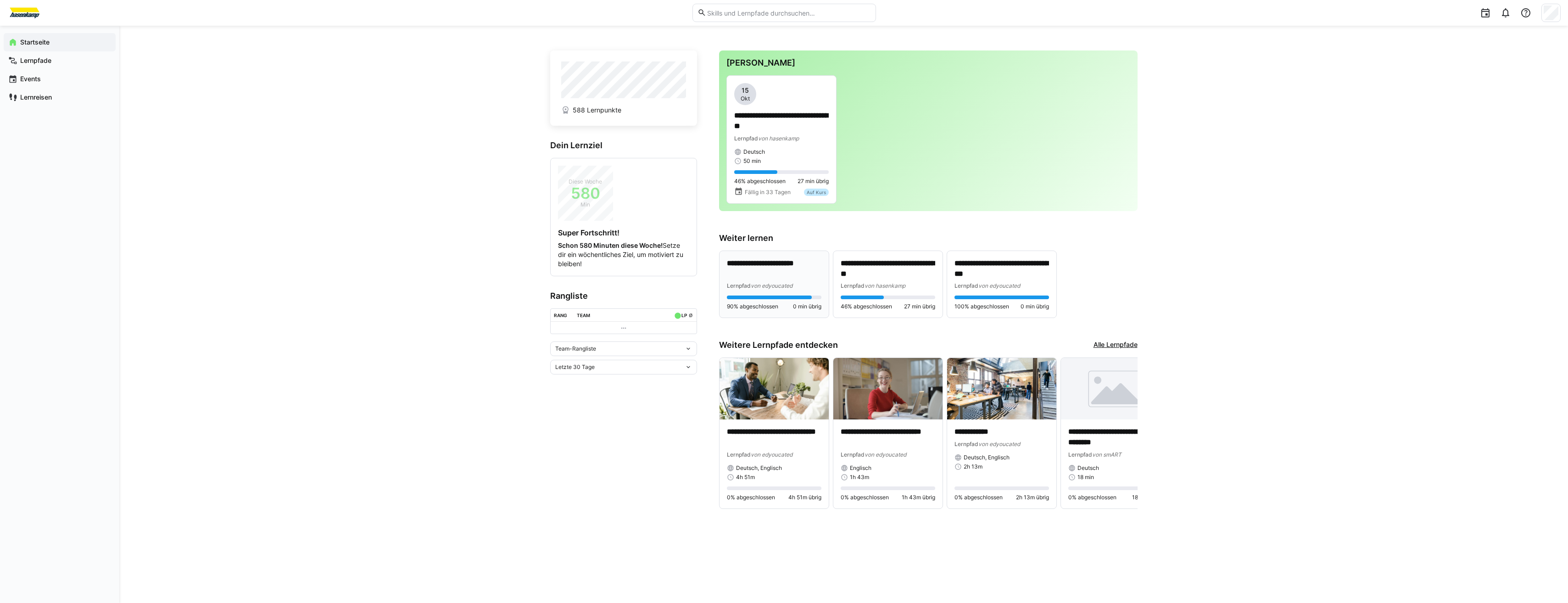
click at [736, 276] on p "**********" at bounding box center [774, 269] width 95 height 21
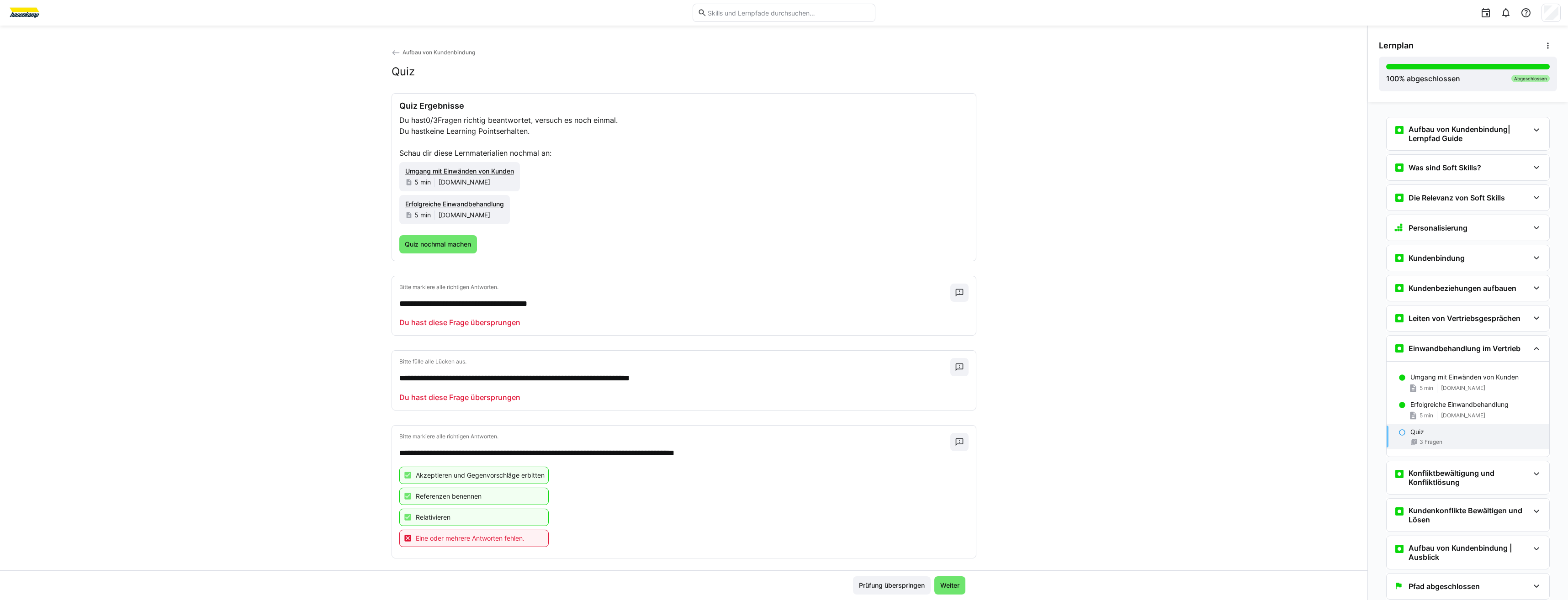
click at [811, 271] on app-quiz-result "**********" at bounding box center [684, 326] width 585 height 466
drag, startPoint x: 777, startPoint y: 284, endPoint x: 774, endPoint y: 288, distance: 5.0
click at [777, 284] on p "Bitte markiere alle richtigen Antworten." at bounding box center [674, 287] width 551 height 7
click at [502, 321] on p "Du hast diese Frage übersprungen" at bounding box center [460, 323] width 121 height 11
click at [503, 307] on p "**********" at bounding box center [674, 304] width 551 height 12
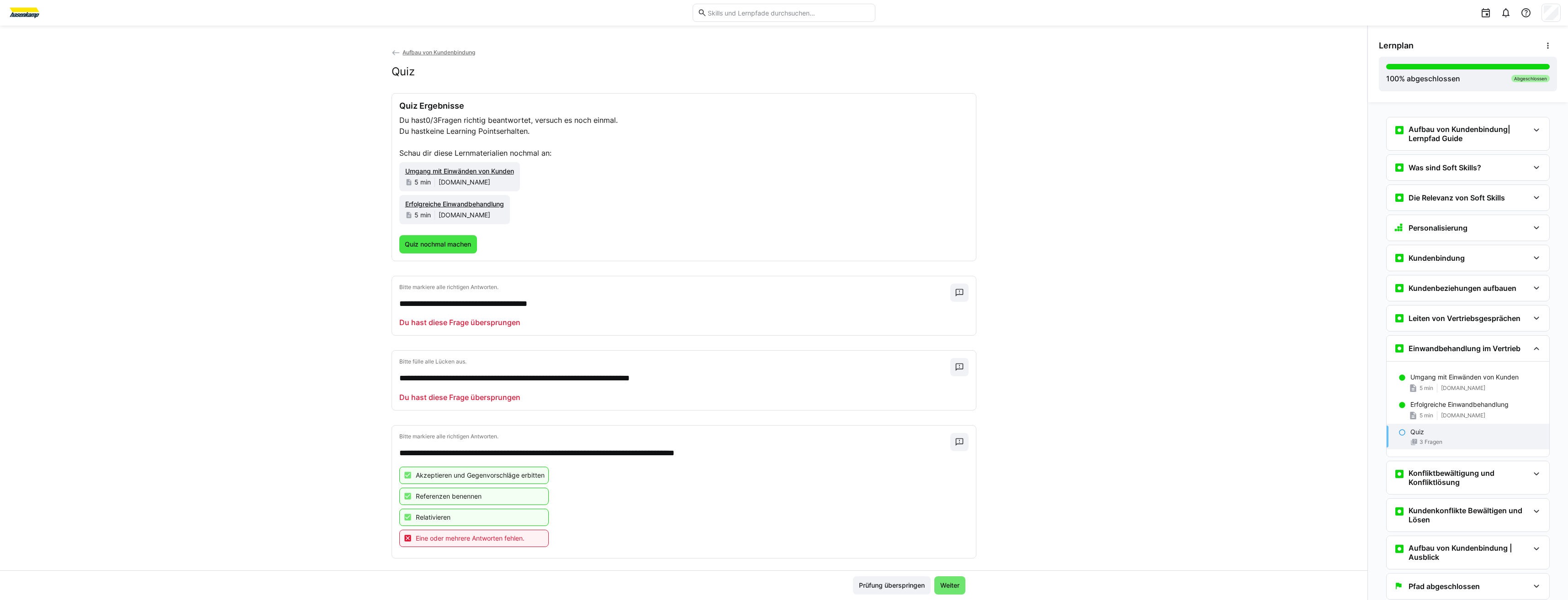
click at [435, 242] on span "Quiz nochmal machen" at bounding box center [438, 244] width 69 height 9
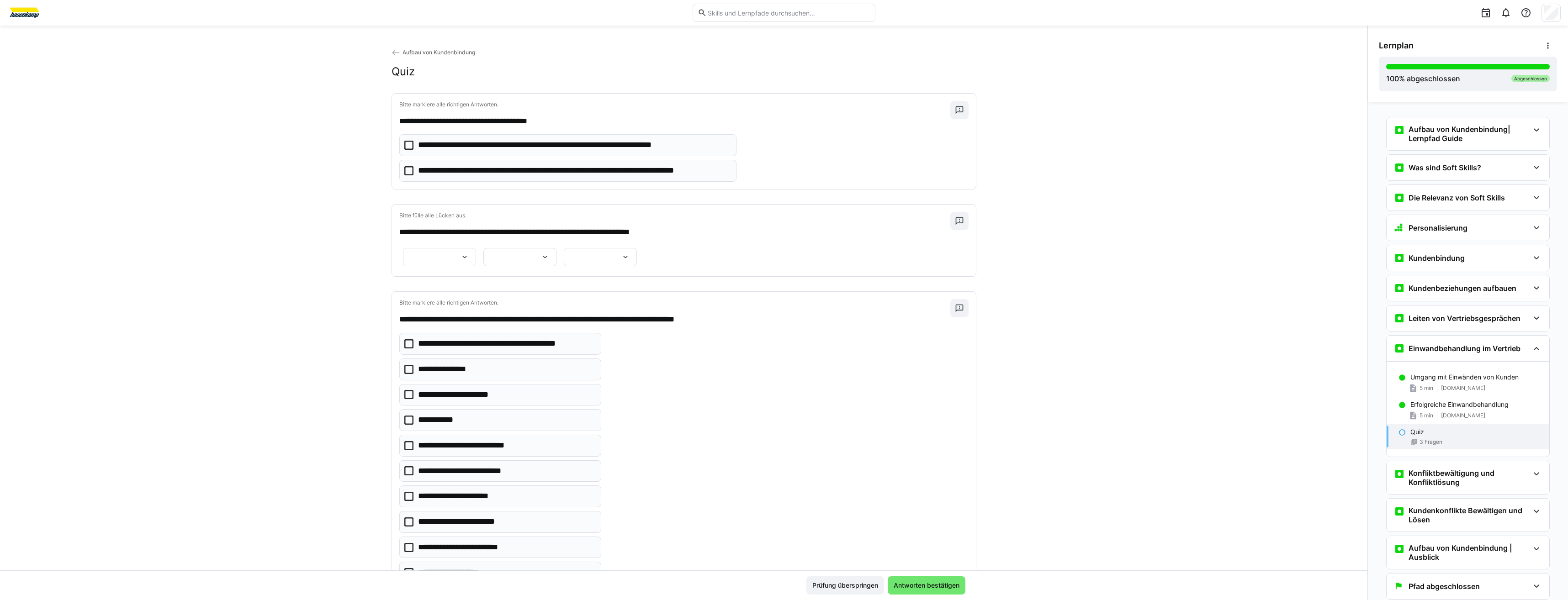
click at [437, 146] on p "**********" at bounding box center [561, 145] width 287 height 12
click at [447, 261] on div at bounding box center [439, 257] width 73 height 18
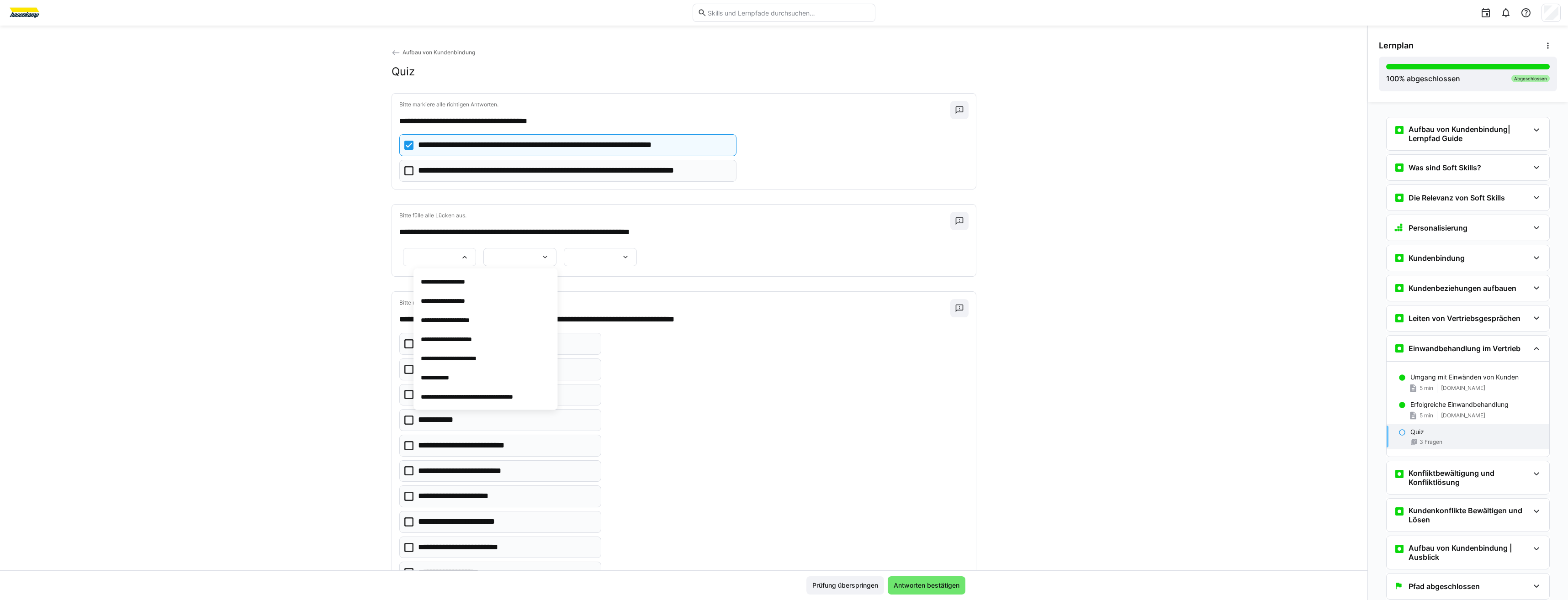
click at [447, 261] on div "**********" at bounding box center [439, 257] width 73 height 18
click at [454, 257] on div at bounding box center [439, 257] width 73 height 18
click at [454, 257] on div "**********" at bounding box center [439, 257] width 73 height 18
click at [454, 257] on div at bounding box center [439, 257] width 73 height 18
click at [479, 343] on p "**********" at bounding box center [461, 339] width 82 height 9
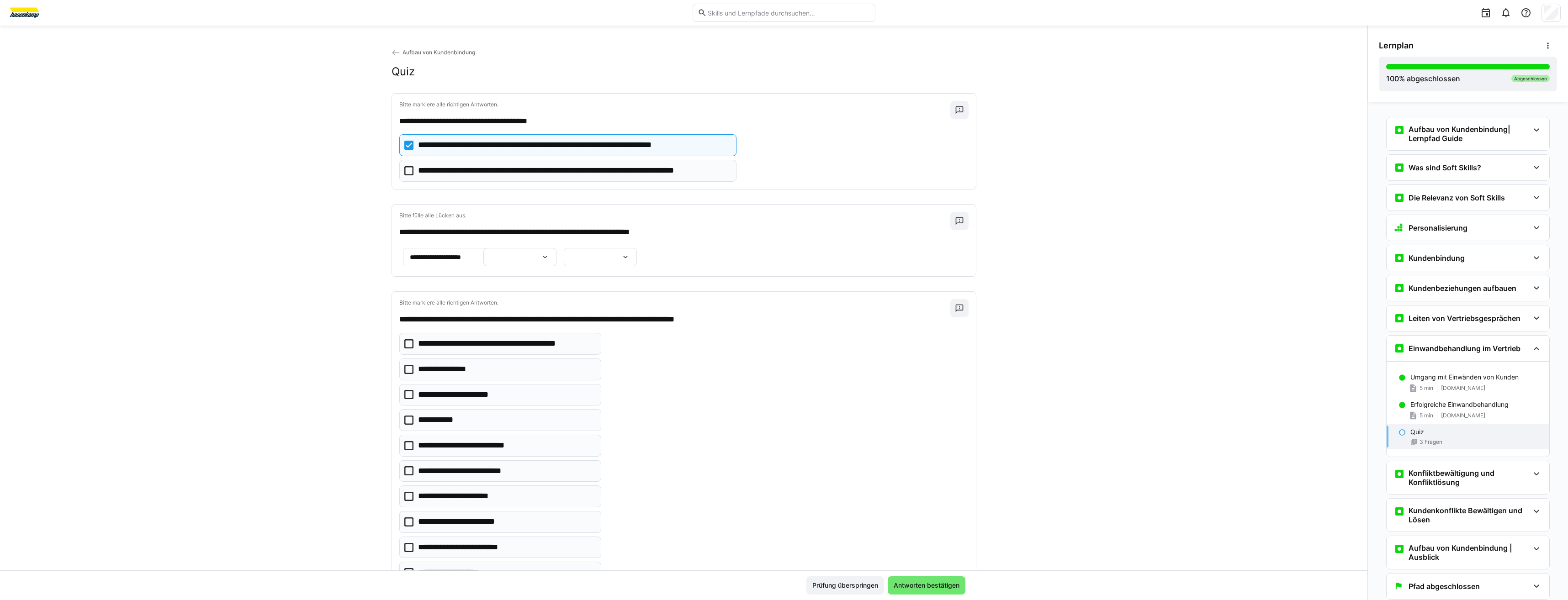
click at [483, 267] on div at bounding box center [520, 257] width 73 height 18
click at [573, 269] on app-question-sheet-container "**********" at bounding box center [520, 257] width 241 height 24
click at [483, 267] on div at bounding box center [520, 257] width 73 height 18
click at [496, 422] on span "**********" at bounding box center [486, 420] width 144 height 19
click at [483, 269] on app-question-sheet-container "**********" at bounding box center [520, 257] width 241 height 24
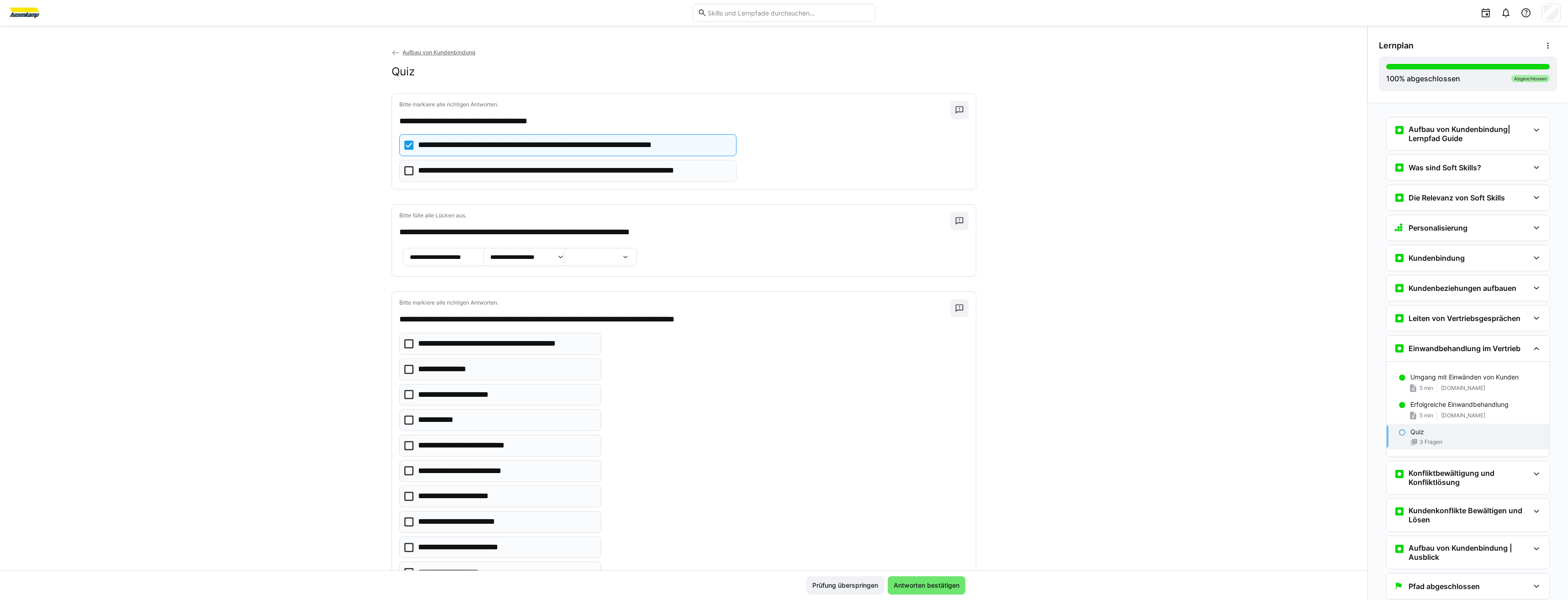
click at [483, 269] on app-question-sheet-container "**********" at bounding box center [520, 257] width 241 height 24
drag, startPoint x: 483, startPoint y: 352, endPoint x: 474, endPoint y: 345, distance: 11.4
click at [621, 262] on eds-icon at bounding box center [625, 257] width 9 height 9
click at [454, 438] on span "**********" at bounding box center [487, 443] width 144 height 19
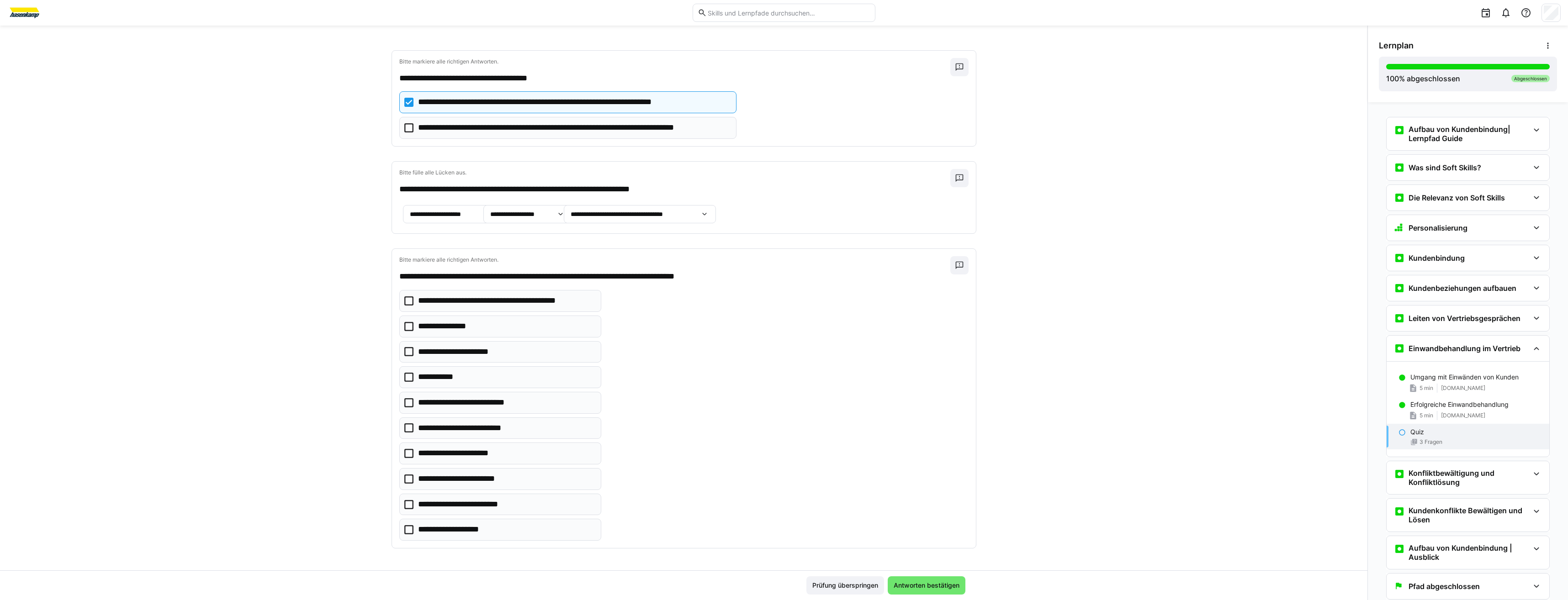
scroll to position [145, 0]
click at [408, 304] on icon at bounding box center [408, 301] width 9 height 9
click at [404, 405] on icon at bounding box center [408, 403] width 9 height 9
click at [404, 532] on icon at bounding box center [408, 529] width 9 height 9
click at [418, 431] on p "**********" at bounding box center [471, 428] width 107 height 12
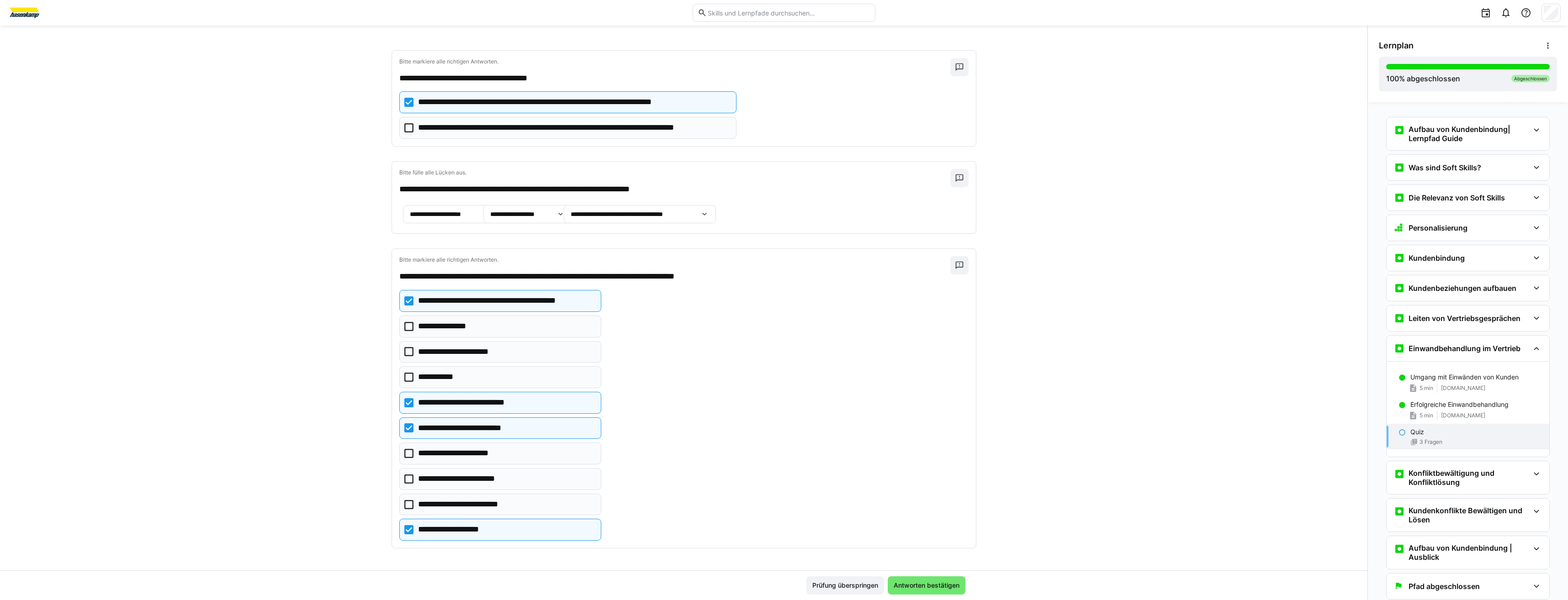
click at [422, 380] on p "**********" at bounding box center [440, 377] width 44 height 12
click at [904, 593] on span "Antworten bestätigen" at bounding box center [926, 585] width 78 height 18
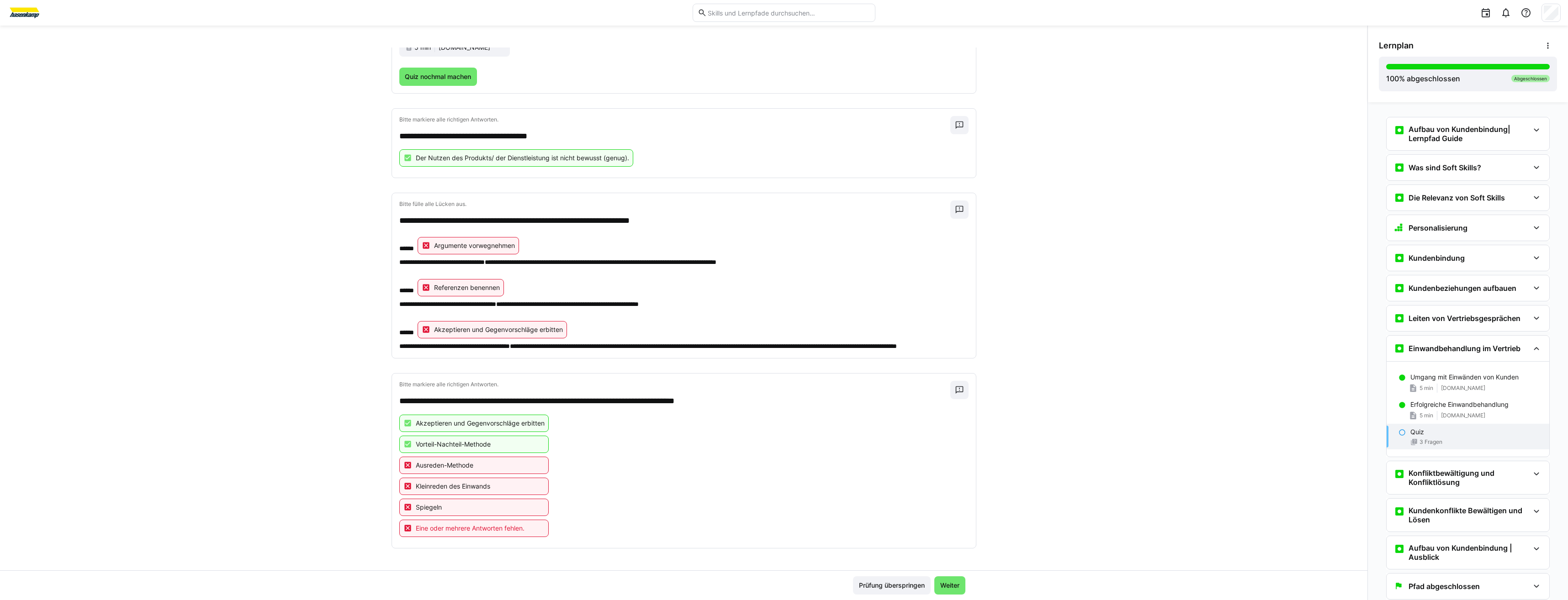
scroll to position [96, 0]
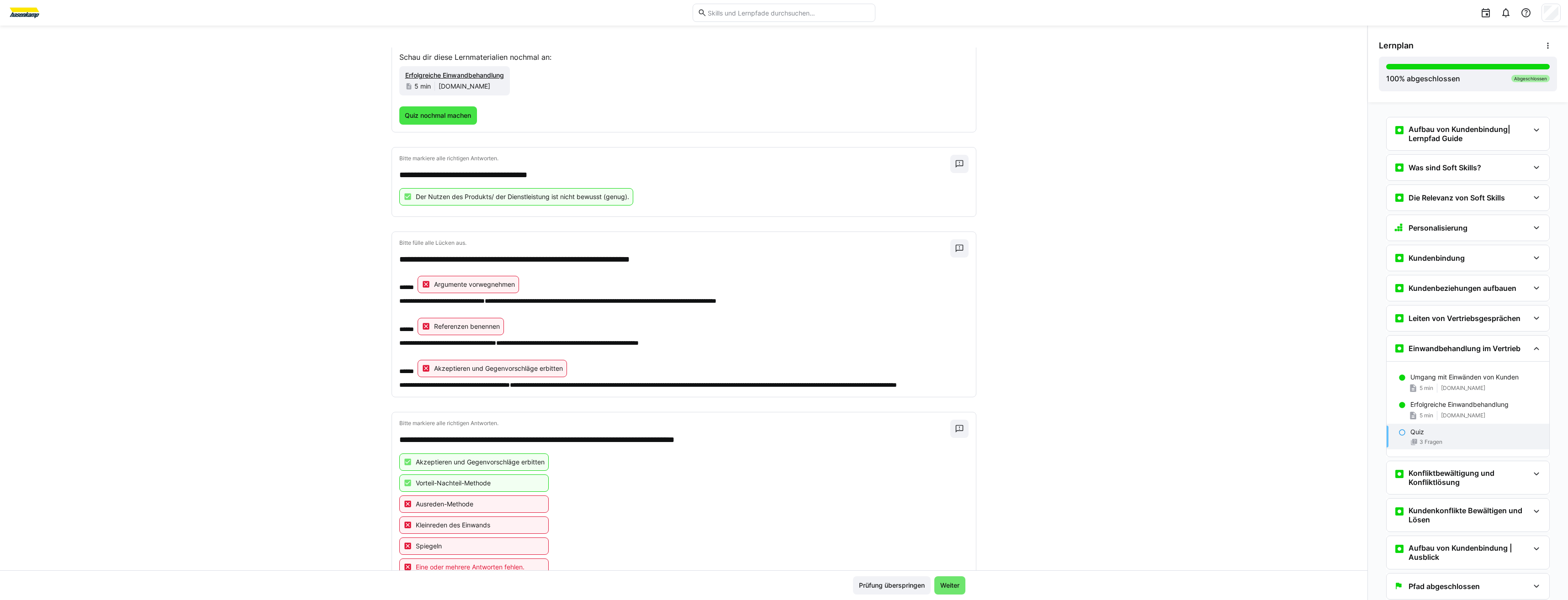
click at [436, 111] on span "Quiz nochmal machen" at bounding box center [438, 115] width 69 height 9
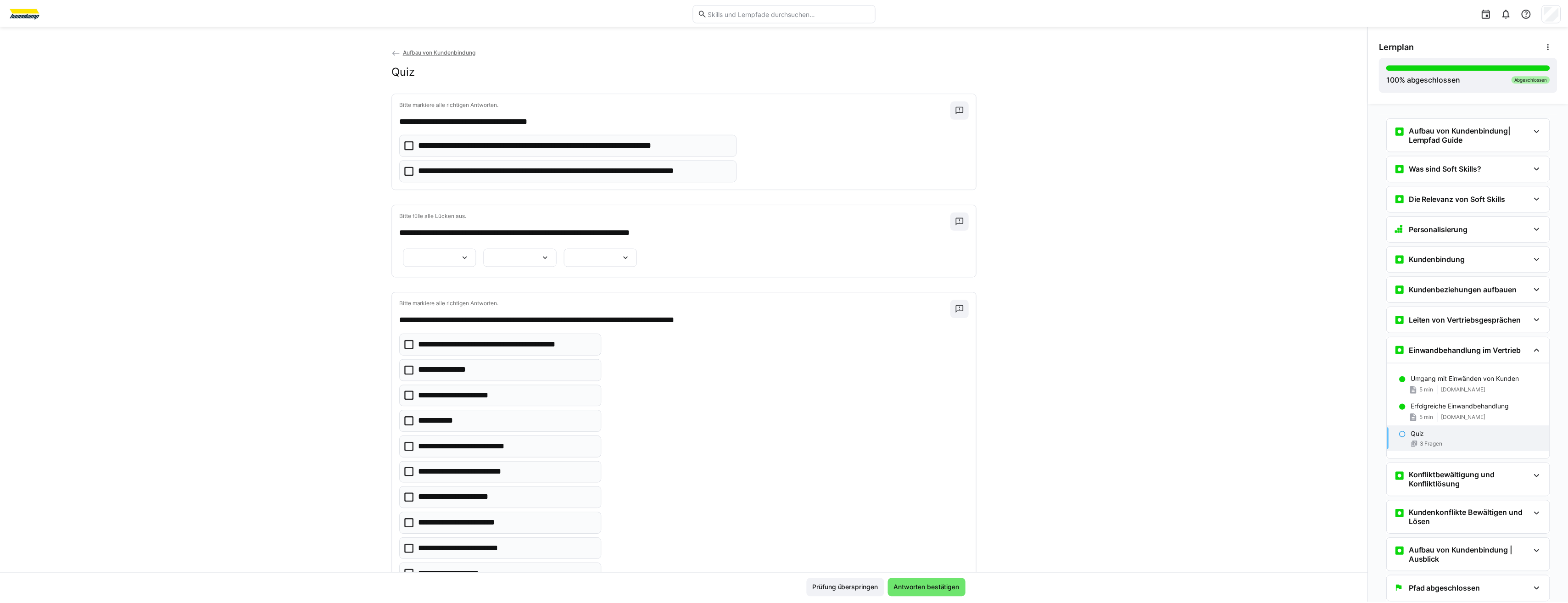
scroll to position [0, 0]
click at [411, 176] on eds-checkbox "**********" at bounding box center [570, 172] width 339 height 22
click at [446, 268] on app-question-sheet-container at bounding box center [522, 258] width 242 height 24
click at [452, 263] on div at bounding box center [441, 259] width 73 height 18
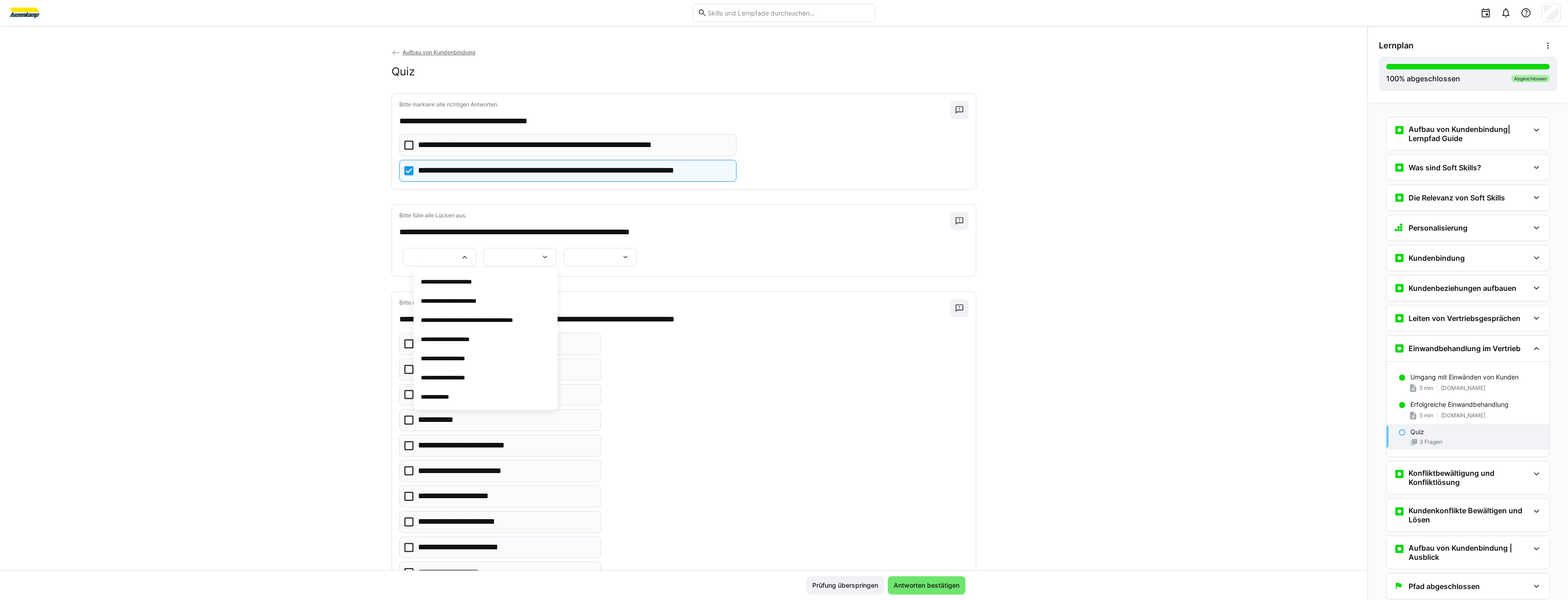
click at [18, 18] on img at bounding box center [24, 13] width 34 height 15
